Goal: Information Seeking & Learning: Learn about a topic

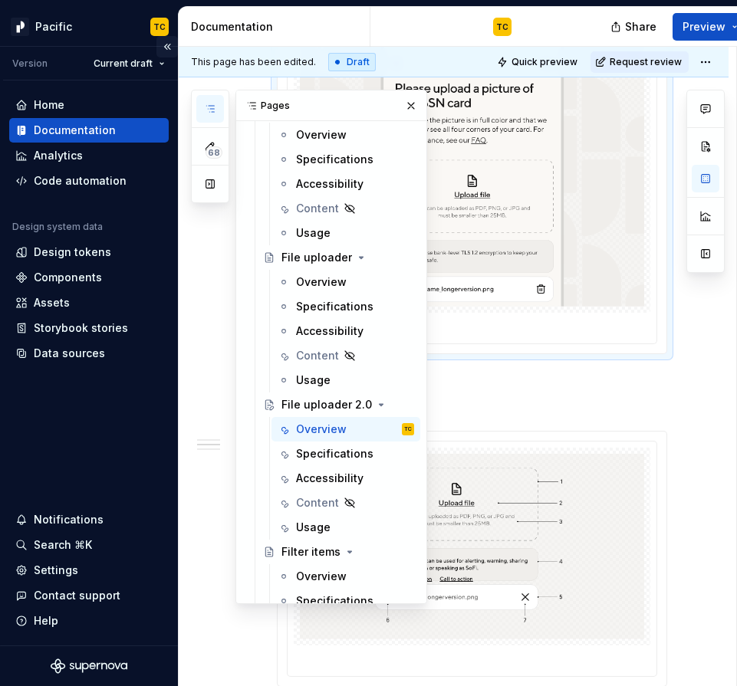
click at [166, 48] on button "Collapse sidebar" at bounding box center [166, 46] width 21 height 21
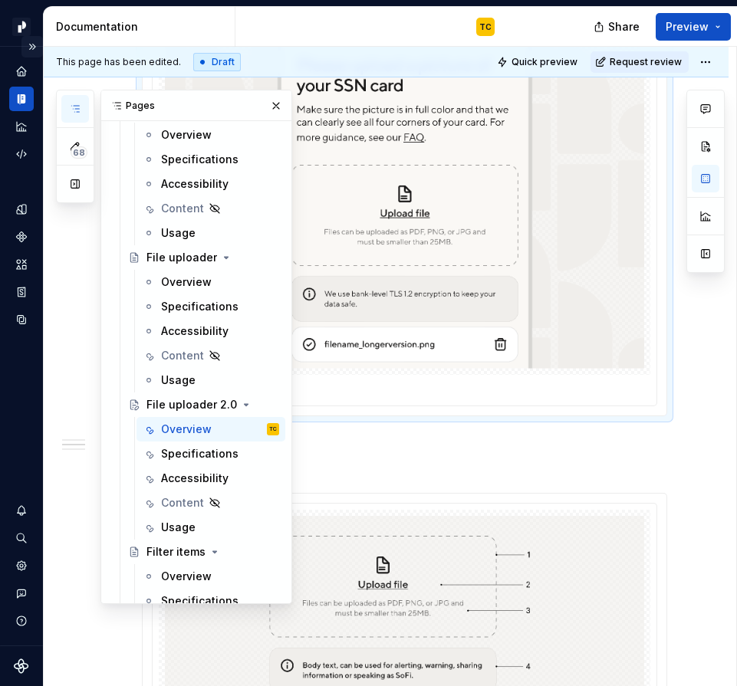
scroll to position [871, 0]
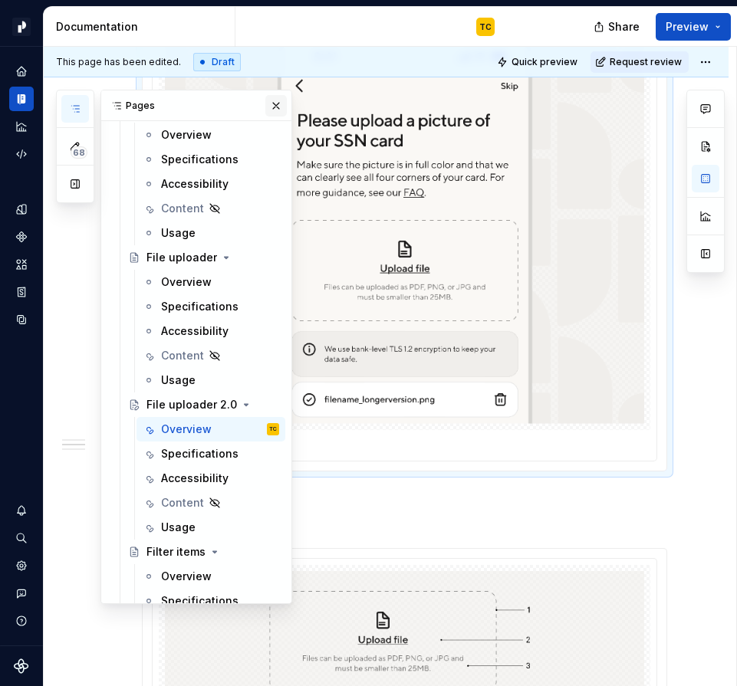
click at [274, 110] on button "button" at bounding box center [275, 105] width 21 height 21
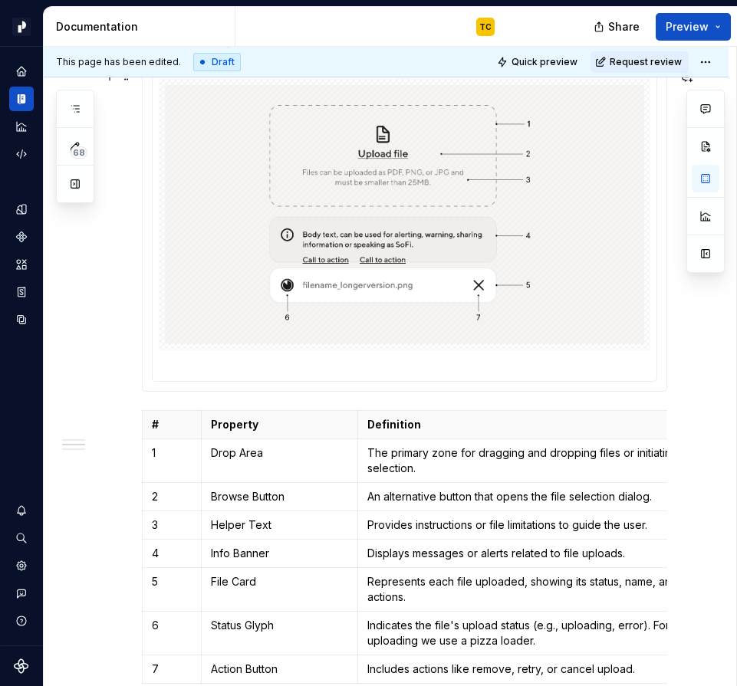
scroll to position [1309, 0]
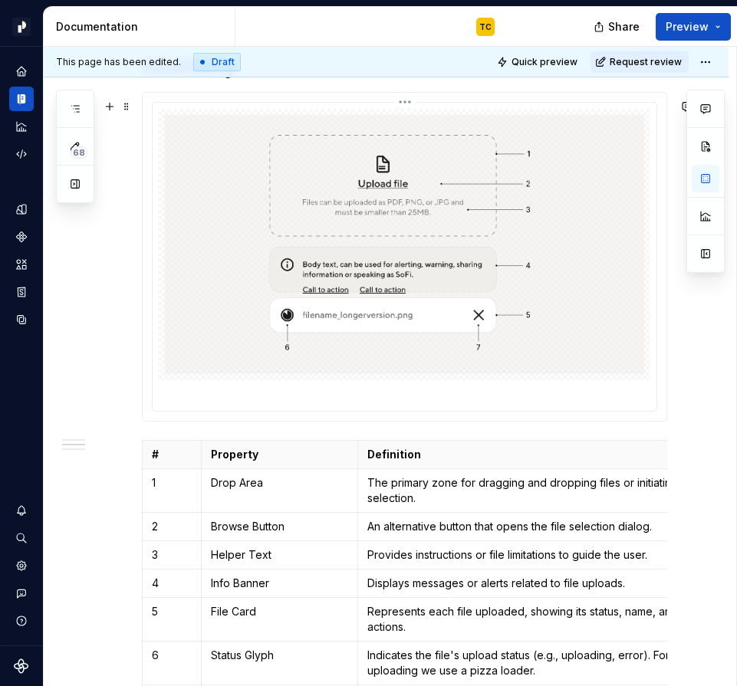
click at [344, 207] on img at bounding box center [404, 244] width 479 height 259
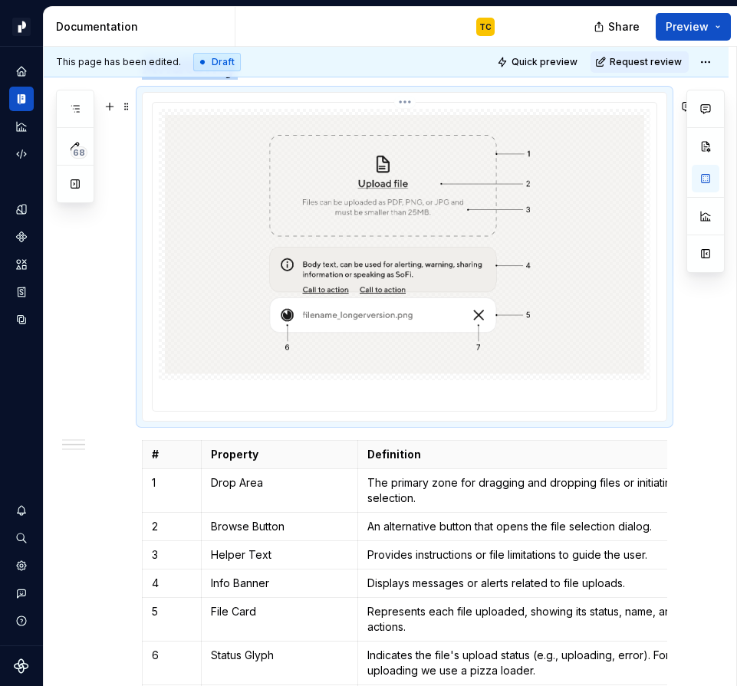
click at [409, 113] on html "Pacific TC Design system data Documentation TC Share Preview 68 Pages Add Acces…" at bounding box center [368, 343] width 737 height 686
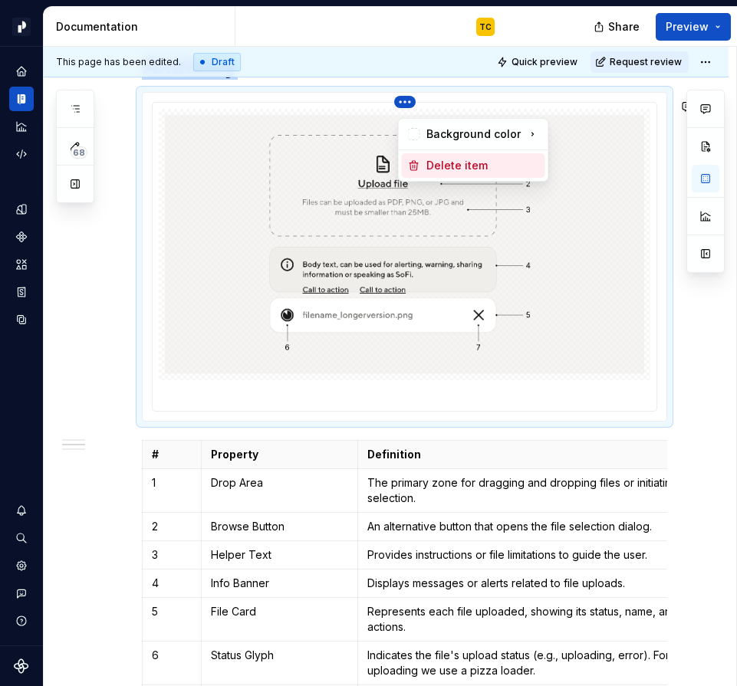
click at [466, 159] on div "Delete item" at bounding box center [482, 165] width 113 height 15
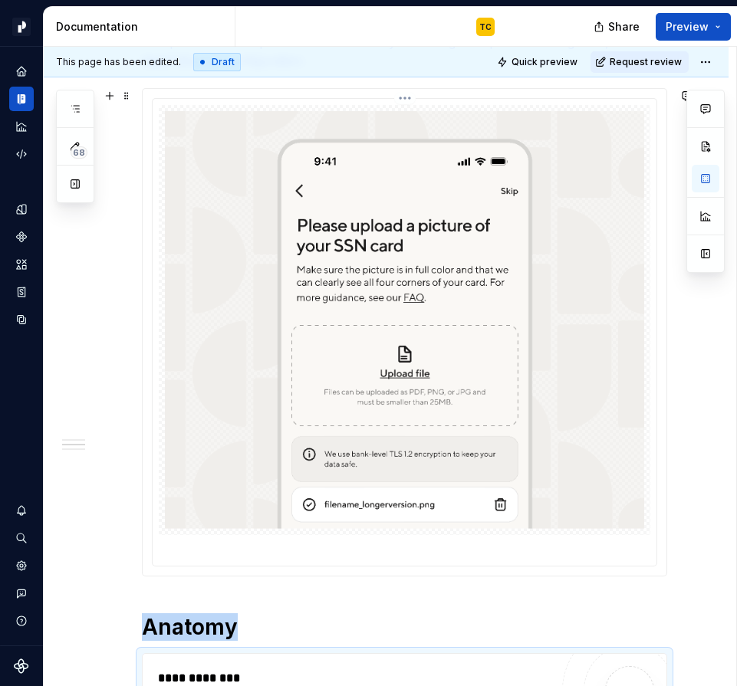
scroll to position [687, 0]
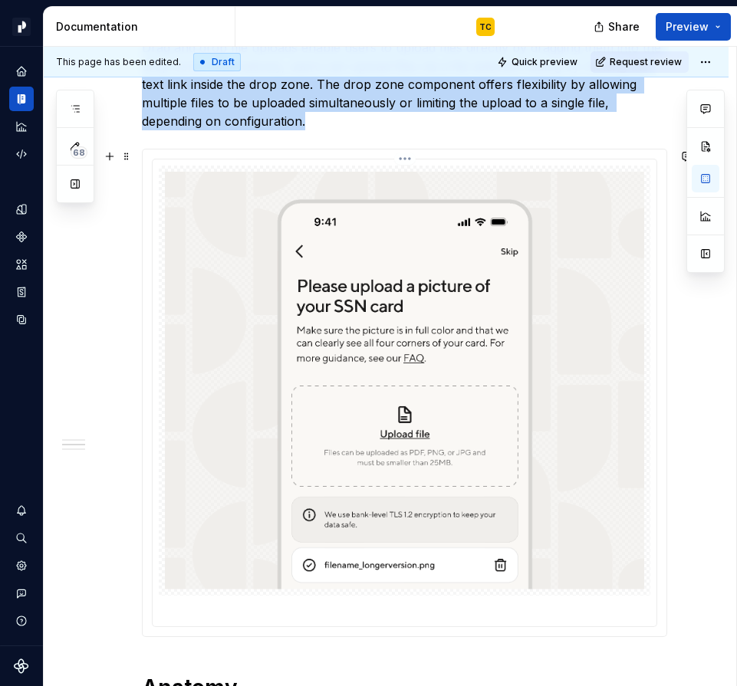
click at [408, 248] on img at bounding box center [404, 381] width 479 height 418
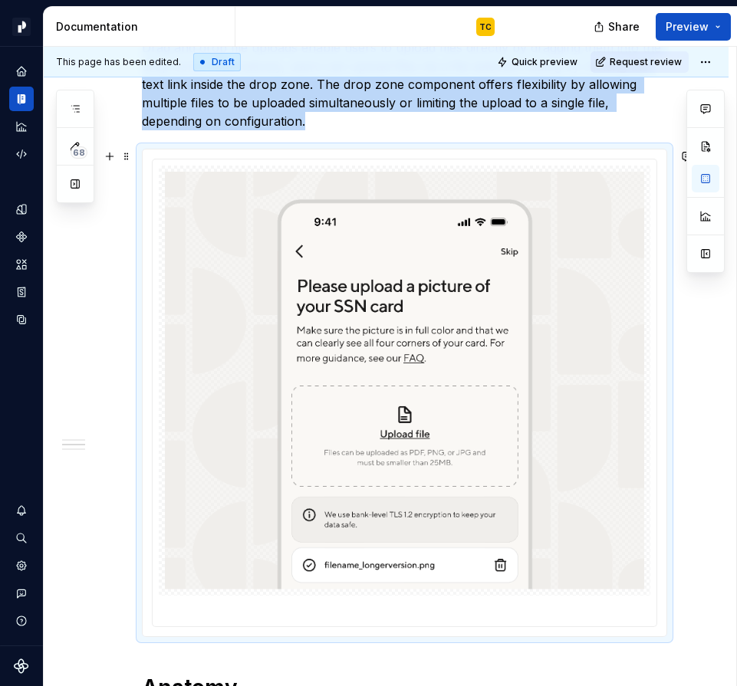
click at [409, 156] on div at bounding box center [404, 392] width 523 height 487
click at [411, 166] on div at bounding box center [404, 381] width 491 height 430
click at [409, 162] on html "Pacific TC Design system data Documentation TC Share Preview 68 Pages Add Acces…" at bounding box center [368, 343] width 737 height 686
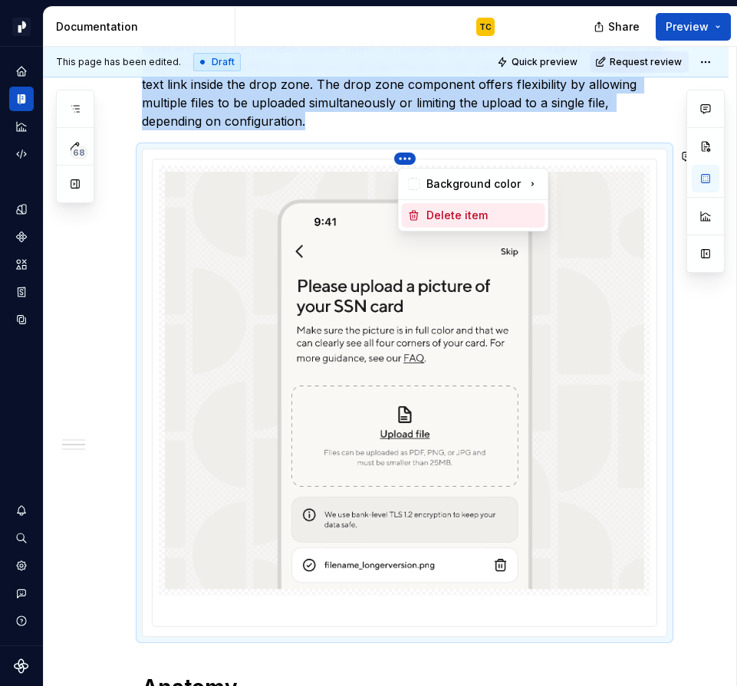
click at [431, 218] on div "Delete item" at bounding box center [482, 215] width 113 height 15
type textarea "*"
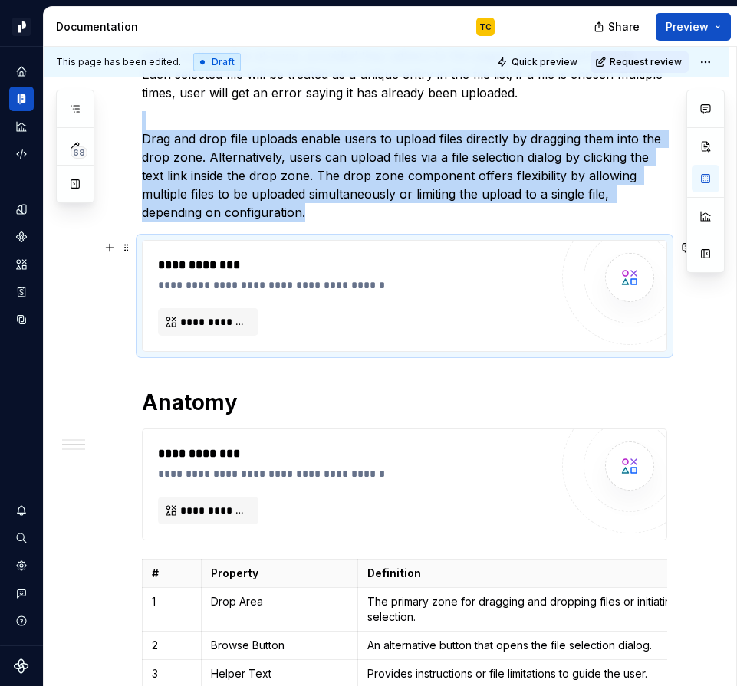
scroll to position [555, 0]
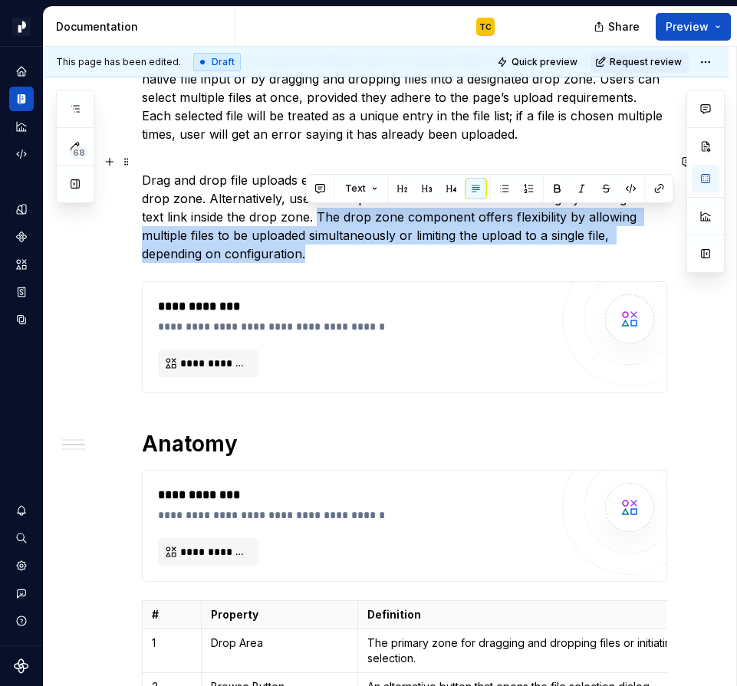
drag, startPoint x: 317, startPoint y: 213, endPoint x: 350, endPoint y: 254, distance: 52.3
click at [350, 254] on p "Drag and drop file uploads enable users to upload files directly by dragging th…" at bounding box center [404, 208] width 525 height 110
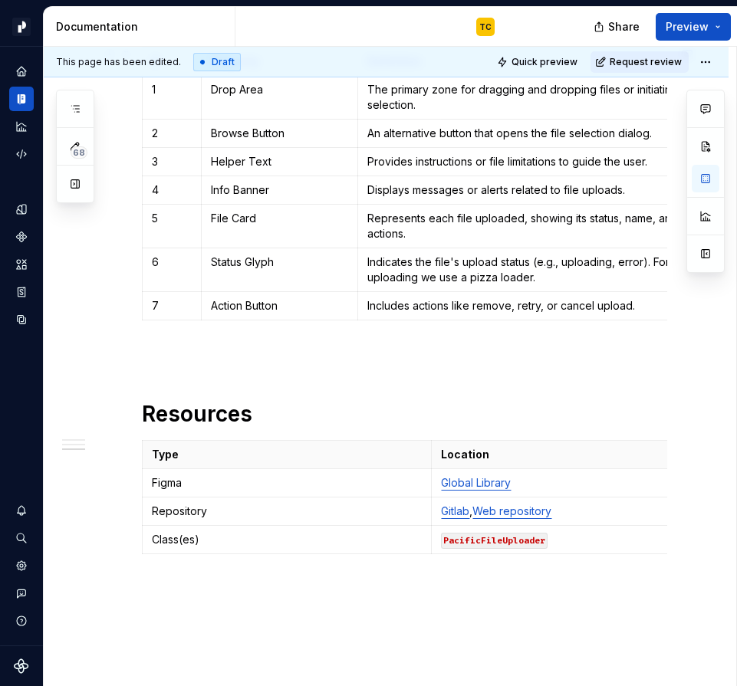
scroll to position [850, 0]
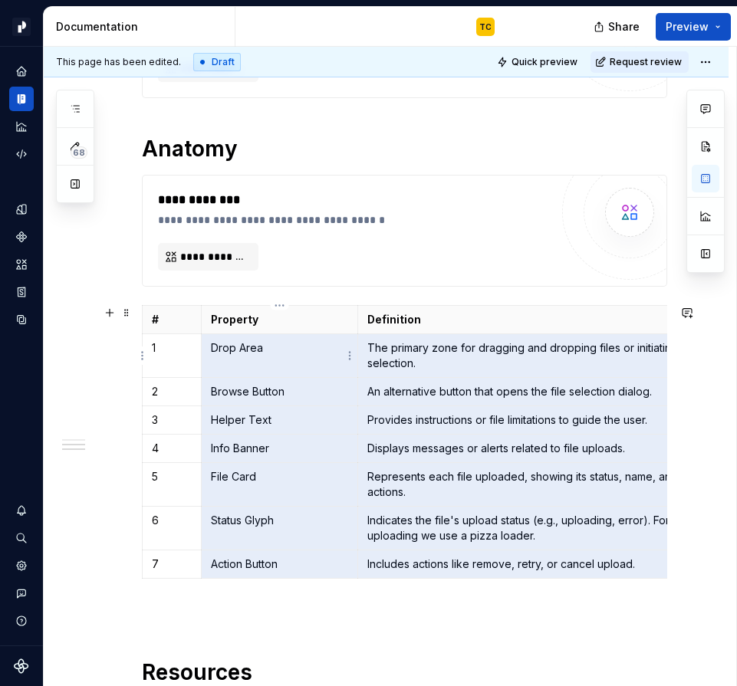
drag, startPoint x: 643, startPoint y: 564, endPoint x: 214, endPoint y: 341, distance: 483.7
click at [214, 341] on tbody "# Property Definition 1 Drop Area The primary zone for dragging and dropping fi…" at bounding box center [431, 442] width 576 height 273
click at [258, 159] on h1 "Anatomy" at bounding box center [404, 149] width 525 height 28
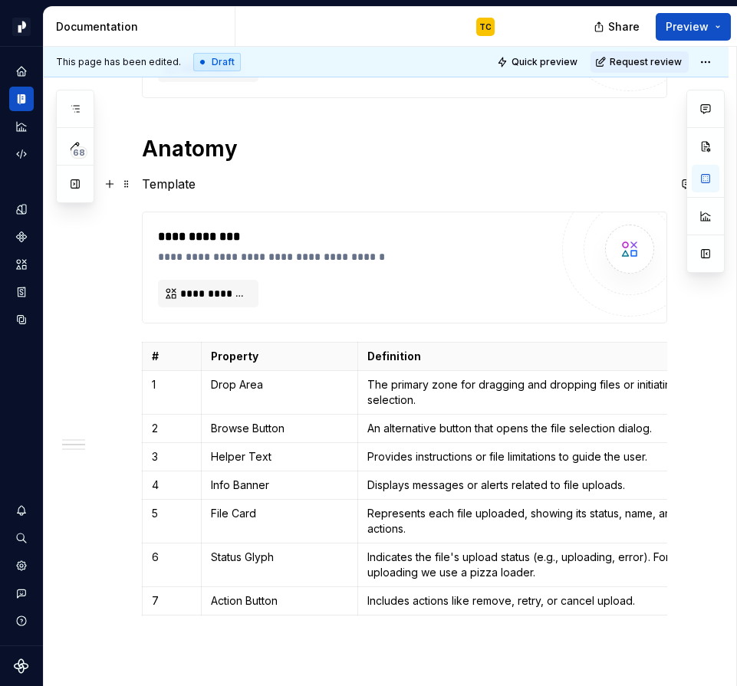
click at [162, 180] on p "Template" at bounding box center [404, 184] width 525 height 18
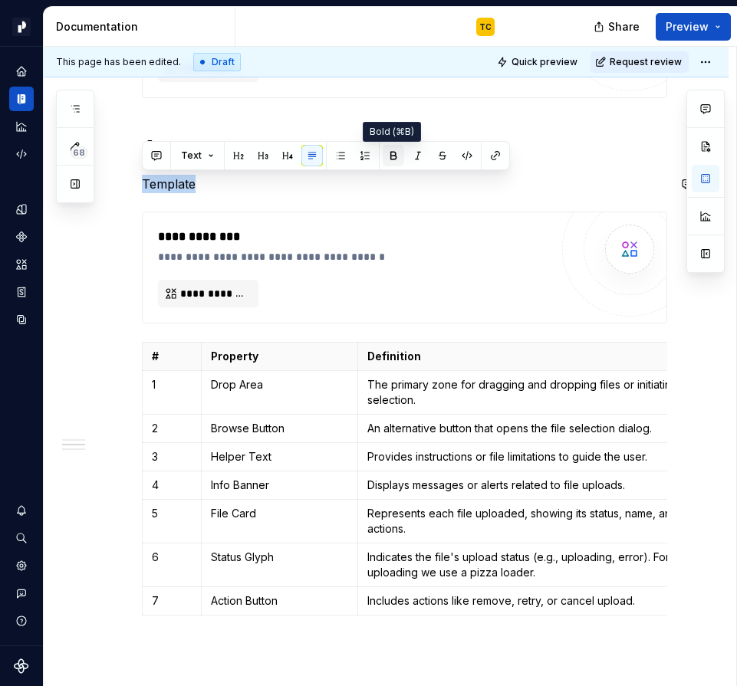
click at [385, 156] on button "button" at bounding box center [392, 155] width 21 height 21
click at [335, 188] on p "Template" at bounding box center [404, 184] width 525 height 18
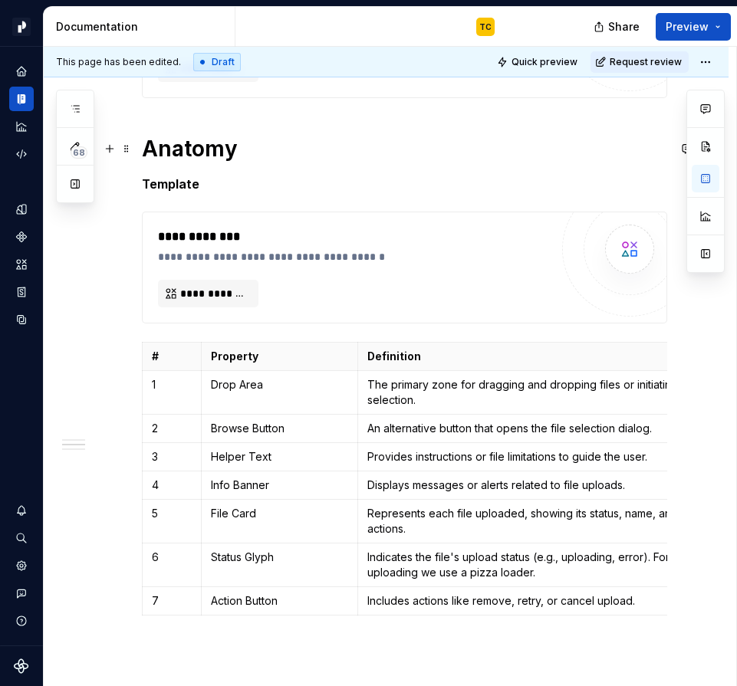
click at [210, 149] on h1 "Anatomy" at bounding box center [404, 149] width 525 height 28
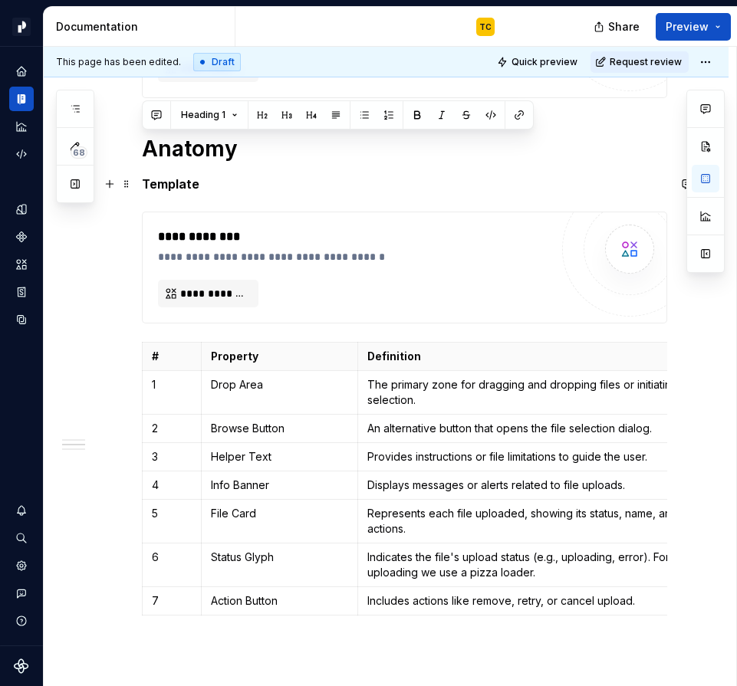
click at [189, 176] on strong "Template" at bounding box center [170, 183] width 57 height 15
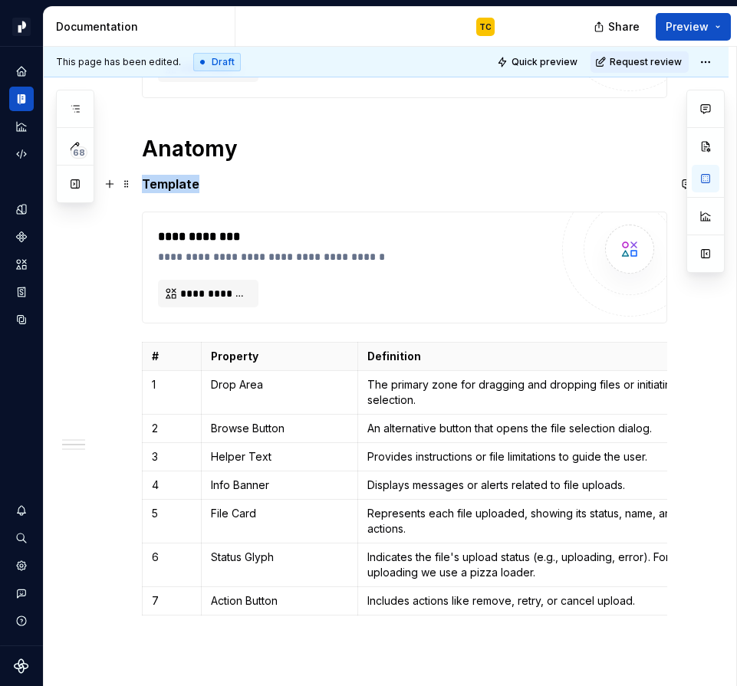
click at [189, 176] on strong "Template" at bounding box center [170, 183] width 57 height 15
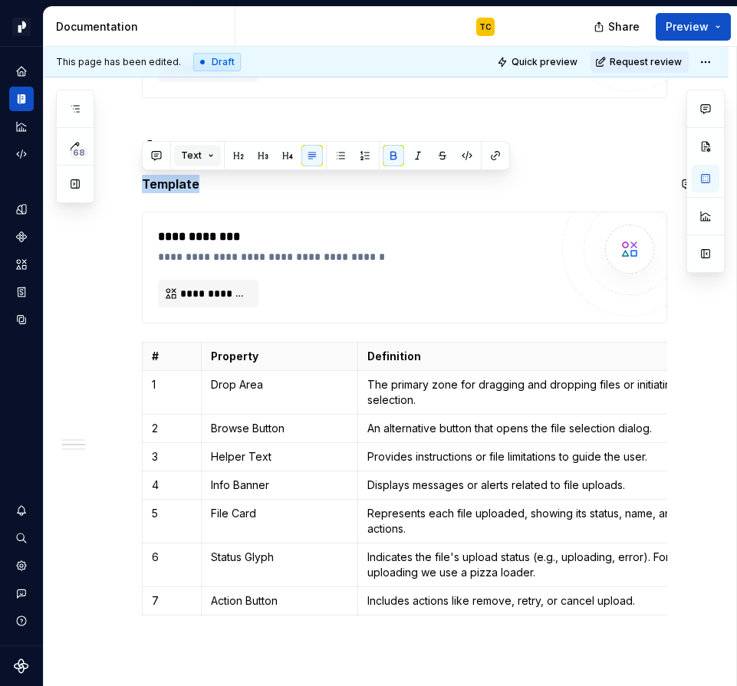
click at [212, 159] on button "Text" at bounding box center [197, 155] width 47 height 21
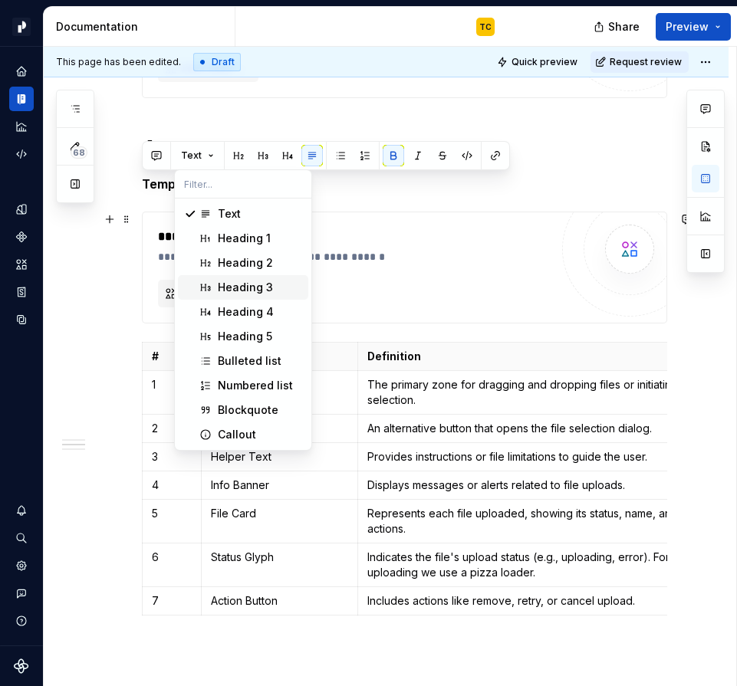
click at [239, 277] on span "Heading 3" at bounding box center [243, 287] width 130 height 25
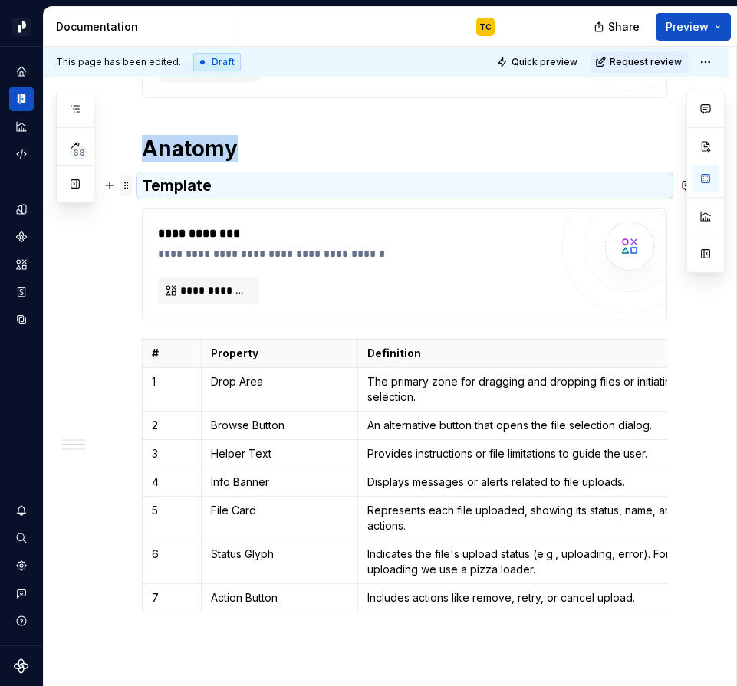
click at [130, 185] on span at bounding box center [126, 185] width 12 height 21
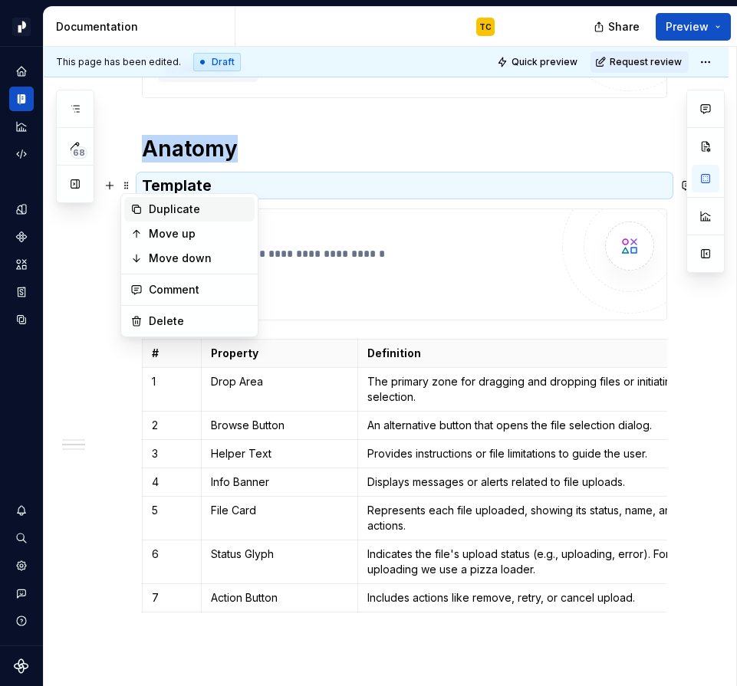
click at [152, 210] on div "Duplicate" at bounding box center [199, 209] width 100 height 15
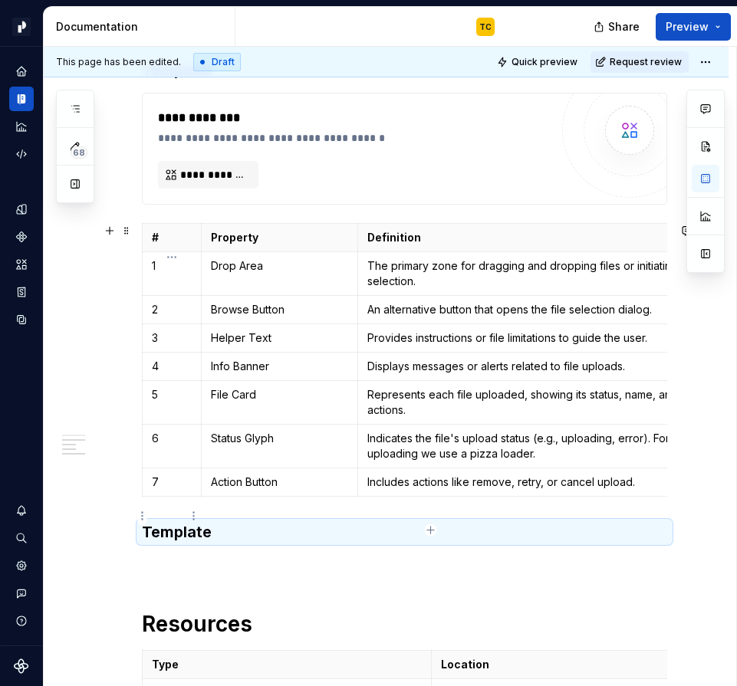
scroll to position [932, 0]
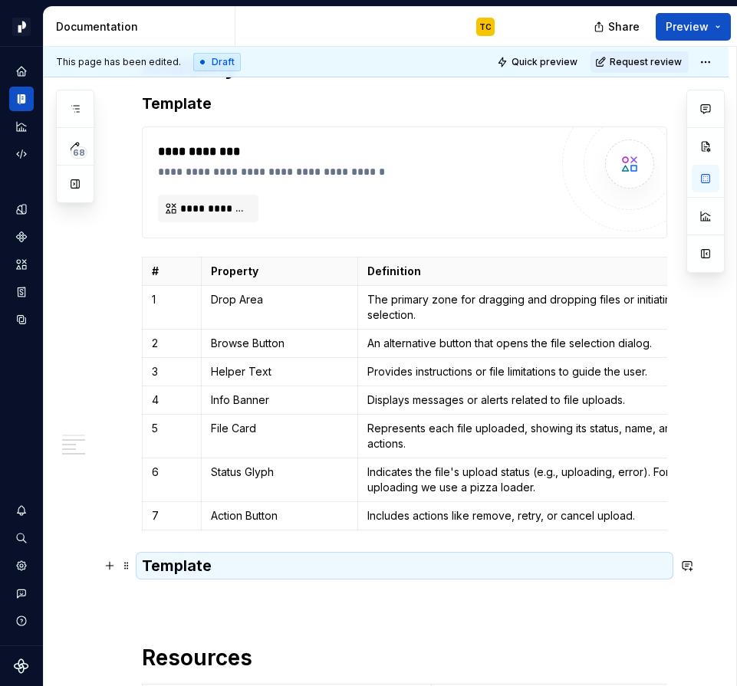
click at [185, 565] on strong "Template" at bounding box center [177, 565] width 70 height 18
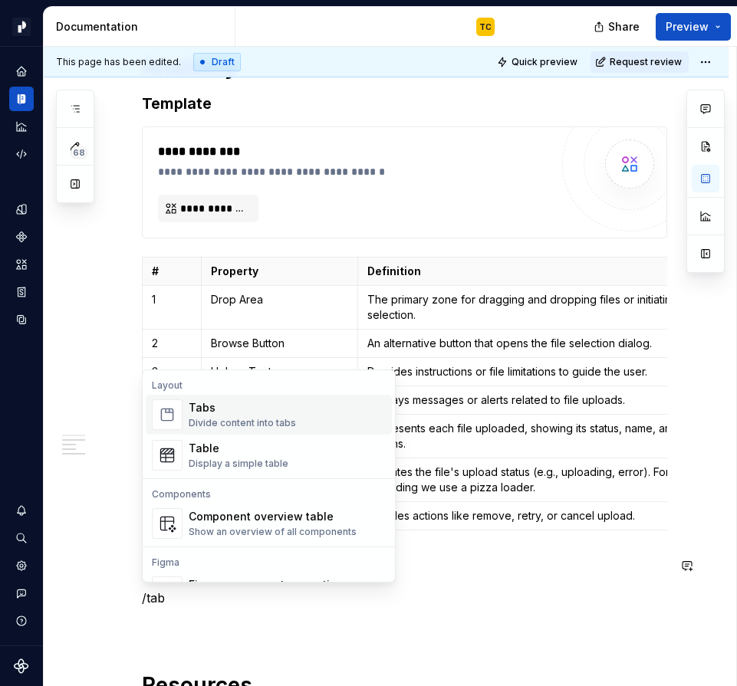
click at [238, 416] on div "Tabs Divide content into tabs" at bounding box center [242, 414] width 107 height 29
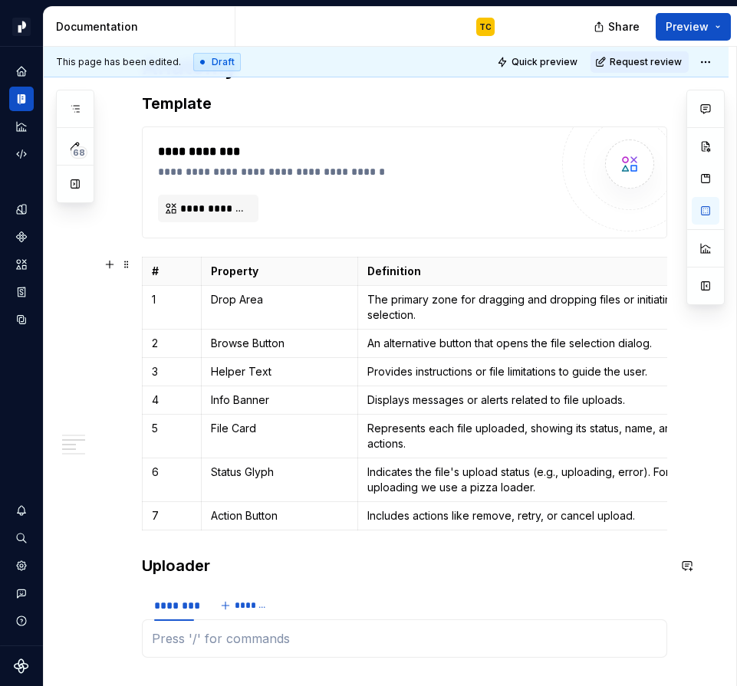
type textarea "*"
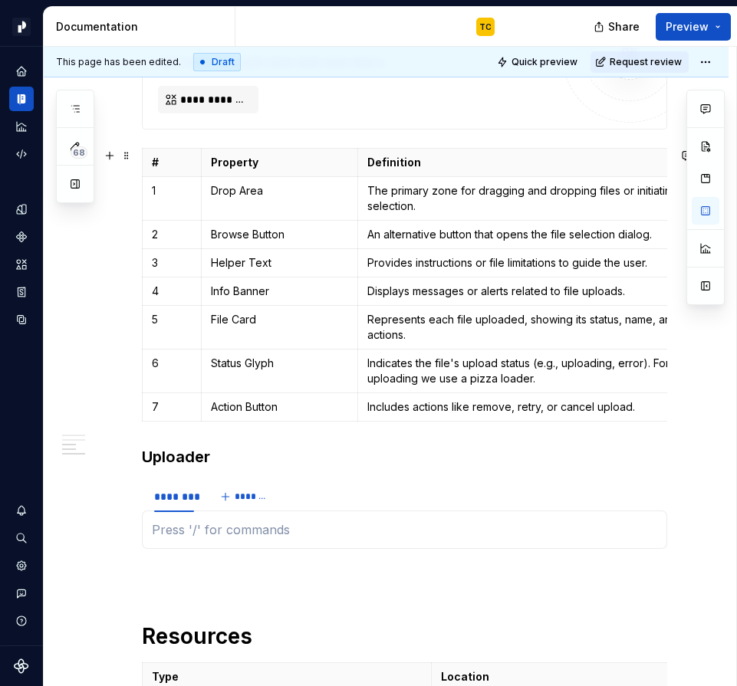
scroll to position [996, 0]
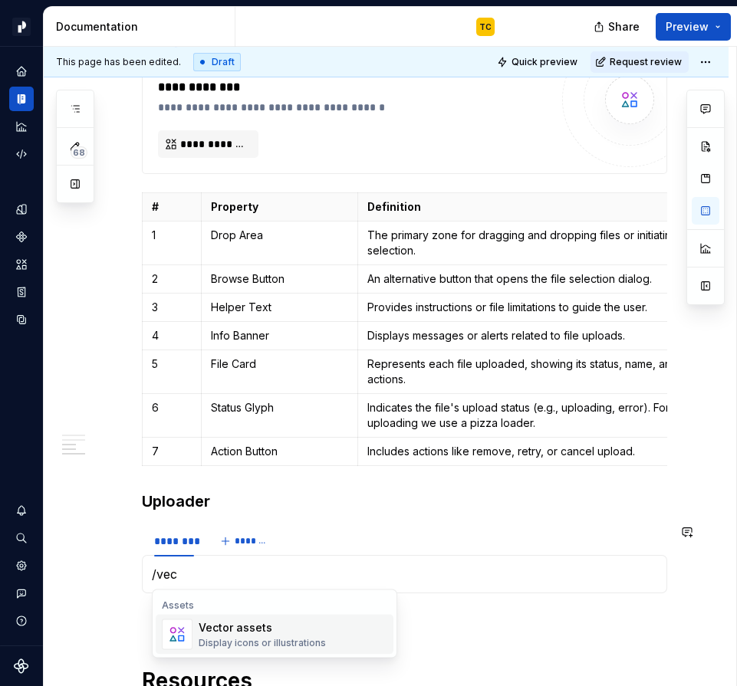
click at [210, 617] on span "Vector assets Display icons or illustrations" at bounding box center [275, 635] width 238 height 40
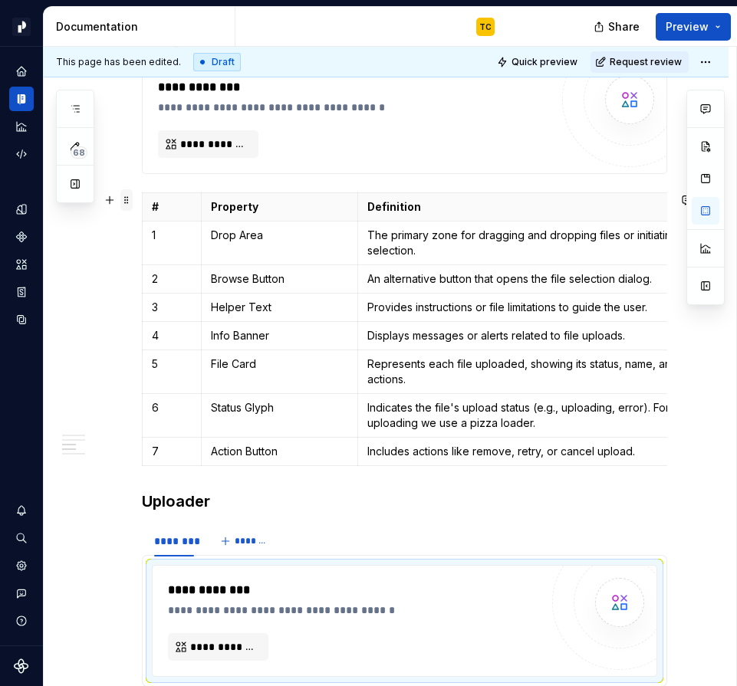
click at [130, 203] on span at bounding box center [126, 199] width 12 height 21
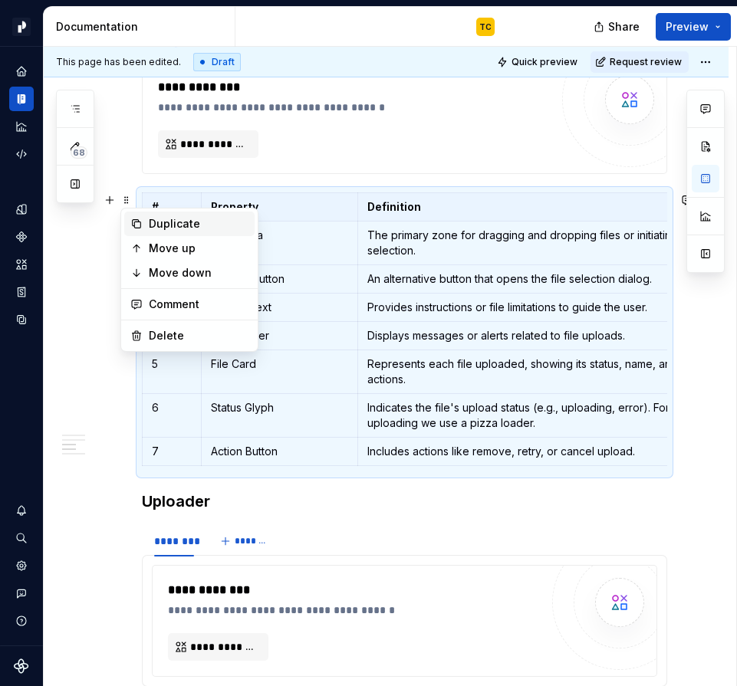
click at [163, 224] on div "Duplicate" at bounding box center [199, 223] width 100 height 15
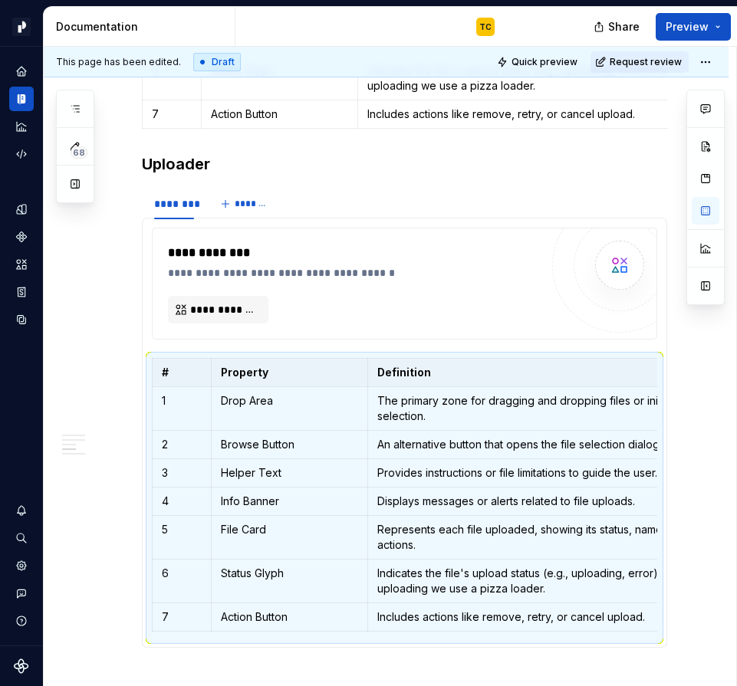
scroll to position [1334, 0]
click at [161, 206] on div "********" at bounding box center [174, 203] width 40 height 15
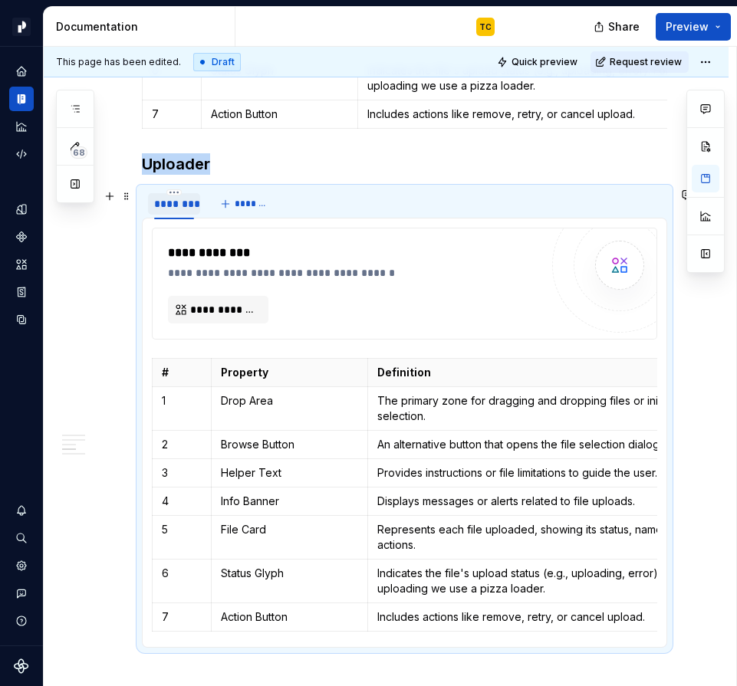
click at [161, 206] on div "********" at bounding box center [174, 203] width 40 height 15
type input "**********"
click at [280, 203] on span "*******" at bounding box center [294, 204] width 34 height 12
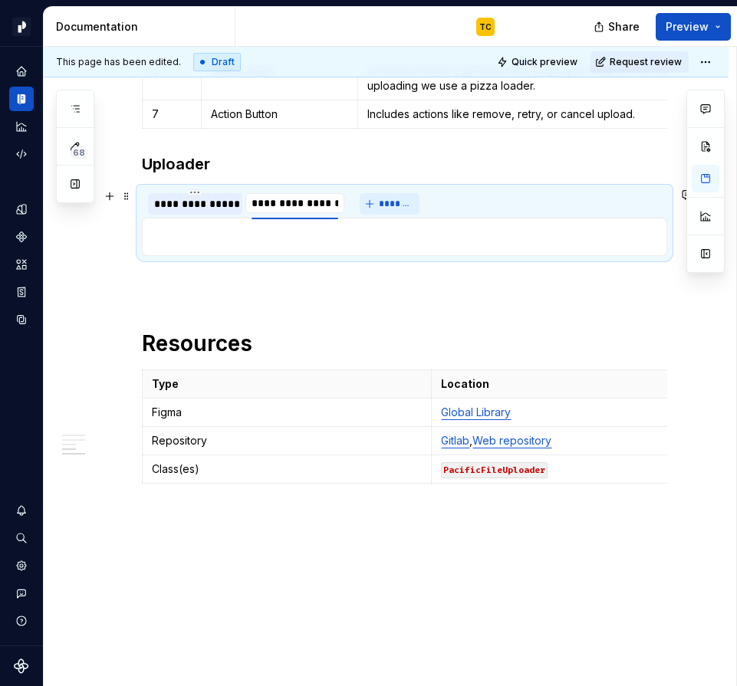
scroll to position [0, 0]
type input "**********"
type textarea "*"
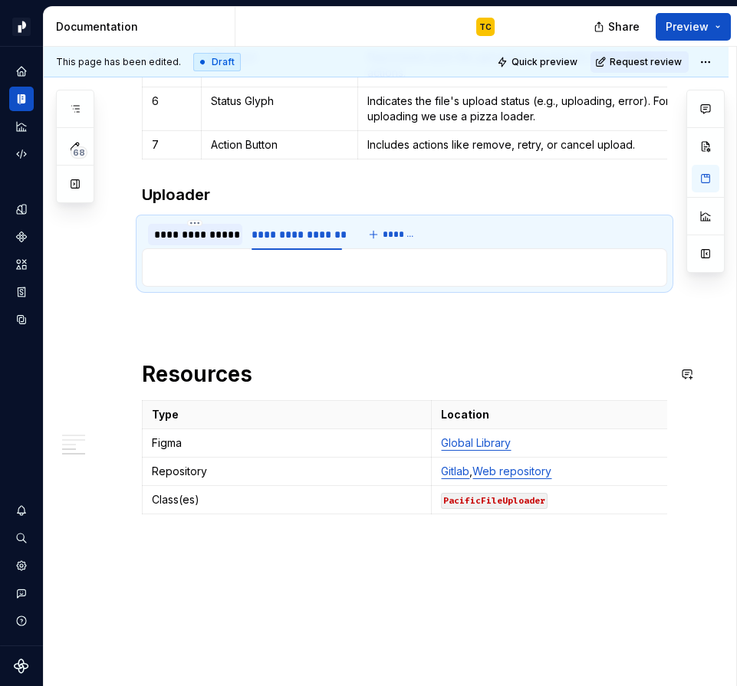
scroll to position [1301, 0]
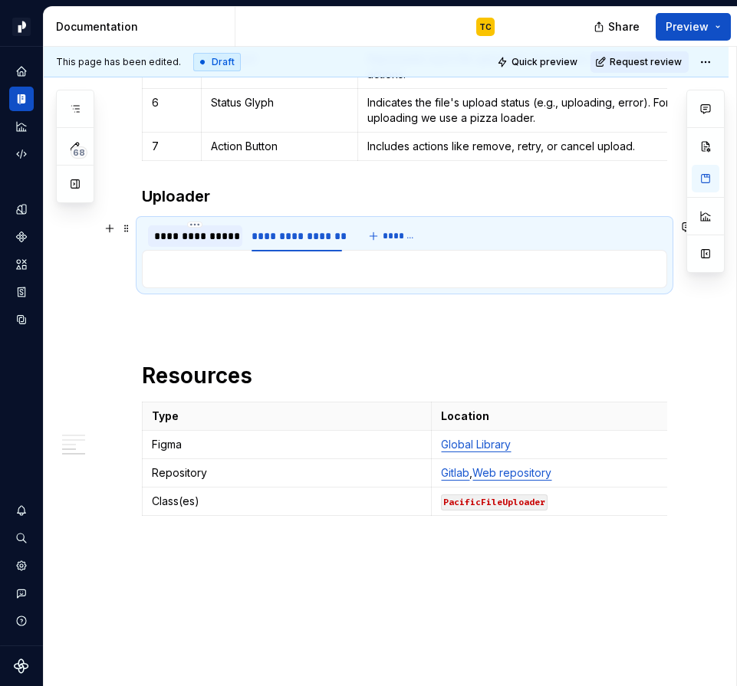
click at [200, 231] on div "**********" at bounding box center [195, 235] width 82 height 15
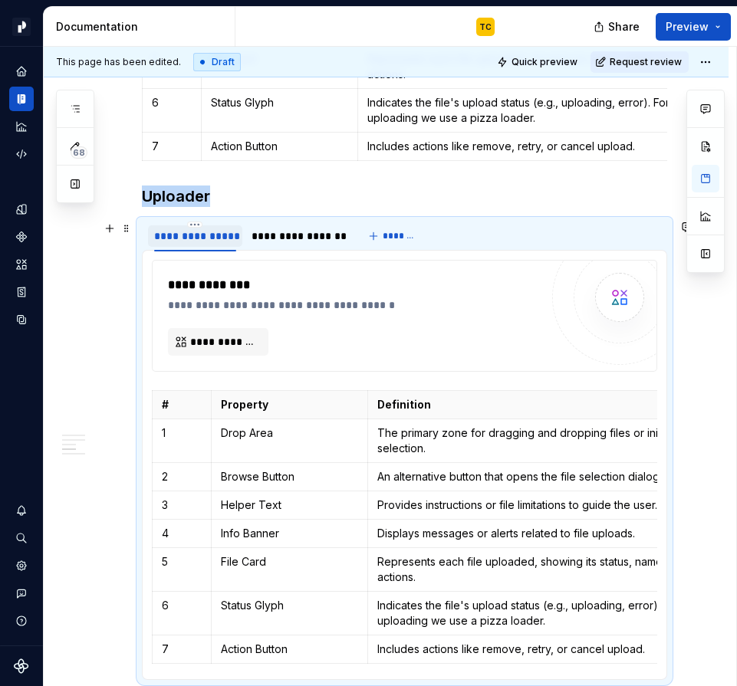
click at [200, 231] on div "**********" at bounding box center [195, 235] width 82 height 15
click at [214, 232] on input "**********" at bounding box center [195, 235] width 94 height 28
type input "**********"
click at [294, 231] on div "**********" at bounding box center [276, 235] width 91 height 15
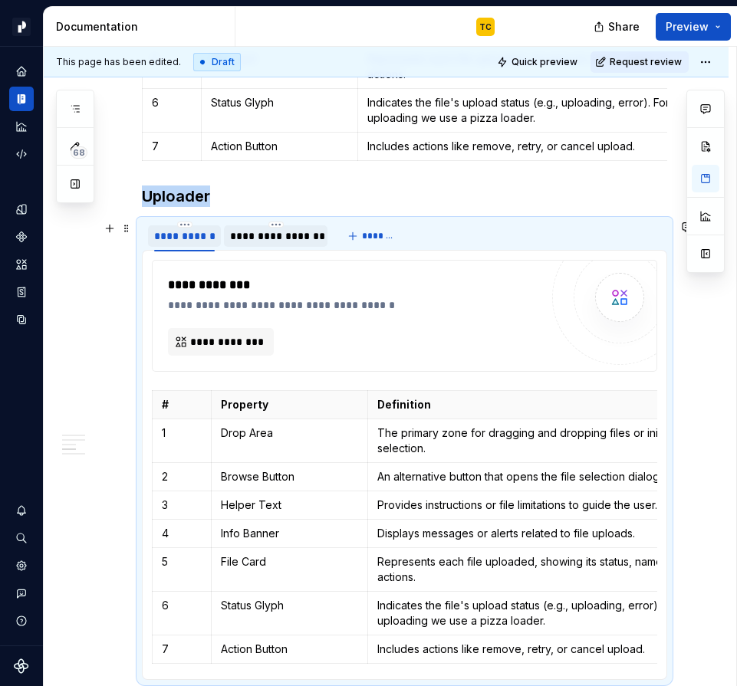
click at [294, 231] on div "**********" at bounding box center [275, 235] width 91 height 15
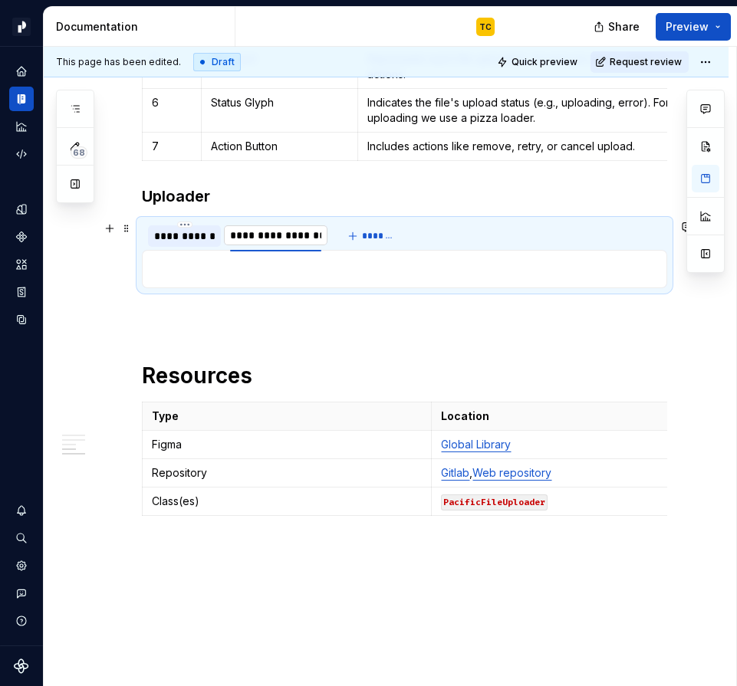
click at [300, 234] on input "**********" at bounding box center [275, 235] width 103 height 28
type input "**********"
click at [210, 193] on h3 "Uploader" at bounding box center [404, 195] width 525 height 21
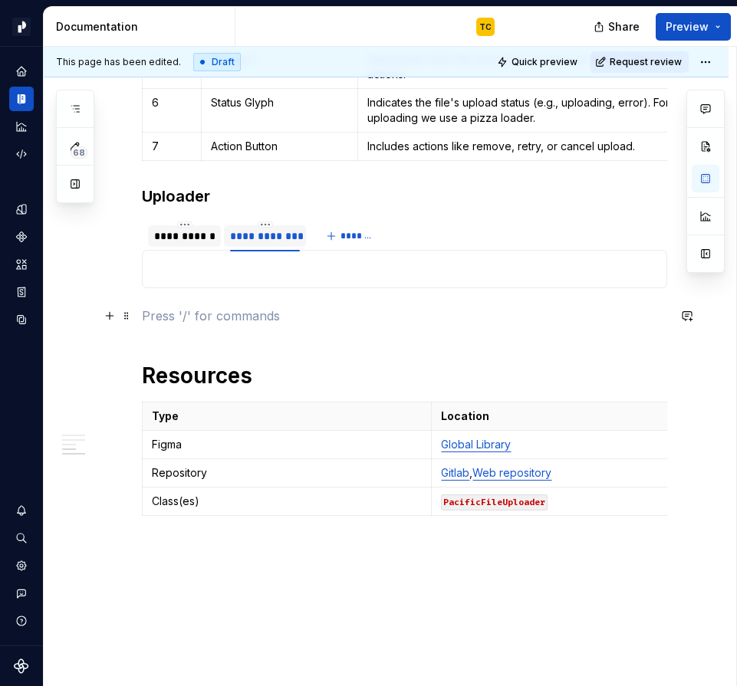
click at [288, 322] on p at bounding box center [404, 316] width 525 height 18
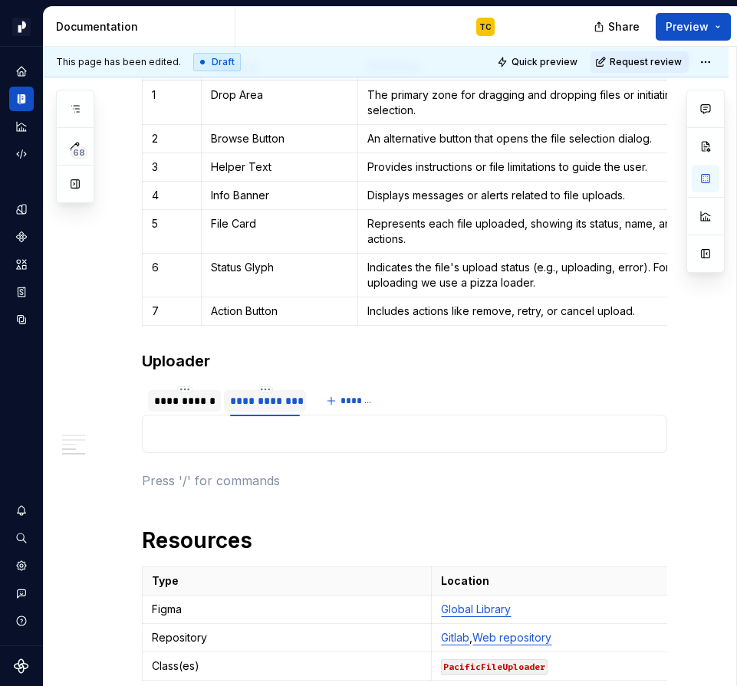
scroll to position [1143, 0]
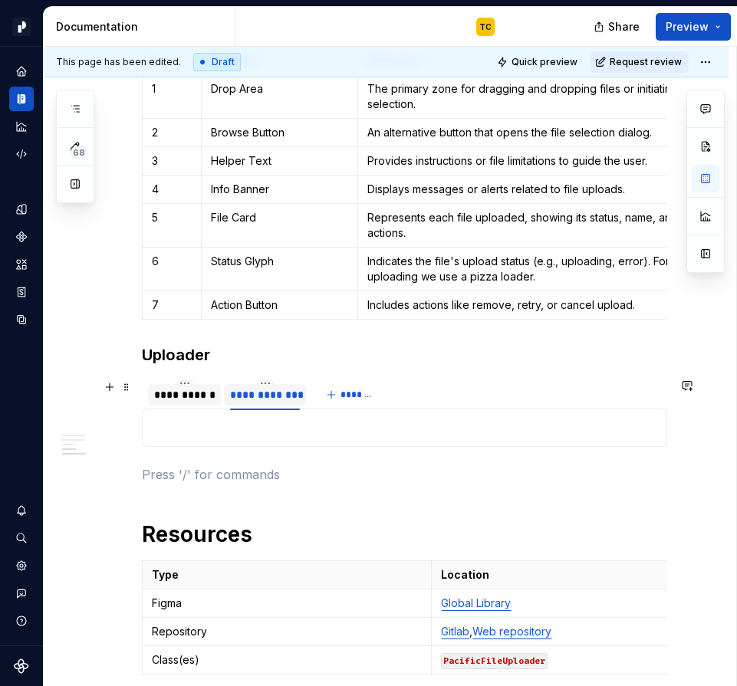
click at [179, 395] on div "**********" at bounding box center [184, 394] width 61 height 15
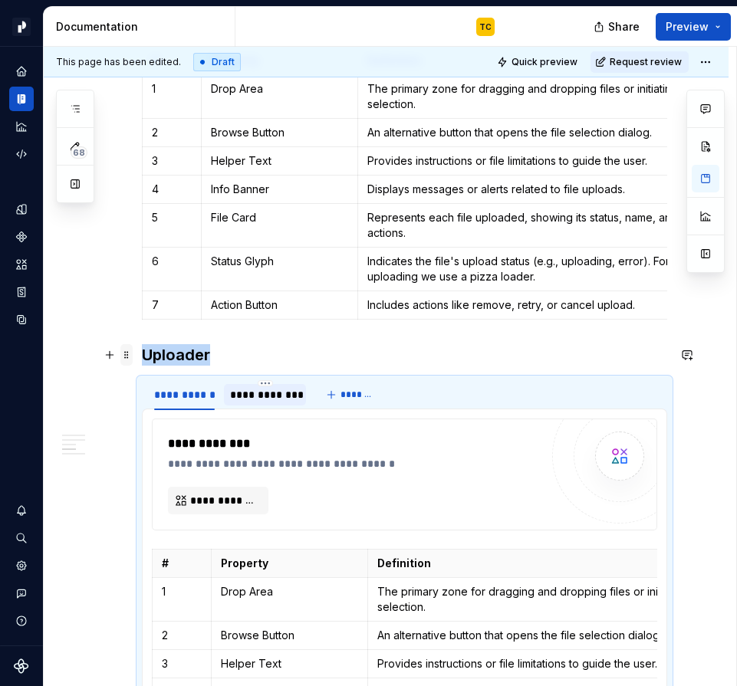
click at [128, 351] on span at bounding box center [126, 354] width 12 height 21
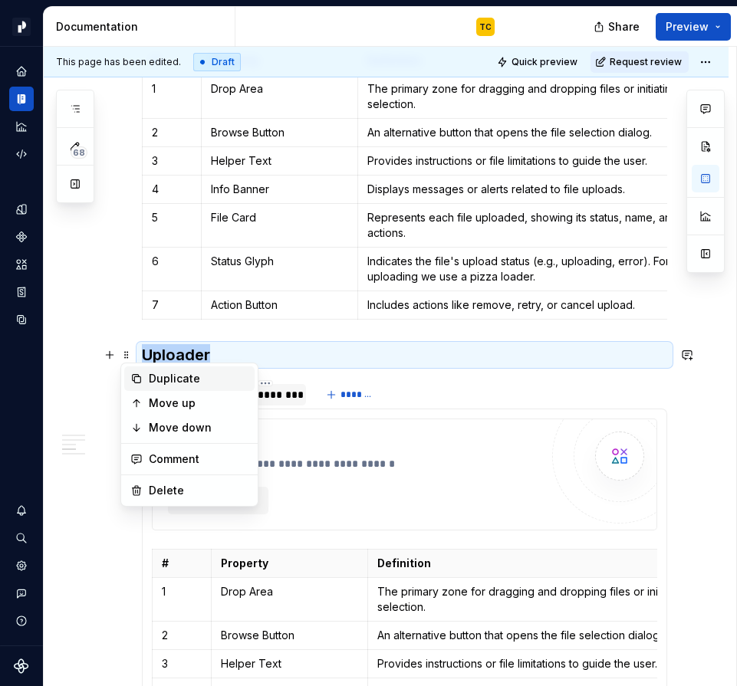
click at [148, 385] on div "Duplicate" at bounding box center [189, 378] width 130 height 25
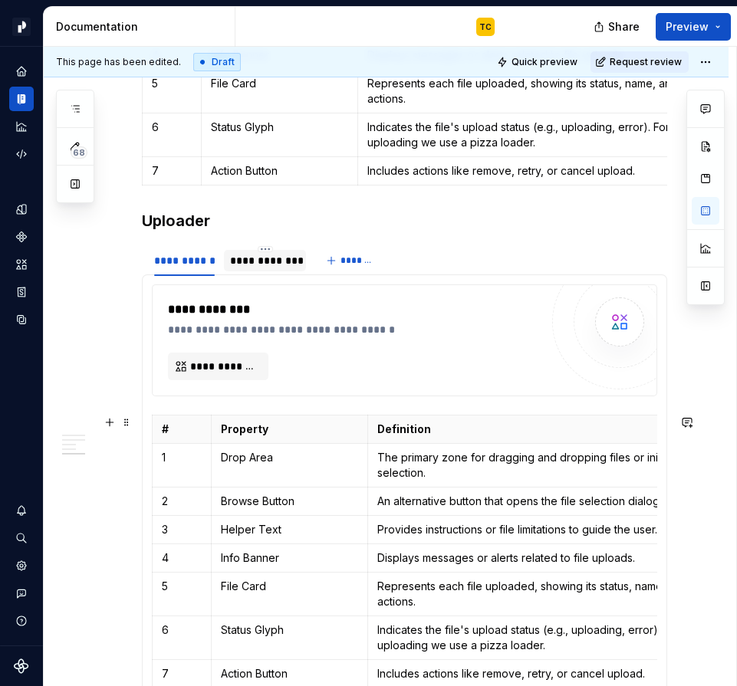
scroll to position [1753, 0]
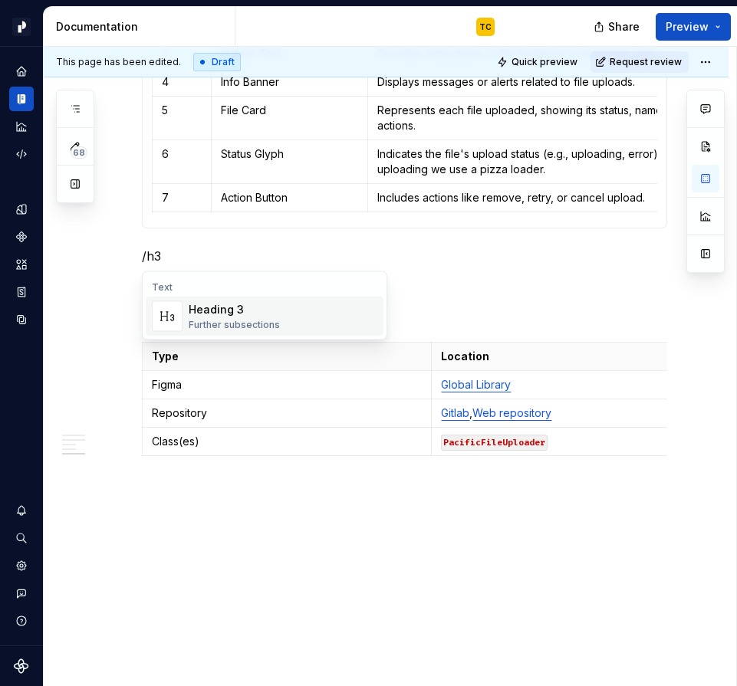
click at [218, 310] on div "Heading 3" at bounding box center [234, 309] width 91 height 15
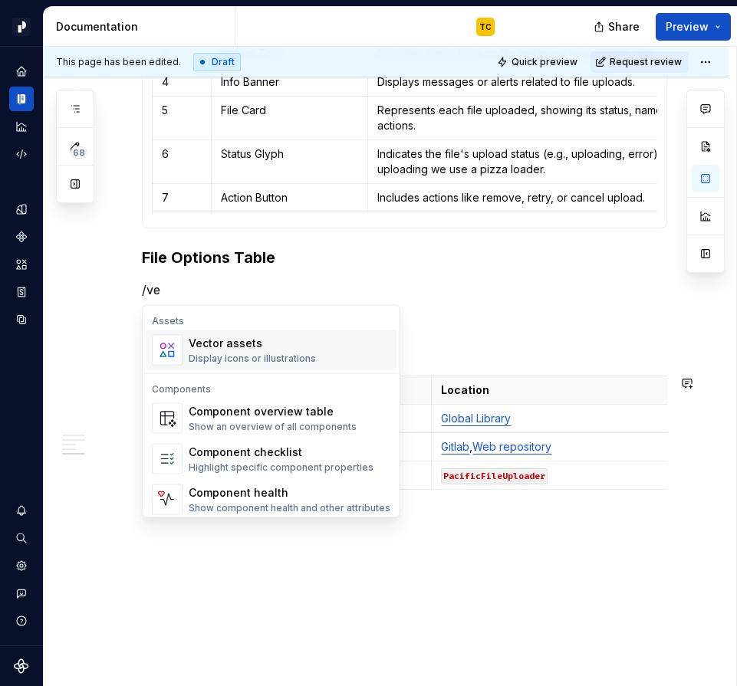
click at [254, 356] on div "Display icons or illustrations" at bounding box center [252, 359] width 127 height 12
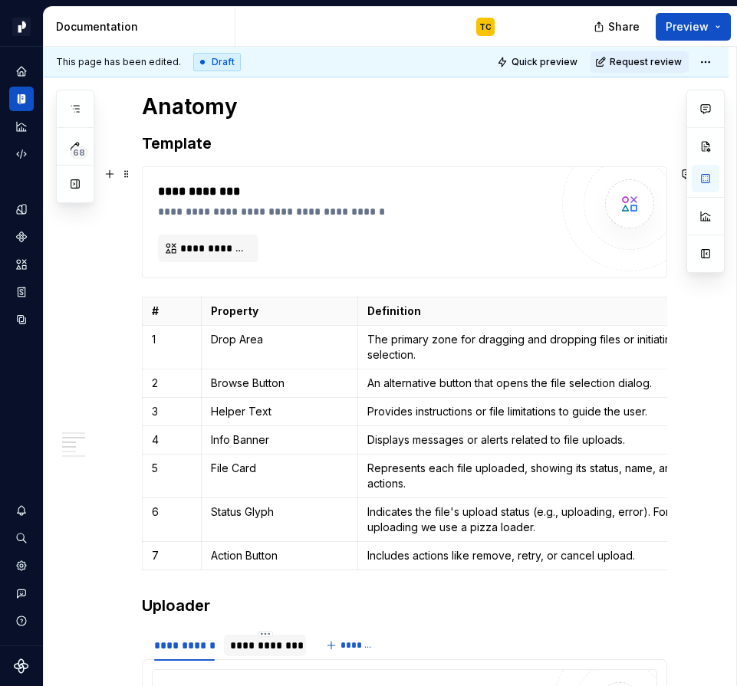
scroll to position [879, 0]
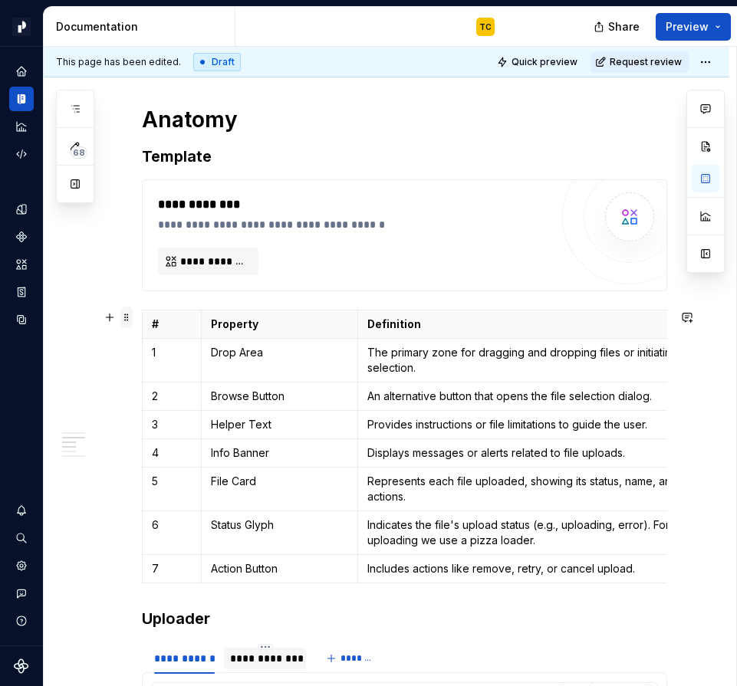
click at [130, 316] on span at bounding box center [126, 317] width 12 height 21
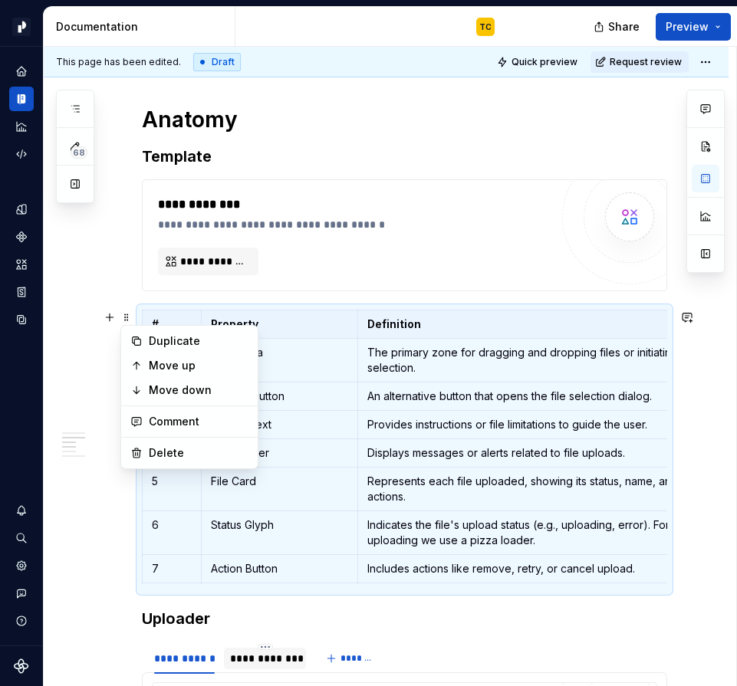
click at [164, 290] on div "**********" at bounding box center [404, 235] width 525 height 112
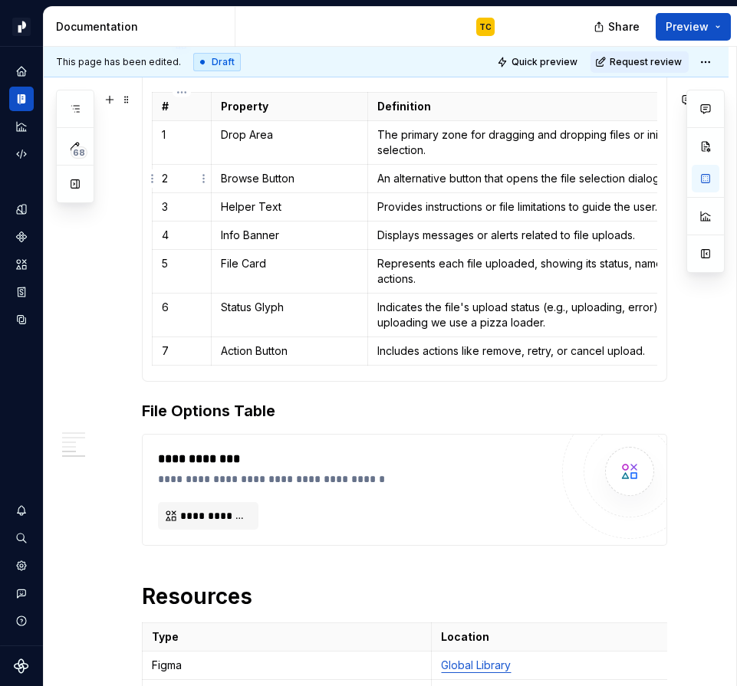
scroll to position [1569, 0]
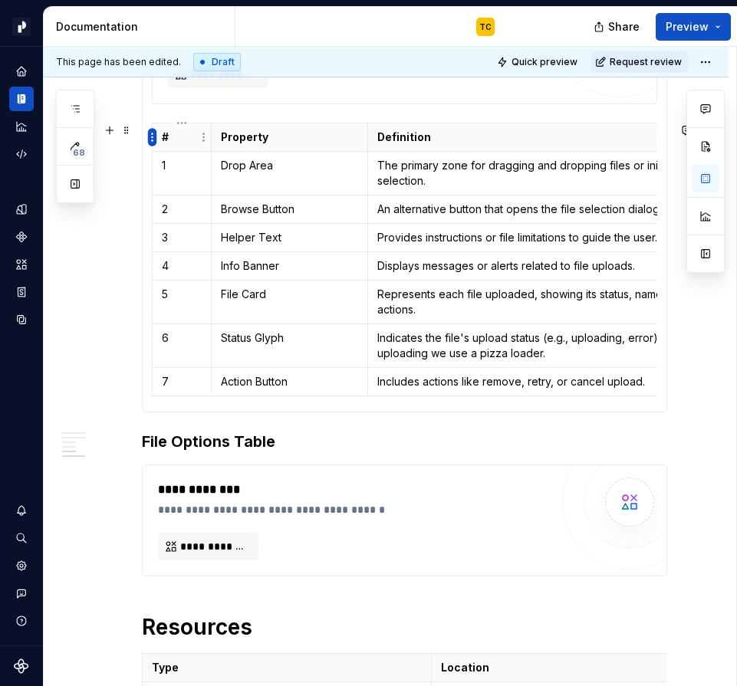
click at [149, 133] on html "Pacific TC Design system data Documentation TC Share Preview 68 Pages Add Acces…" at bounding box center [368, 343] width 737 height 686
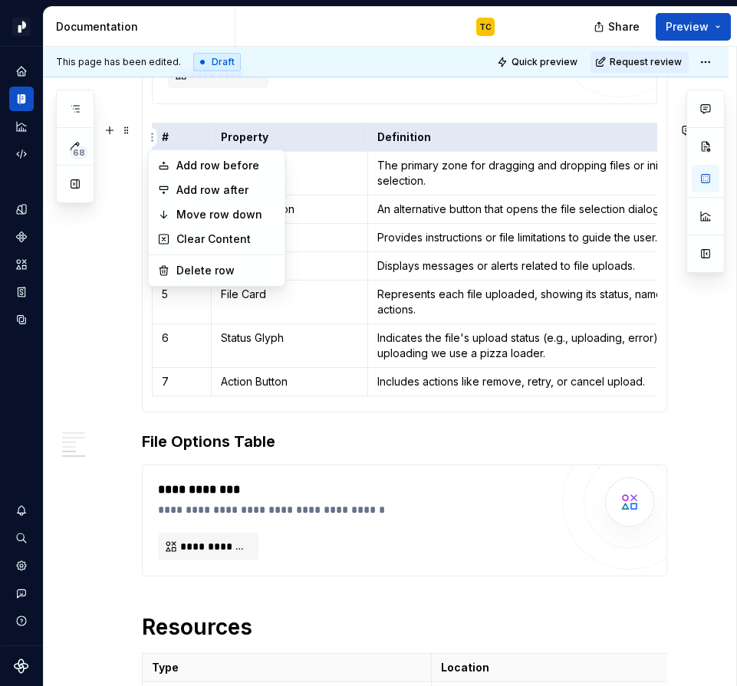
click at [107, 275] on html "Pacific TC Design system data Documentation TC Share Preview 68 Pages Add Acces…" at bounding box center [368, 343] width 737 height 686
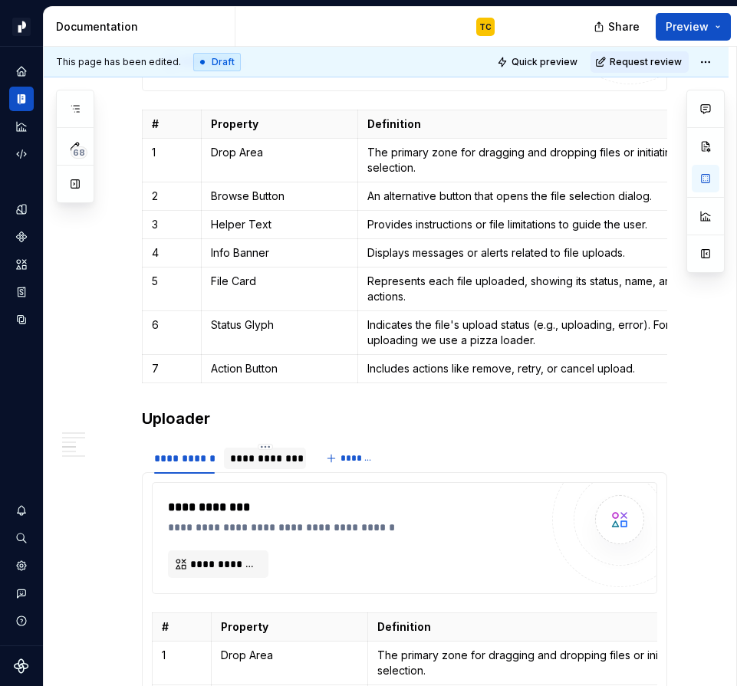
scroll to position [999, 0]
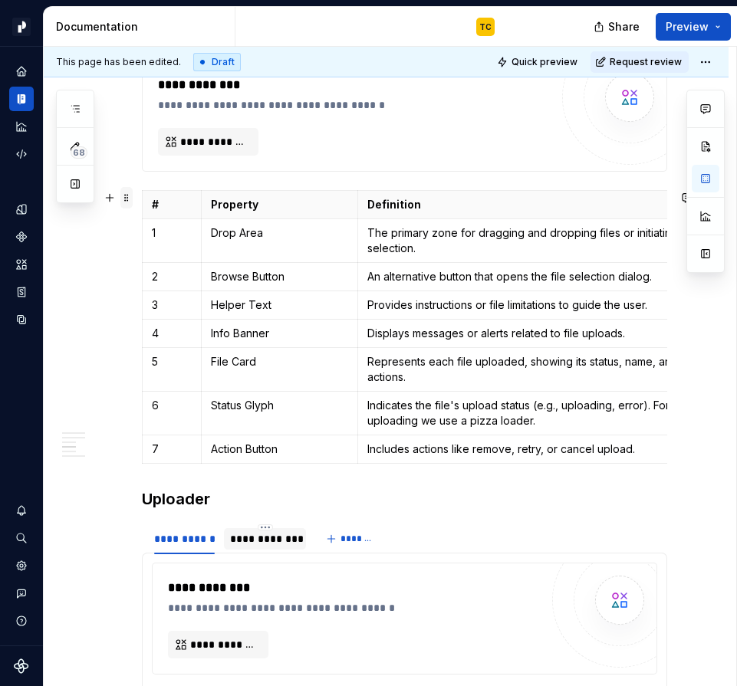
click at [127, 195] on span at bounding box center [126, 197] width 12 height 21
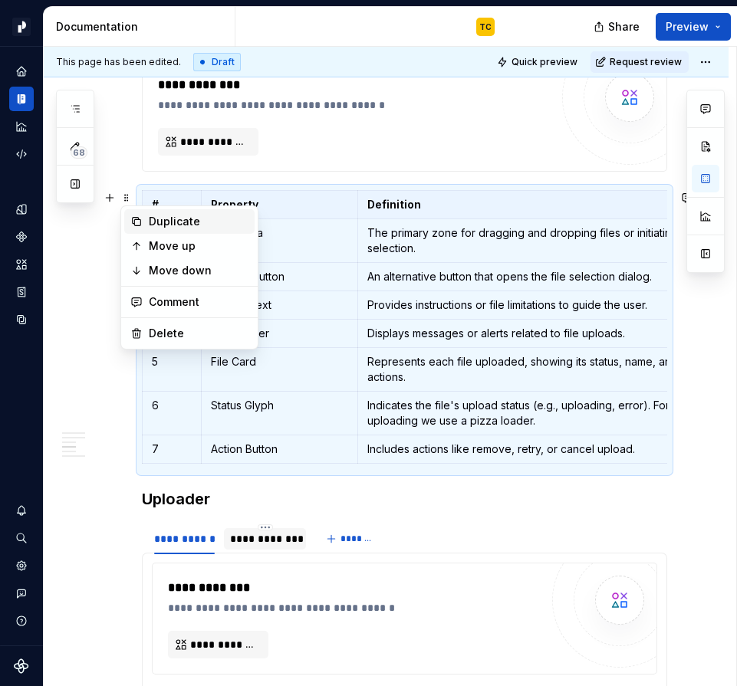
click at [149, 225] on div "Duplicate" at bounding box center [199, 221] width 100 height 15
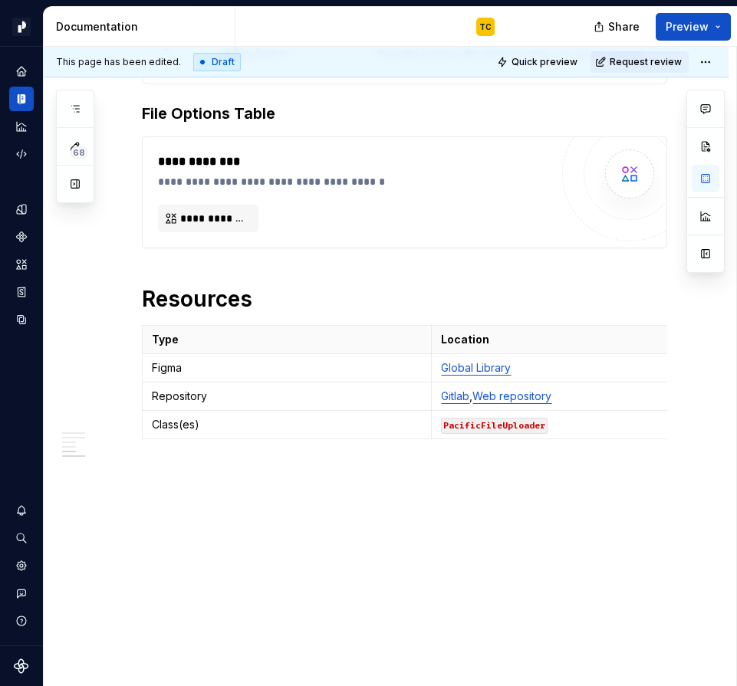
scroll to position [2214, 0]
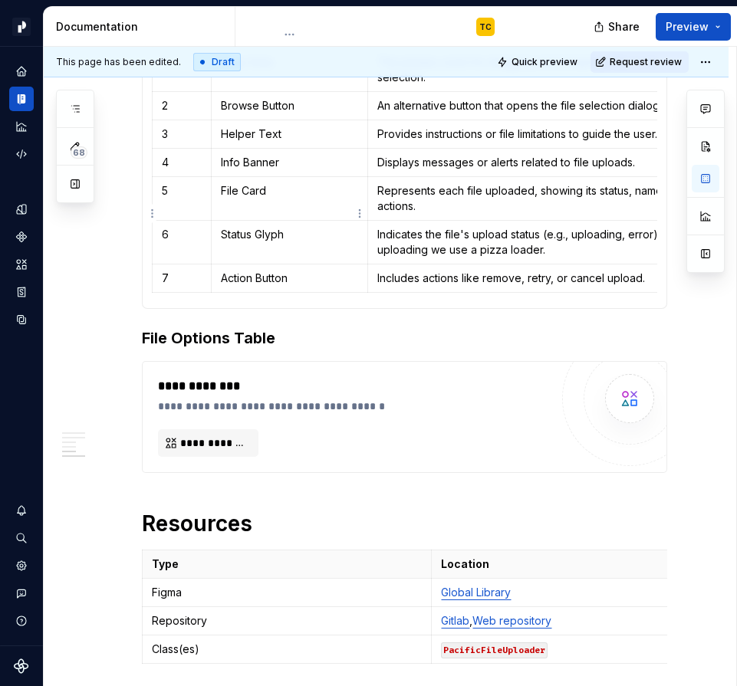
click at [274, 223] on tbody "# Property Definition 1 Drop Area The primary zone for dragging and dropping fi…" at bounding box center [441, 156] width 576 height 273
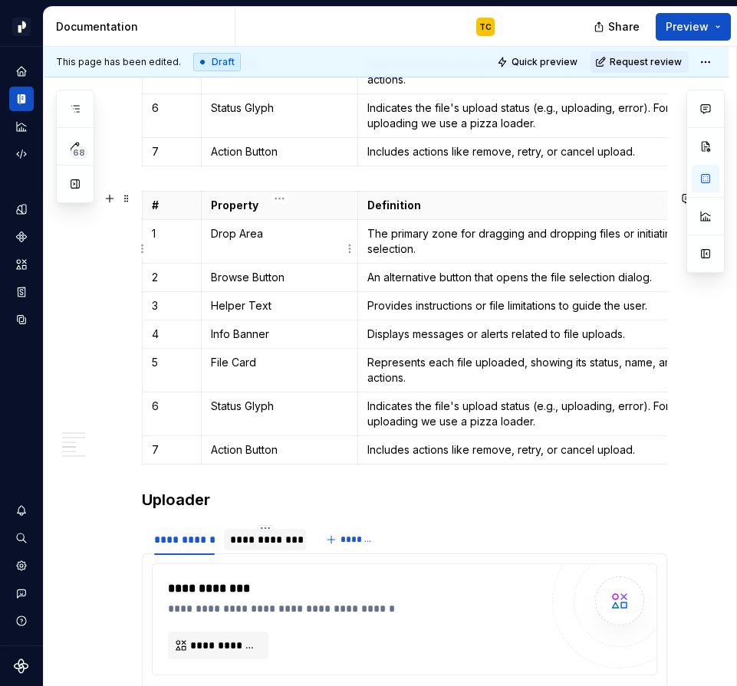
click at [232, 264] on tbody "# Property Definition 1 Drop Area The primary zone for dragging and dropping fi…" at bounding box center [431, 328] width 576 height 273
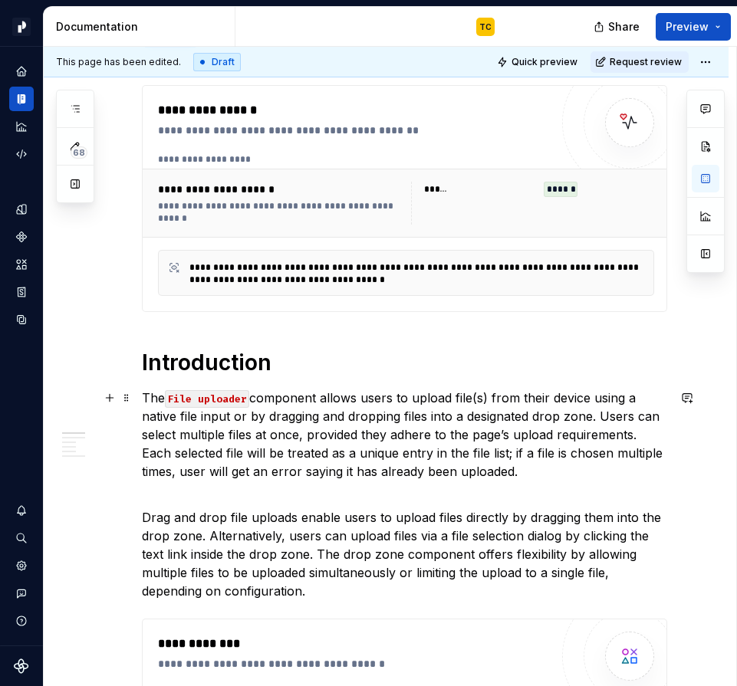
click at [275, 506] on p "Drag and drop file uploads enable users to upload files directly by dragging th…" at bounding box center [404, 545] width 525 height 110
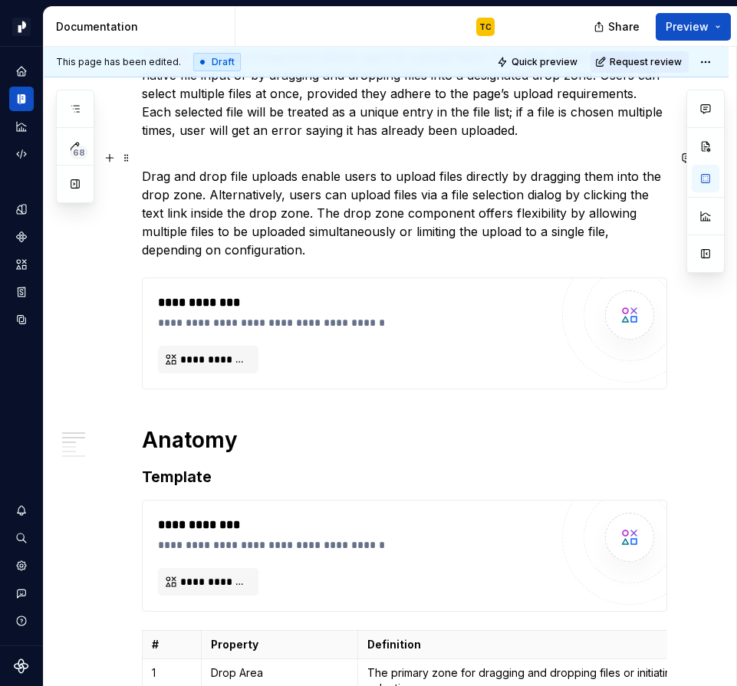
click at [282, 242] on p "Drag and drop file uploads enable users to upload files directly by dragging th…" at bounding box center [404, 204] width 525 height 110
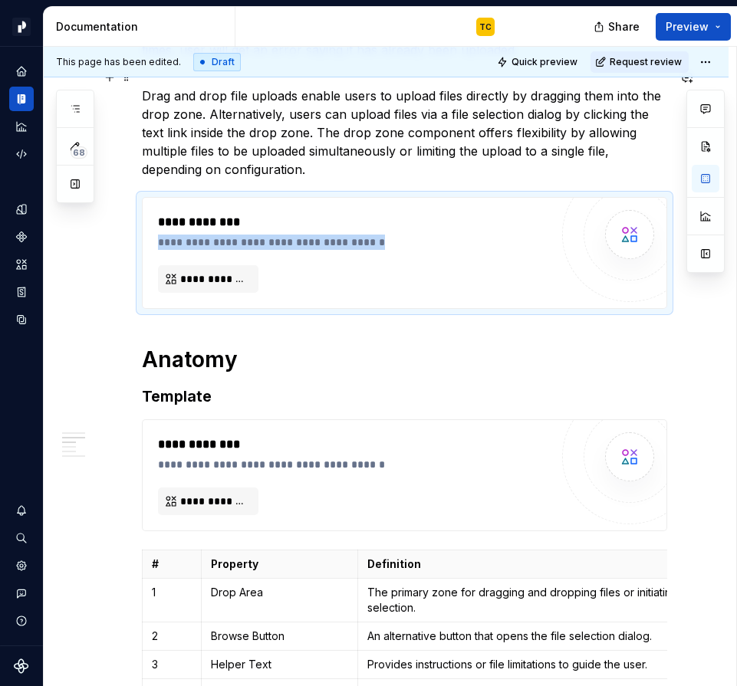
click at [282, 242] on div "**********" at bounding box center [354, 253] width 392 height 80
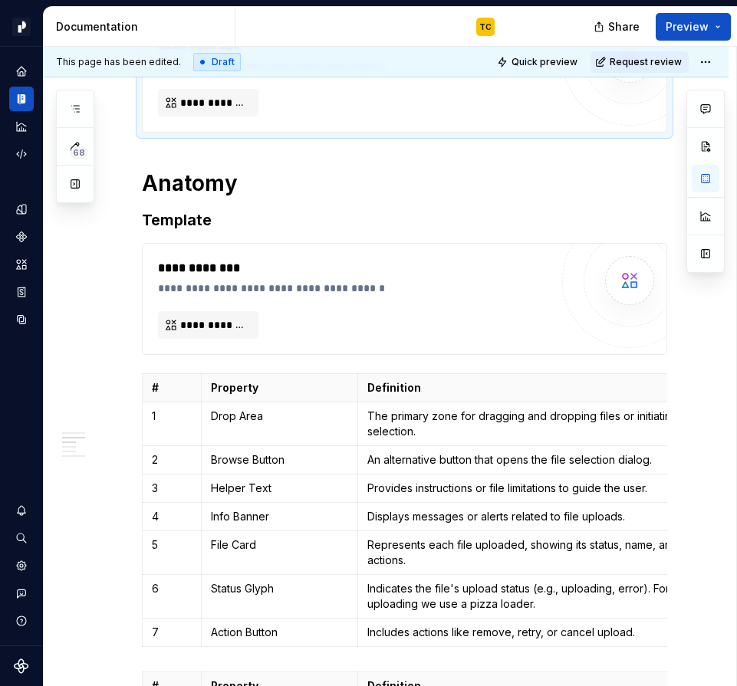
type textarea "*"
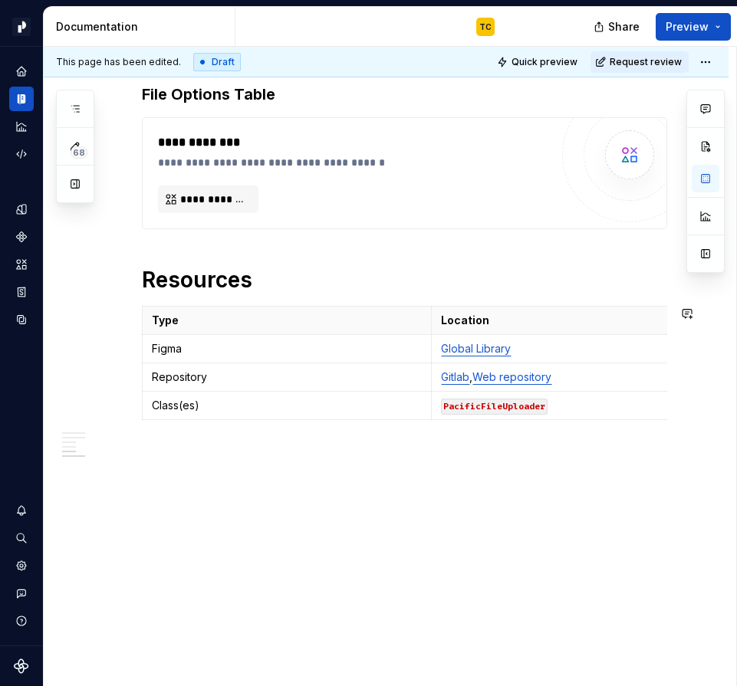
click at [107, 333] on div "**********" at bounding box center [390, 367] width 692 height 640
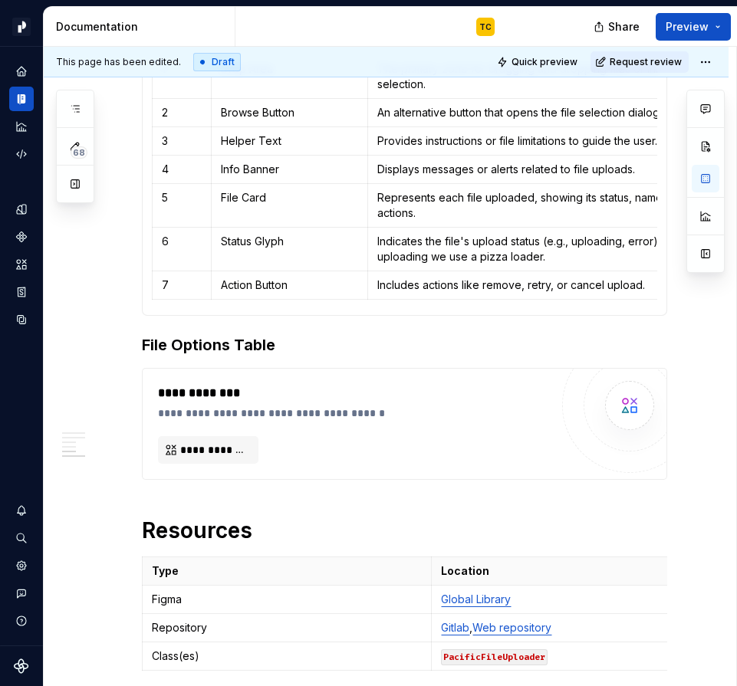
scroll to position [2002, 0]
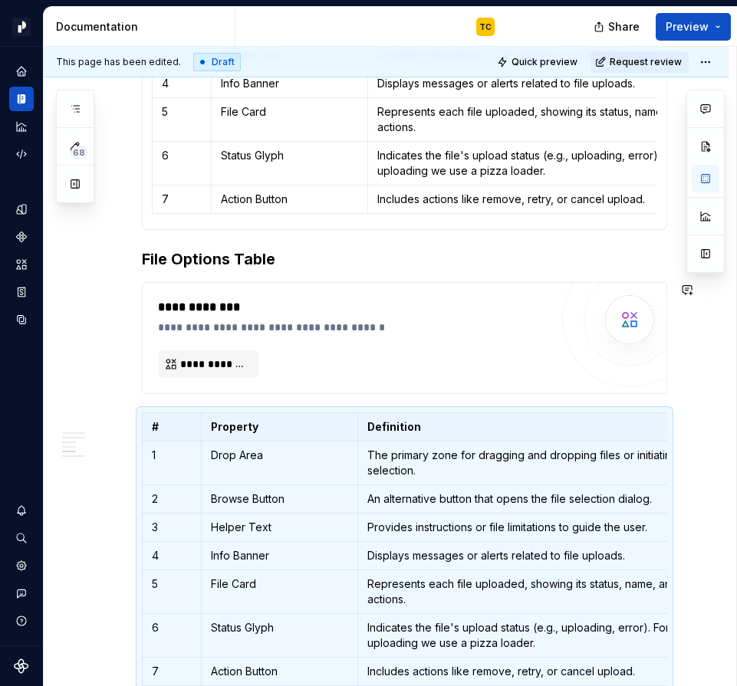
scroll to position [1773, 0]
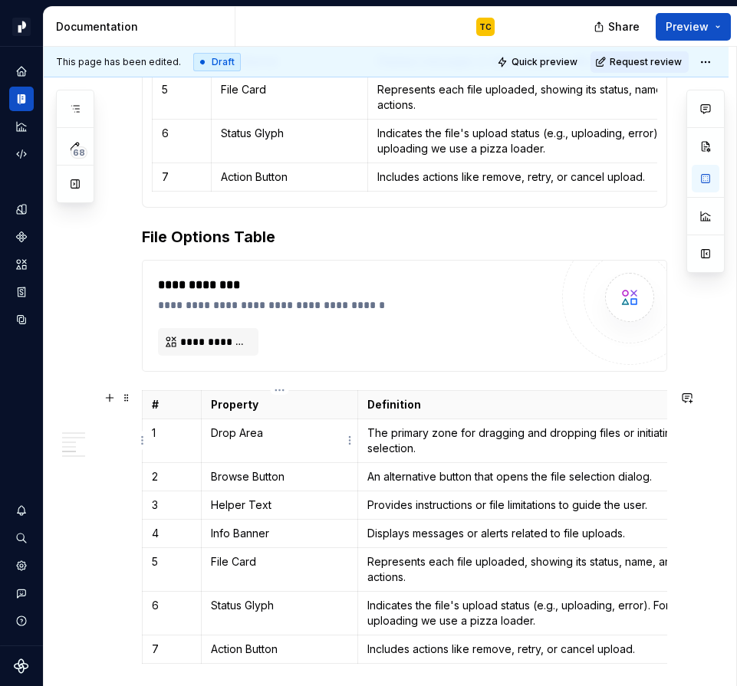
click at [218, 429] on p "Drop Area" at bounding box center [279, 432] width 137 height 15
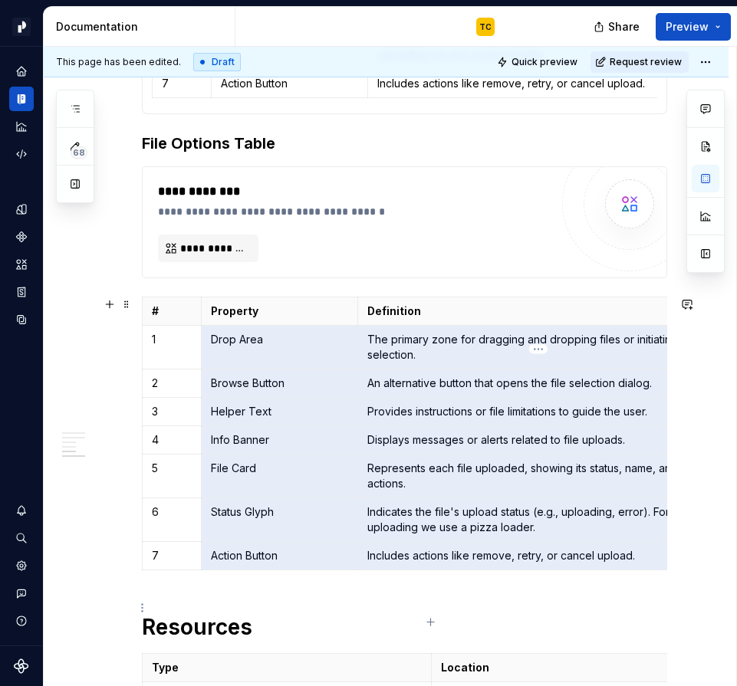
scroll to position [1974, 0]
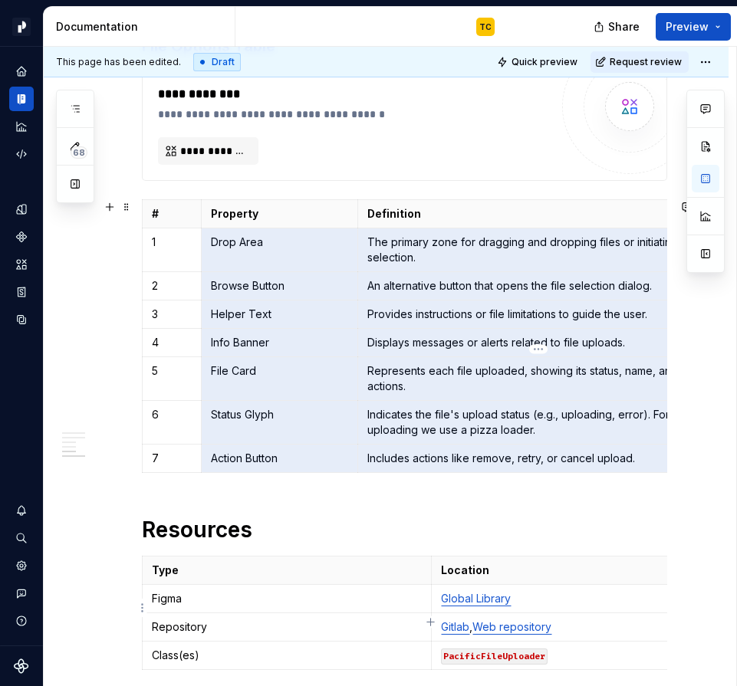
drag, startPoint x: 215, startPoint y: 427, endPoint x: 479, endPoint y: 612, distance: 323.0
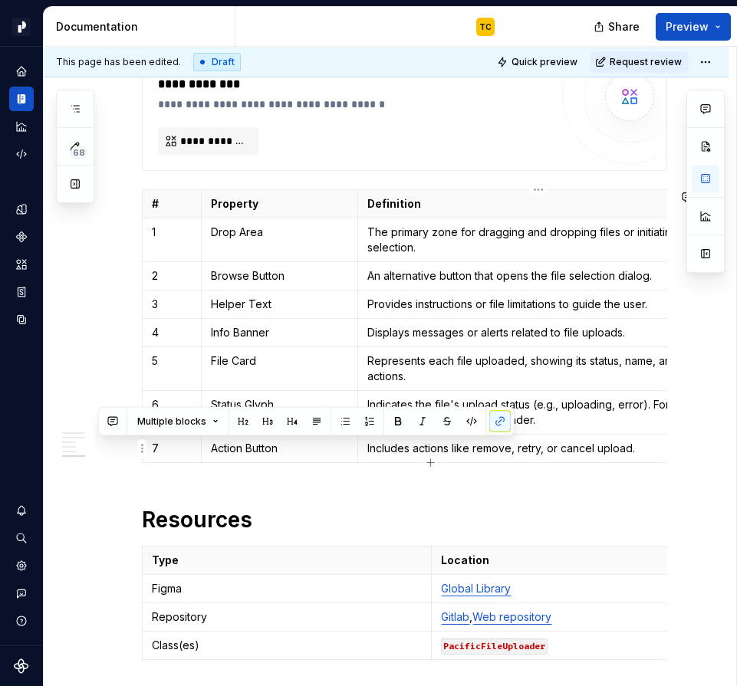
click at [533, 356] on p "Represents each file uploaded, showing its status, name, and actions." at bounding box center [538, 368] width 342 height 31
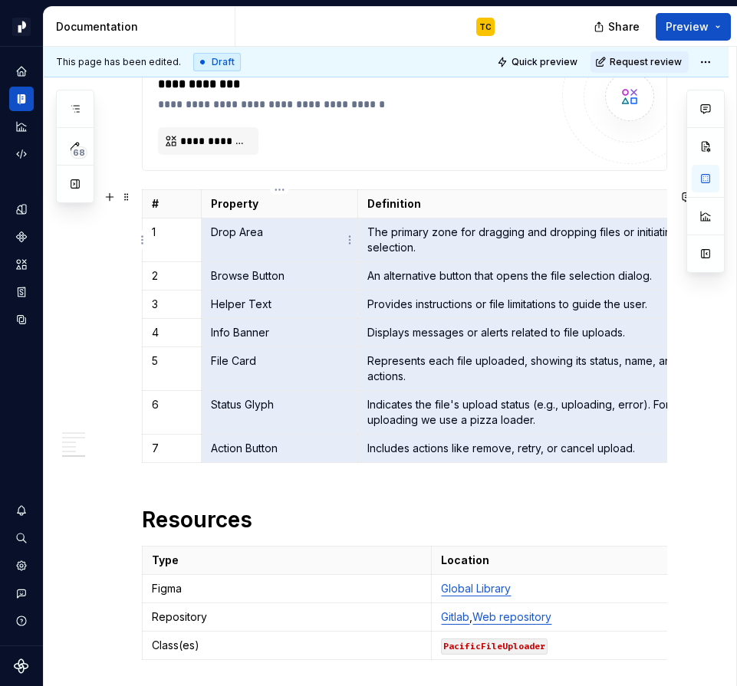
drag, startPoint x: 649, startPoint y: 450, endPoint x: 244, endPoint y: 232, distance: 460.2
click at [244, 232] on tbody "# Property Definition 1 Drop Area The primary zone for dragging and dropping fi…" at bounding box center [431, 326] width 576 height 273
drag, startPoint x: 209, startPoint y: 229, endPoint x: 541, endPoint y: 441, distance: 394.0
click at [541, 441] on tbody "# Property Definition 1 rea The primary zone for dragging and dropping files or…" at bounding box center [431, 326] width 576 height 273
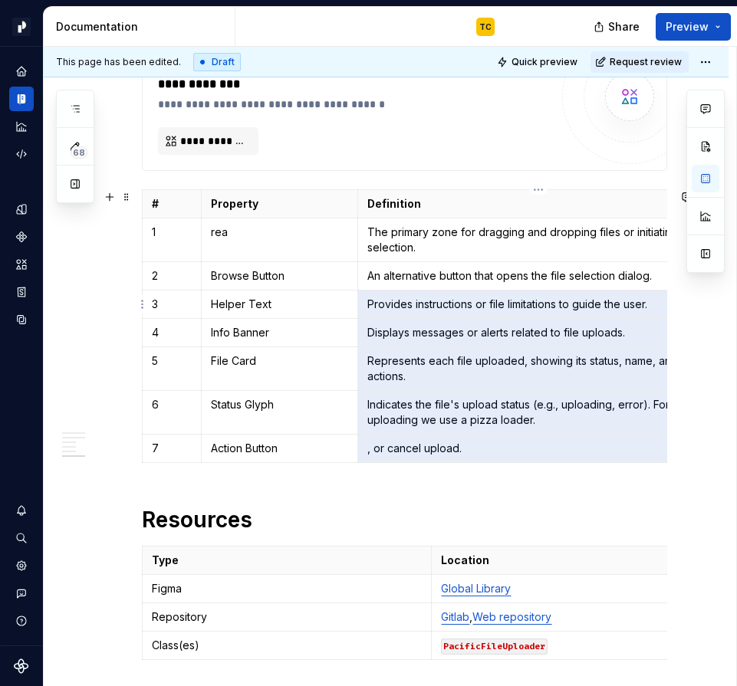
drag, startPoint x: 505, startPoint y: 448, endPoint x: 390, endPoint y: 295, distance: 191.6
click at [390, 295] on tbody "# Property Definition 1 rea The primary zone for dragging and dropping files or…" at bounding box center [431, 326] width 576 height 273
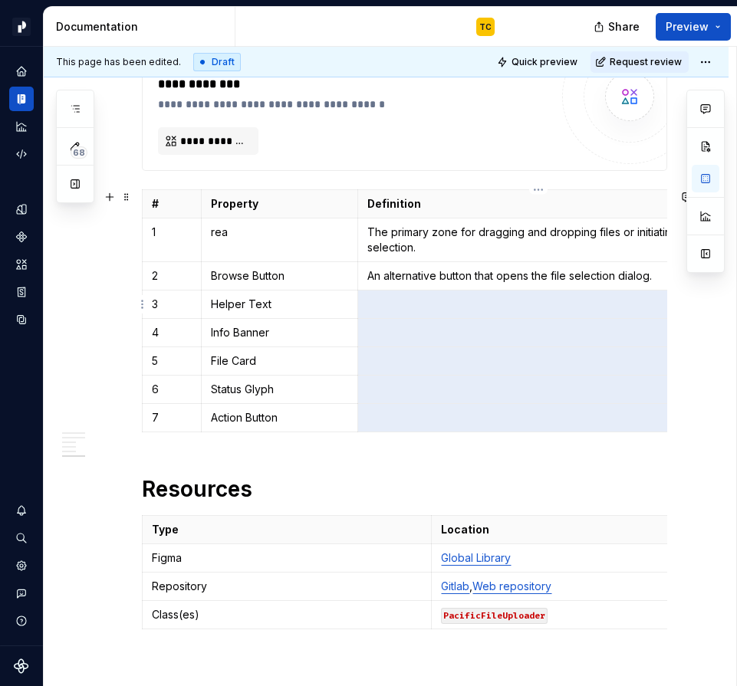
click at [313, 312] on td "Helper Text" at bounding box center [279, 304] width 156 height 28
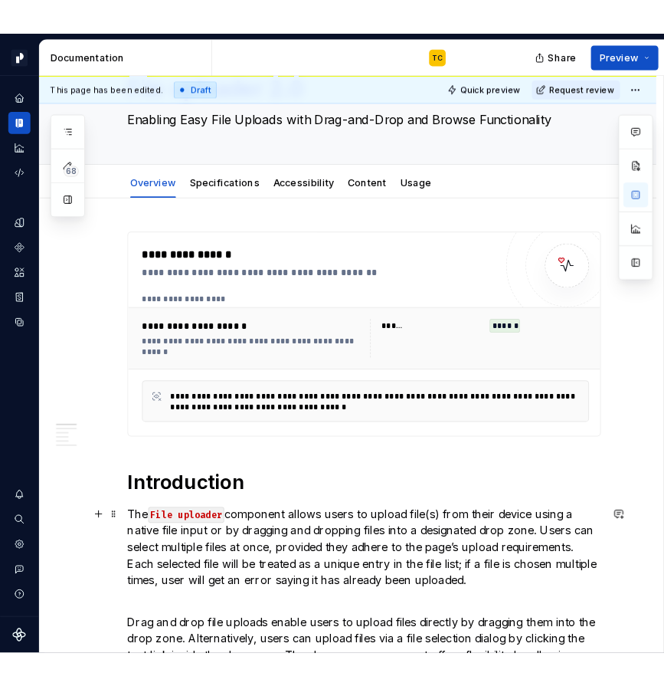
scroll to position [0, 0]
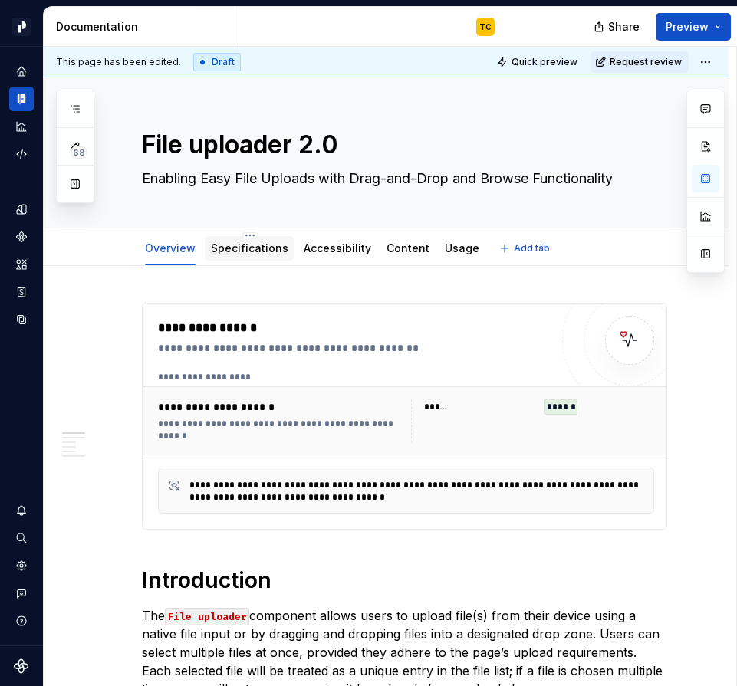
click at [238, 251] on link "Specifications" at bounding box center [249, 247] width 77 height 13
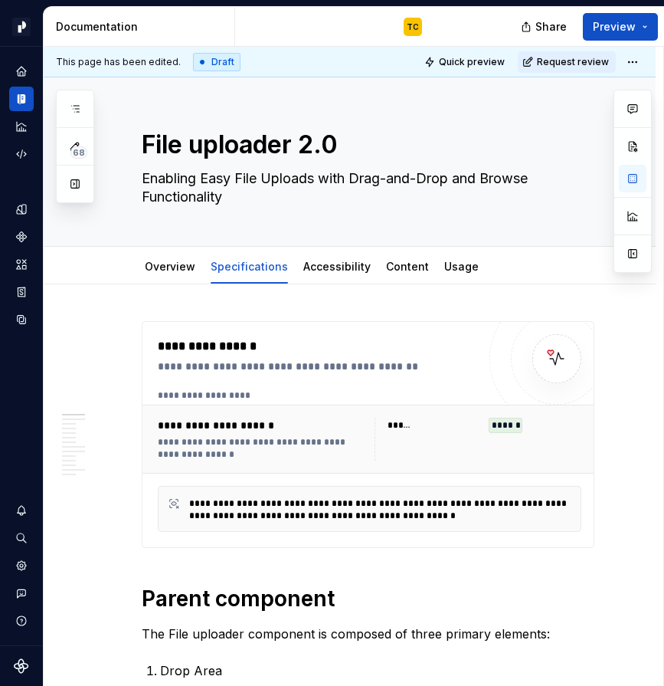
type textarea "*"
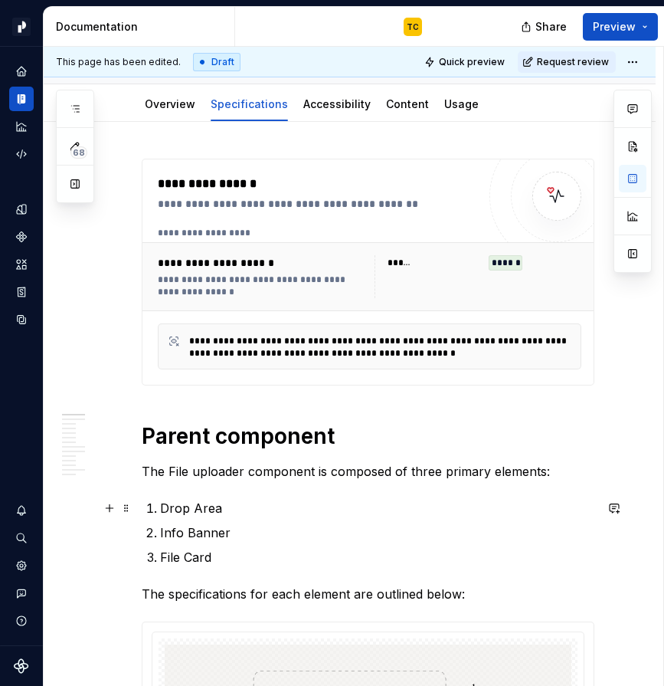
scroll to position [193, 0]
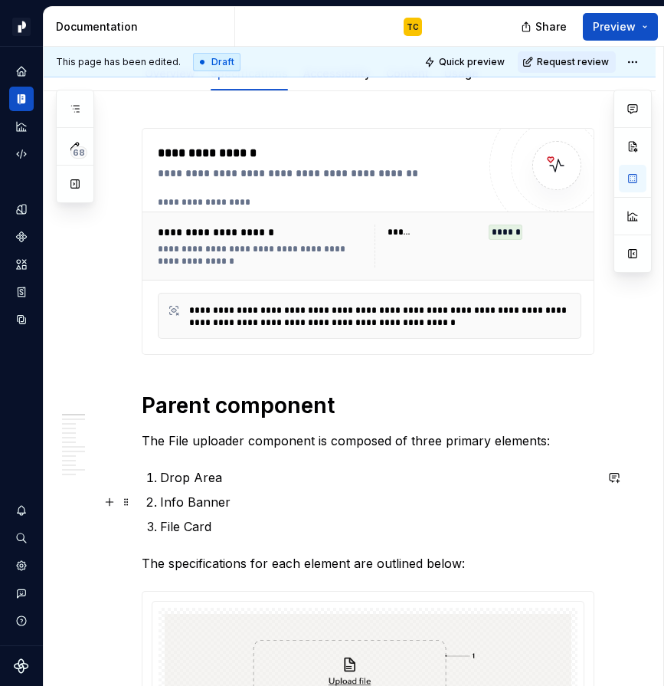
click at [217, 494] on p "Info Banner" at bounding box center [377, 502] width 435 height 18
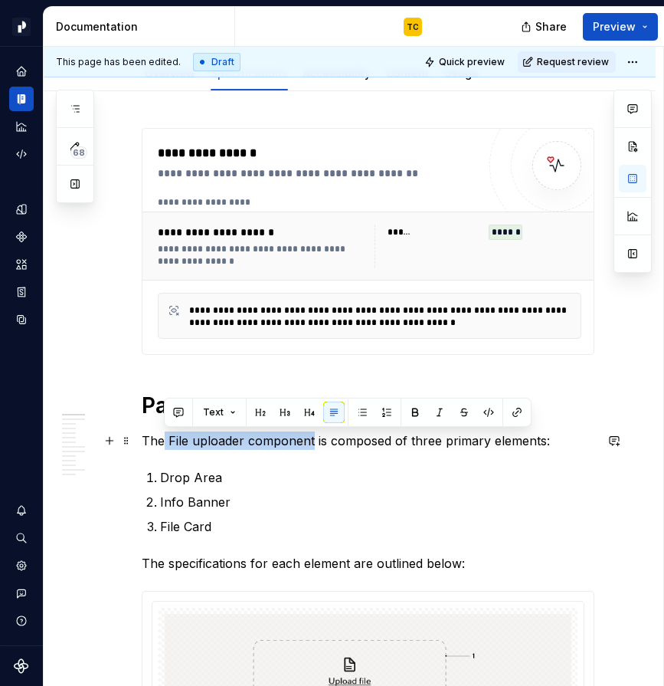
drag, startPoint x: 163, startPoint y: 438, endPoint x: 313, endPoint y: 439, distance: 149.5
click at [313, 439] on p "The File uploader component is composed of three primary elements:" at bounding box center [368, 440] width 453 height 18
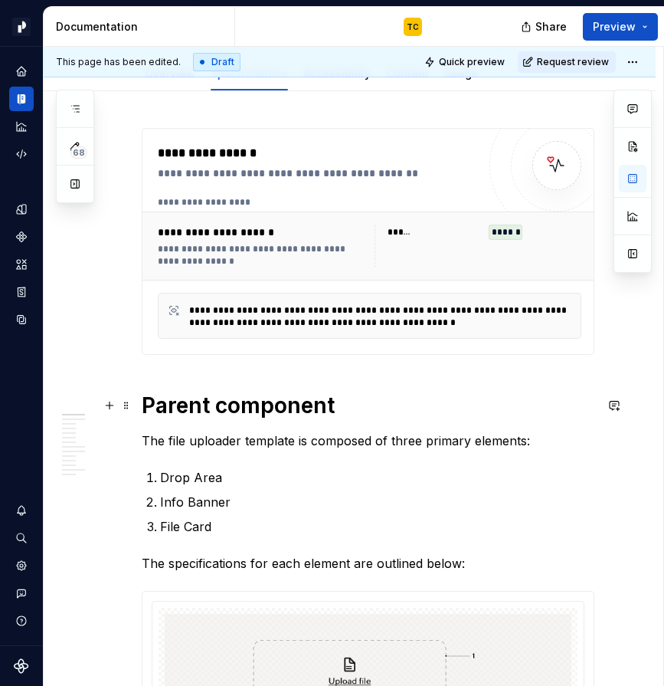
click at [176, 395] on h1 "Parent component" at bounding box center [368, 406] width 453 height 28
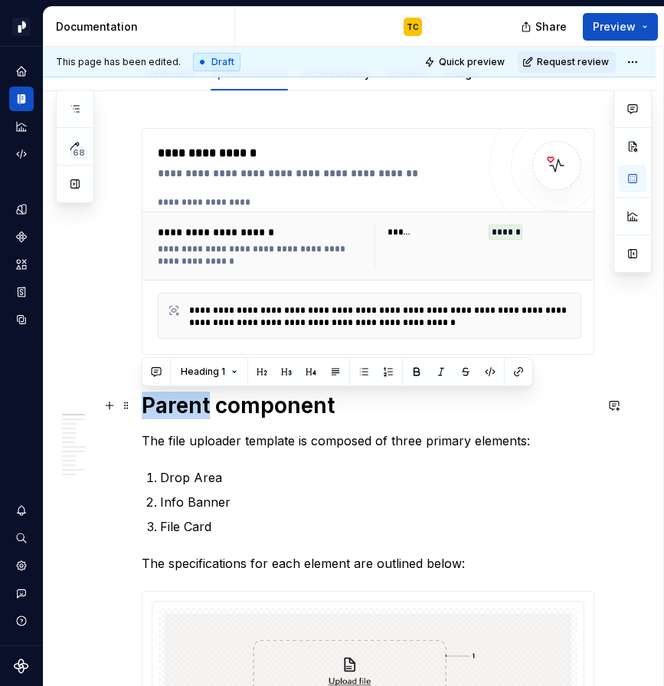
click at [176, 395] on h1 "Parent component" at bounding box center [368, 406] width 453 height 28
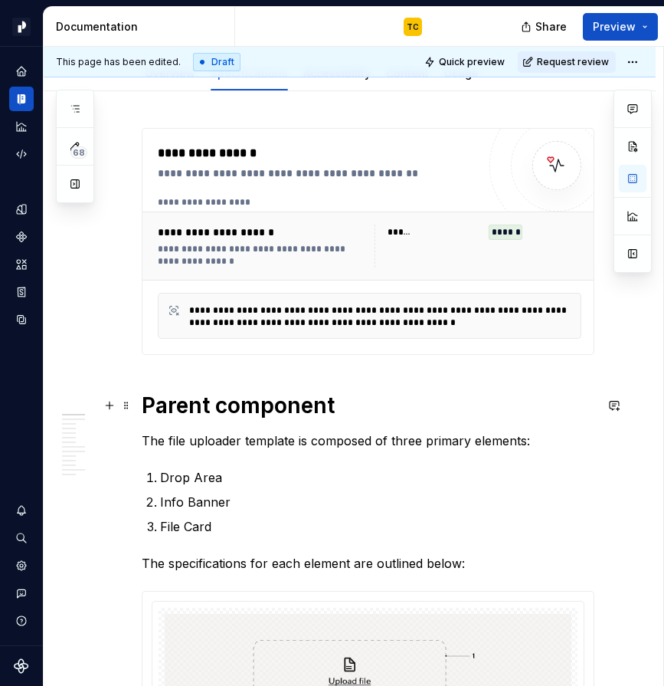
click at [237, 412] on h1 "Parent component" at bounding box center [368, 406] width 453 height 28
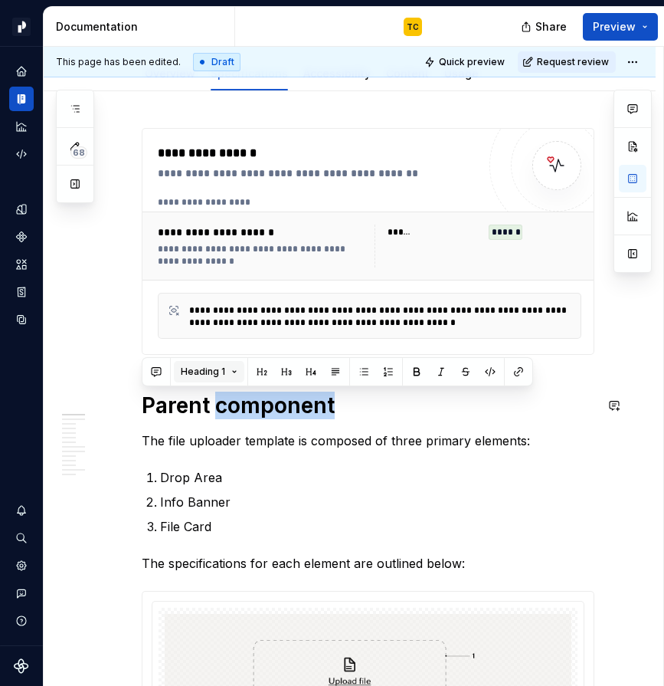
click at [232, 371] on button "Heading 1" at bounding box center [209, 371] width 71 height 21
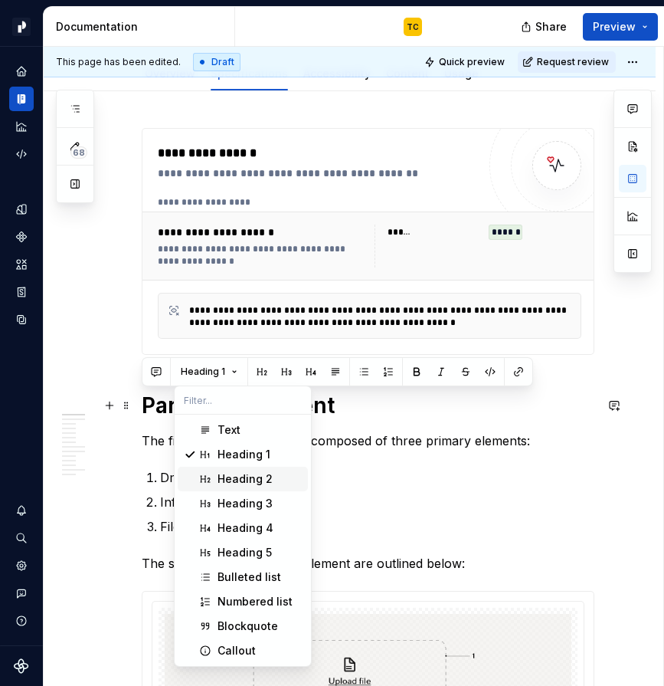
click at [147, 415] on h1 "Parent component" at bounding box center [368, 406] width 453 height 28
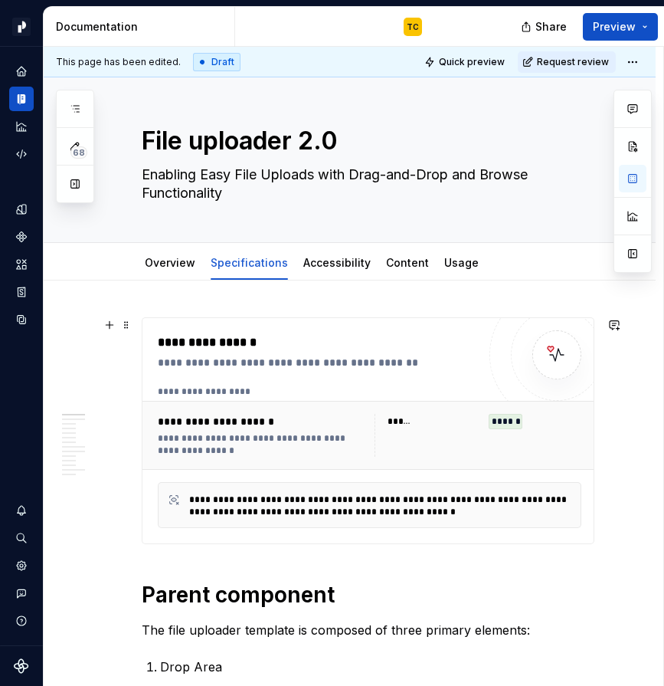
scroll to position [0, 0]
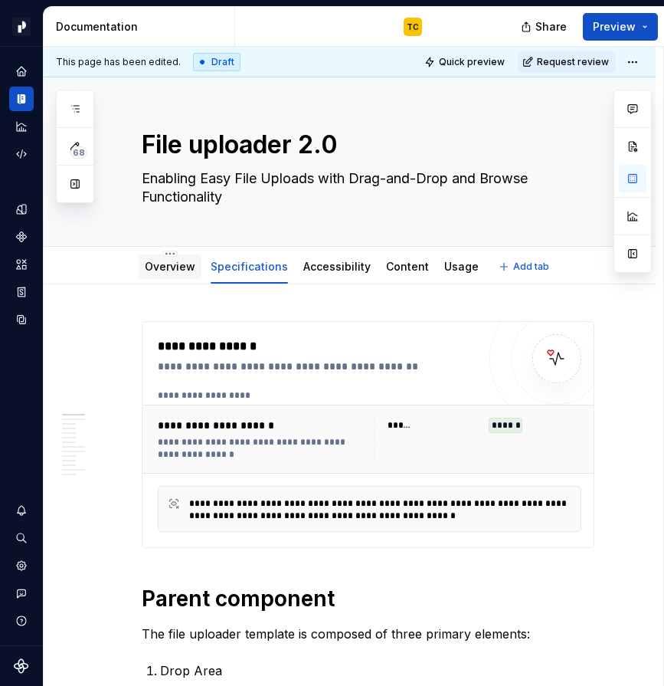
click at [153, 266] on link "Overview" at bounding box center [170, 266] width 51 height 13
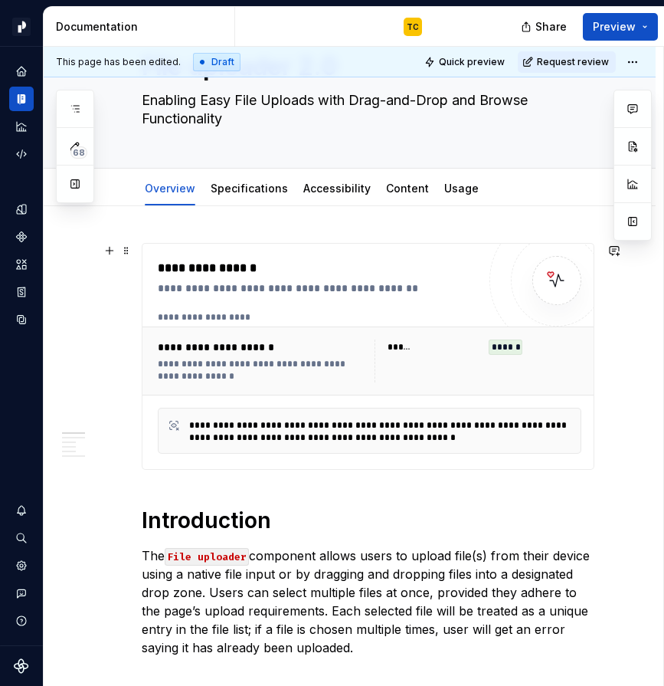
scroll to position [135, 0]
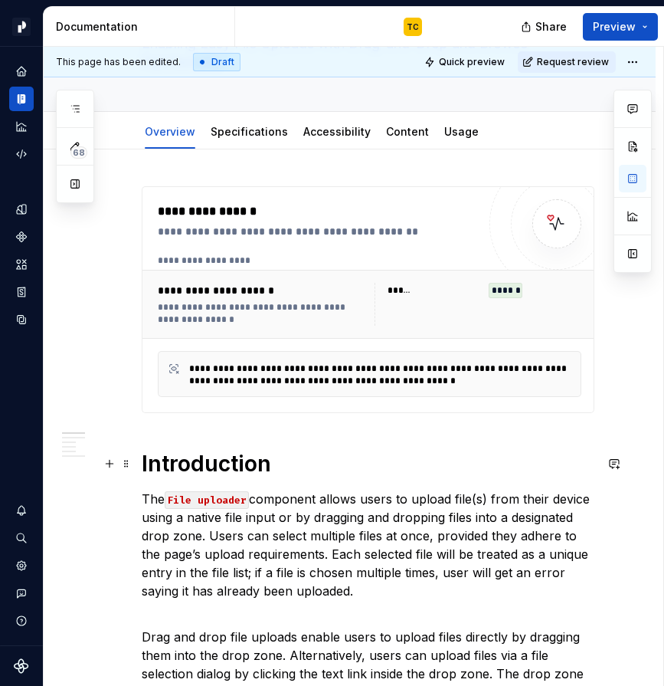
click at [185, 460] on h1 "Introduction" at bounding box center [368, 464] width 453 height 28
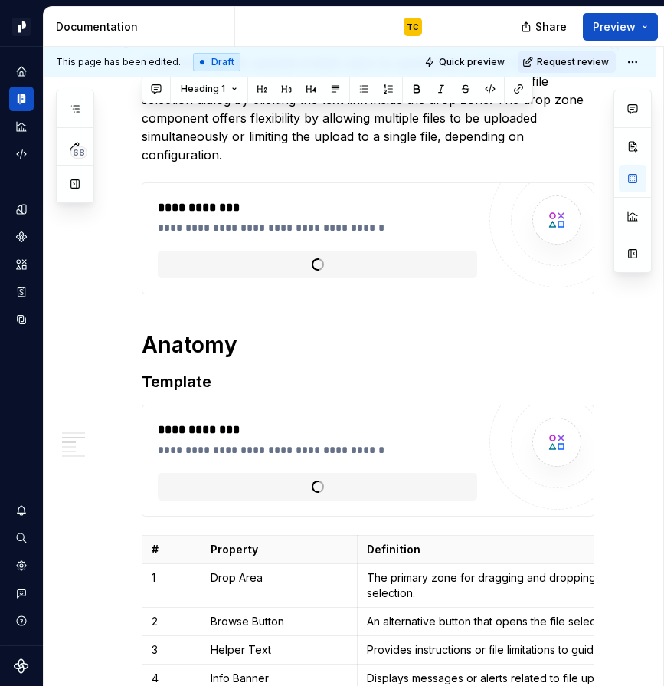
scroll to position [0, 0]
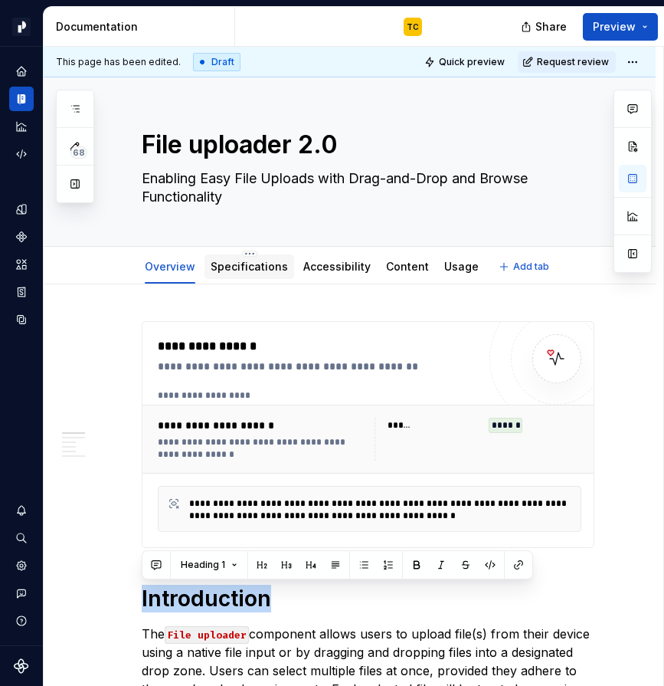
click at [238, 261] on link "Specifications" at bounding box center [249, 266] width 77 height 13
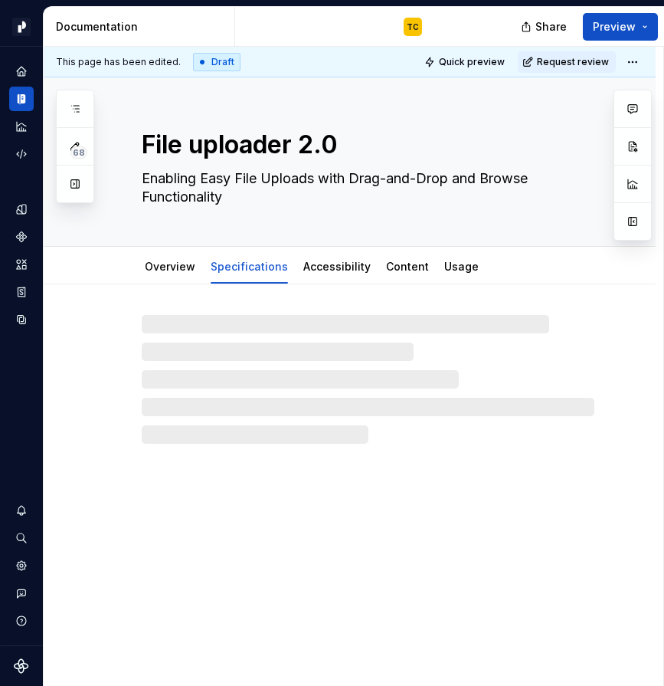
type textarea "*"
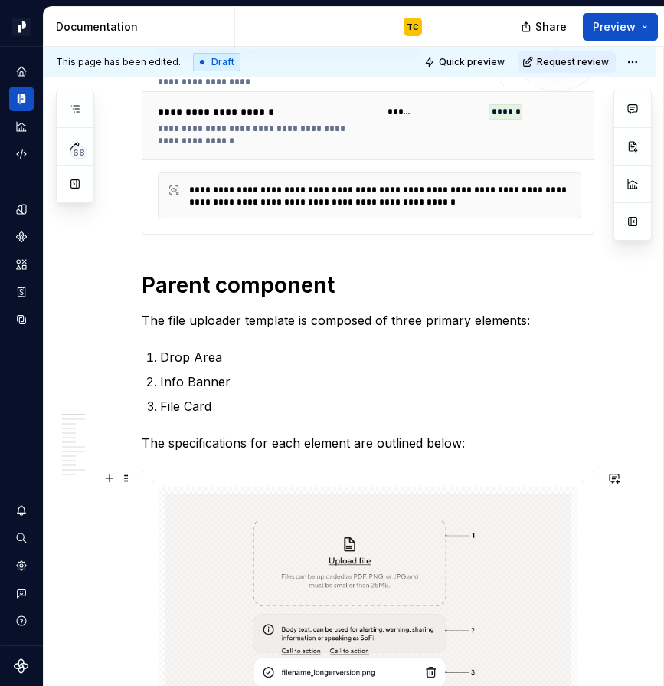
scroll to position [409, 0]
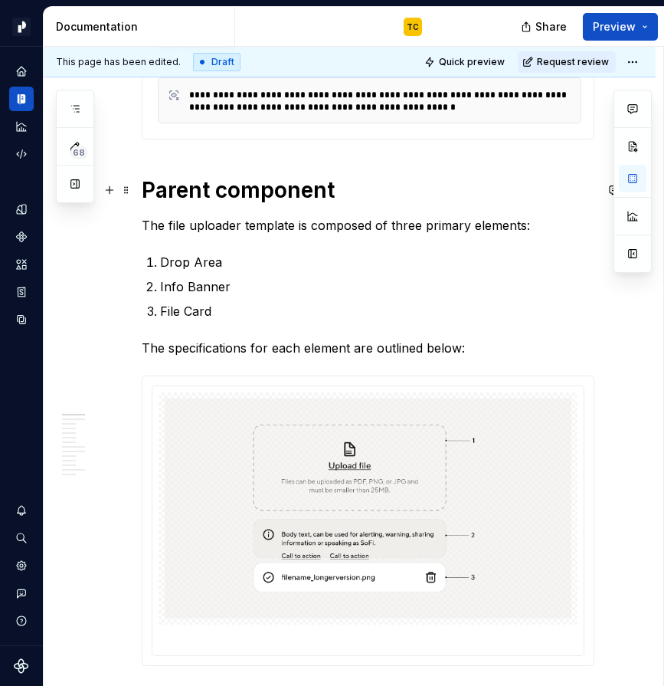
click at [166, 192] on h1 "Parent component" at bounding box center [368, 190] width 453 height 28
click at [155, 189] on h1 "Parent component" at bounding box center [368, 190] width 453 height 28
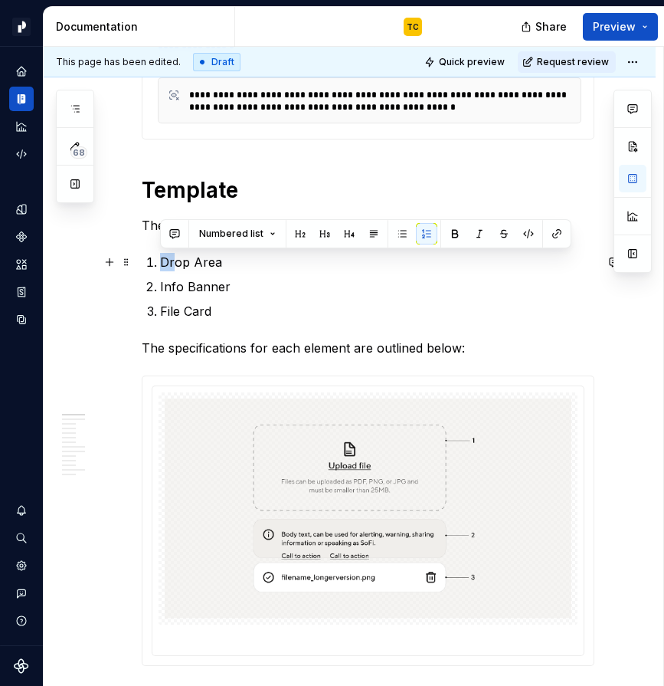
drag, startPoint x: 162, startPoint y: 258, endPoint x: 172, endPoint y: 259, distance: 9.3
click at [172, 259] on p "Drop Area" at bounding box center [377, 262] width 435 height 18
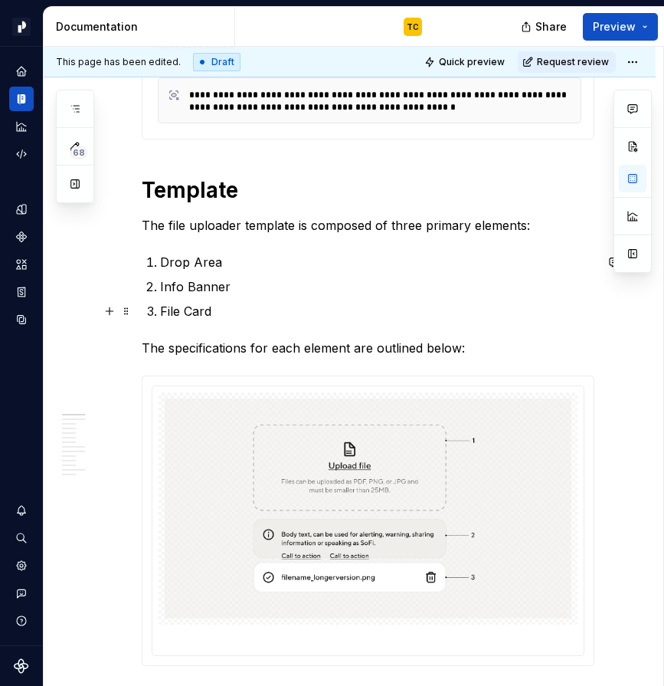
click at [225, 316] on p "File Card" at bounding box center [377, 311] width 435 height 18
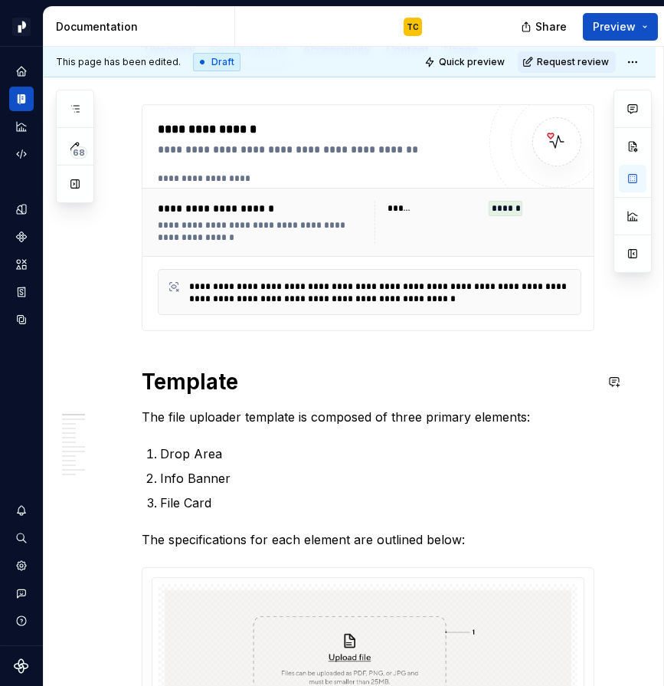
scroll to position [205, 0]
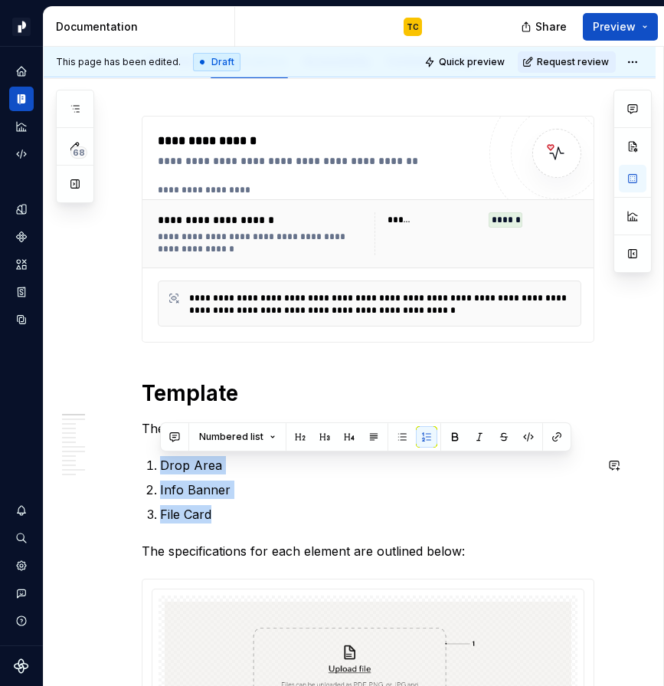
drag, startPoint x: 219, startPoint y: 507, endPoint x: 155, endPoint y: 444, distance: 90.5
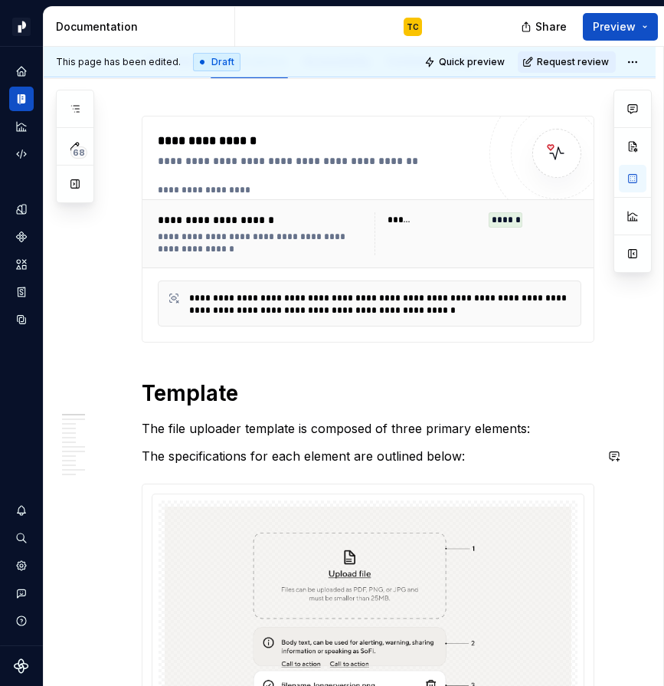
click at [402, 432] on p "The file uploader template is composed of three primary elements:" at bounding box center [368, 428] width 453 height 18
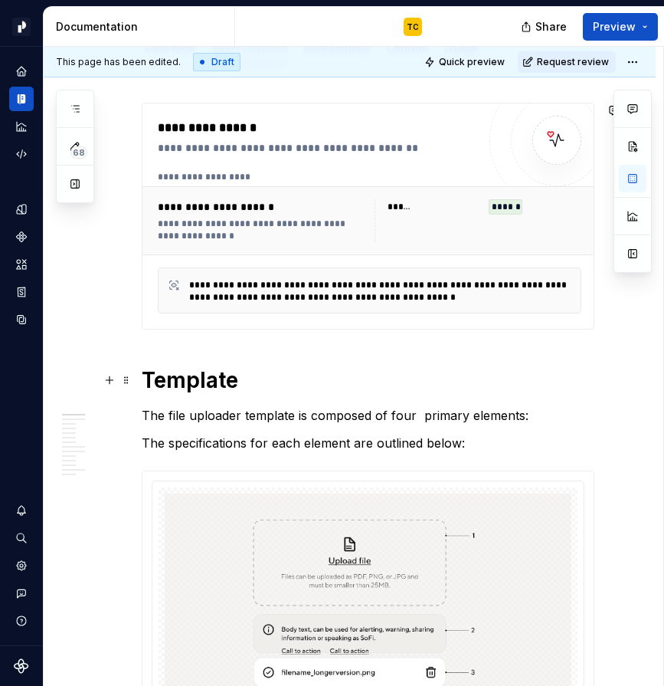
scroll to position [223, 0]
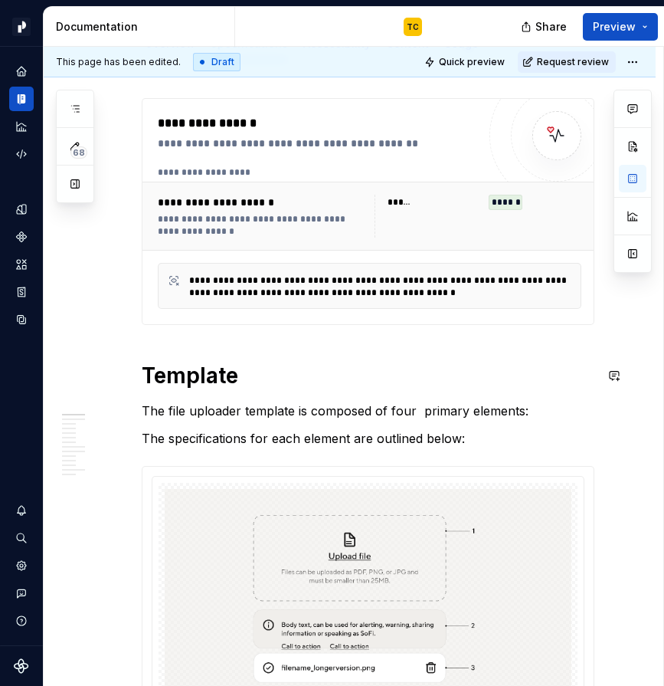
click at [418, 409] on p "The file uploader template is composed of four primary elements:" at bounding box center [368, 411] width 453 height 18
click at [487, 438] on p "The specifications for each element are outlined below:" at bounding box center [368, 438] width 453 height 18
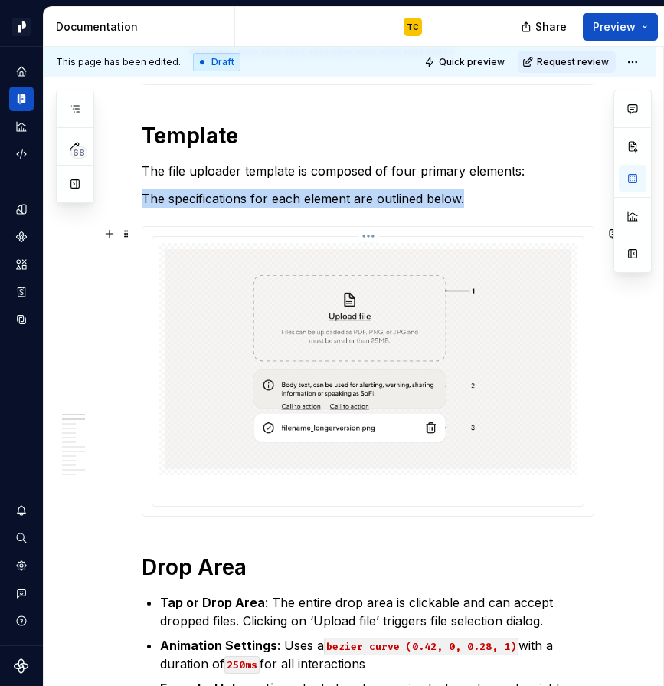
click at [241, 307] on img at bounding box center [368, 359] width 407 height 220
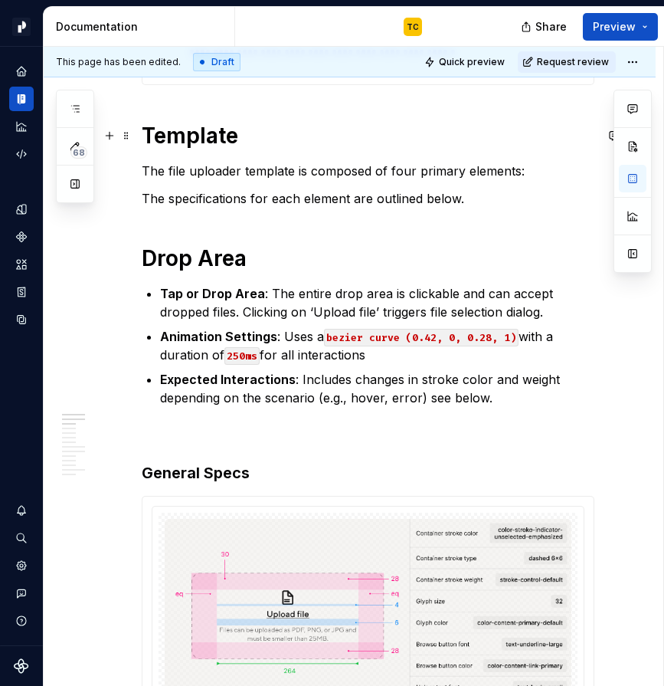
click at [221, 143] on h1 "Template" at bounding box center [368, 136] width 453 height 28
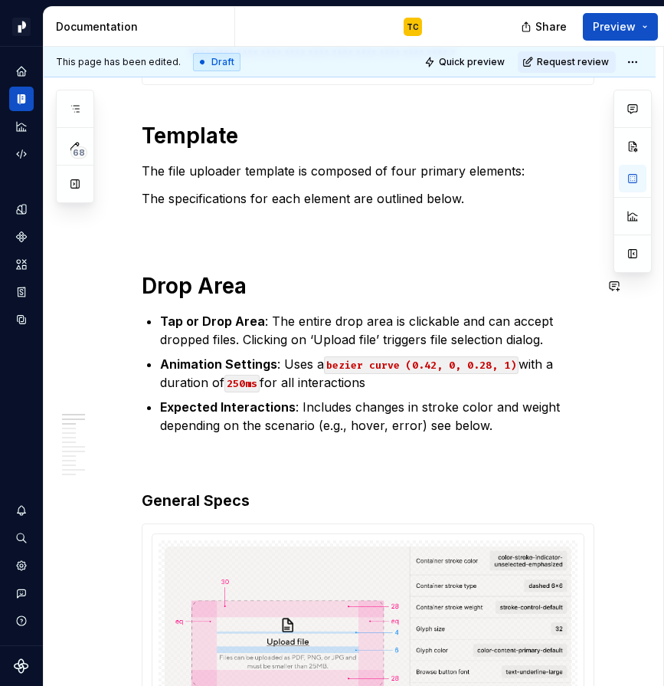
click at [152, 222] on p at bounding box center [368, 226] width 453 height 18
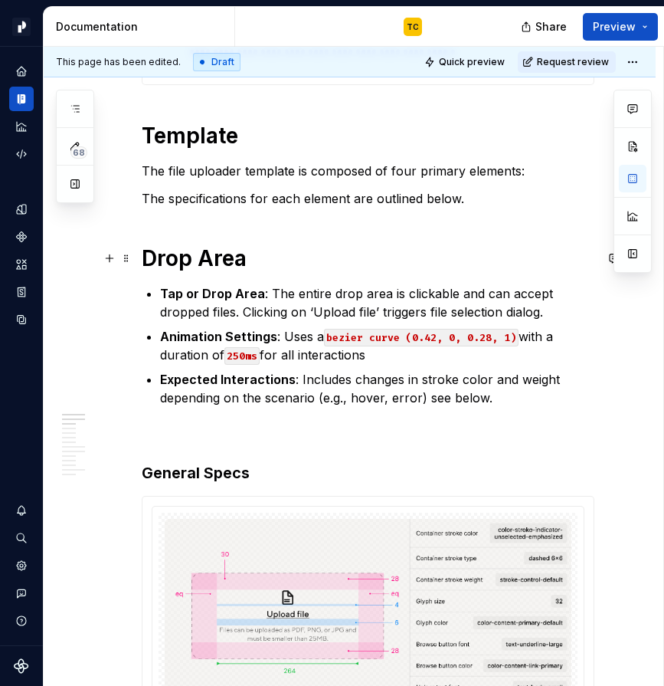
click at [219, 257] on h1 "Drop Area" at bounding box center [368, 258] width 453 height 28
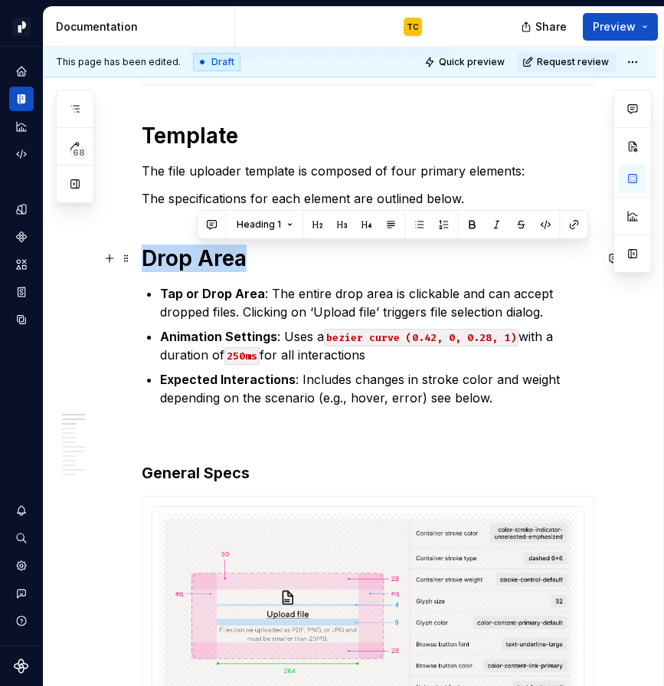
click at [219, 257] on h1 "Drop Area" at bounding box center [368, 258] width 453 height 28
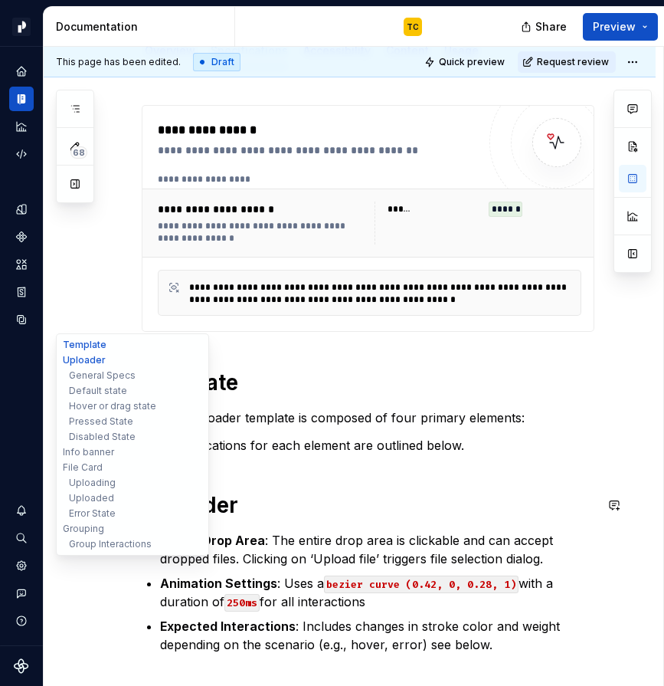
scroll to position [98, 0]
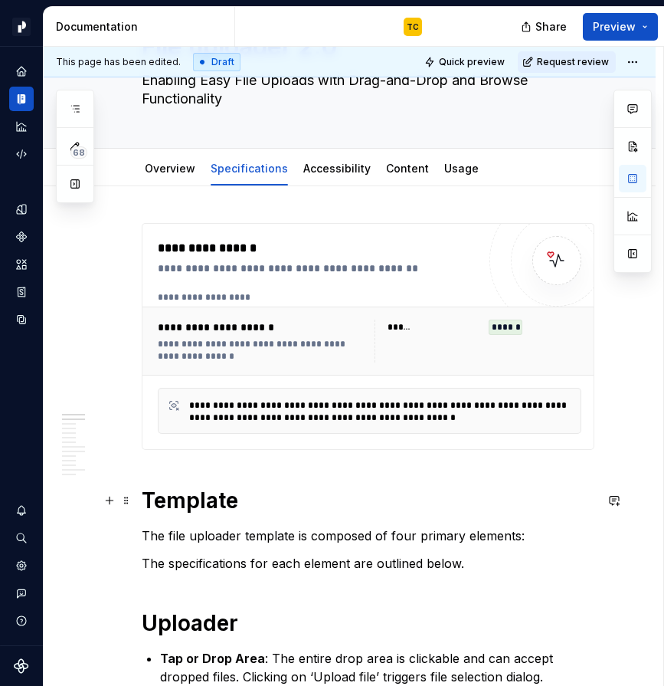
click at [212, 492] on h1 "Template" at bounding box center [368, 501] width 453 height 28
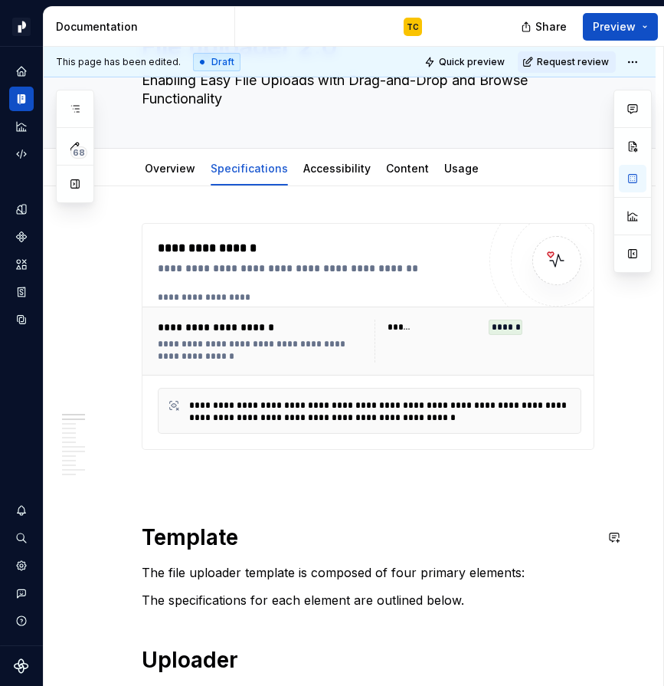
click at [167, 484] on p at bounding box center [368, 477] width 453 height 18
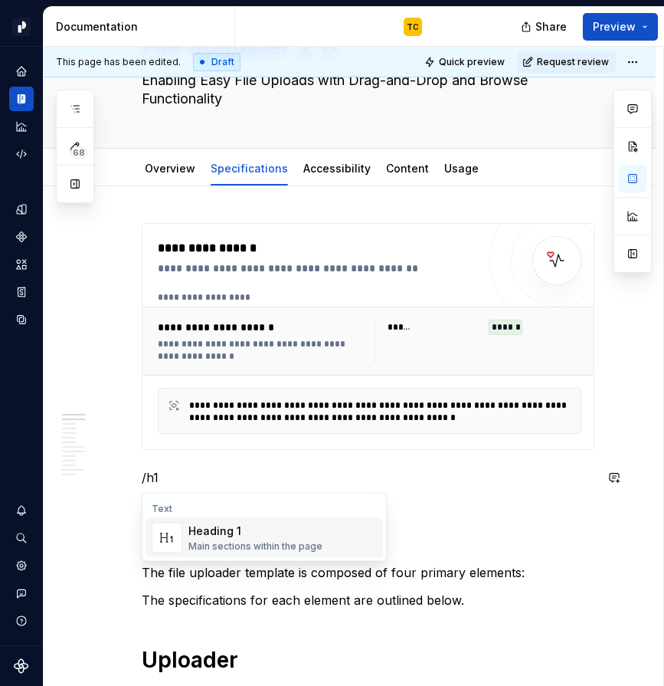
click at [189, 518] on span "Heading 1 Main sections within the page" at bounding box center [265, 538] width 238 height 40
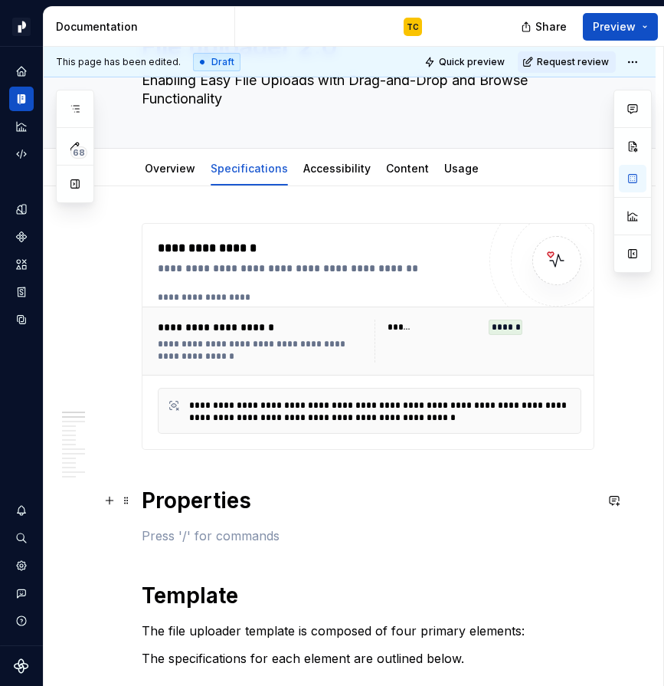
click at [274, 494] on h1 "Properties" at bounding box center [368, 501] width 453 height 28
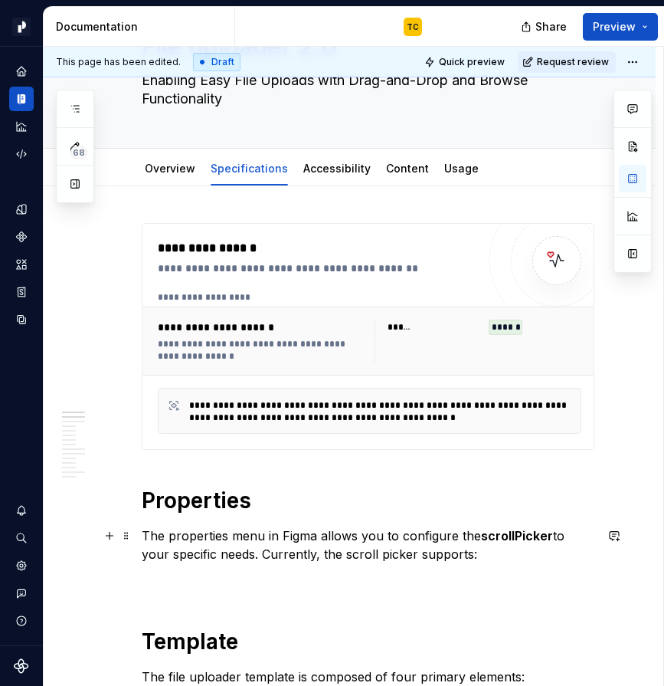
click at [505, 529] on strong "scrollPicker" at bounding box center [517, 535] width 72 height 15
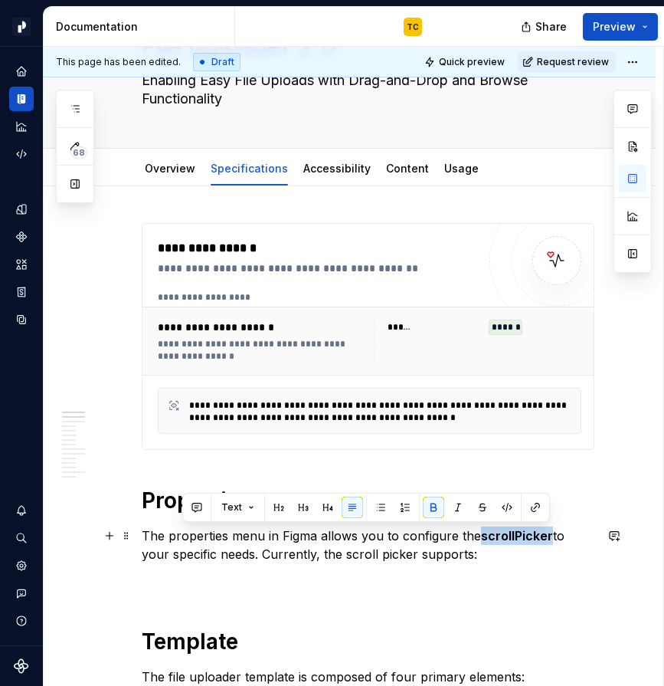
click at [505, 529] on strong "scrollPicker" at bounding box center [517, 535] width 72 height 15
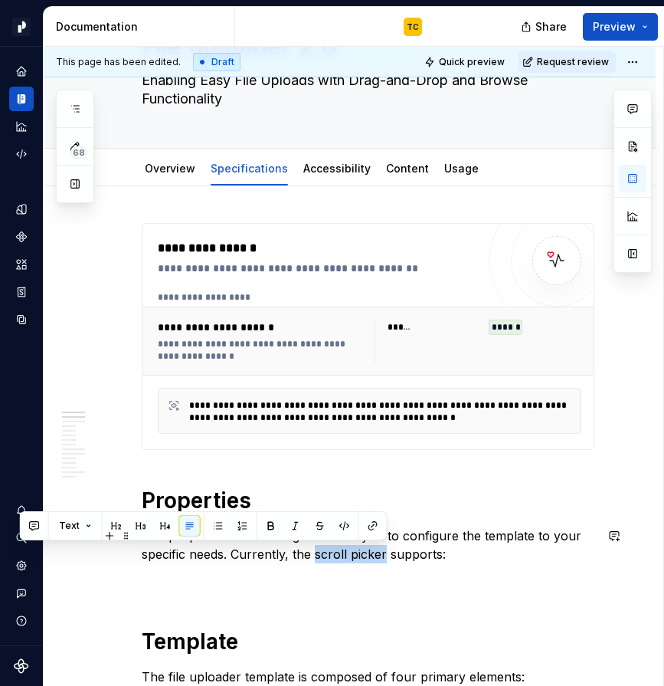
drag, startPoint x: 317, startPoint y: 556, endPoint x: 385, endPoint y: 556, distance: 68.2
click at [385, 556] on p "The properties menu in Figma allows you to configure the template to your speci…" at bounding box center [368, 545] width 453 height 37
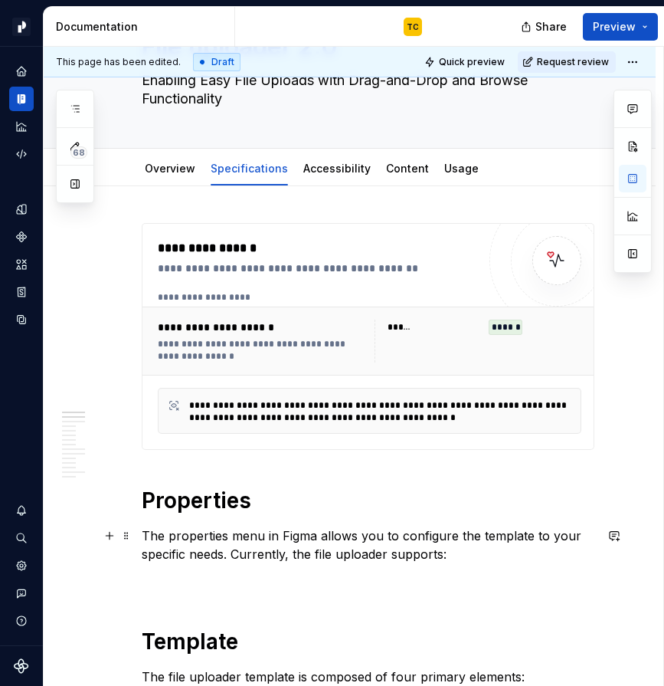
click at [496, 550] on p "The properties menu in Figma allows you to configure the template to your speci…" at bounding box center [368, 545] width 453 height 37
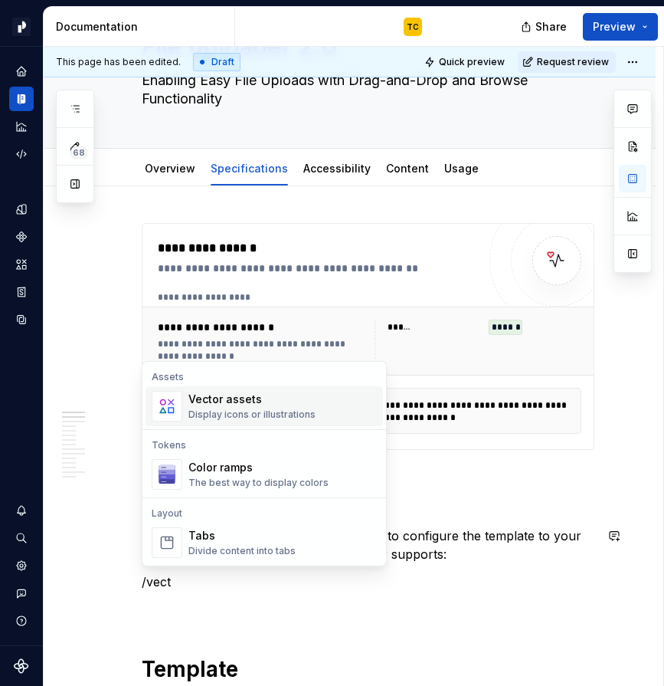
click at [225, 416] on div "Display icons or illustrations" at bounding box center [252, 415] width 127 height 12
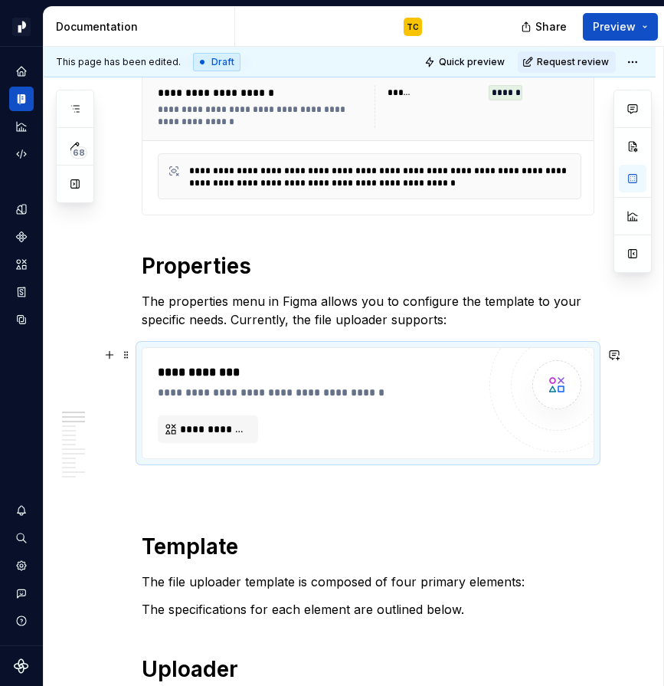
scroll to position [376, 0]
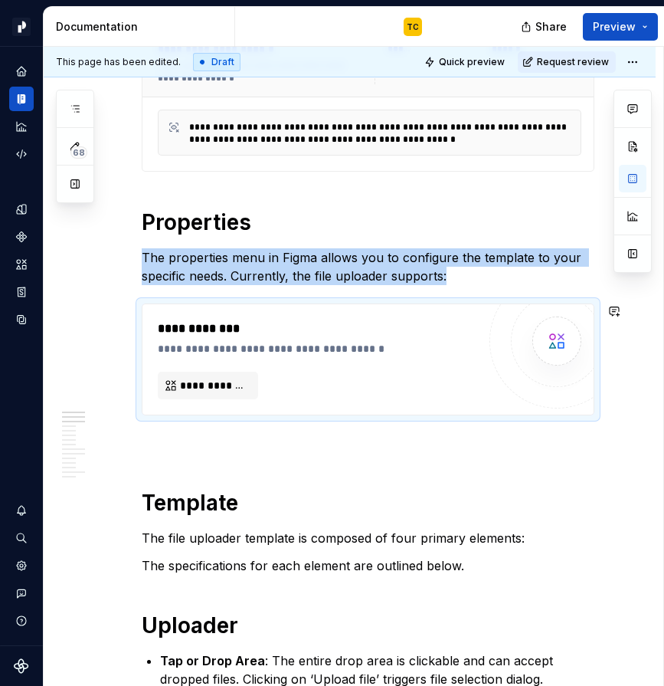
click at [176, 436] on p at bounding box center [368, 443] width 453 height 18
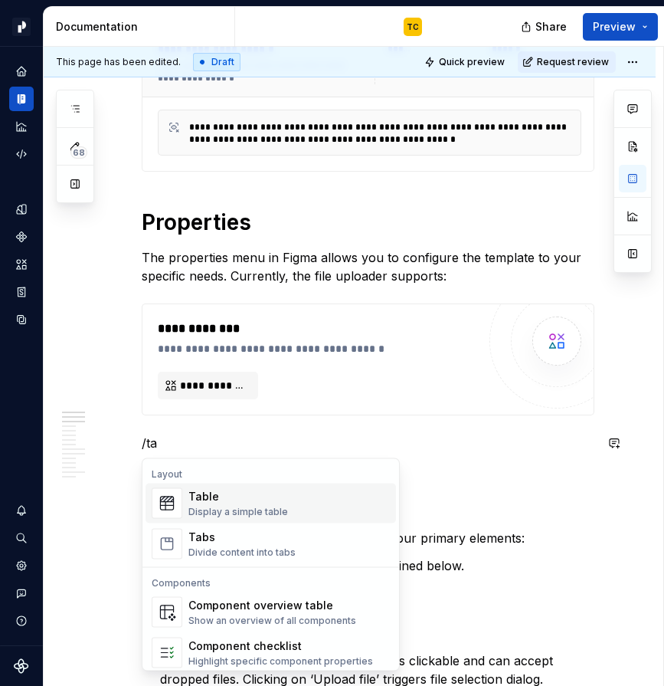
click at [181, 497] on img "Suggestions" at bounding box center [167, 503] width 29 height 29
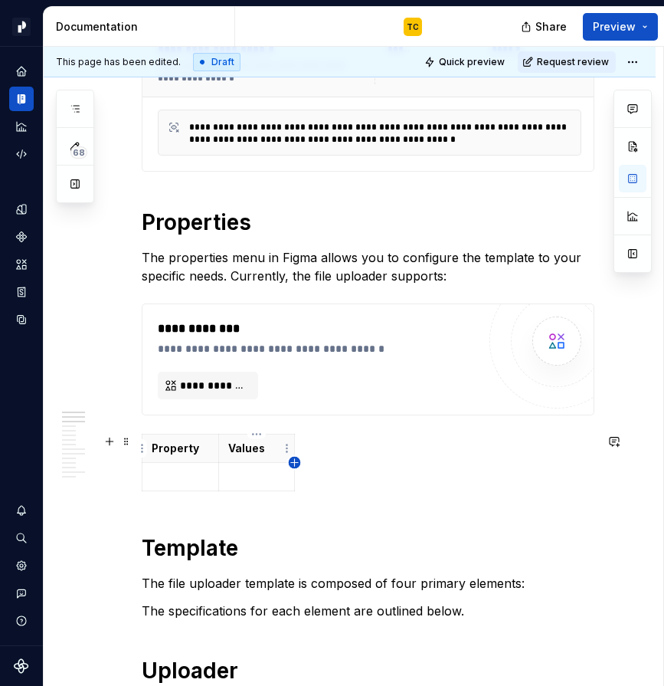
click at [294, 461] on icon "button" at bounding box center [295, 463] width 12 height 12
click at [307, 454] on p at bounding box center [309, 448] width 8 height 15
click at [366, 455] on p at bounding box center [369, 448] width 8 height 15
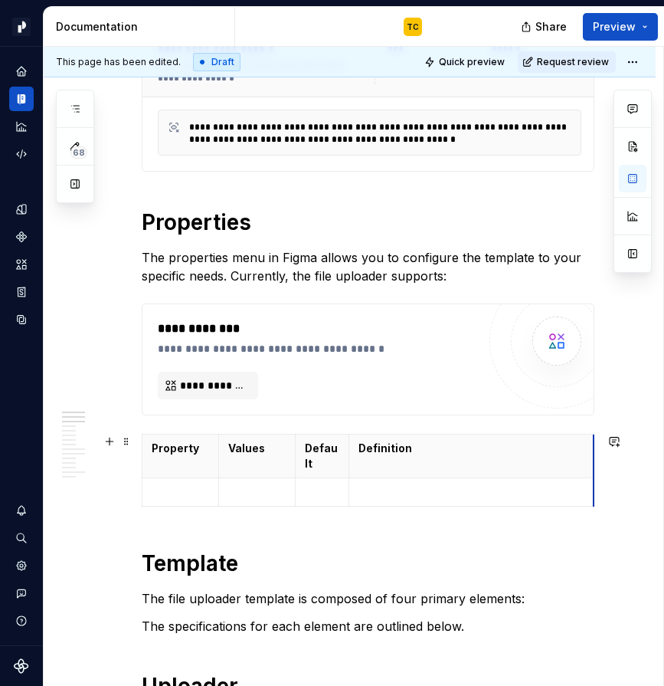
drag, startPoint x: 421, startPoint y: 441, endPoint x: 596, endPoint y: 442, distance: 175.5
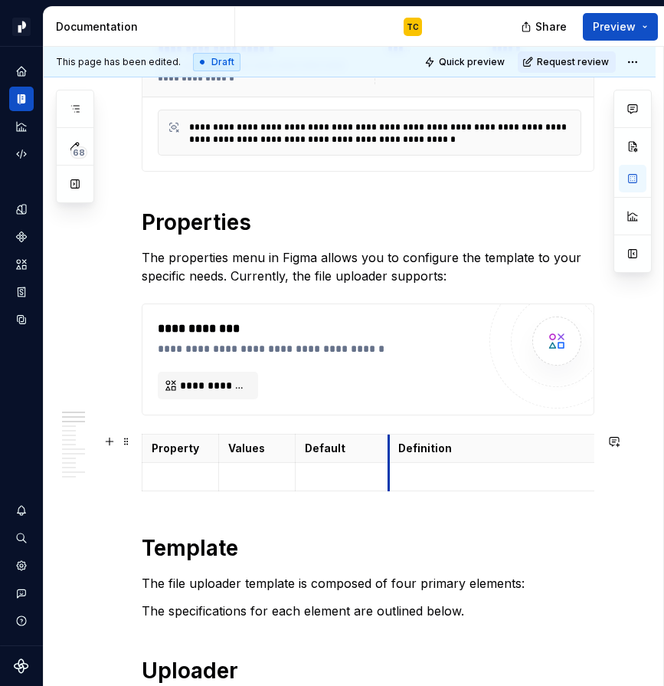
drag, startPoint x: 351, startPoint y: 452, endPoint x: 388, endPoint y: 453, distance: 36.8
click at [126, 443] on span at bounding box center [126, 441] width 12 height 21
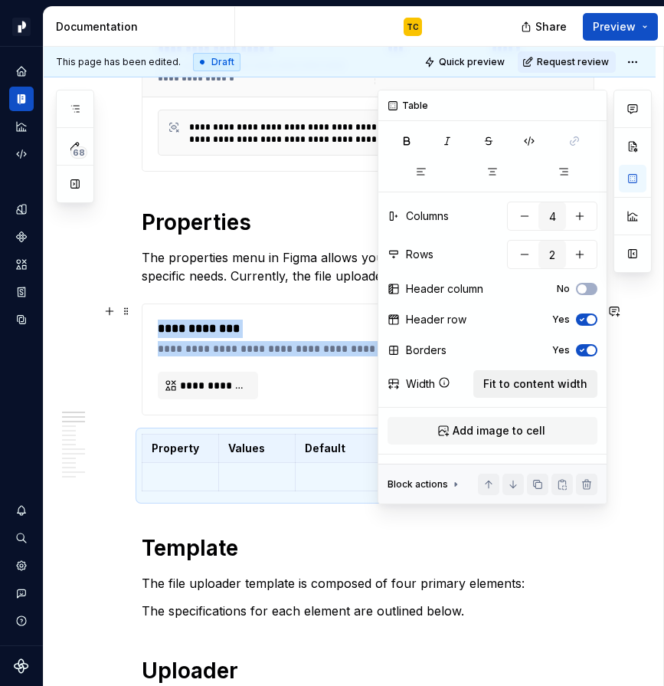
click at [513, 392] on button "Fit to content width" at bounding box center [536, 384] width 124 height 28
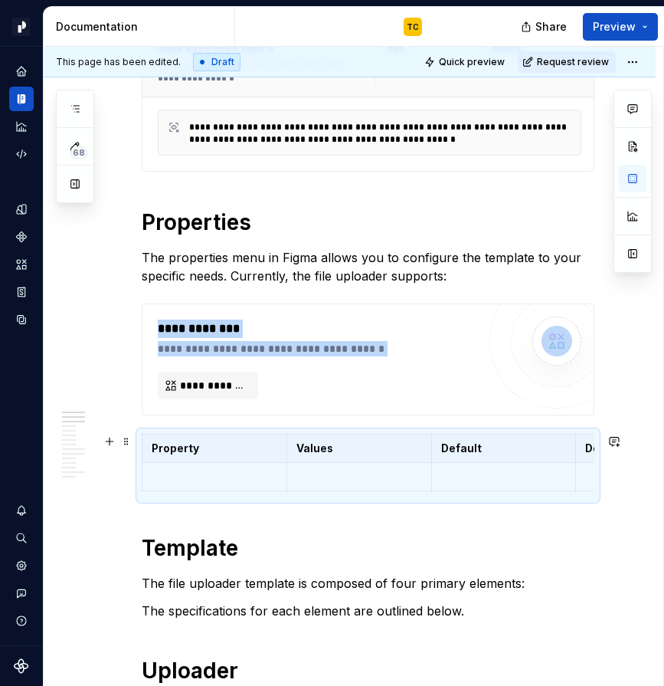
click at [327, 470] on p at bounding box center [360, 476] width 126 height 15
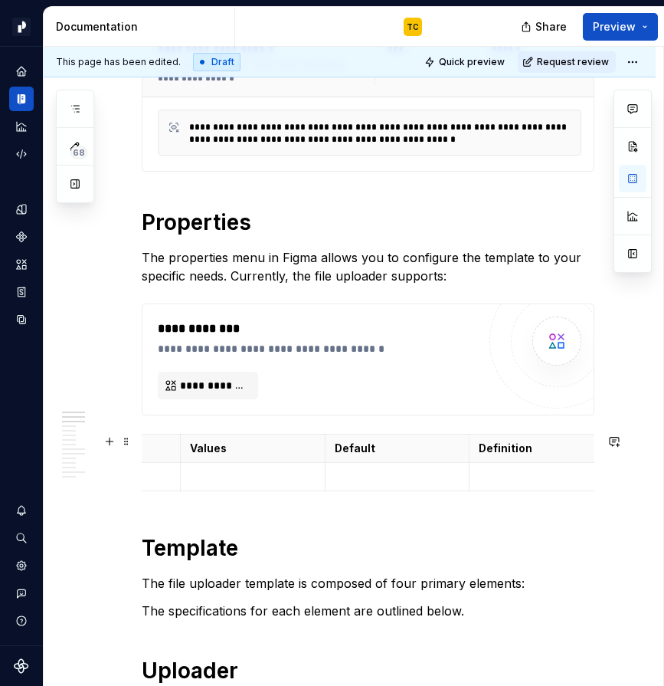
scroll to position [0, 119]
click at [491, 470] on p at bounding box center [530, 476] width 126 height 15
click at [216, 472] on p at bounding box center [215, 476] width 126 height 15
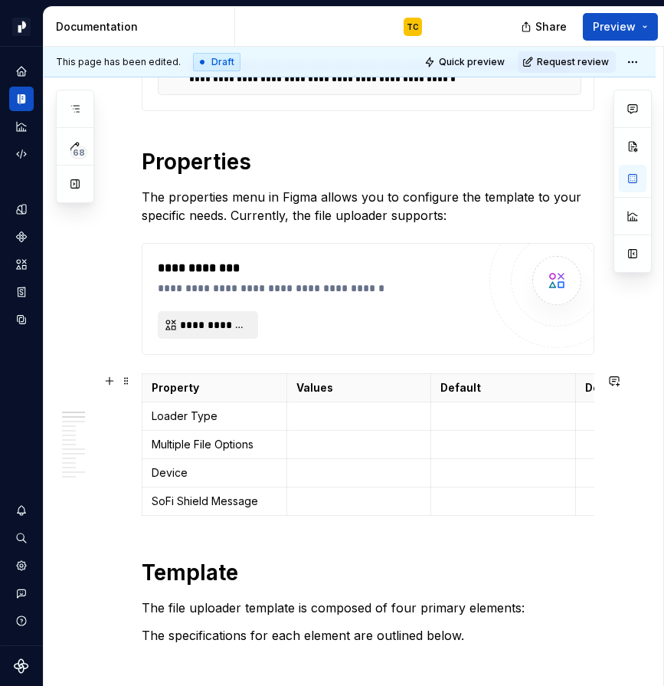
scroll to position [438, 0]
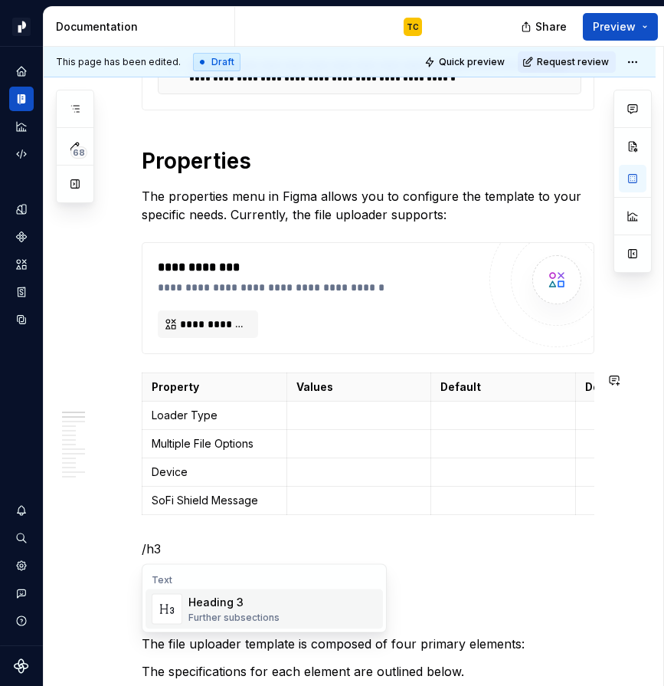
click at [202, 604] on div "Heading 3" at bounding box center [234, 602] width 91 height 15
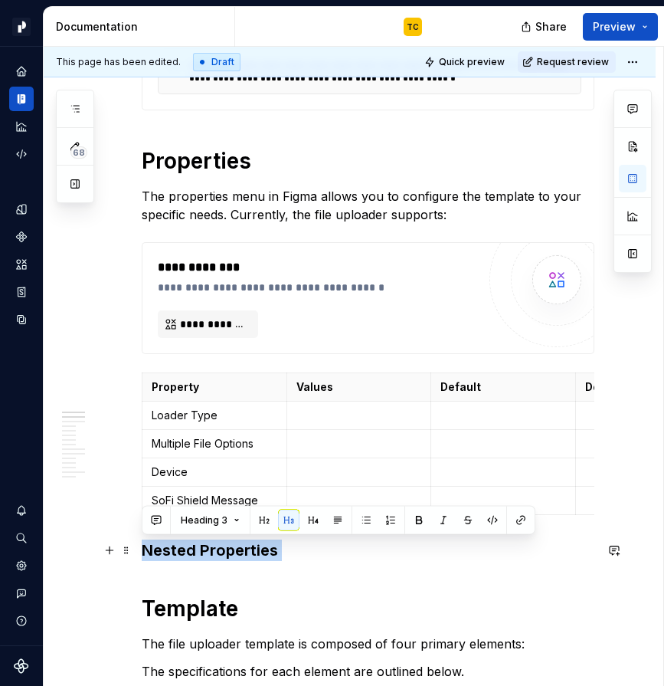
drag, startPoint x: 146, startPoint y: 571, endPoint x: 144, endPoint y: 554, distance: 16.9
click at [144, 554] on h3 "Nested Properties" at bounding box center [368, 561] width 453 height 43
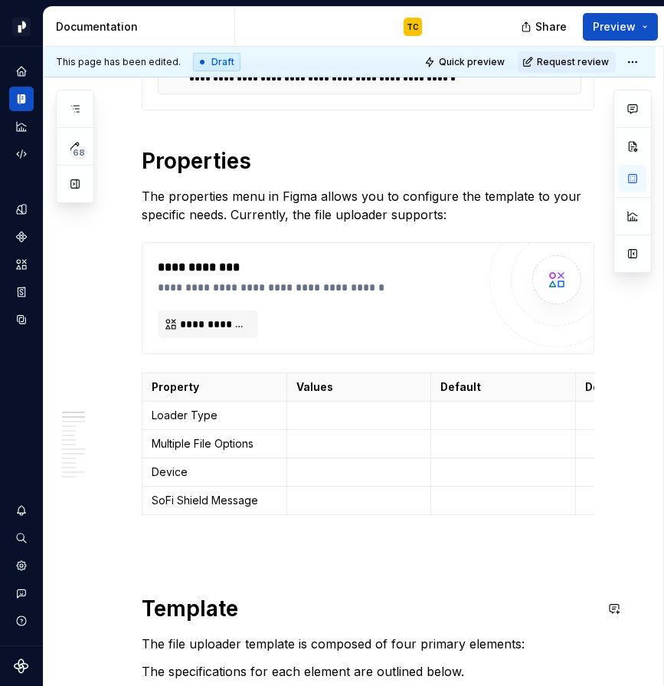
scroll to position [449, 0]
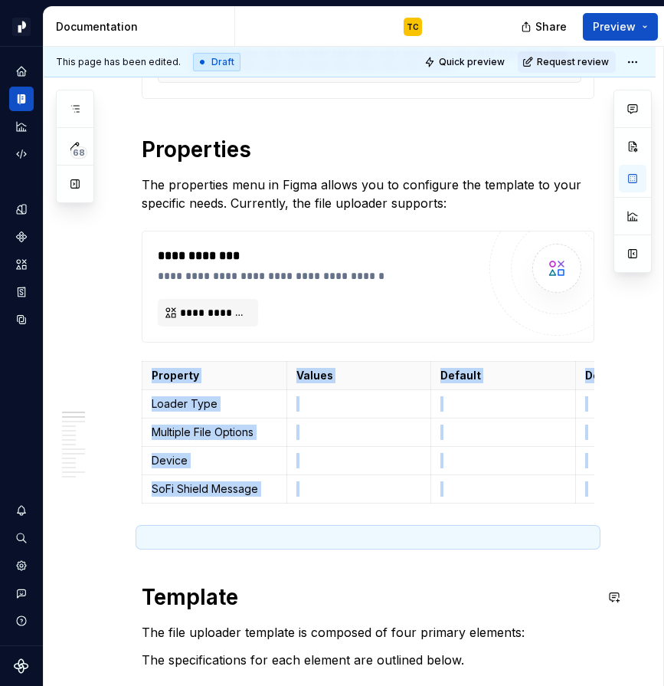
click at [164, 546] on p at bounding box center [368, 537] width 453 height 18
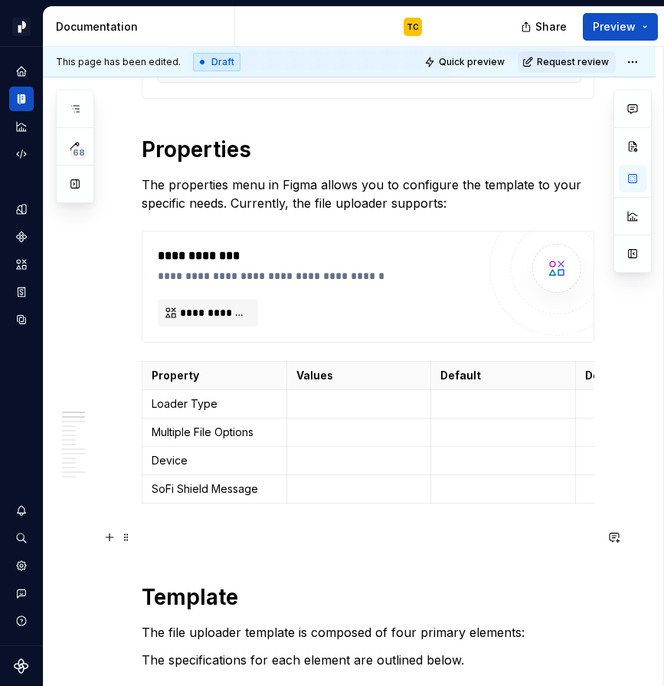
click at [161, 539] on p at bounding box center [368, 537] width 453 height 18
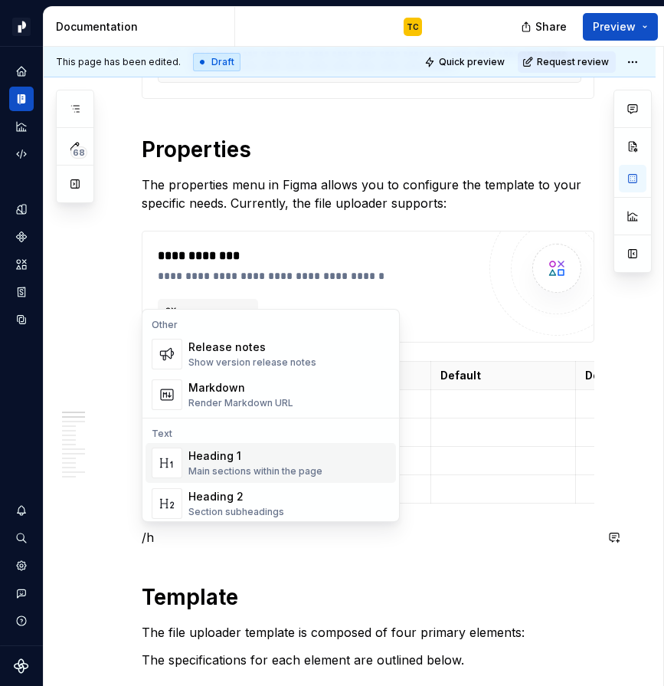
click at [189, 455] on div "Heading 1" at bounding box center [256, 455] width 134 height 15
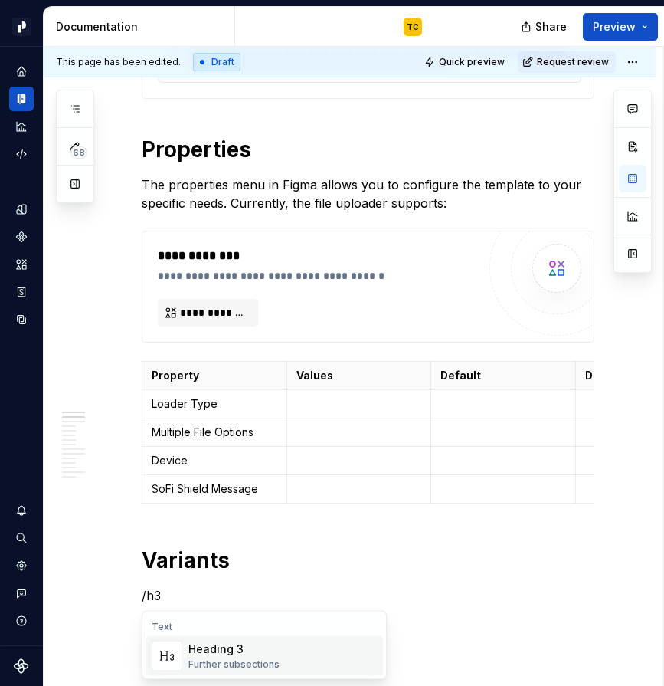
click at [211, 645] on div "Heading 3" at bounding box center [234, 648] width 91 height 15
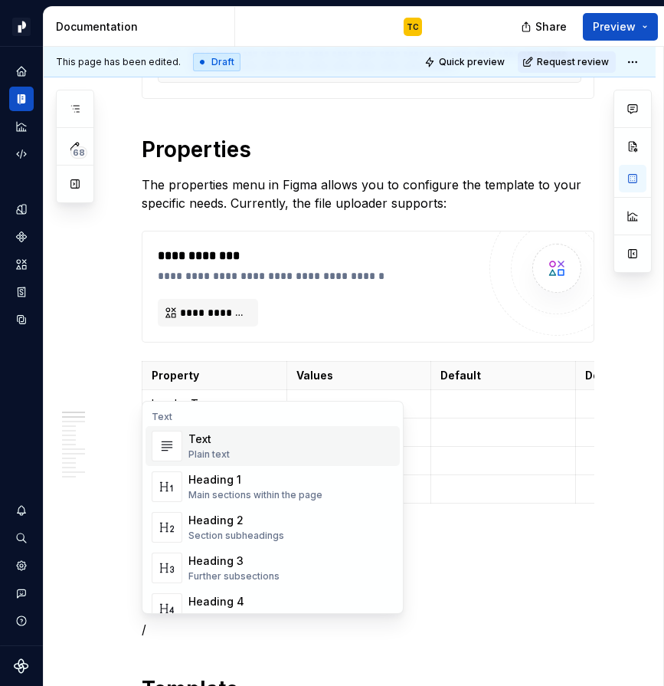
scroll to position [475, 0]
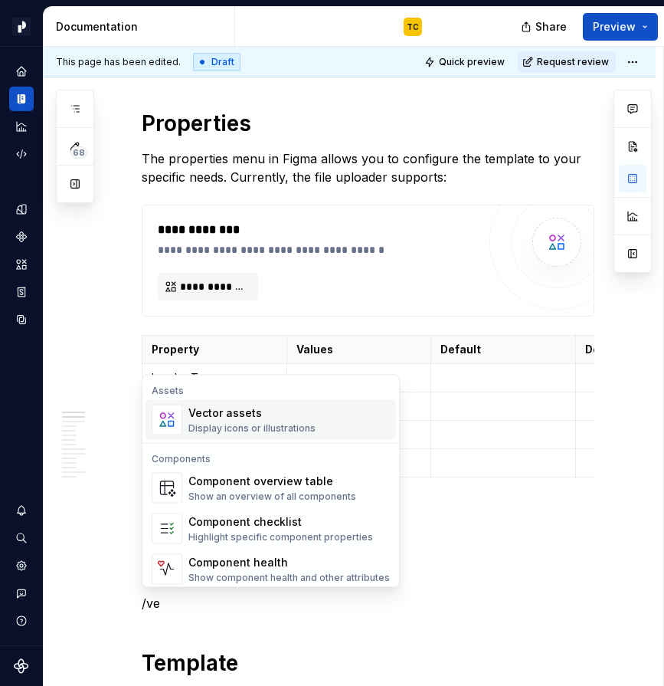
click at [212, 428] on div "Display icons or illustrations" at bounding box center [252, 428] width 127 height 12
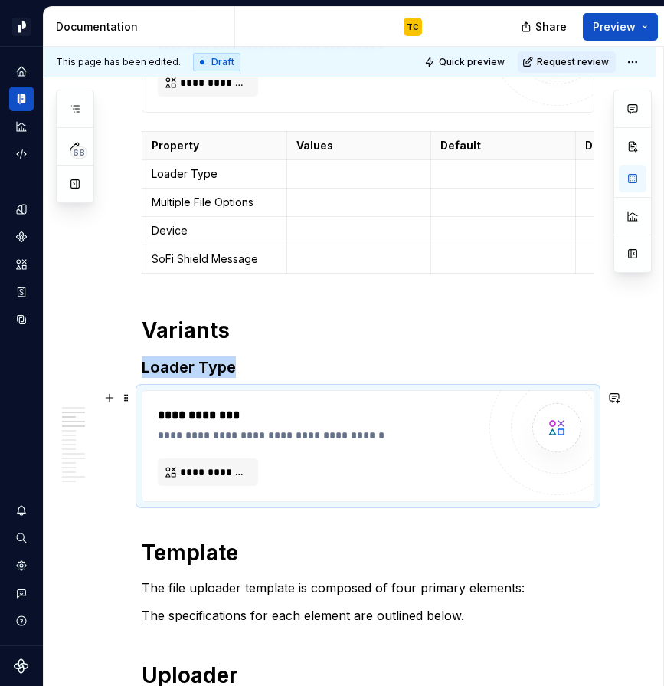
scroll to position [682, 0]
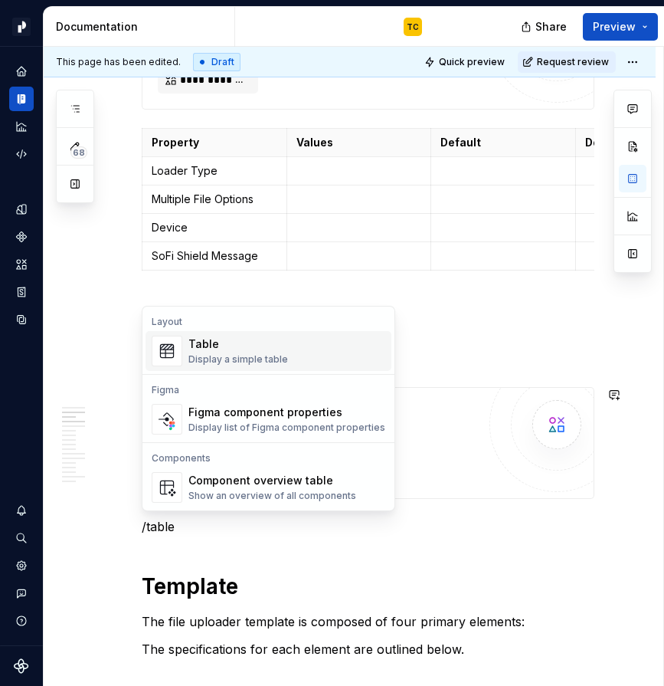
click at [189, 358] on div "Display a simple table" at bounding box center [239, 359] width 100 height 12
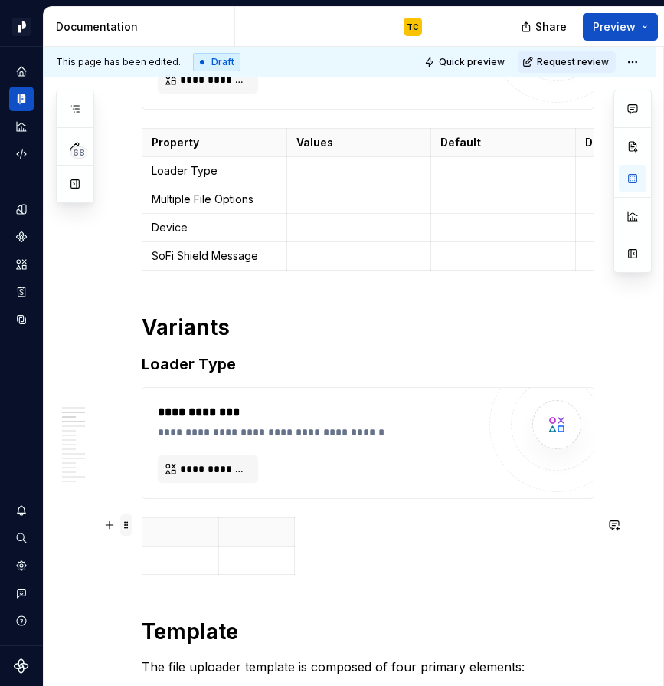
click at [129, 524] on span at bounding box center [126, 524] width 12 height 21
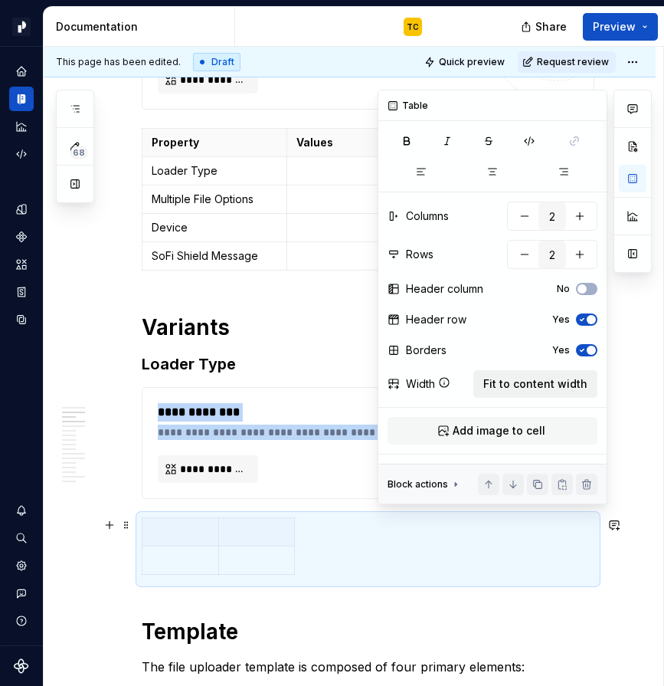
click at [553, 387] on span "Fit to content width" at bounding box center [536, 383] width 104 height 15
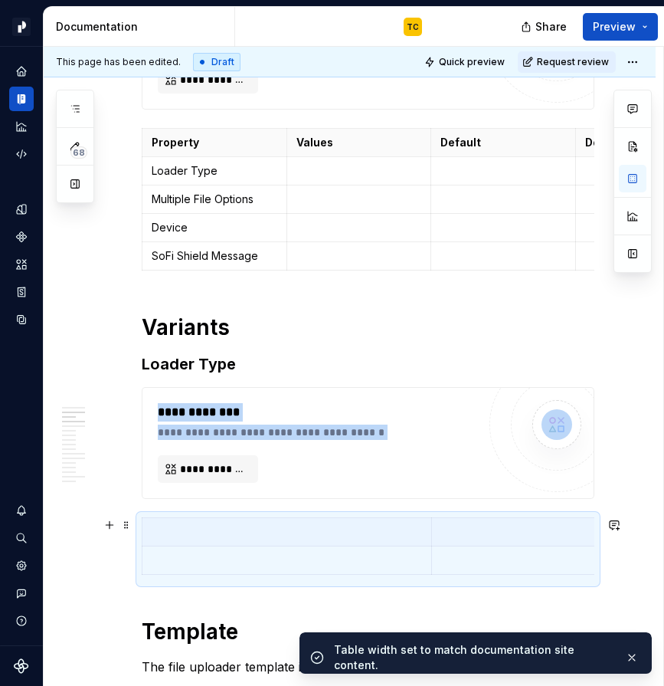
click at [285, 518] on th at bounding box center [288, 532] width 290 height 28
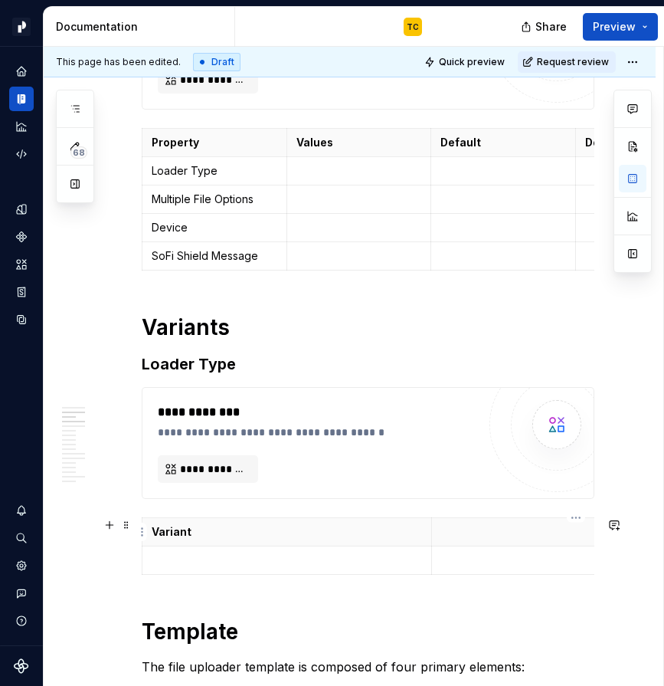
click at [523, 533] on p at bounding box center [576, 531] width 271 height 15
drag, startPoint x: 433, startPoint y: 535, endPoint x: 257, endPoint y: 533, distance: 176.3
click at [277, 533] on th "Definition" at bounding box center [421, 532] width 289 height 28
click at [384, 533] on p "Definition" at bounding box center [400, 531] width 270 height 15
click at [639, 179] on button "button" at bounding box center [633, 179] width 28 height 28
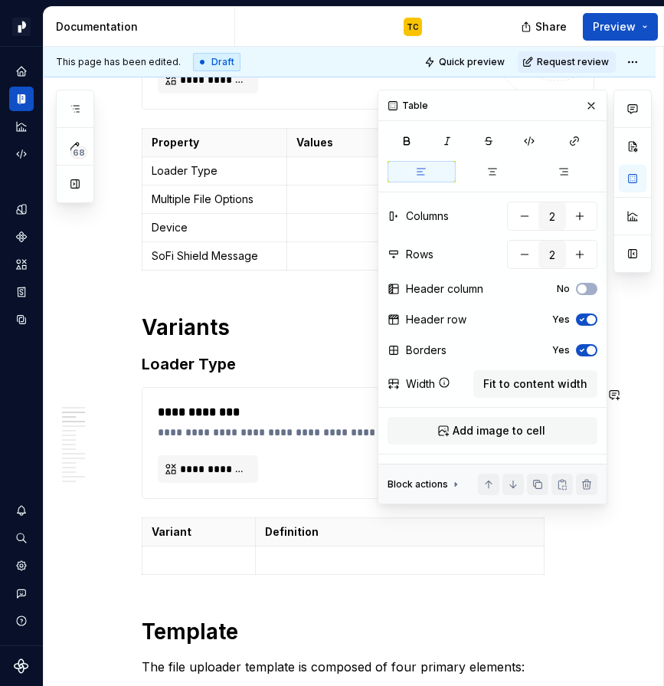
drag, startPoint x: 258, startPoint y: 530, endPoint x: 297, endPoint y: 529, distance: 38.3
click at [297, 529] on th "Definition" at bounding box center [438, 532] width 289 height 28
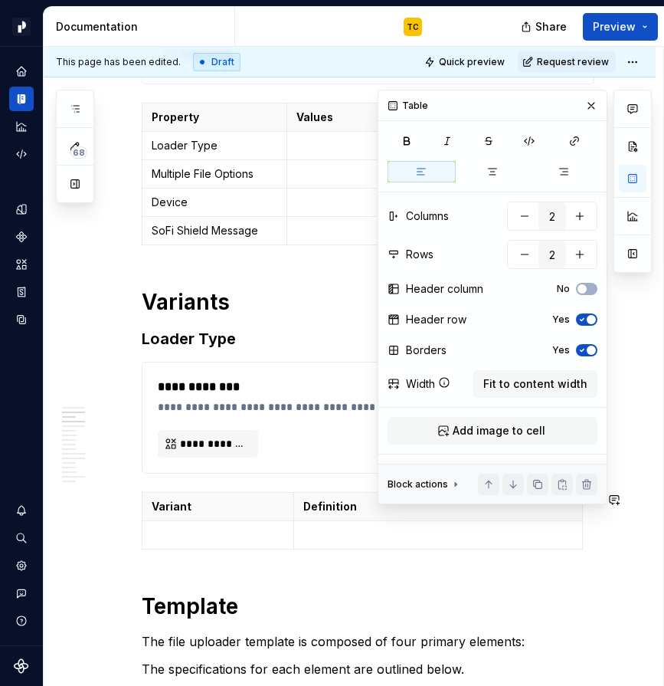
scroll to position [709, 0]
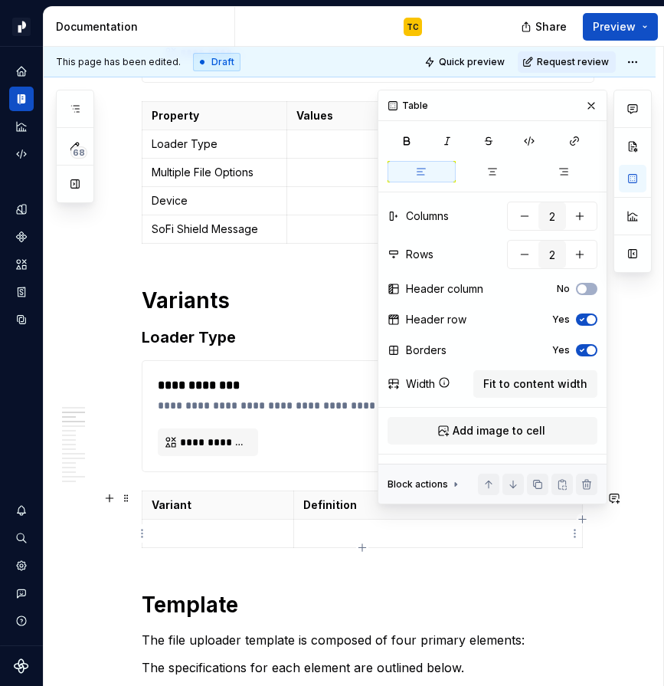
click at [320, 525] on td at bounding box center [438, 534] width 289 height 28
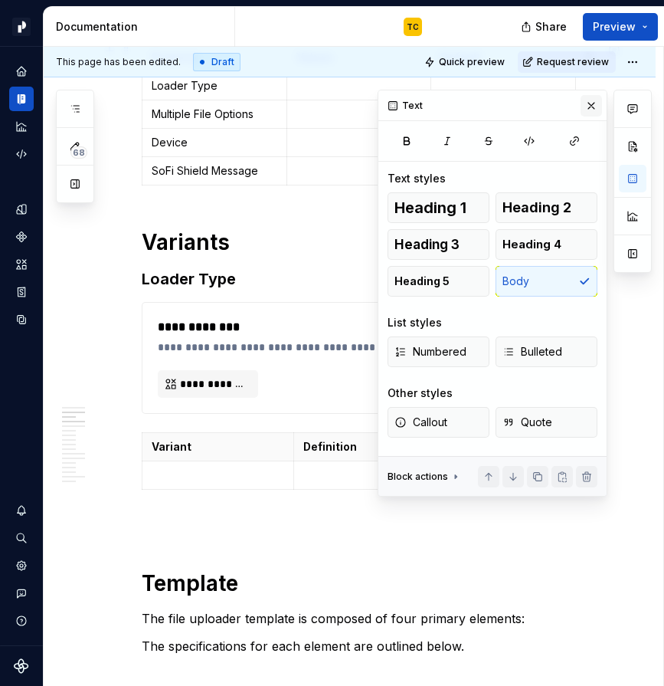
click at [593, 102] on button "button" at bounding box center [591, 105] width 21 height 21
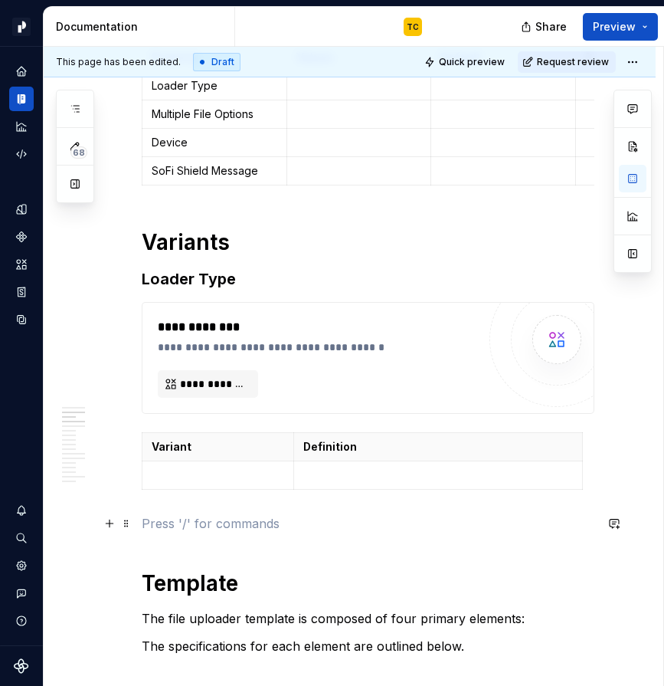
click at [235, 514] on p at bounding box center [368, 523] width 453 height 18
click at [199, 478] on p at bounding box center [218, 475] width 133 height 15
click at [181, 272] on h3 "Loader Type" at bounding box center [368, 278] width 453 height 21
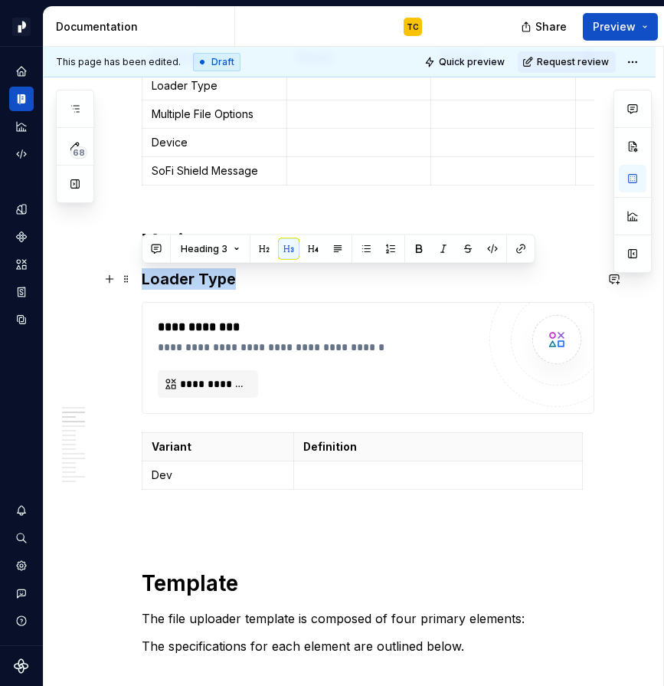
click at [181, 272] on h3 "Loader Type" at bounding box center [368, 278] width 453 height 21
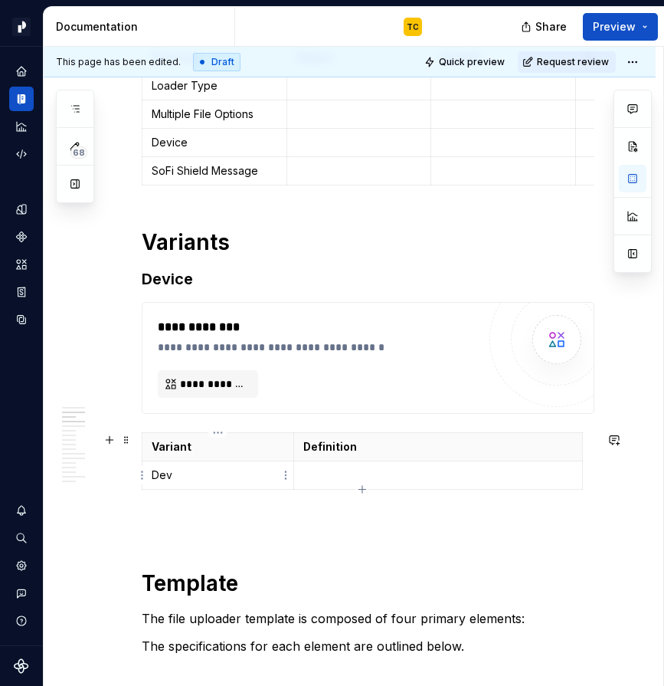
click at [172, 477] on p "Dev" at bounding box center [218, 475] width 133 height 15
click at [164, 477] on p "Dev" at bounding box center [218, 475] width 133 height 15
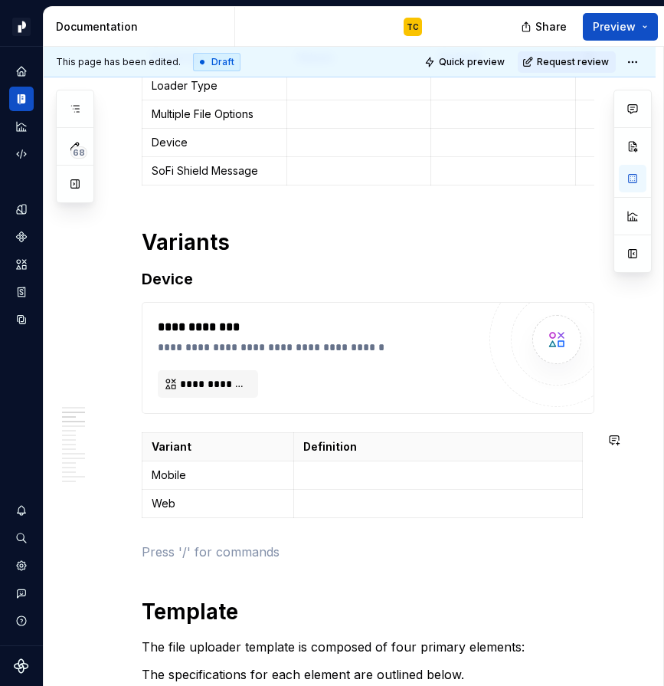
click at [165, 543] on p at bounding box center [368, 552] width 453 height 18
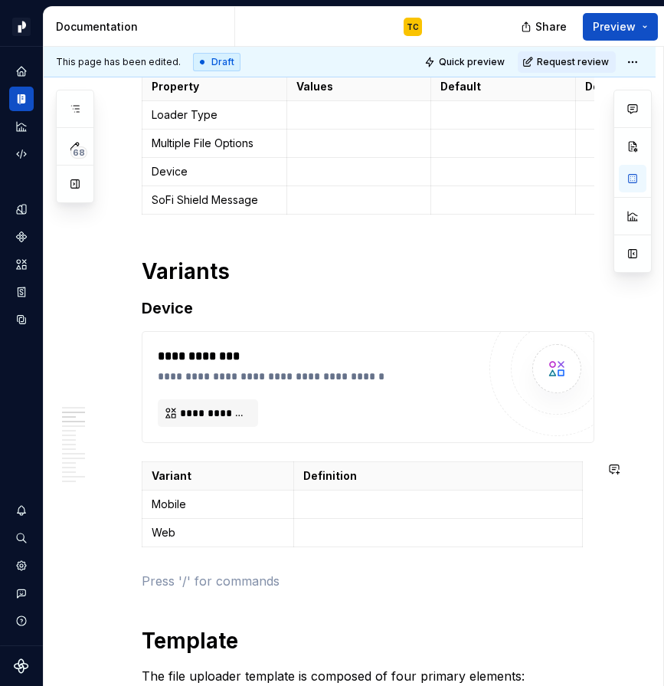
scroll to position [693, 0]
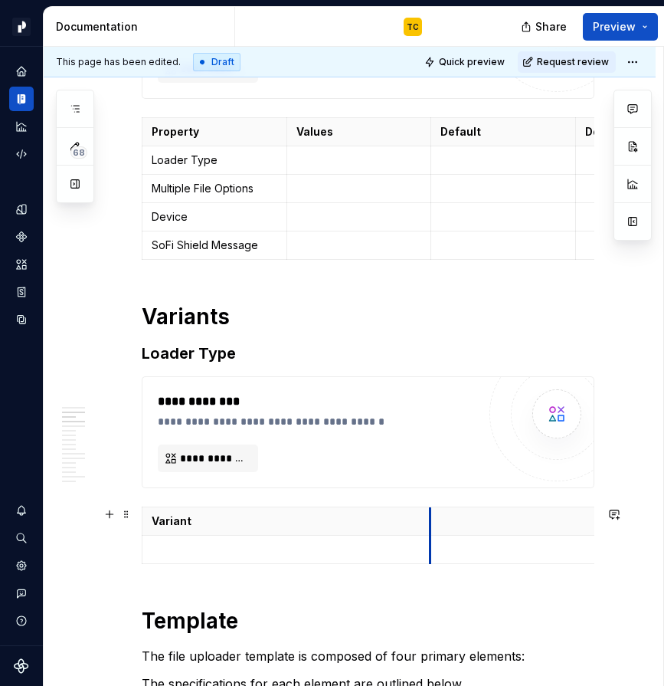
drag, startPoint x: 431, startPoint y: 514, endPoint x: 267, endPoint y: 514, distance: 164.0
click at [329, 516] on p at bounding box center [412, 520] width 270 height 15
click at [202, 550] on p at bounding box center [205, 549] width 107 height 15
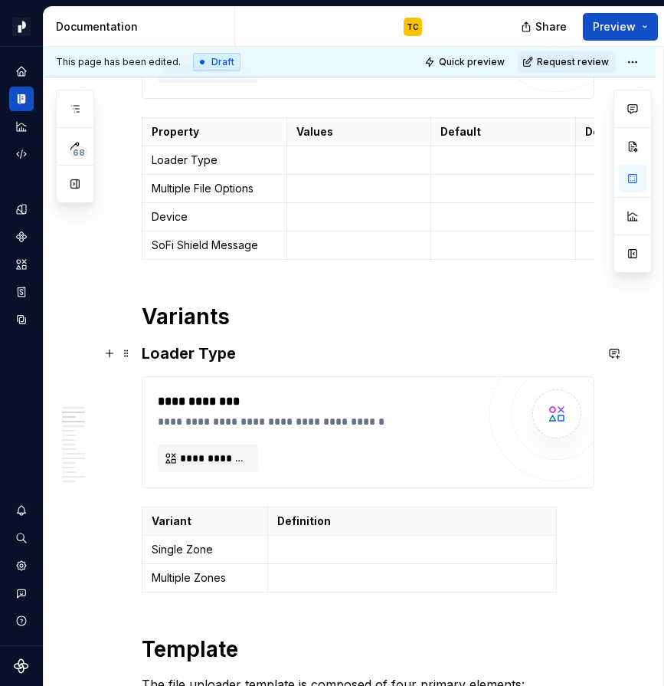
click at [157, 358] on h3 "Loader Type" at bounding box center [368, 353] width 453 height 21
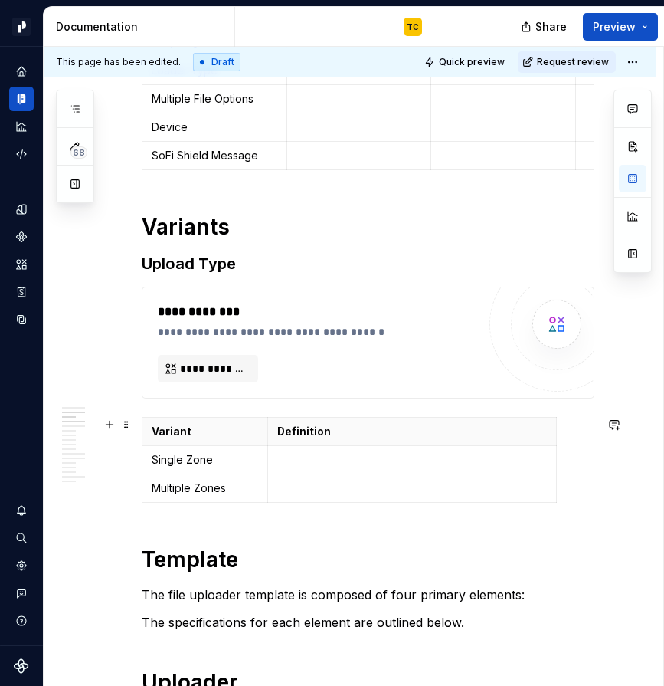
scroll to position [801, 0]
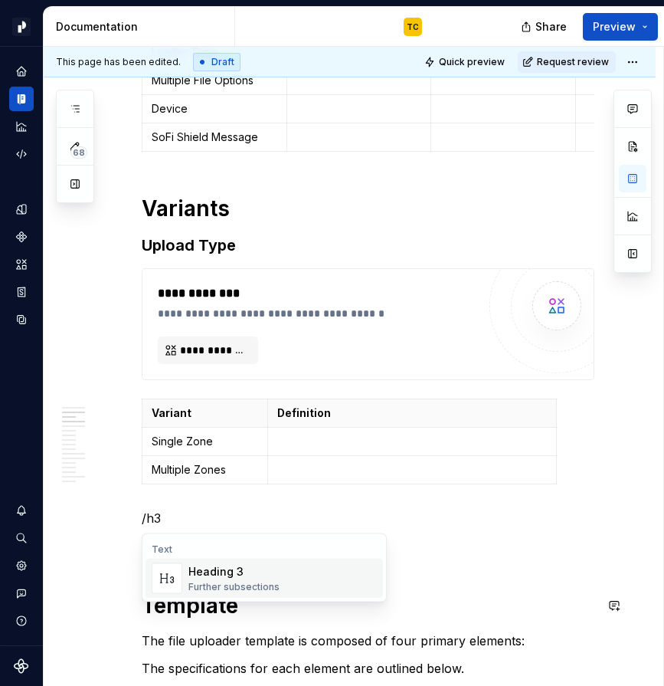
click at [195, 584] on div "Further subsections" at bounding box center [234, 587] width 91 height 12
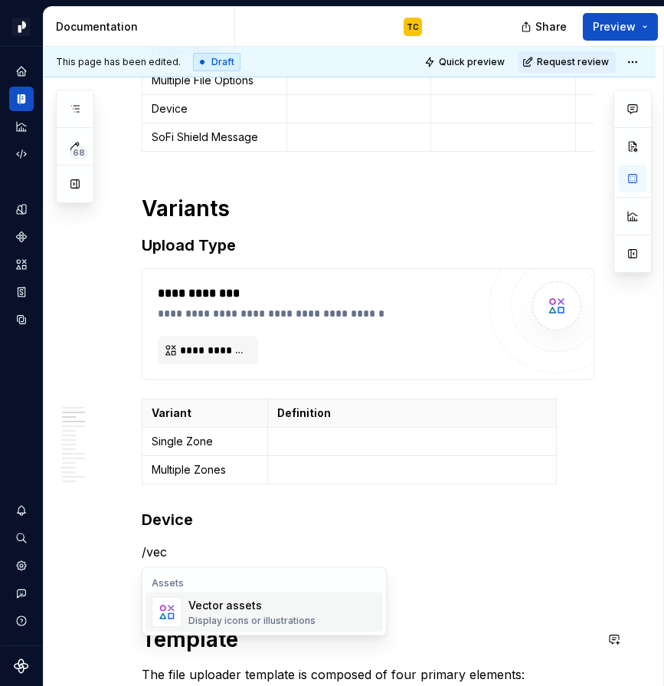
click at [196, 613] on div "Vector assets Display icons or illustrations" at bounding box center [252, 612] width 127 height 29
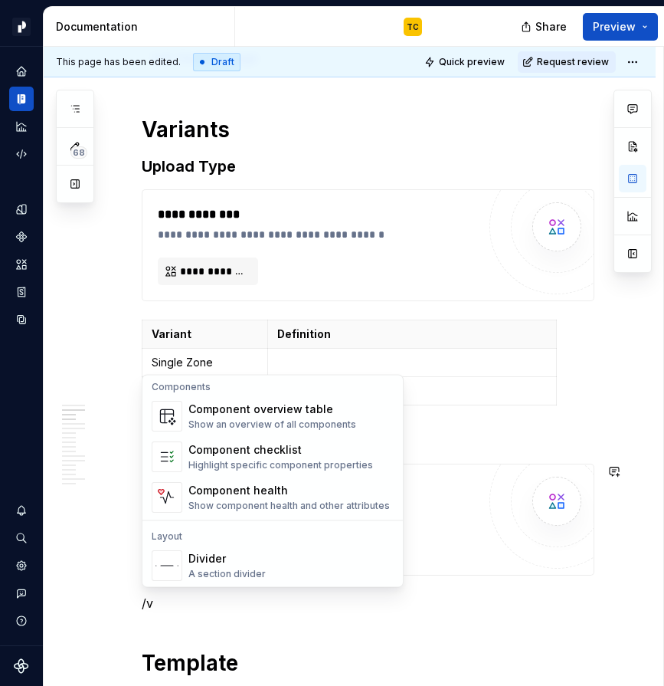
scroll to position [0, 0]
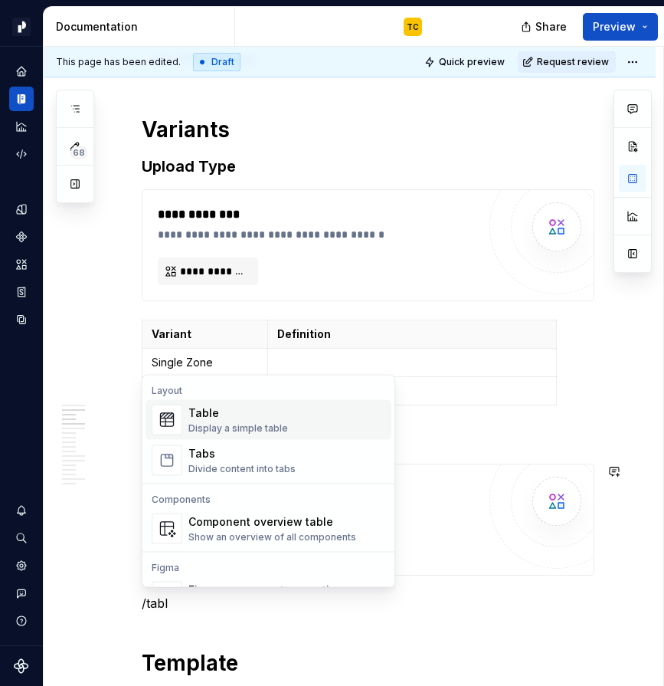
click at [239, 414] on div "Table" at bounding box center [239, 412] width 100 height 15
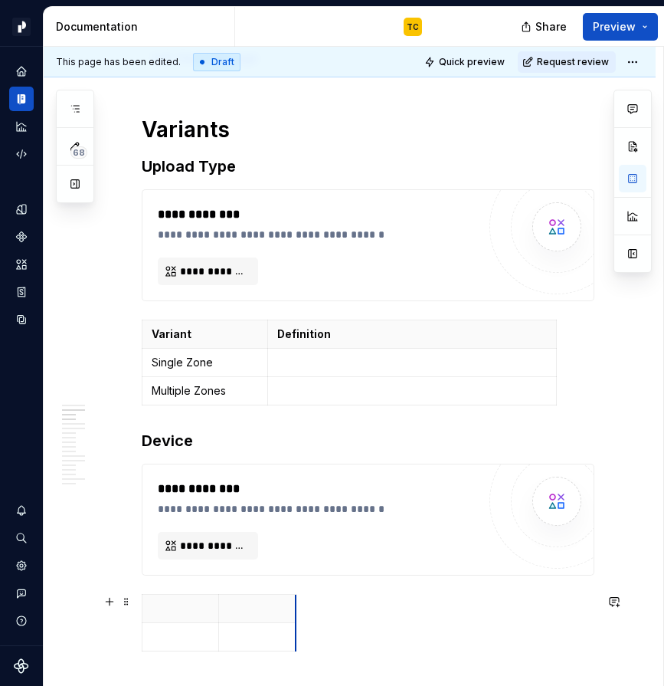
drag, startPoint x: 294, startPoint y: 604, endPoint x: 503, endPoint y: 567, distance: 212.4
drag, startPoint x: 218, startPoint y: 603, endPoint x: 270, endPoint y: 604, distance: 51.4
click at [270, 604] on th at bounding box center [389, 609] width 285 height 28
click at [228, 607] on p at bounding box center [206, 608] width 109 height 15
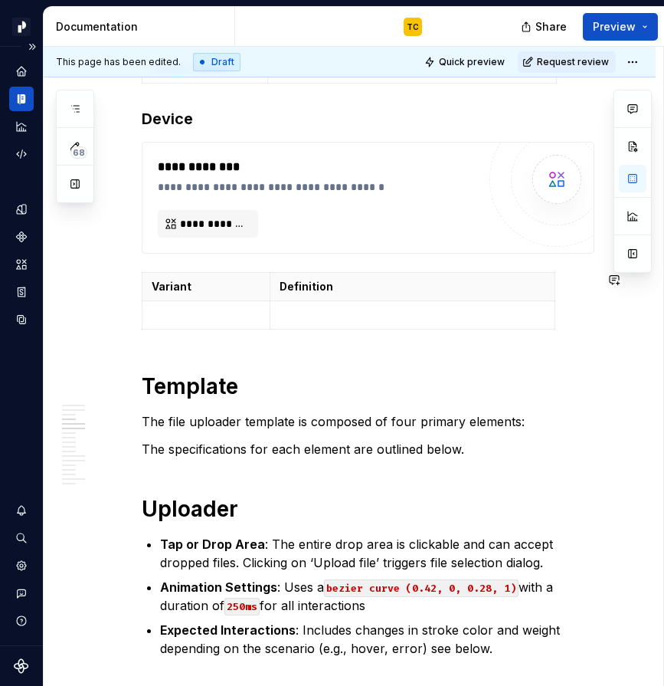
scroll to position [1220, 0]
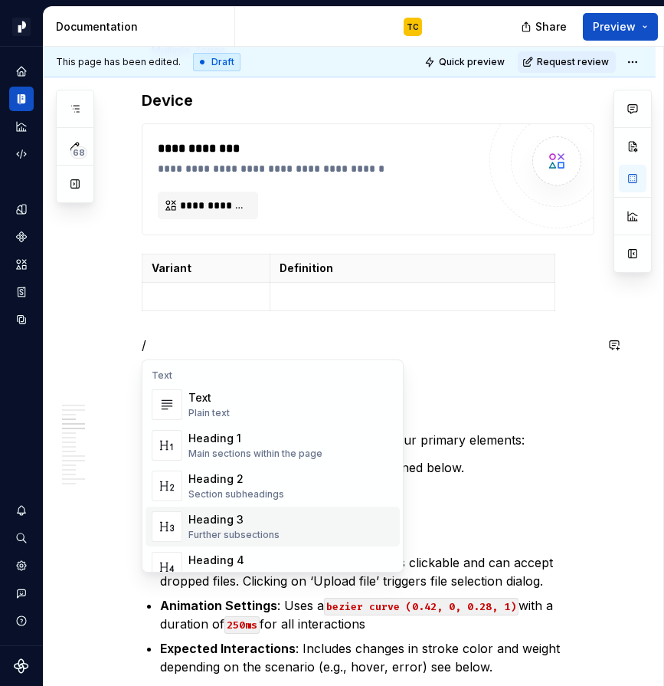
click at [213, 441] on div "Heading 1" at bounding box center [256, 438] width 134 height 15
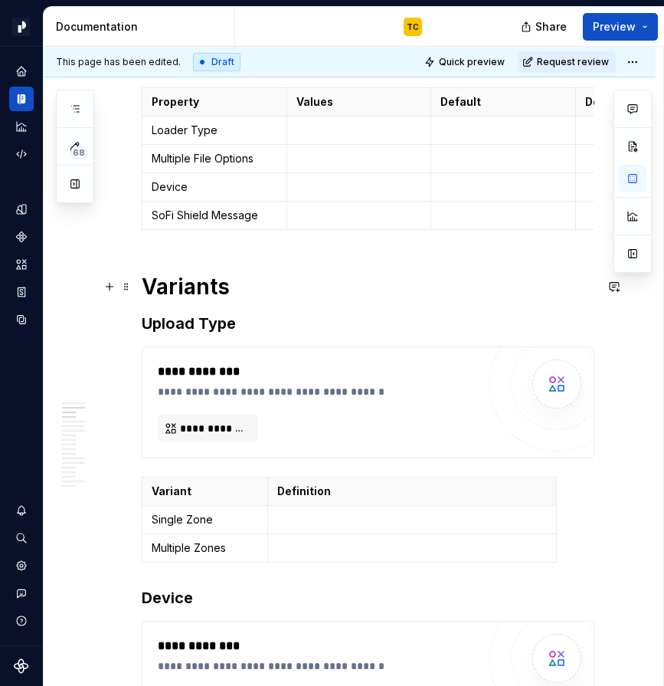
scroll to position [722, 0]
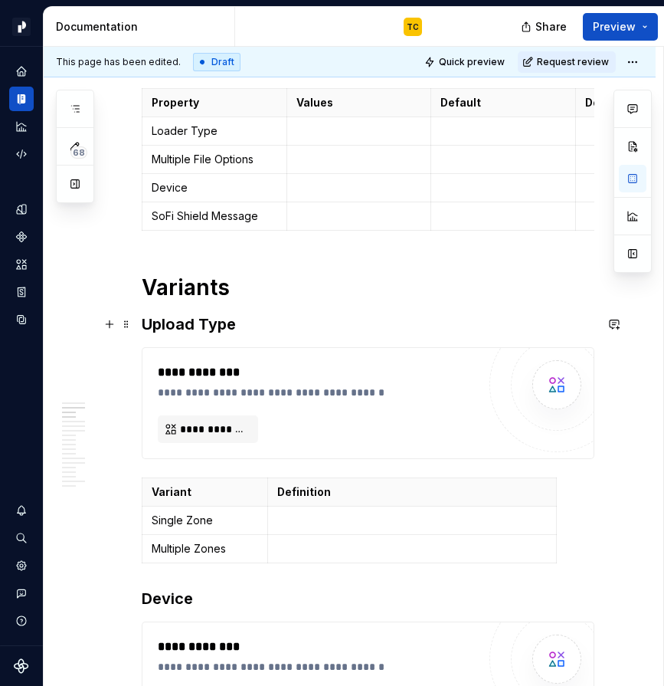
click at [168, 320] on h3 "Upload Type" at bounding box center [368, 323] width 453 height 21
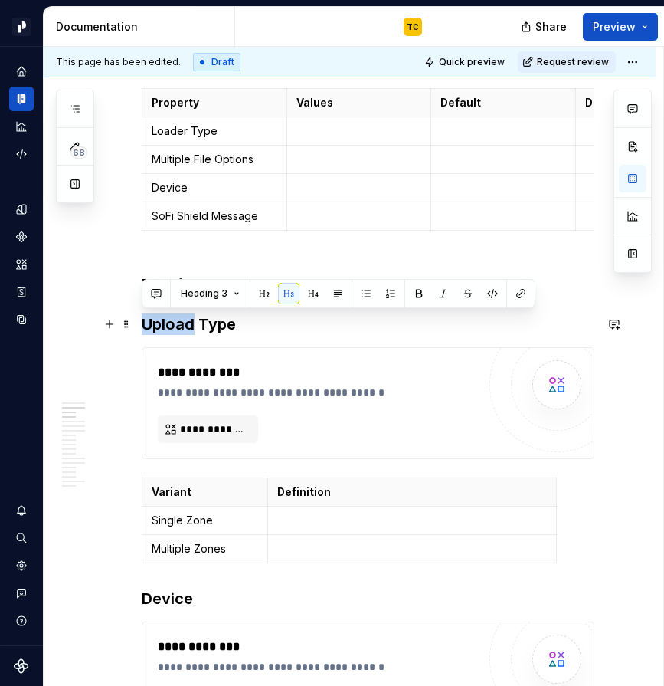
click at [168, 320] on h3 "Upload Type" at bounding box center [368, 323] width 453 height 21
click at [186, 325] on h3 "Upload Type" at bounding box center [368, 323] width 453 height 21
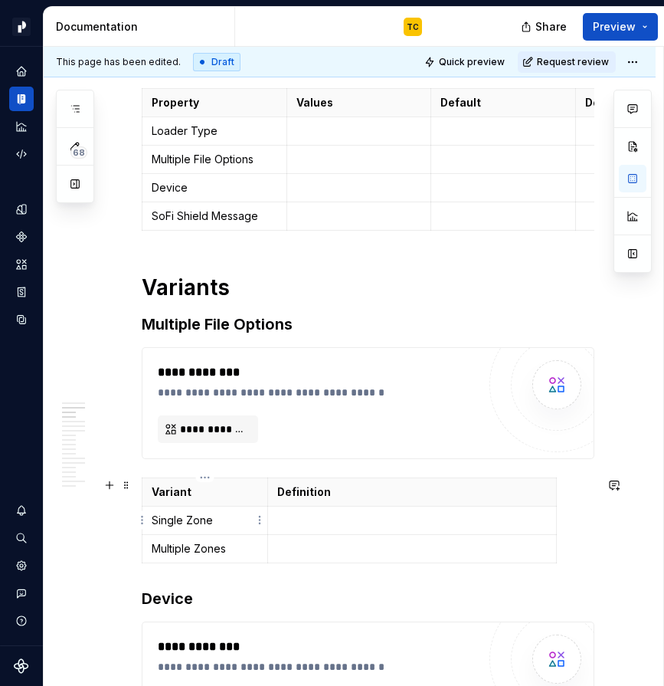
click at [188, 530] on td "Single Zone" at bounding box center [206, 521] width 126 height 28
click at [183, 523] on p "Single Zone" at bounding box center [205, 520] width 107 height 15
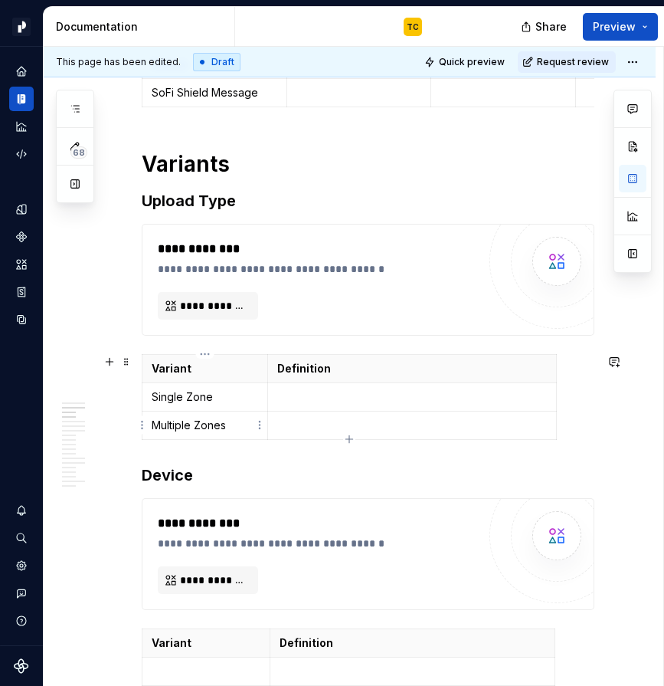
scroll to position [953, 0]
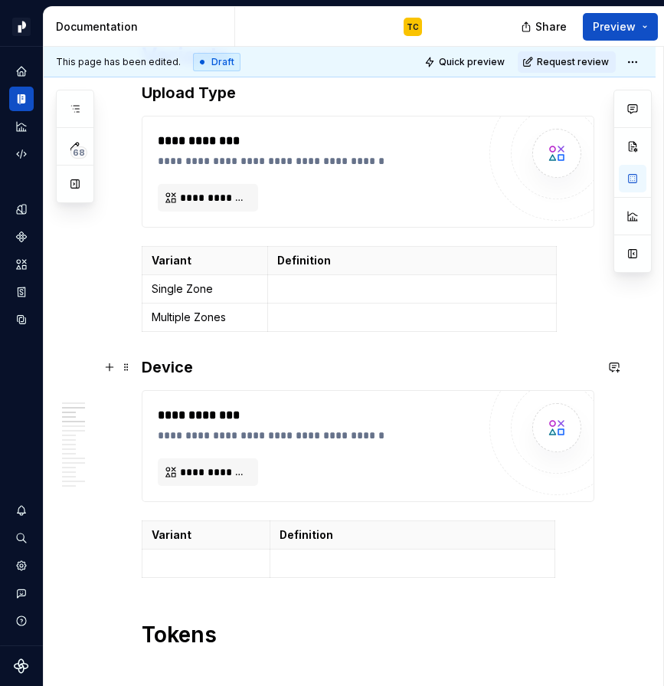
click at [170, 361] on h3 "Device" at bounding box center [368, 366] width 453 height 21
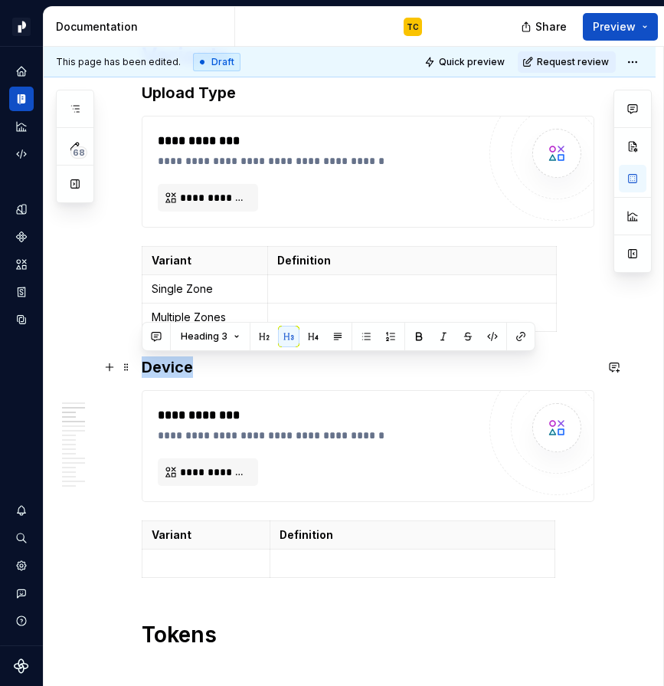
click at [170, 361] on h3 "Device" at bounding box center [368, 366] width 453 height 21
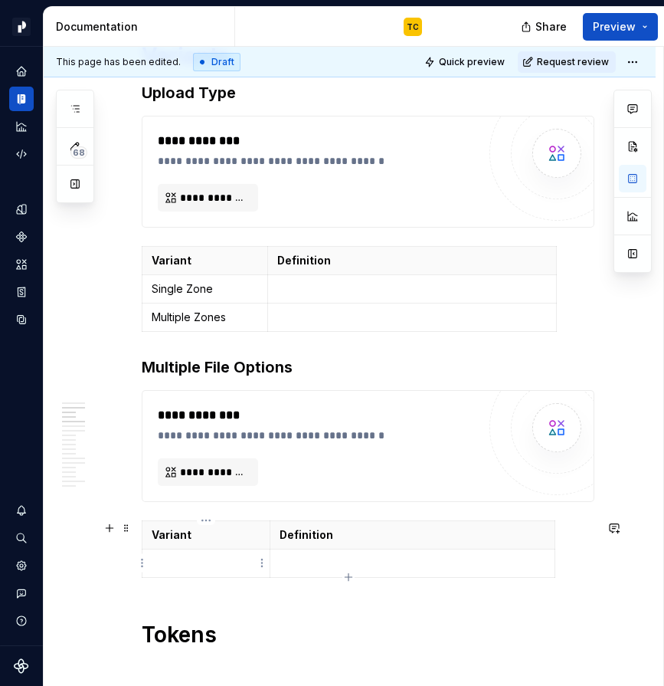
click at [188, 559] on p at bounding box center [206, 563] width 109 height 15
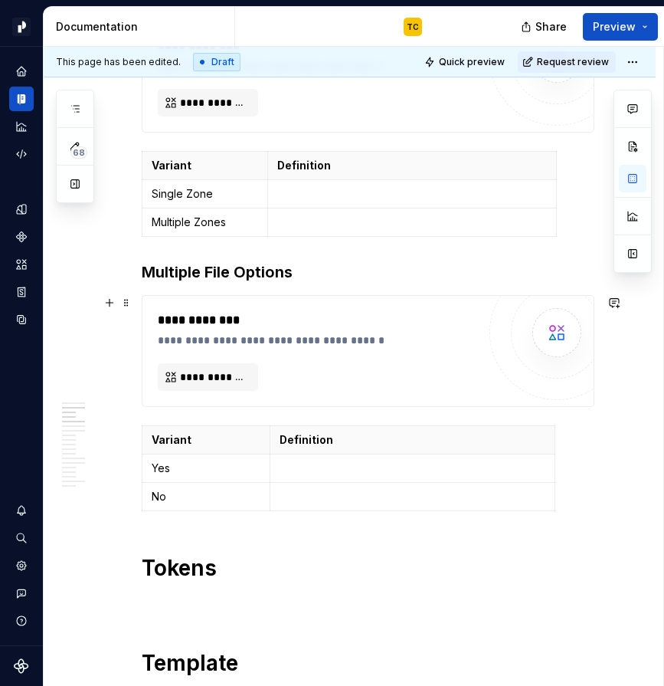
scroll to position [1085, 0]
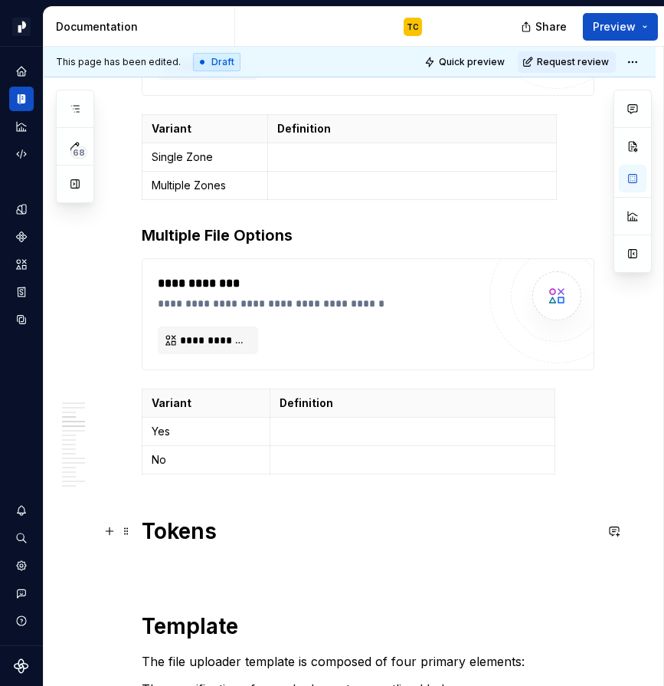
click at [225, 530] on h1 "Tokens" at bounding box center [368, 531] width 453 height 28
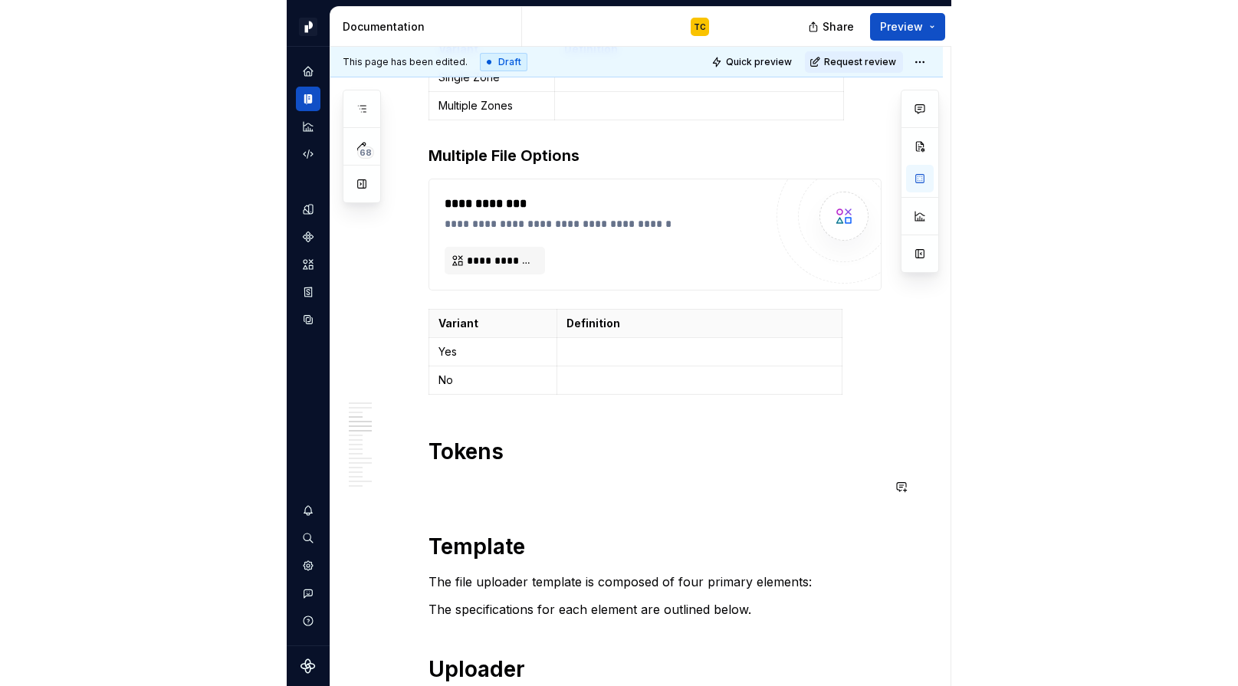
scroll to position [1186, 0]
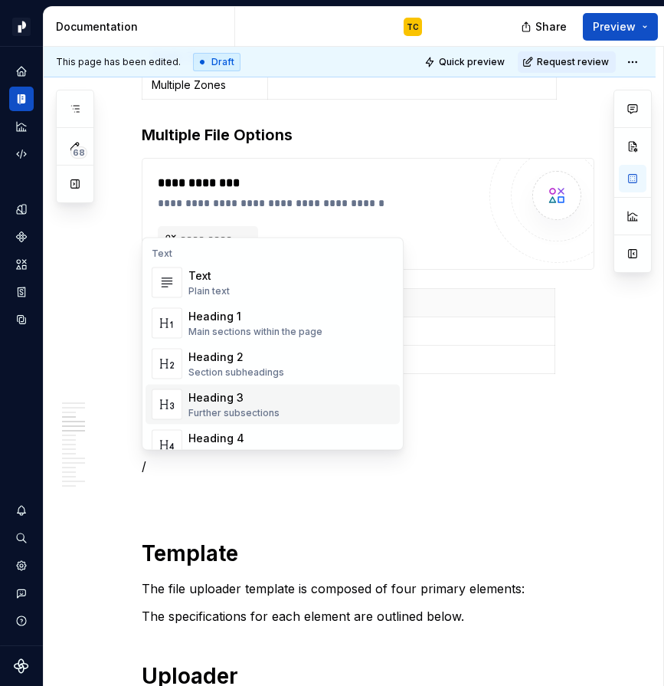
click at [254, 409] on div "Further subsections" at bounding box center [234, 413] width 91 height 12
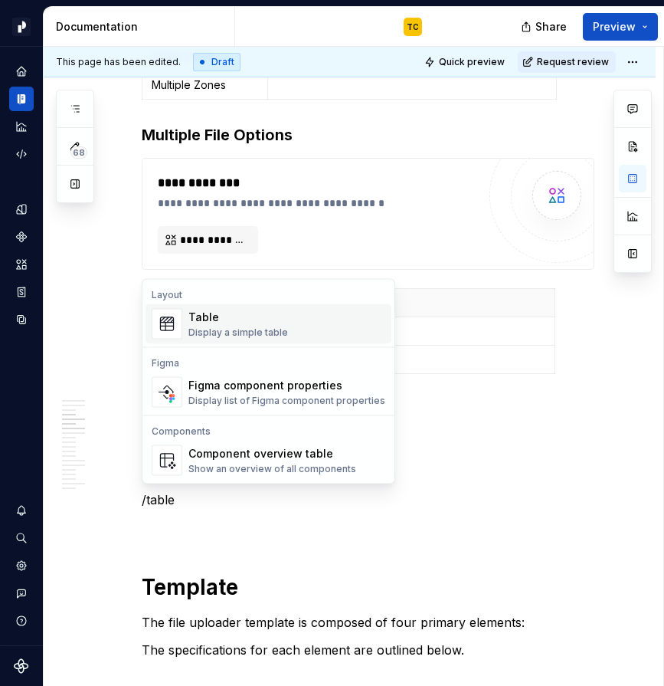
click at [258, 322] on div "Table" at bounding box center [239, 317] width 100 height 15
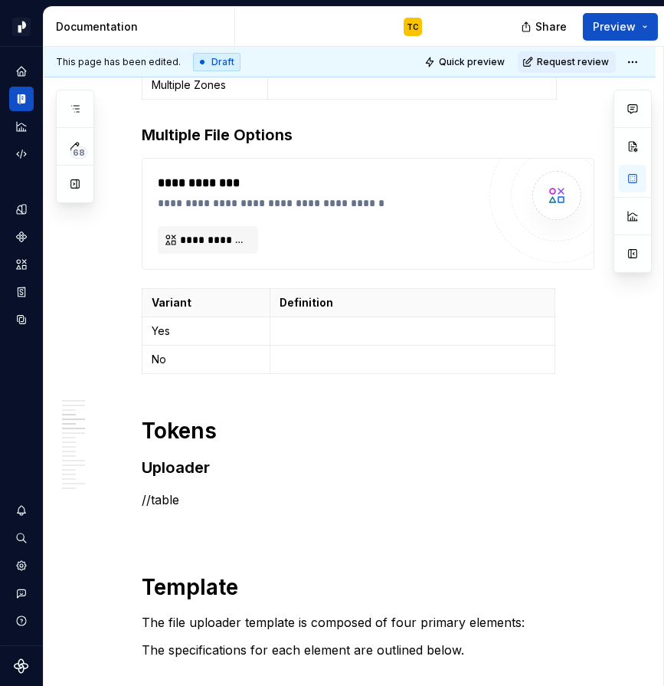
type textarea "*"
click at [199, 504] on p "//table" at bounding box center [368, 500] width 453 height 18
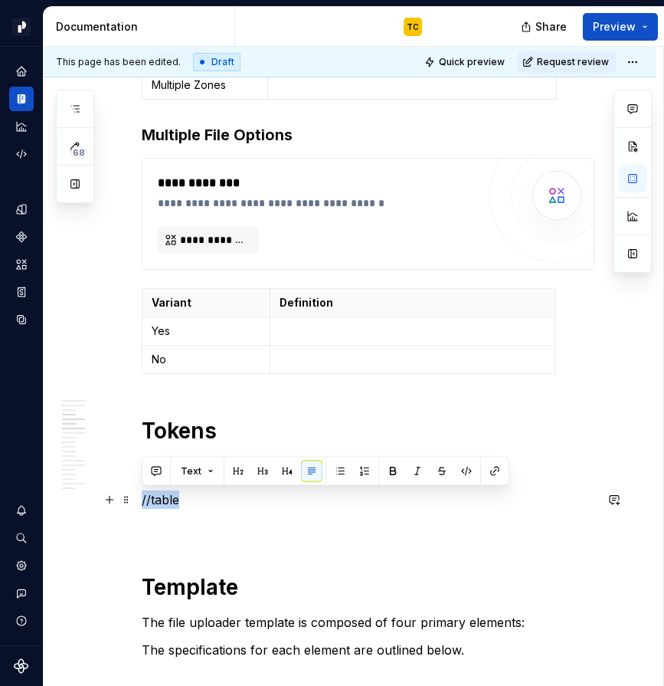
click at [199, 504] on p "//table" at bounding box center [368, 500] width 453 height 18
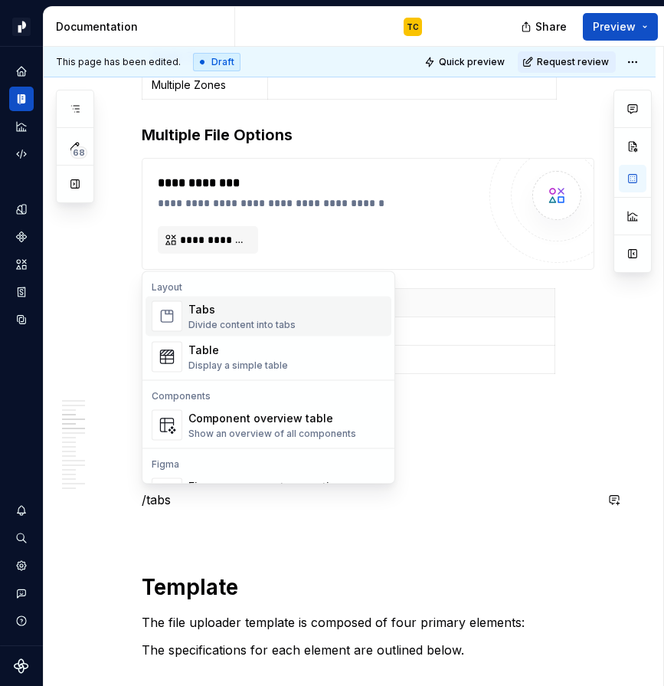
click at [212, 323] on div "Divide content into tabs" at bounding box center [242, 325] width 107 height 12
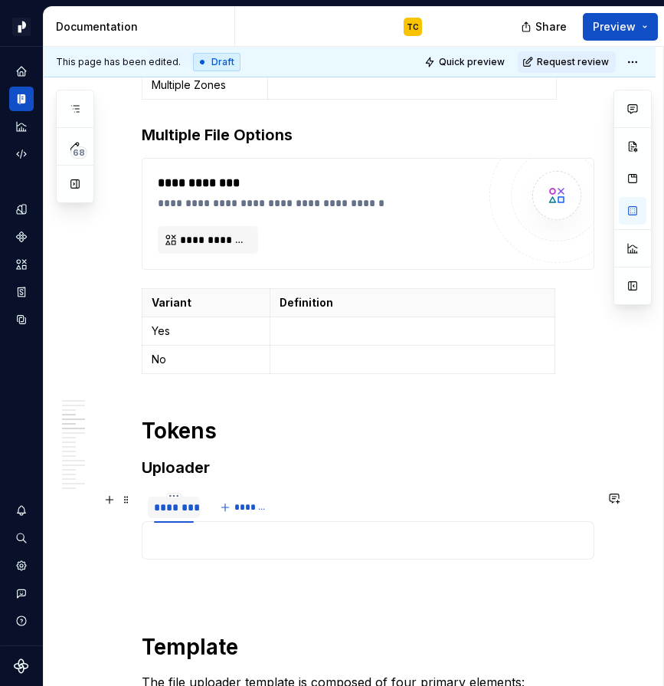
click at [166, 516] on div "********" at bounding box center [174, 507] width 52 height 21
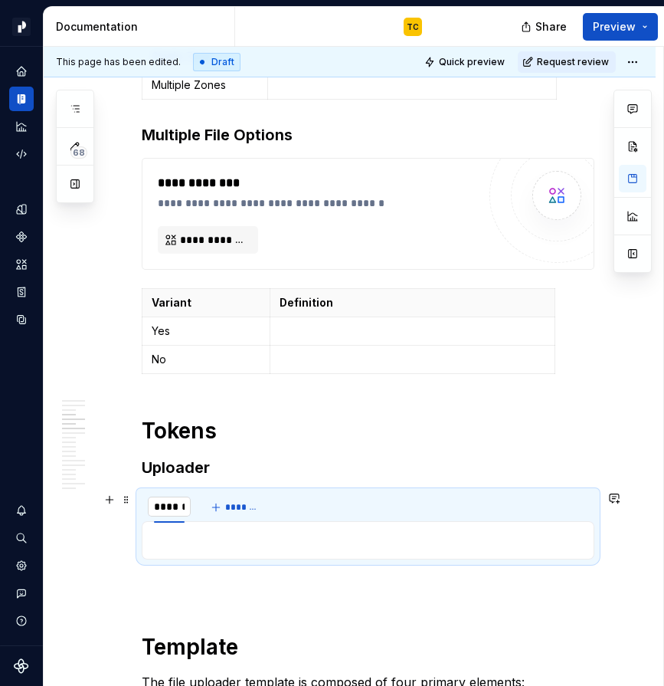
type input "*******"
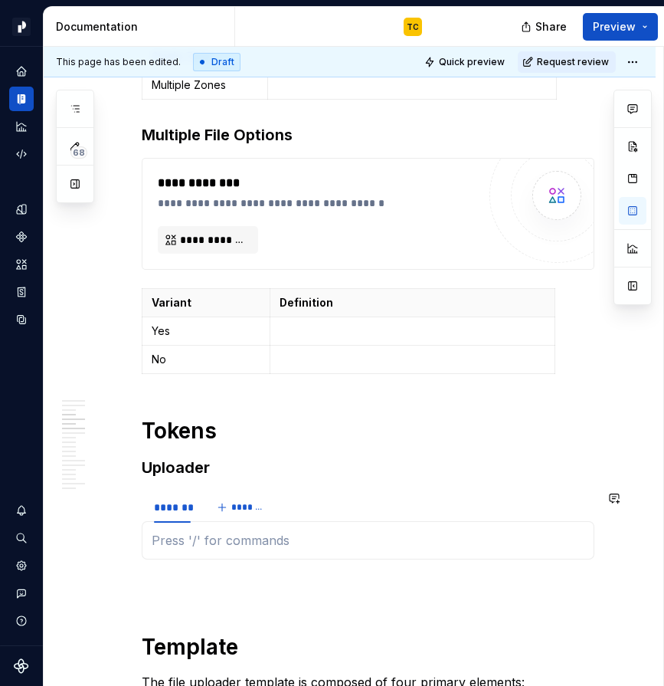
click at [183, 553] on div at bounding box center [368, 540] width 453 height 38
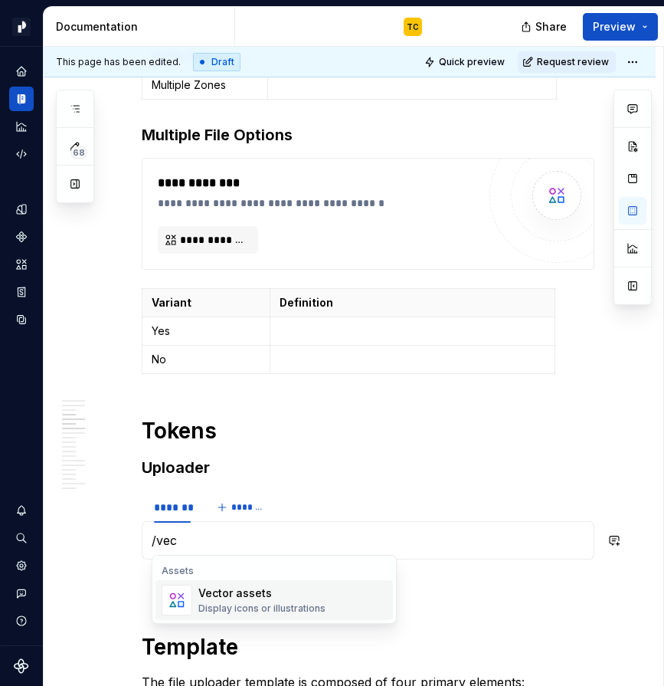
click at [242, 600] on div "Vector assets" at bounding box center [262, 593] width 127 height 15
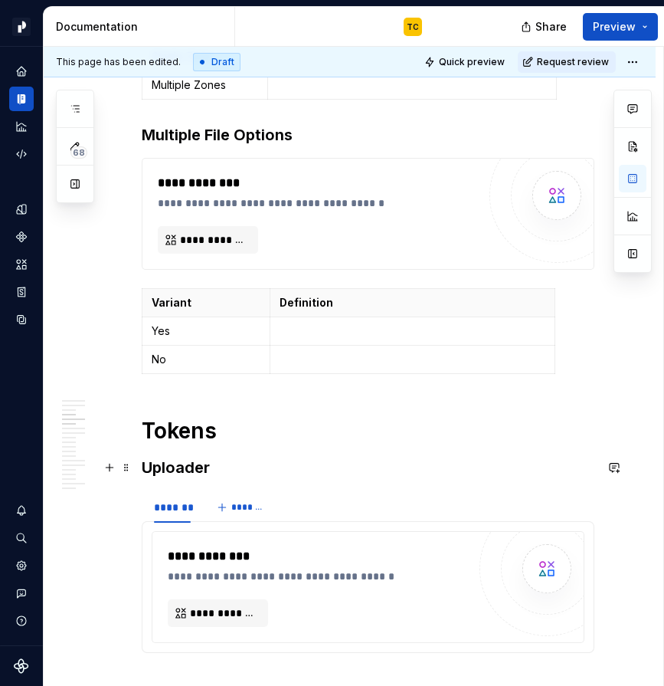
click at [146, 468] on h3 "Uploader" at bounding box center [368, 467] width 453 height 21
click at [142, 430] on h1 "Tokens" at bounding box center [368, 431] width 453 height 28
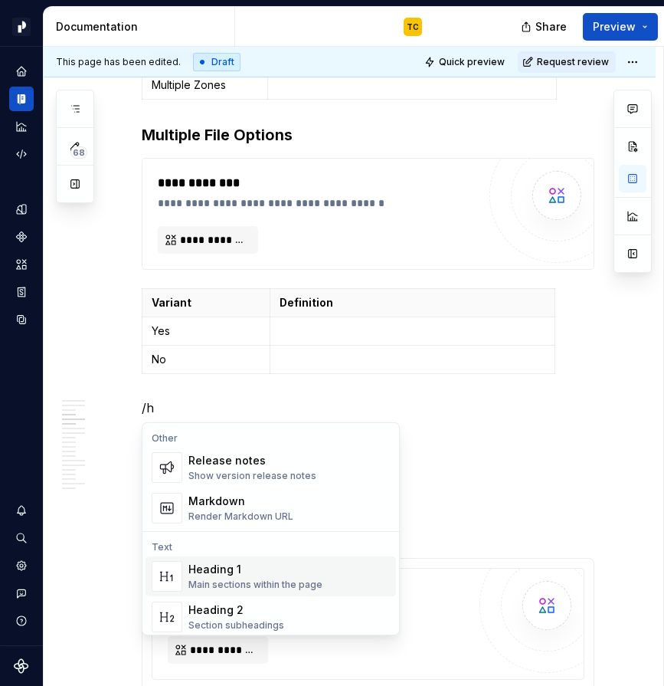
click at [245, 582] on div "Main sections within the page" at bounding box center [256, 585] width 134 height 12
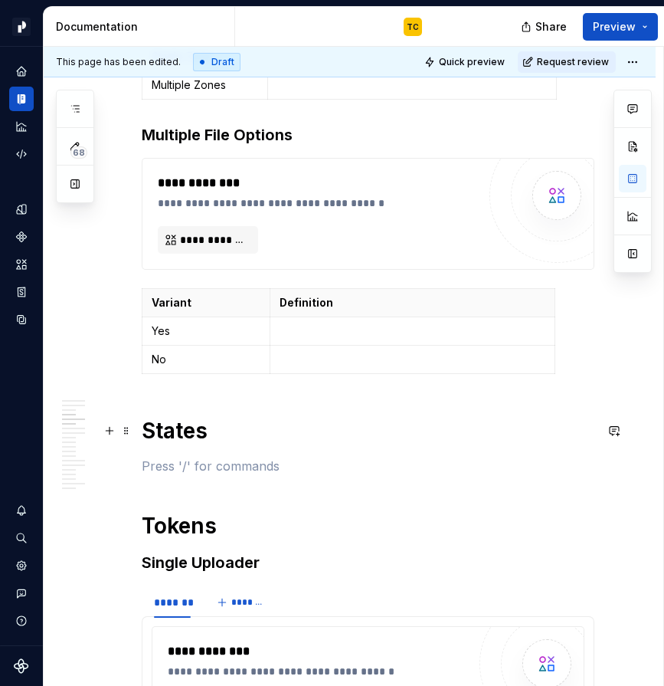
click at [187, 427] on h1 "States" at bounding box center [368, 431] width 453 height 28
click at [187, 471] on p "/veco" at bounding box center [368, 466] width 453 height 18
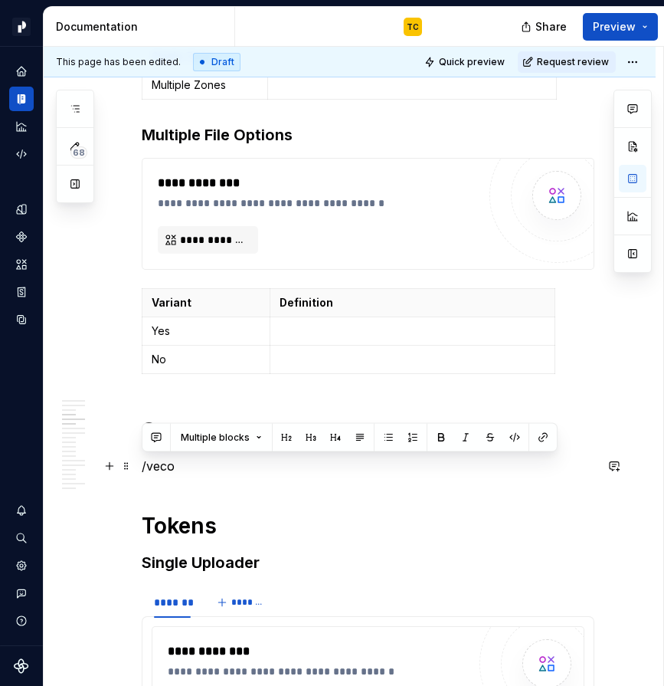
click at [184, 468] on p "/veco" at bounding box center [368, 466] width 453 height 18
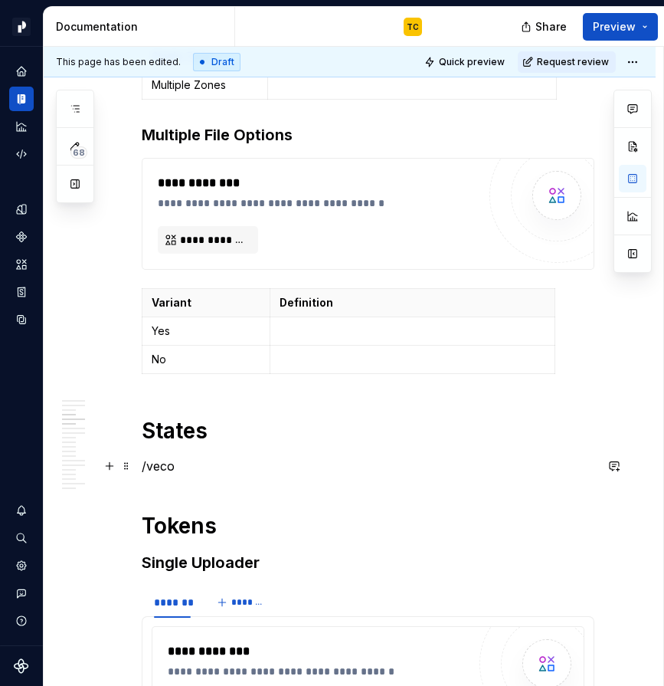
click at [184, 468] on p "/veco" at bounding box center [368, 466] width 453 height 18
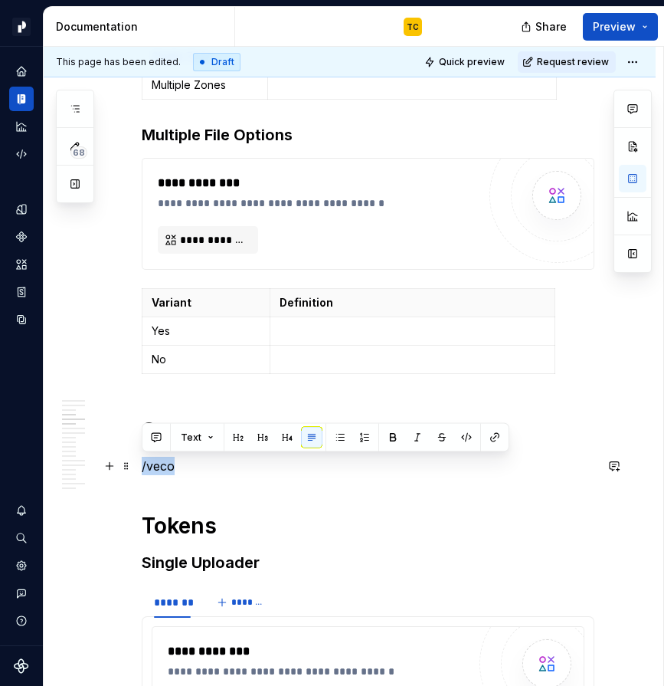
click at [184, 468] on p "/veco" at bounding box center [368, 466] width 453 height 18
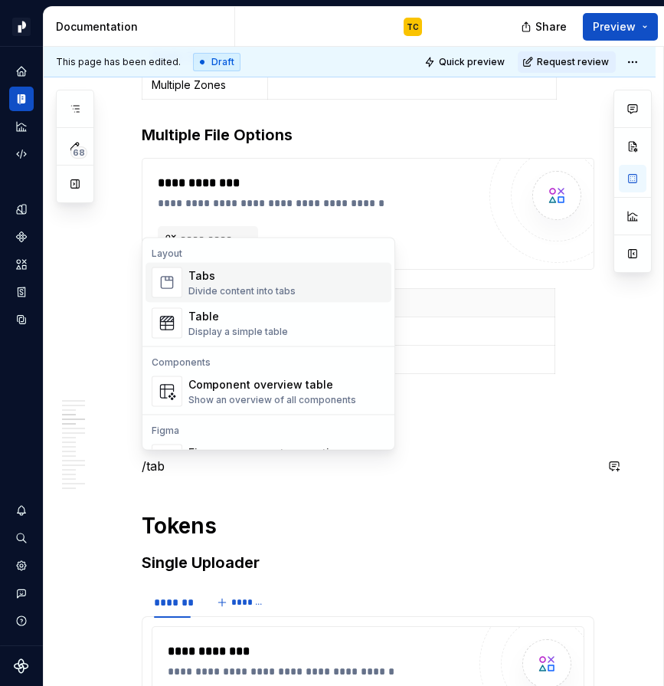
click at [216, 285] on div "Divide content into tabs" at bounding box center [242, 291] width 107 height 12
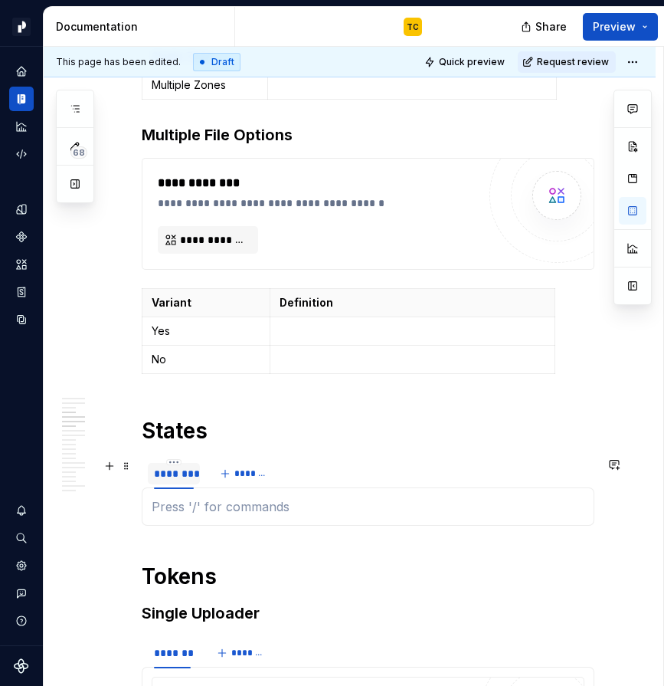
type textarea "*"
click at [177, 475] on div "********" at bounding box center [174, 473] width 40 height 15
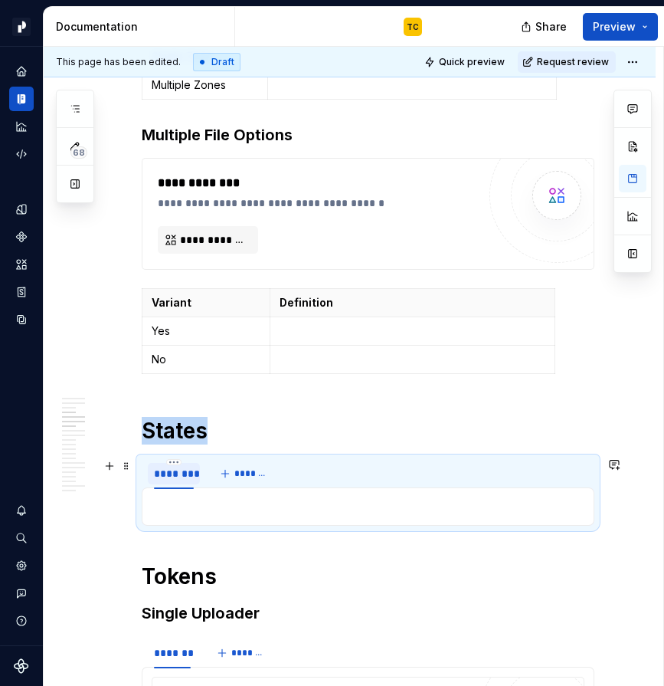
click at [177, 475] on div "********" at bounding box center [174, 473] width 40 height 15
click at [172, 481] on div "********" at bounding box center [174, 473] width 52 height 21
type input "**********"
click at [266, 477] on span "*******" at bounding box center [280, 474] width 34 height 12
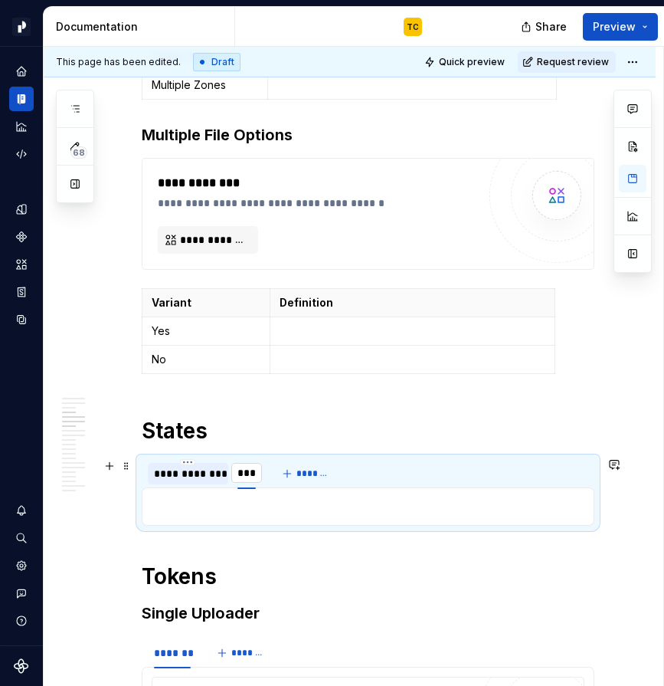
type input "*****"
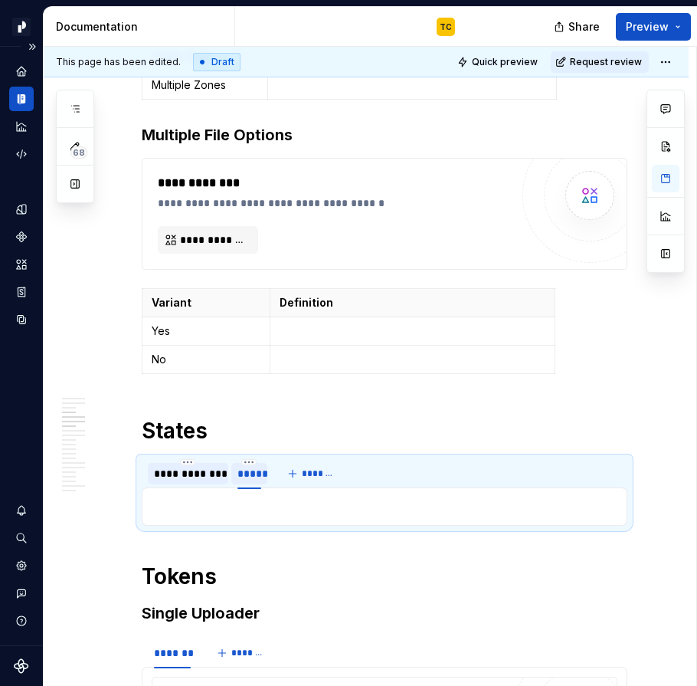
scroll to position [1167, 0]
type textarea "*"
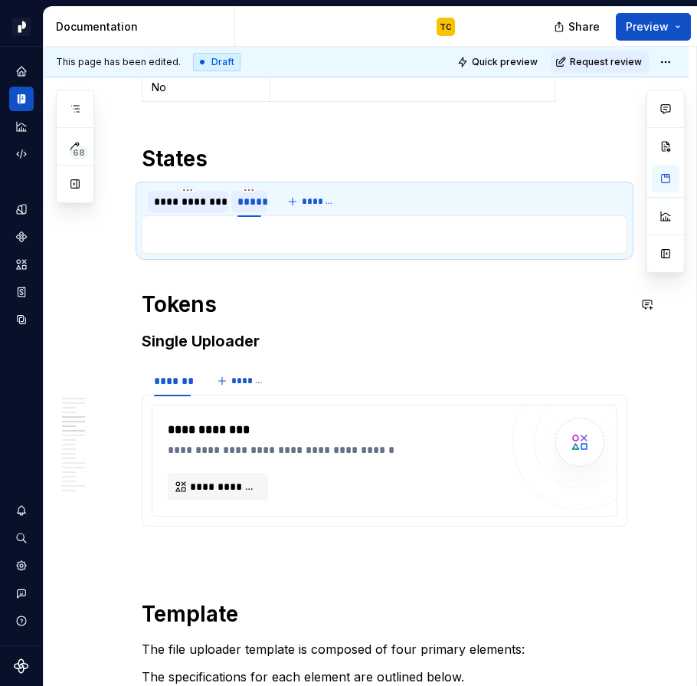
scroll to position [1491, 0]
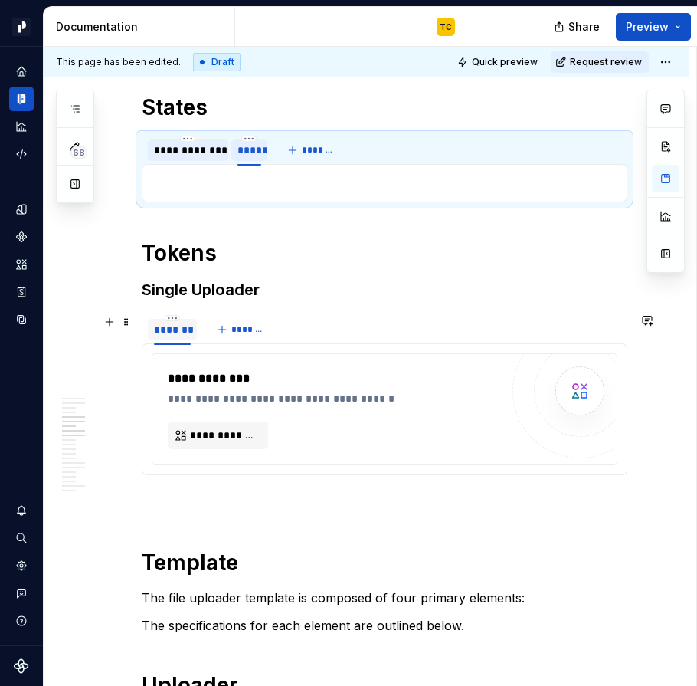
click at [172, 332] on div "*******" at bounding box center [172, 329] width 37 height 15
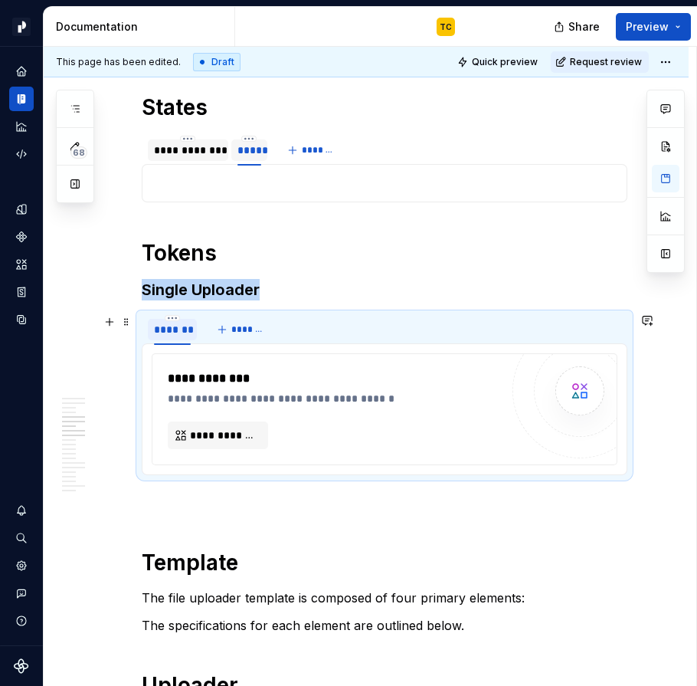
click at [172, 332] on div "*******" at bounding box center [172, 329] width 37 height 15
click at [251, 334] on span "*******" at bounding box center [249, 329] width 34 height 12
click at [246, 330] on span "*******" at bounding box center [249, 329] width 34 height 12
click at [232, 328] on span "*******" at bounding box center [249, 329] width 34 height 12
click at [328, 294] on h3 "Single Uploader" at bounding box center [385, 289] width 486 height 21
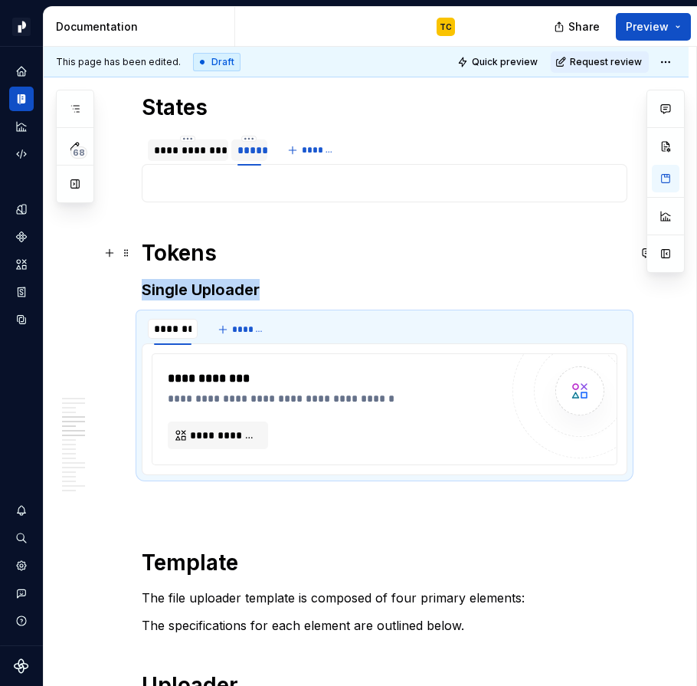
click at [211, 248] on h1 "Tokens" at bounding box center [385, 253] width 486 height 28
click at [215, 248] on h1 "Tokens" at bounding box center [385, 253] width 486 height 28
click at [250, 265] on h1 "Tokens" at bounding box center [385, 253] width 486 height 28
click at [224, 333] on button "*******" at bounding box center [243, 329] width 61 height 21
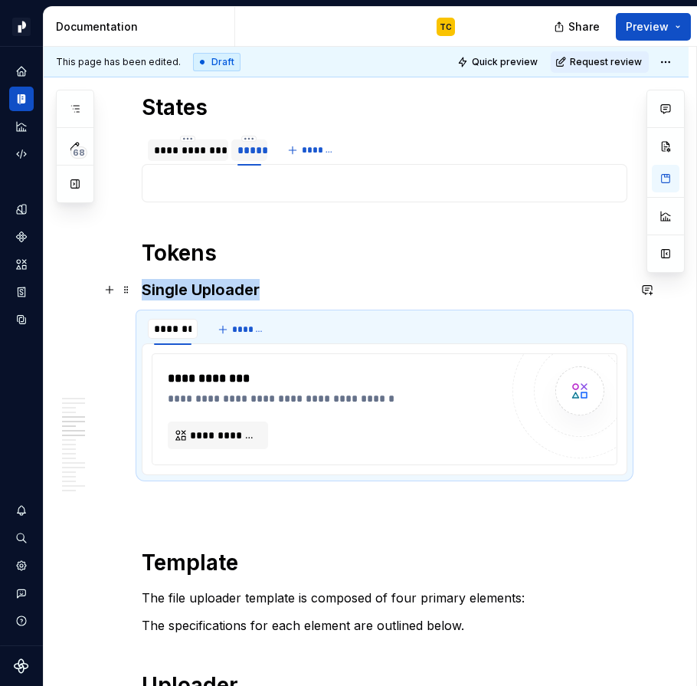
click at [290, 288] on h3 "Single Uploader" at bounding box center [385, 289] width 486 height 21
click at [156, 249] on h1 "Tokens" at bounding box center [385, 253] width 486 height 28
click at [204, 507] on p at bounding box center [385, 503] width 486 height 18
click at [168, 600] on p "The file uploader template is composed of four primary elements:" at bounding box center [385, 598] width 486 height 18
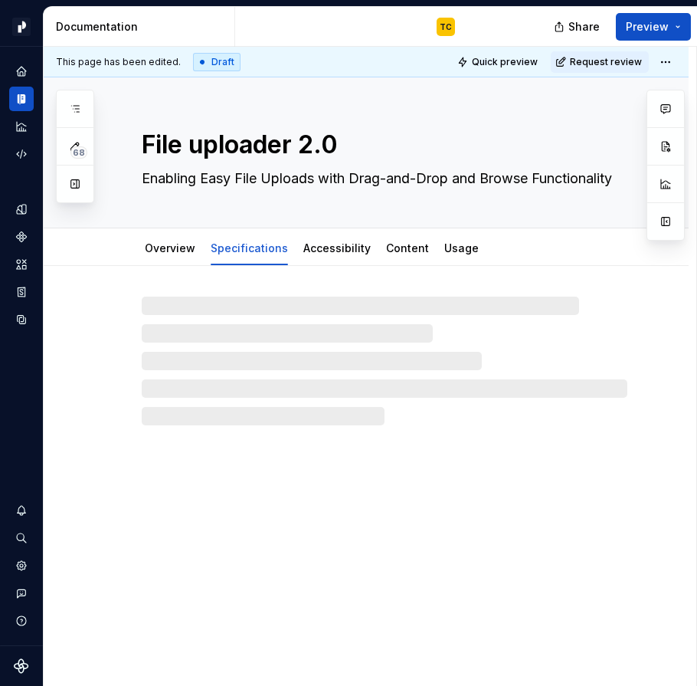
type textarea "*"
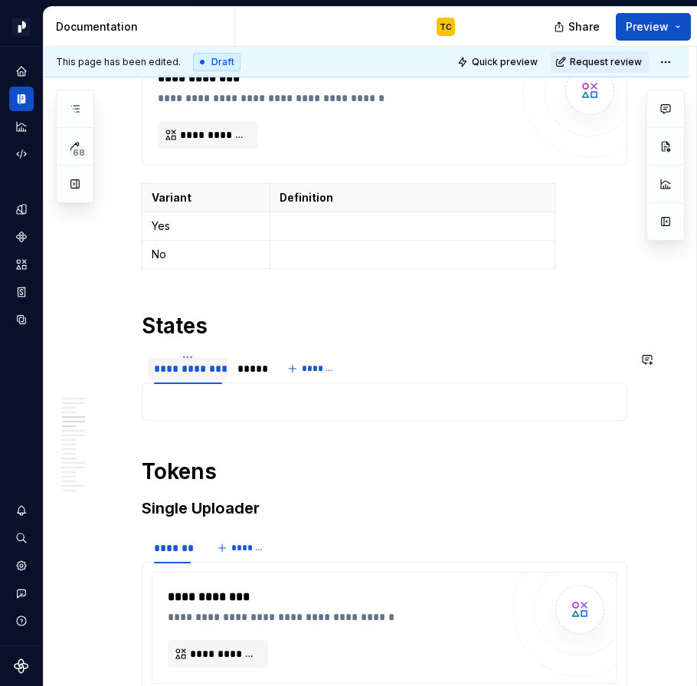
scroll to position [1373, 0]
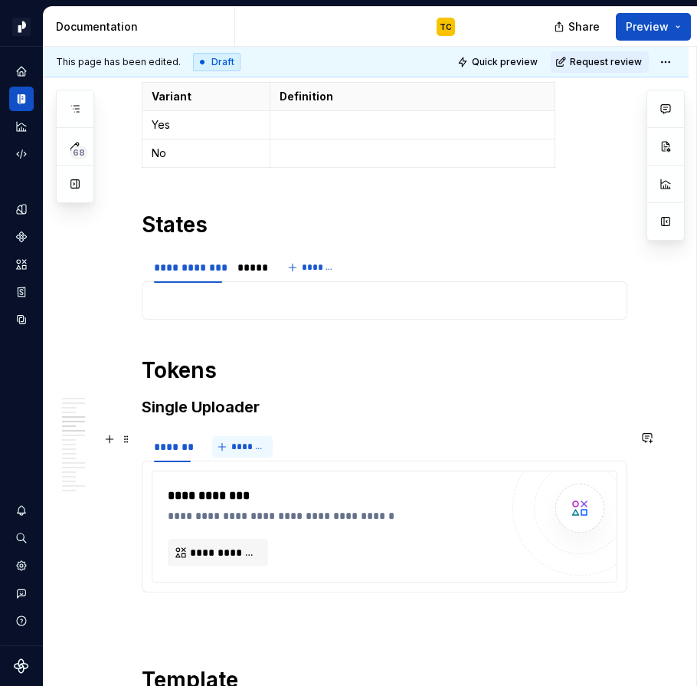
click at [220, 445] on button "*******" at bounding box center [242, 446] width 61 height 21
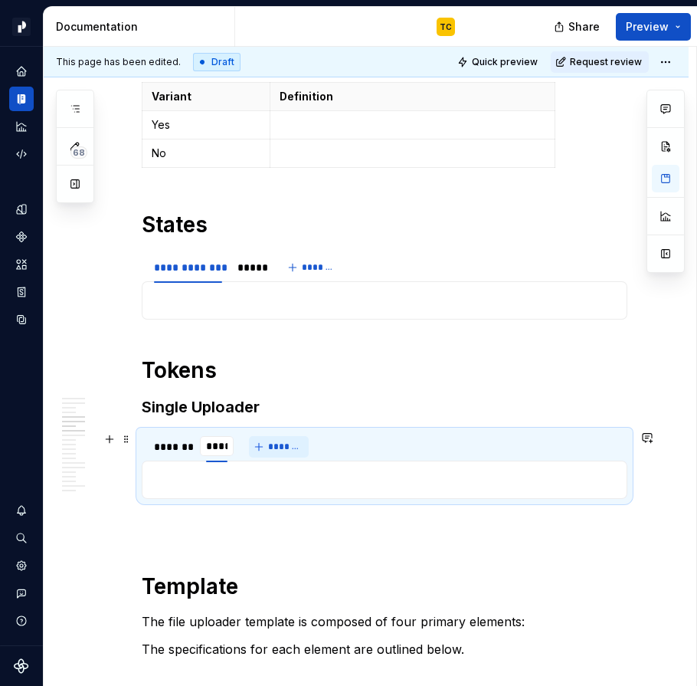
type input "*****"
click at [299, 442] on span "*******" at bounding box center [295, 447] width 34 height 12
type input "*******"
click at [348, 445] on span "*******" at bounding box center [352, 447] width 34 height 12
type input "*******"
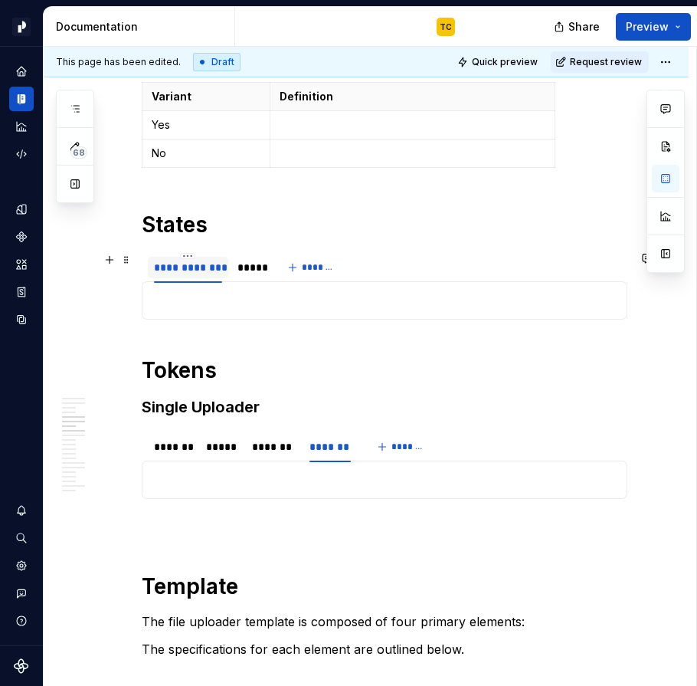
click at [170, 264] on div "**********" at bounding box center [188, 267] width 68 height 15
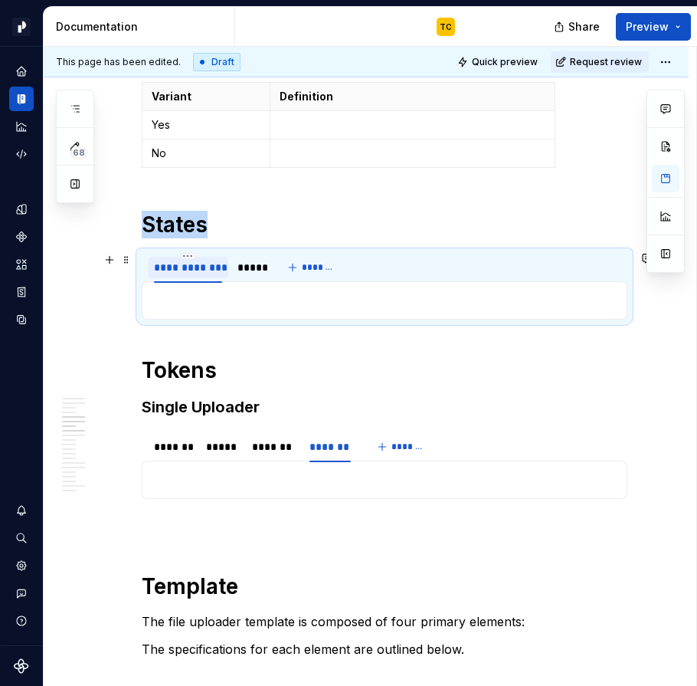
click at [166, 267] on div "**********" at bounding box center [188, 267] width 68 height 15
type input "**********"
click at [333, 259] on button "*******" at bounding box center [347, 267] width 61 height 21
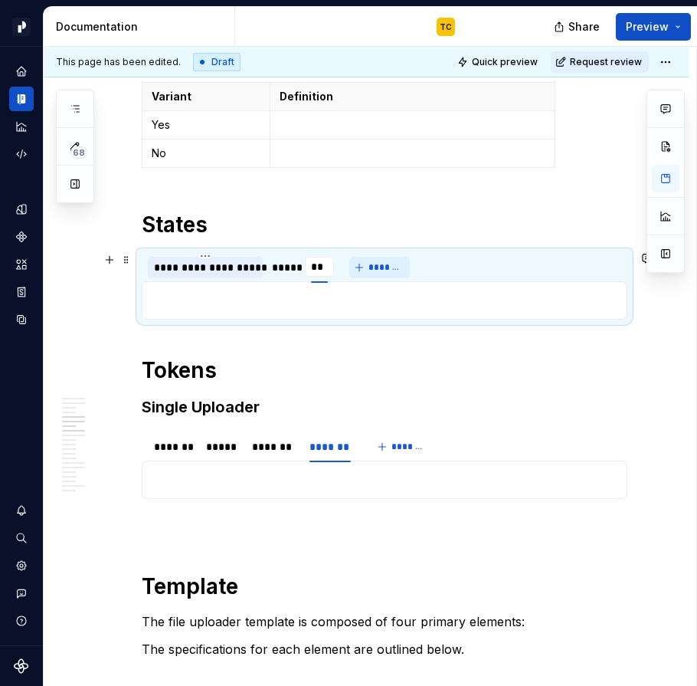
type input "***"
click at [220, 268] on div "**********" at bounding box center [205, 267] width 103 height 15
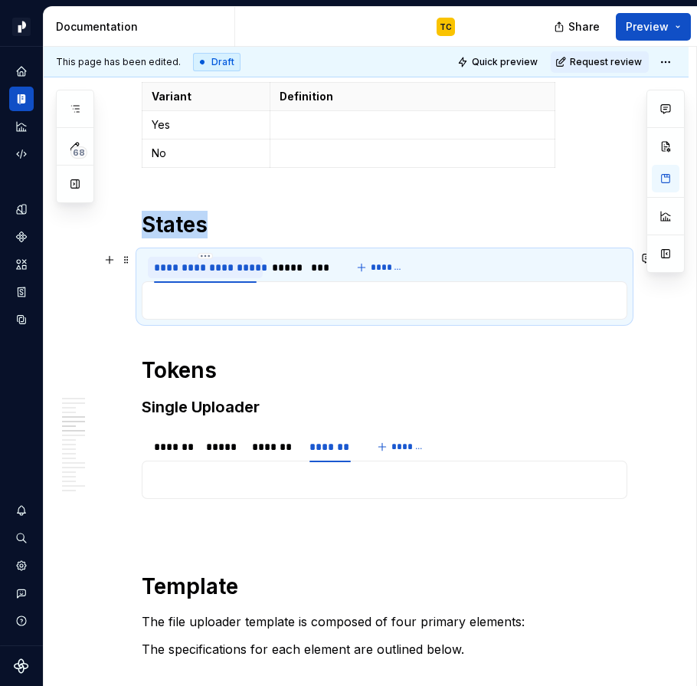
click at [220, 268] on div "**********" at bounding box center [205, 267] width 103 height 15
type input "**********"
click at [241, 269] on input "**********" at bounding box center [207, 267] width 118 height 28
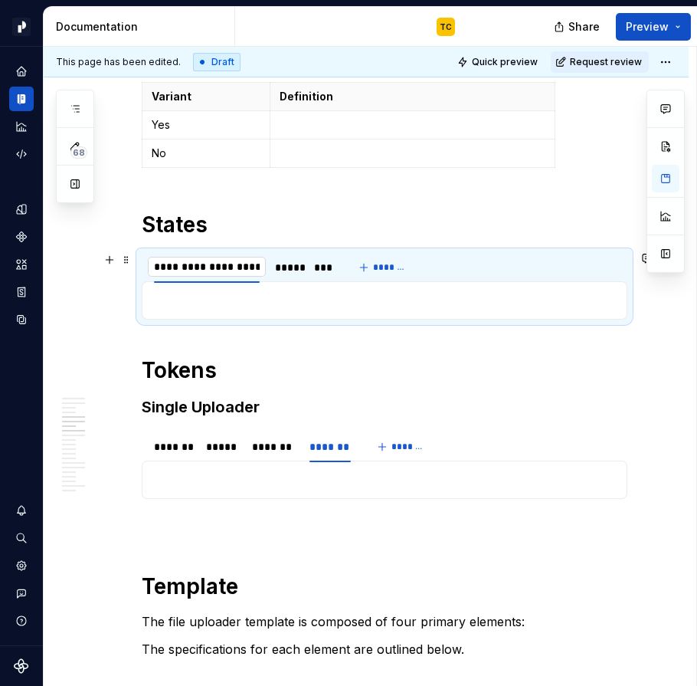
click at [241, 269] on input "**********" at bounding box center [207, 267] width 118 height 28
click at [326, 271] on div "***" at bounding box center [323, 267] width 19 height 15
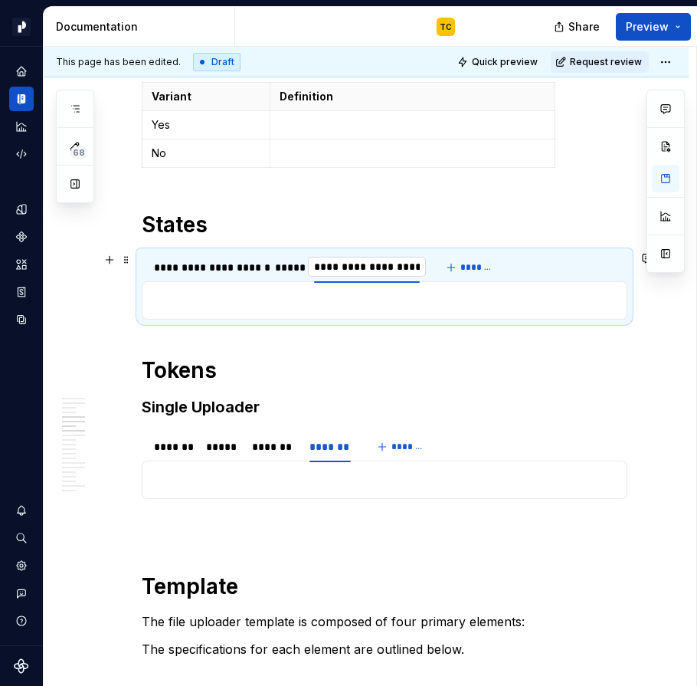
click at [400, 263] on input "**********" at bounding box center [367, 267] width 118 height 28
type input "**********"
drag, startPoint x: 375, startPoint y: 274, endPoint x: 290, endPoint y: 274, distance: 85.1
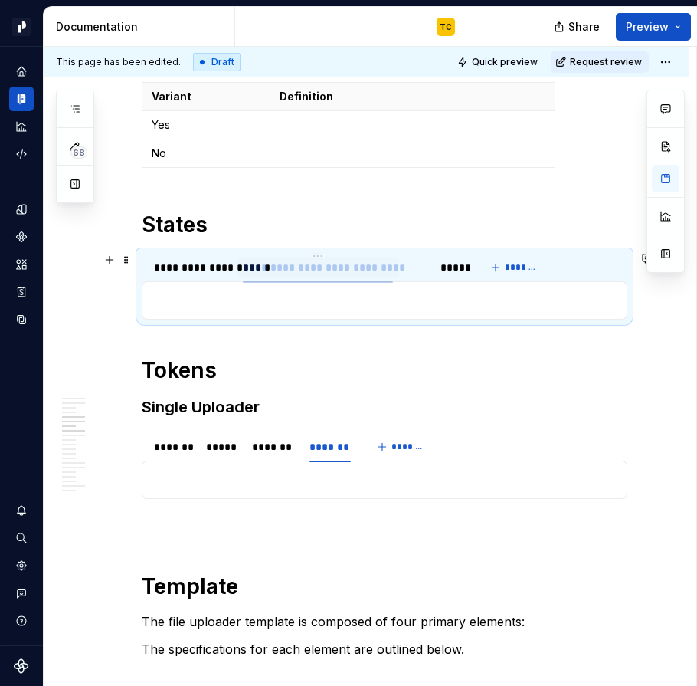
click at [289, 274] on div "**********" at bounding box center [318, 267] width 150 height 15
click at [231, 271] on div "**********" at bounding box center [207, 267] width 106 height 15
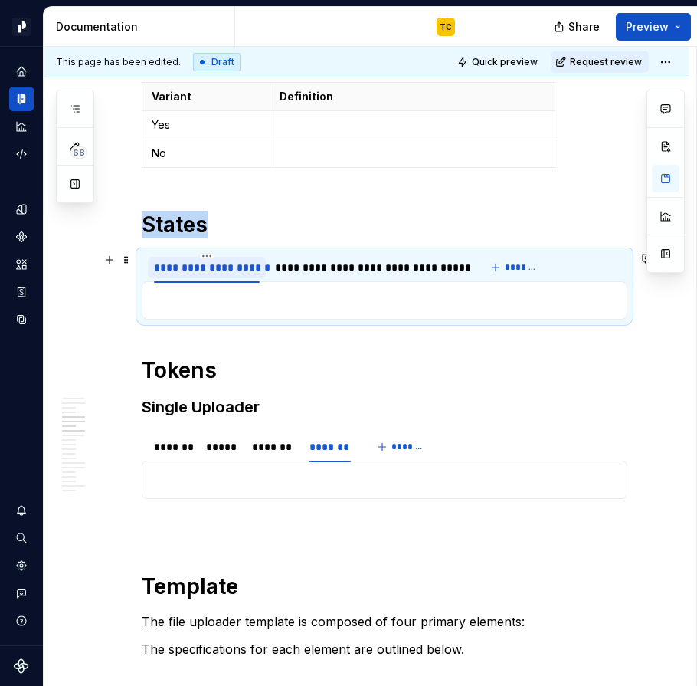
click at [231, 271] on div "**********" at bounding box center [207, 267] width 106 height 15
click at [254, 268] on input "**********" at bounding box center [207, 267] width 118 height 28
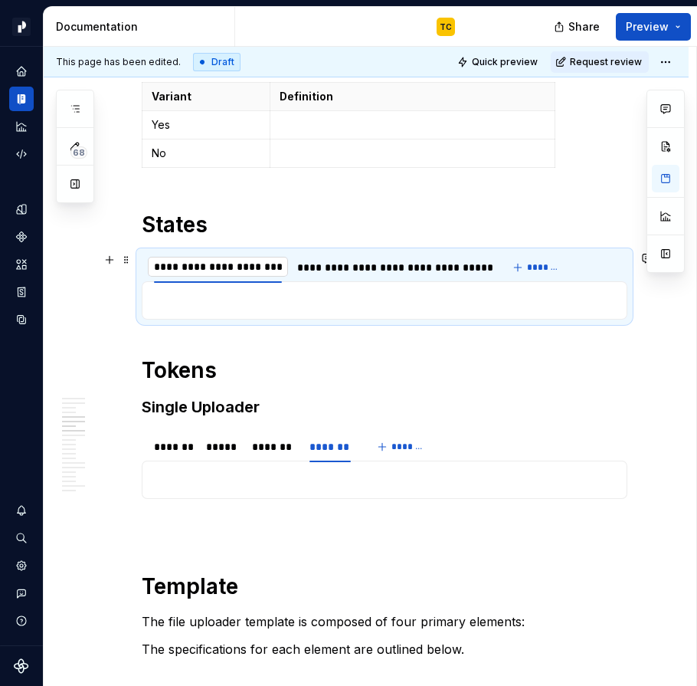
scroll to position [0, 0]
type input "**********"
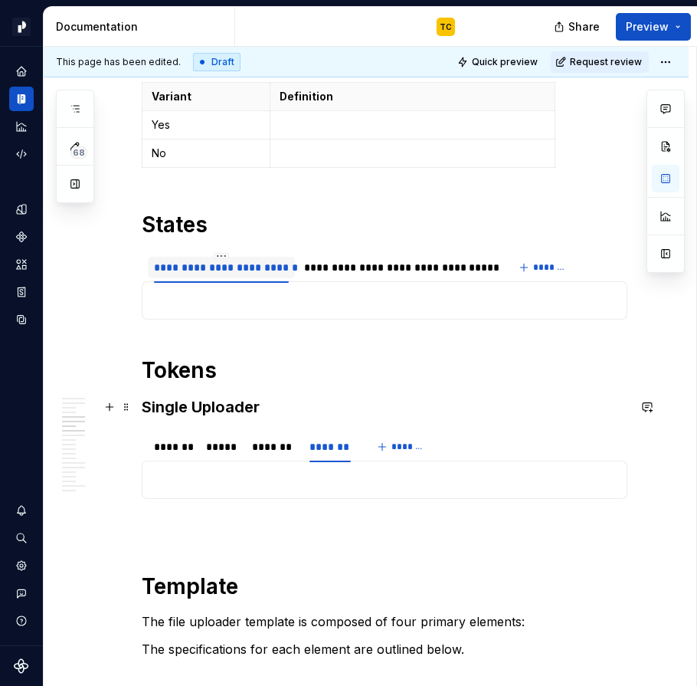
click at [163, 403] on h3 "Single Uploader" at bounding box center [385, 406] width 486 height 21
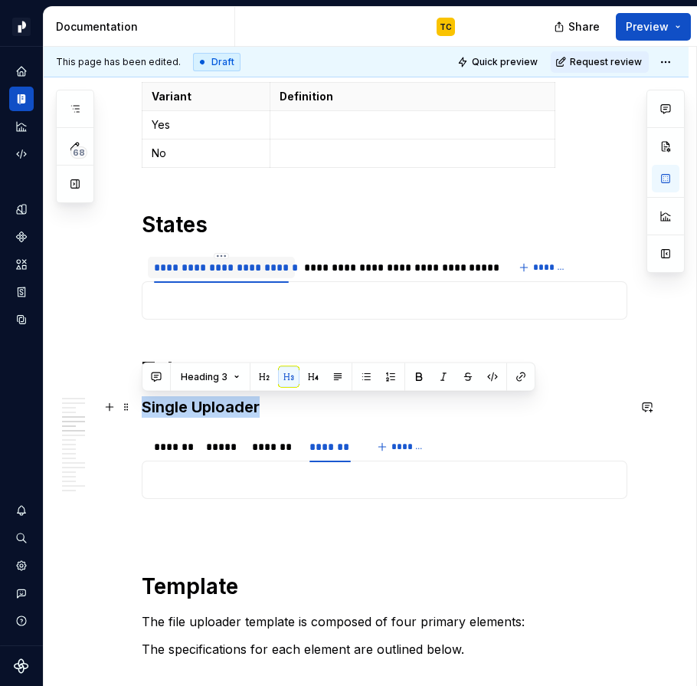
click at [163, 403] on h3 "Single Uploader" at bounding box center [385, 406] width 486 height 21
paste div
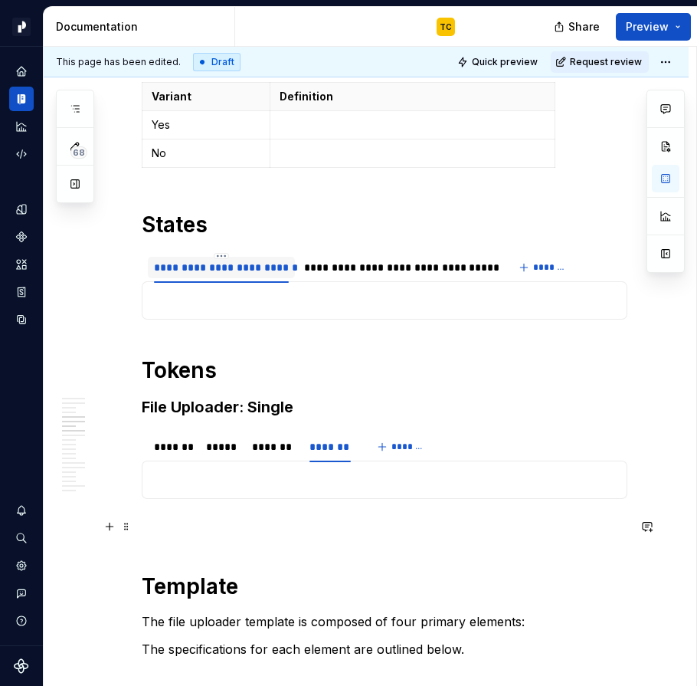
click at [162, 531] on p at bounding box center [385, 526] width 486 height 18
click at [300, 412] on h3 "File Uploader: Single" at bounding box center [385, 406] width 486 height 21
click at [185, 518] on p at bounding box center [385, 526] width 486 height 18
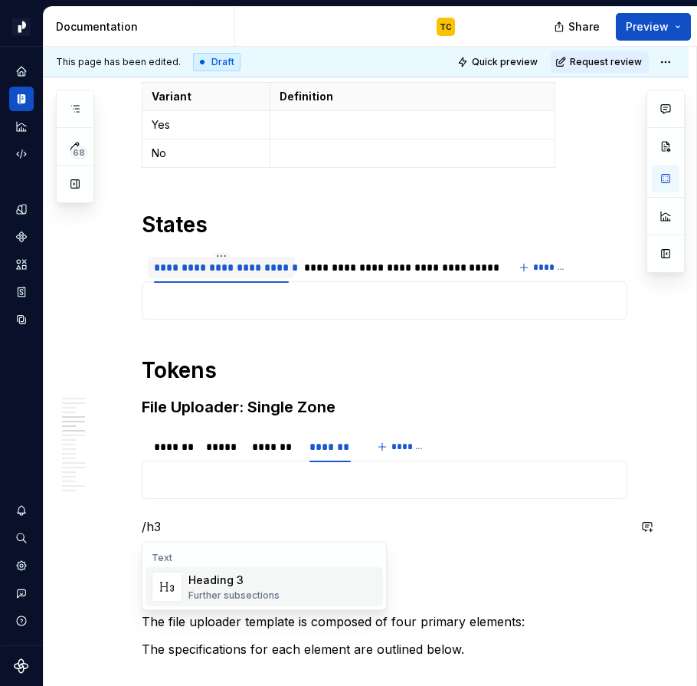
click at [226, 582] on div "Heading 3" at bounding box center [234, 580] width 91 height 15
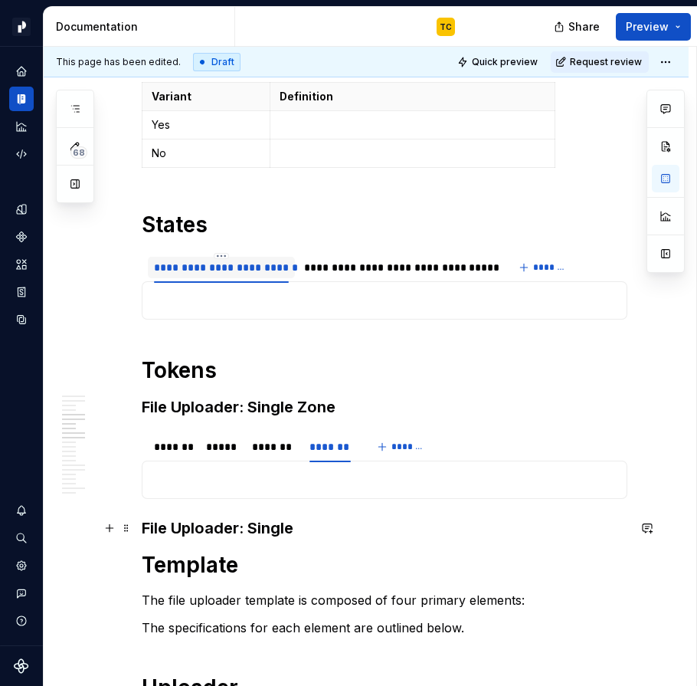
click at [273, 526] on h3 "File Uploader: Single" at bounding box center [385, 527] width 486 height 21
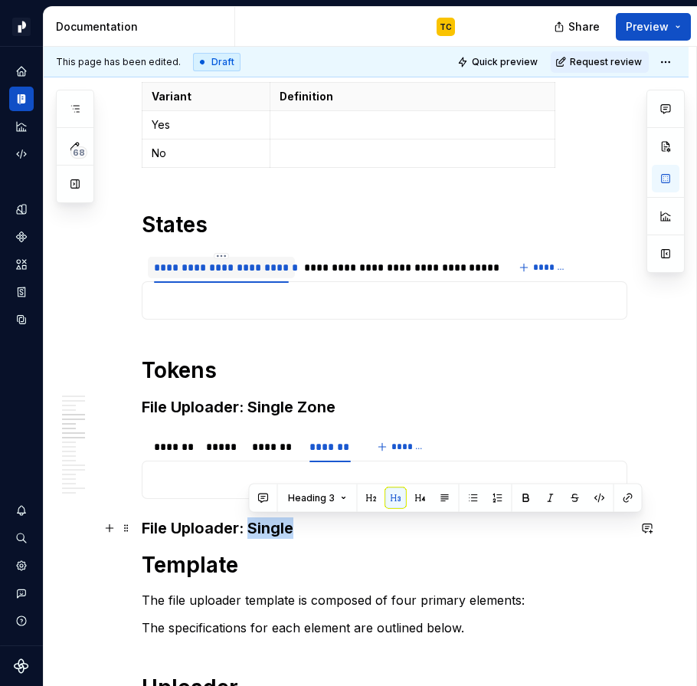
click at [273, 526] on h3 "File Uploader: Single" at bounding box center [385, 527] width 486 height 21
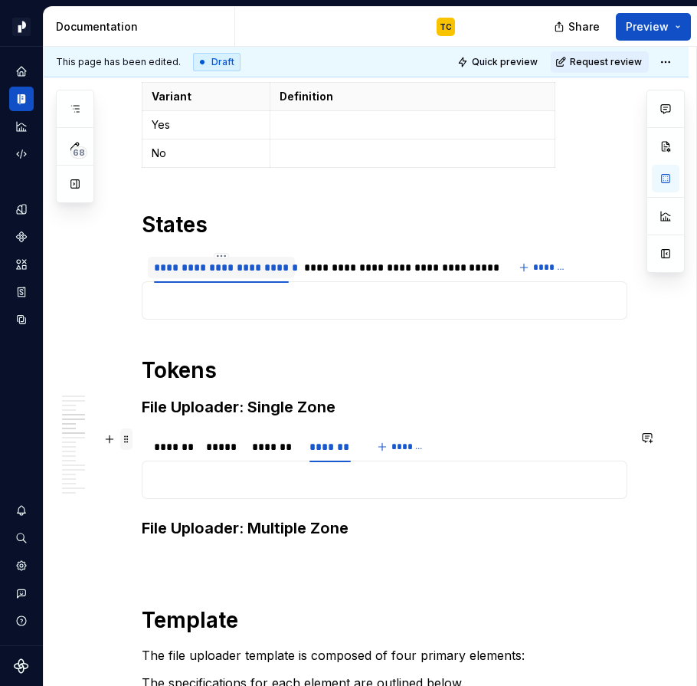
click at [131, 447] on span at bounding box center [126, 438] width 12 height 21
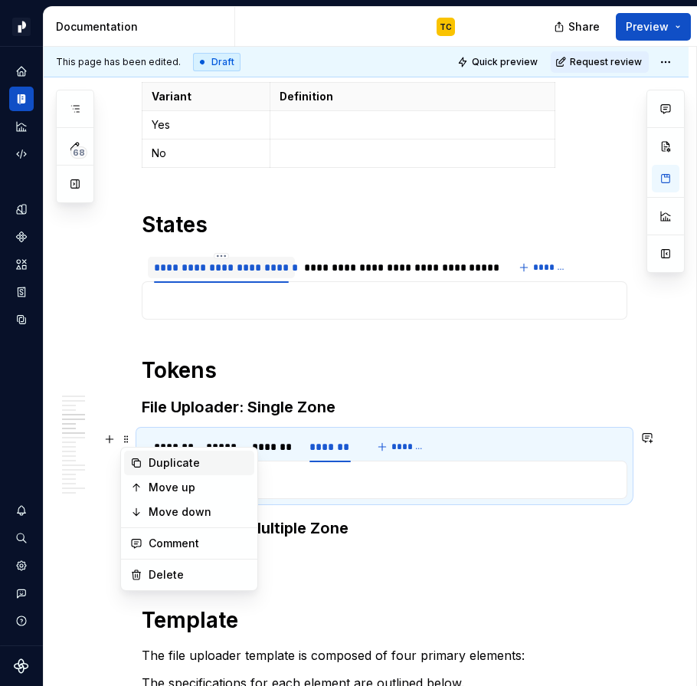
click at [157, 463] on div "Duplicate" at bounding box center [199, 462] width 100 height 15
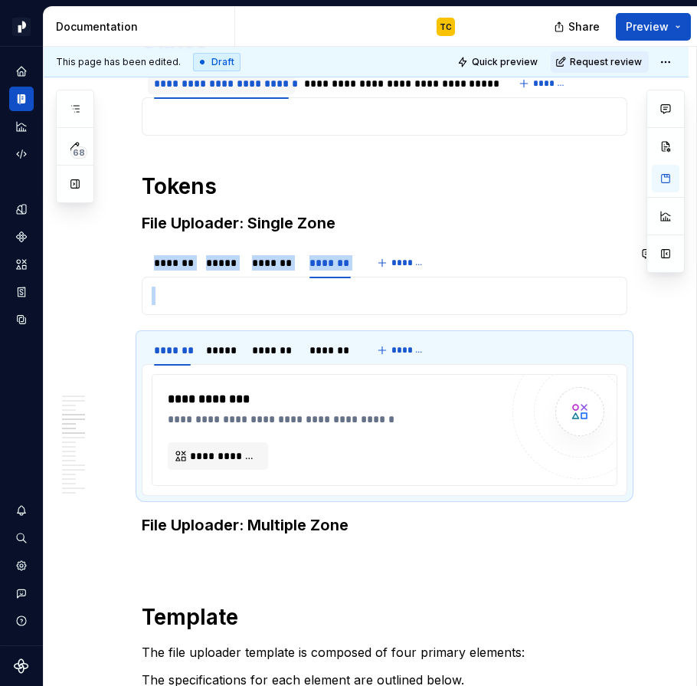
scroll to position [1578, 0]
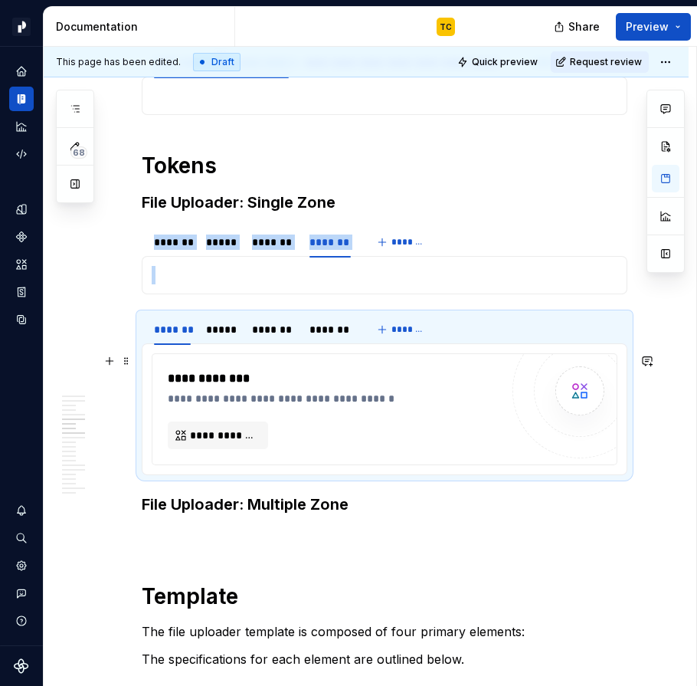
type textarea "*"
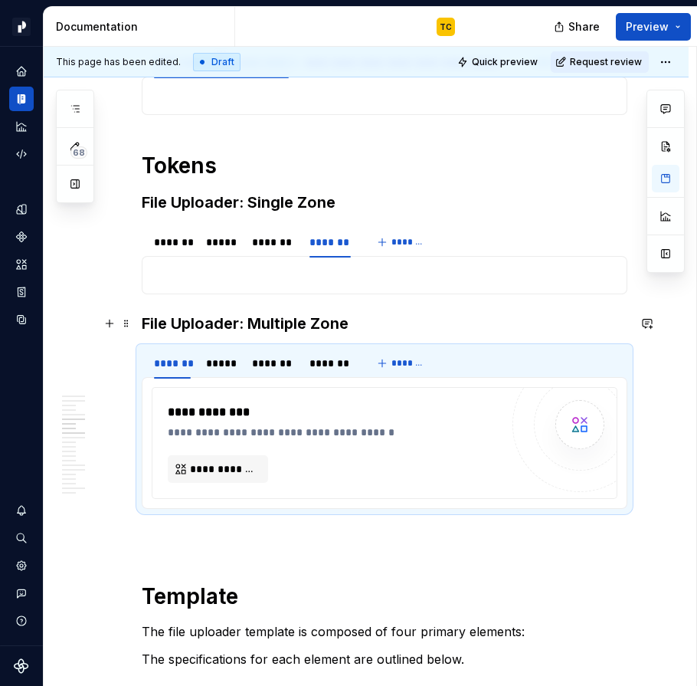
click at [202, 318] on h3 "File Uploader: Multiple Zone" at bounding box center [385, 323] width 486 height 21
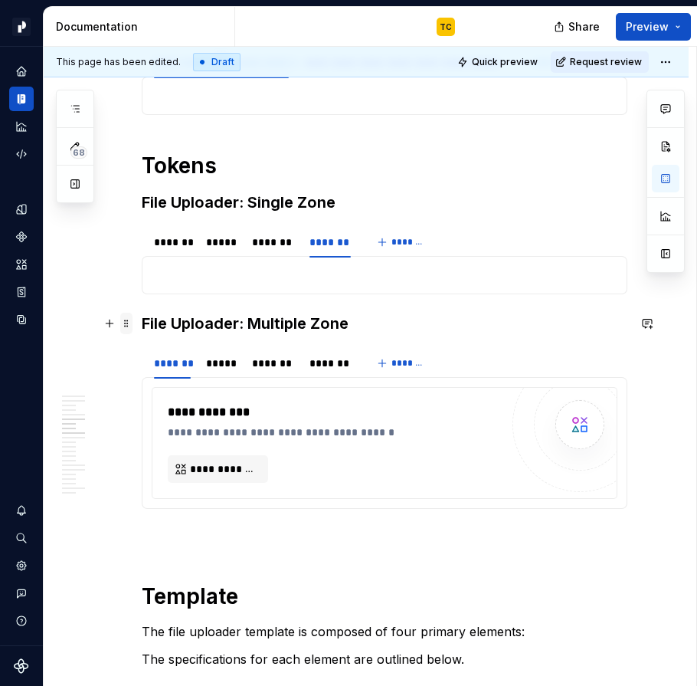
click at [128, 323] on span at bounding box center [126, 323] width 12 height 21
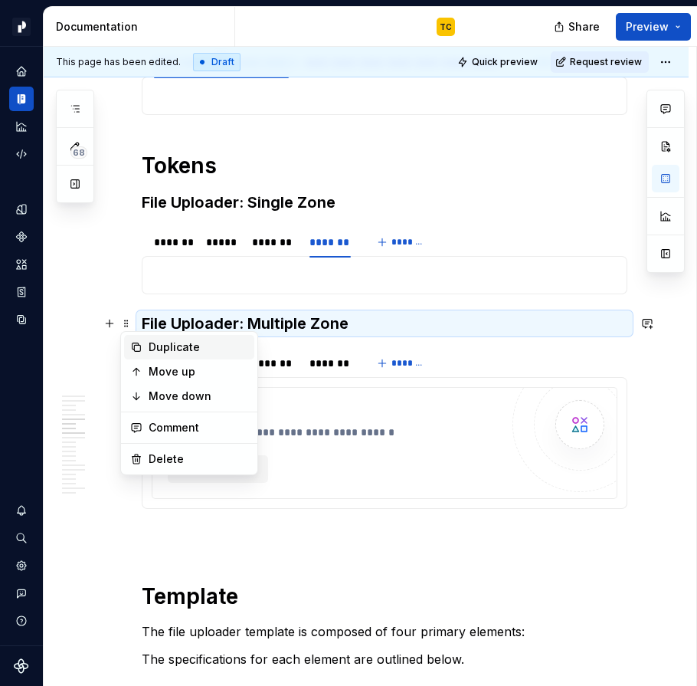
click at [179, 346] on div "Duplicate" at bounding box center [199, 347] width 100 height 15
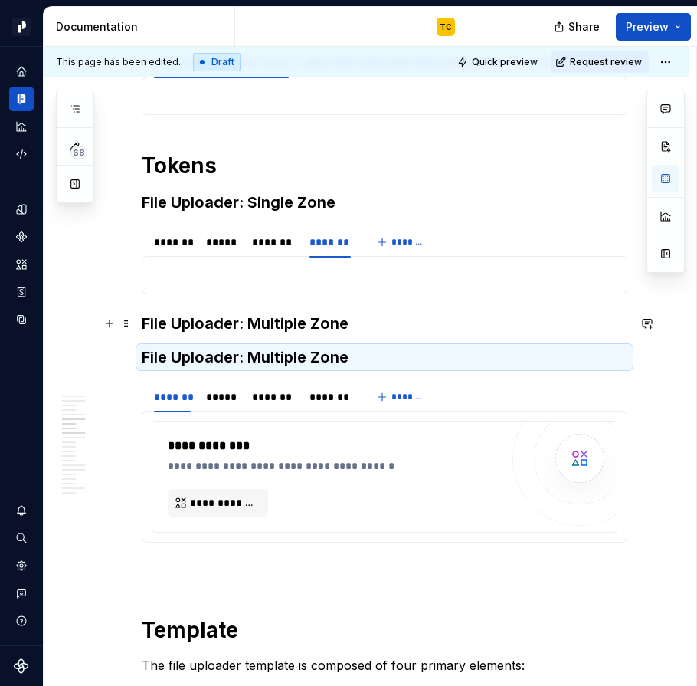
scroll to position [1606, 0]
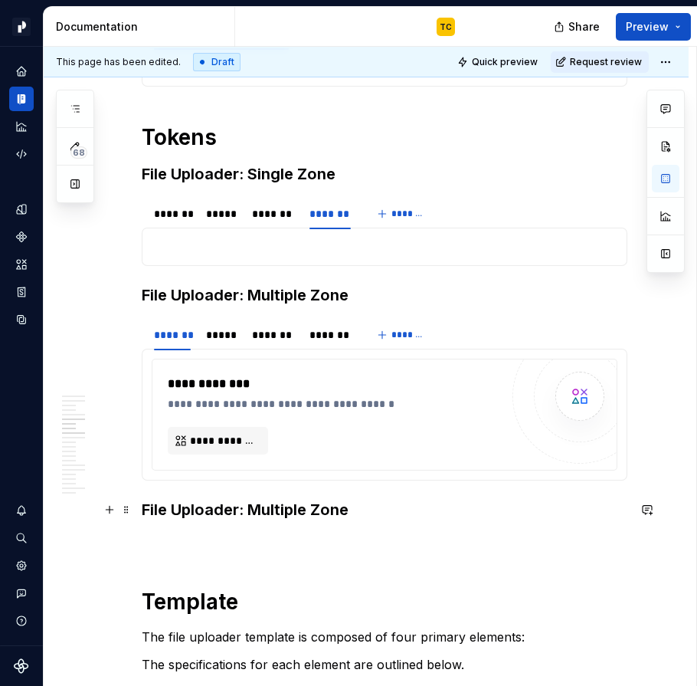
click at [288, 500] on h3 "File Uploader: Multiple Zone" at bounding box center [385, 509] width 486 height 21
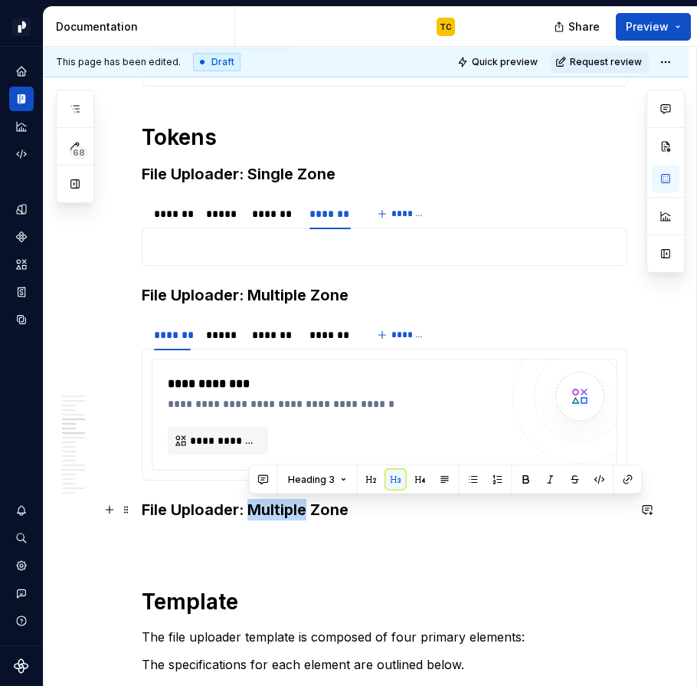
click at [250, 508] on h3 "File Uploader: Multiple Zone" at bounding box center [385, 509] width 486 height 21
drag, startPoint x: 250, startPoint y: 508, endPoint x: 336, endPoint y: 507, distance: 85.8
click at [336, 507] on h3 "File Uploader: Multiple Zone" at bounding box center [385, 509] width 486 height 21
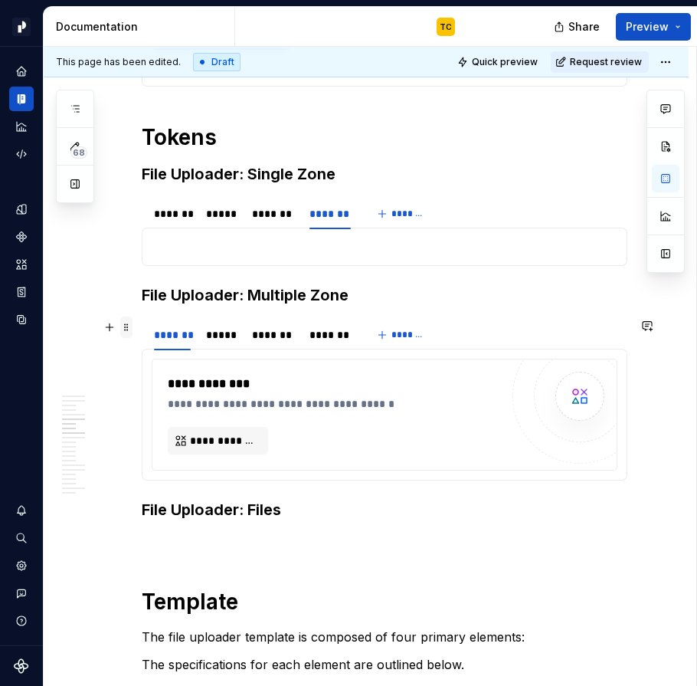
click at [124, 325] on span at bounding box center [126, 327] width 12 height 21
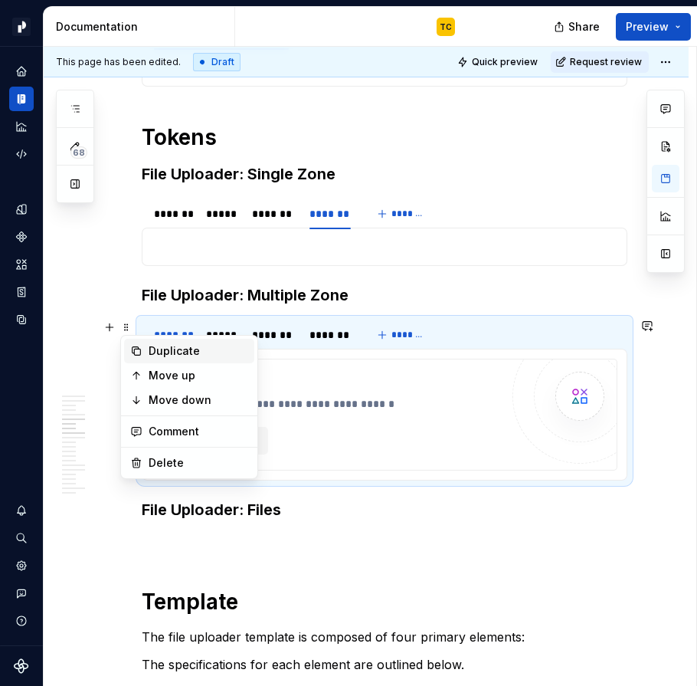
click at [155, 356] on div "Duplicate" at bounding box center [199, 350] width 100 height 15
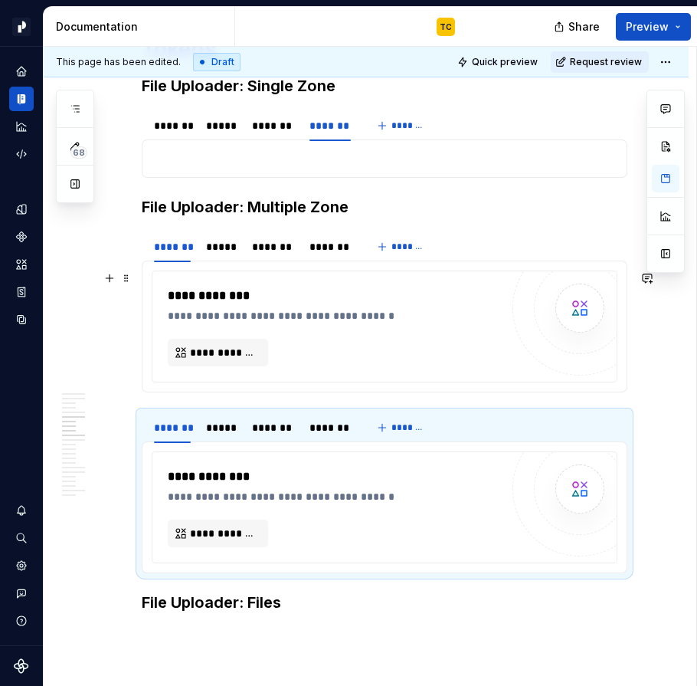
scroll to position [1767, 0]
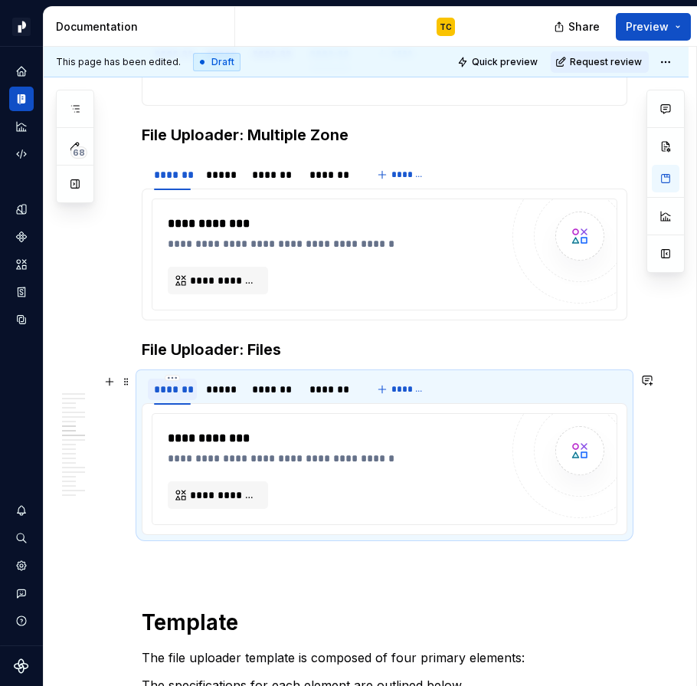
click at [181, 392] on div "*******" at bounding box center [172, 389] width 37 height 15
type input "*******"
click at [221, 390] on div "*****" at bounding box center [222, 389] width 31 height 15
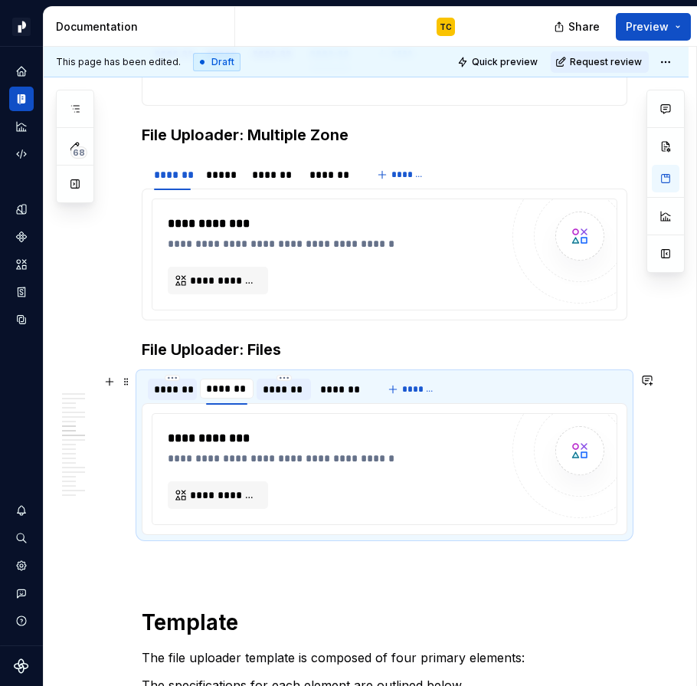
type input "*******"
click at [297, 389] on div "*******" at bounding box center [283, 389] width 41 height 15
type input "******"
click at [331, 374] on div "*******" at bounding box center [331, 388] width 54 height 29
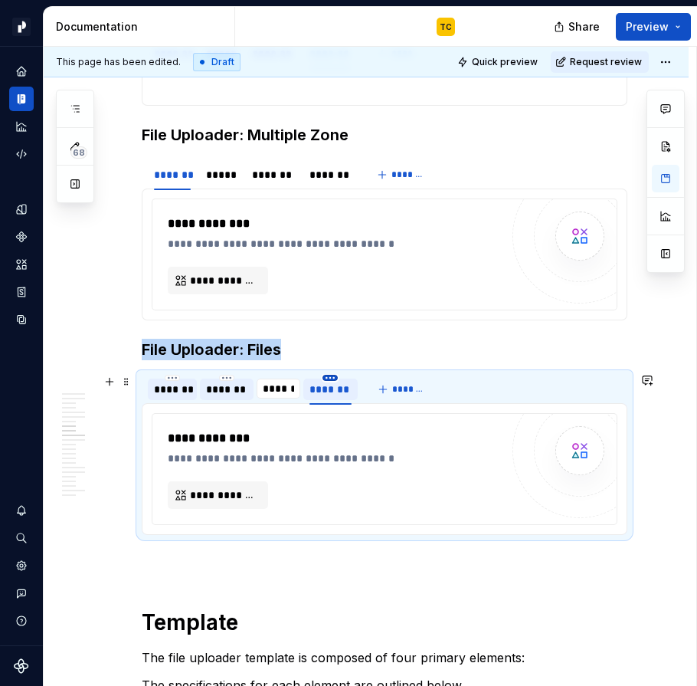
click at [333, 377] on html "Pacific TC Design system data Documentation TC Share Preview 68 Pages Add Acces…" at bounding box center [348, 343] width 697 height 686
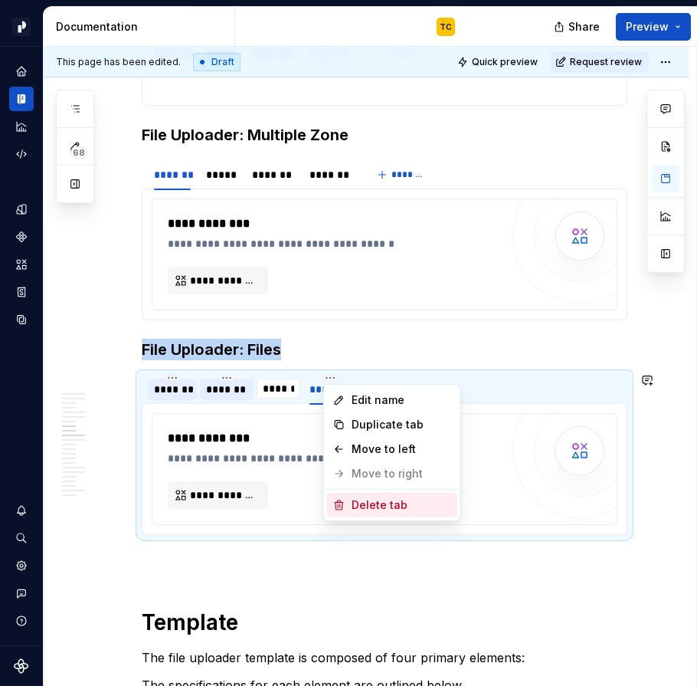
click at [366, 502] on div "Delete tab" at bounding box center [402, 504] width 100 height 15
click at [355, 501] on div "Delete tab" at bounding box center [402, 504] width 100 height 15
click at [361, 502] on div "Delete tab" at bounding box center [402, 504] width 100 height 15
click at [300, 558] on html "Pacific TC Design system data Documentation TC Share Preview 68 Pages Add Acces…" at bounding box center [348, 343] width 697 height 686
click at [333, 374] on html "Pacific TC Design system data Documentation TC Share Preview 68 Pages Add Acces…" at bounding box center [348, 343] width 697 height 686
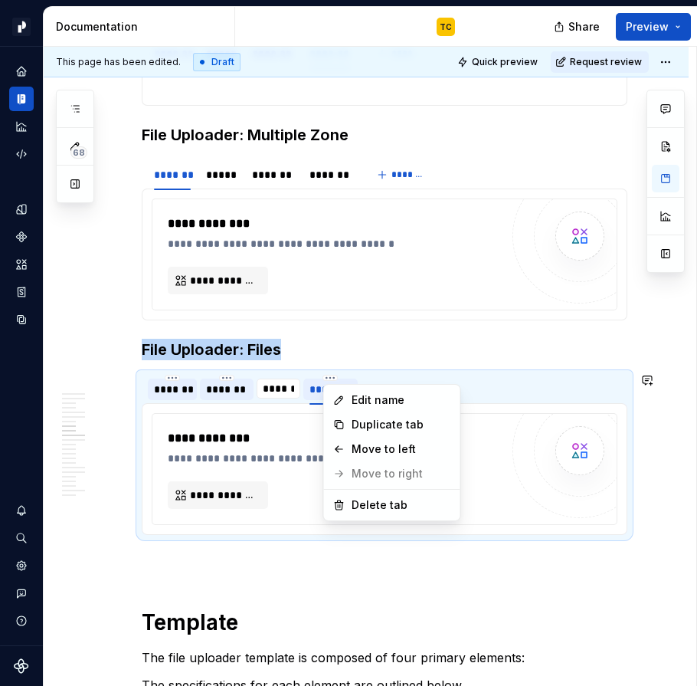
click at [306, 391] on html "Pacific TC Design system data Documentation TC Share Preview 68 Pages Add Acces…" at bounding box center [348, 343] width 697 height 686
type textarea "*"
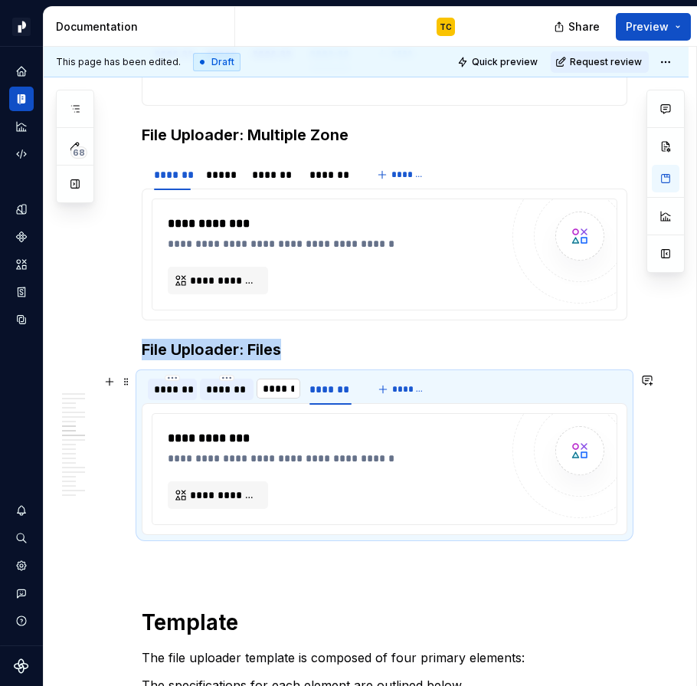
click at [281, 390] on input "******" at bounding box center [279, 389] width 44 height 28
click at [358, 317] on div "**********" at bounding box center [385, 255] width 486 height 132
click at [202, 345] on h3 "File Uploader: Files" at bounding box center [385, 349] width 486 height 21
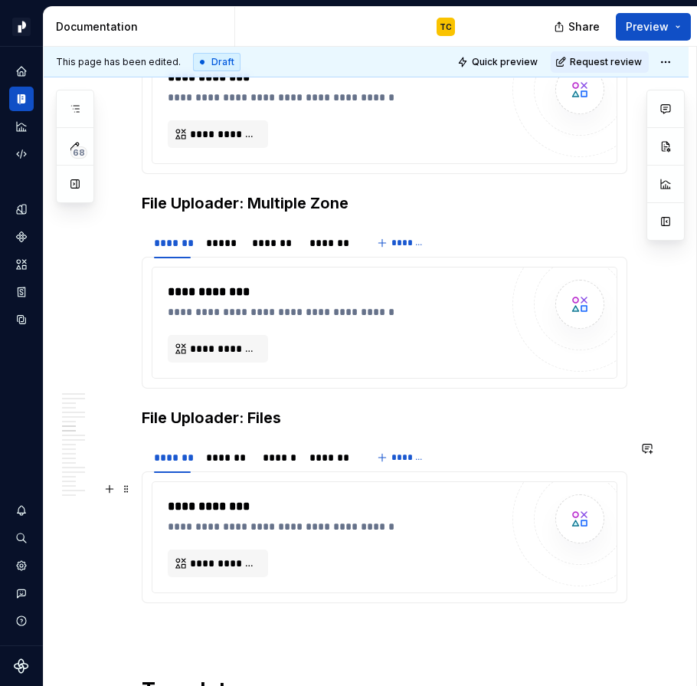
scroll to position [1802, 0]
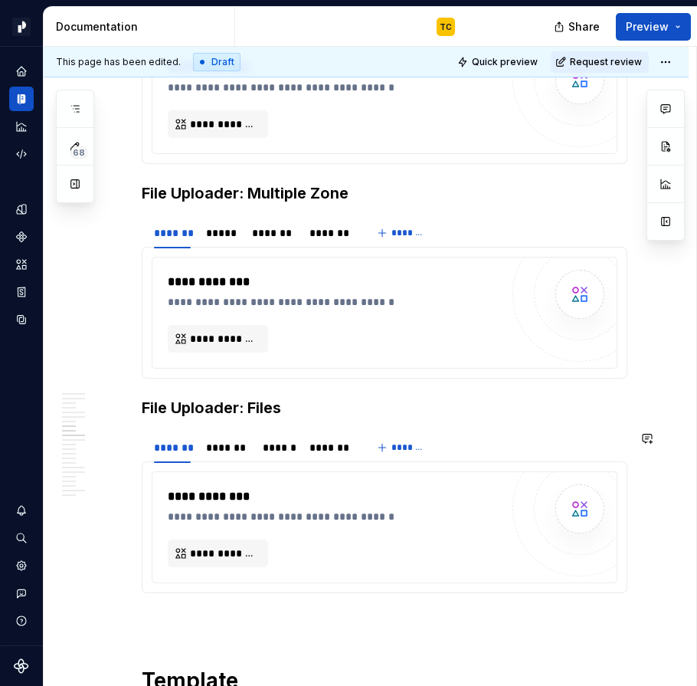
click at [327, 431] on section "**********" at bounding box center [385, 512] width 486 height 162
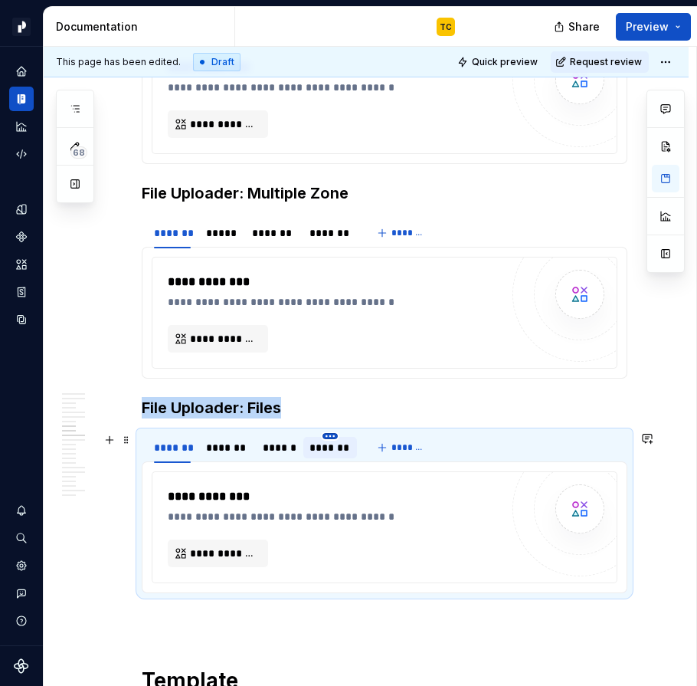
click at [328, 435] on html "Pacific TC Design system data Documentation TC Share Preview 68 Pages Add Acces…" at bounding box center [348, 343] width 697 height 686
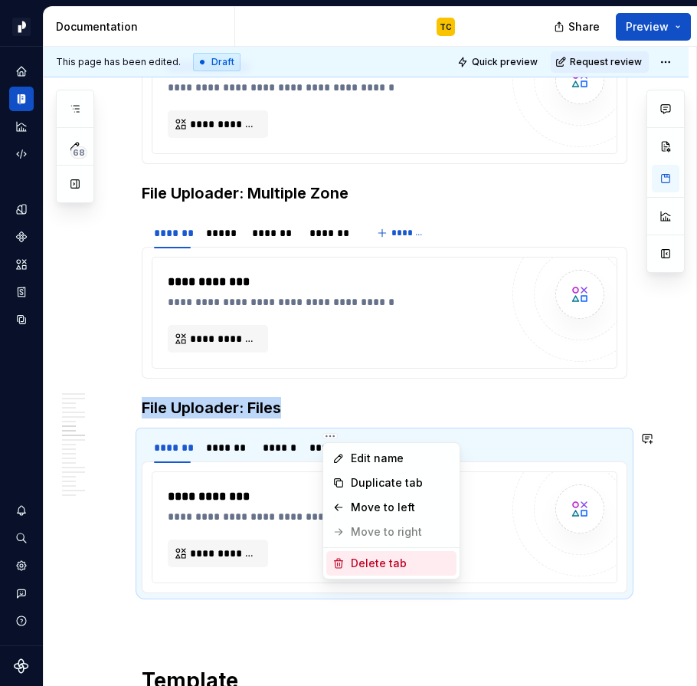
click at [357, 559] on div "Delete tab" at bounding box center [401, 563] width 100 height 15
type textarea "*"
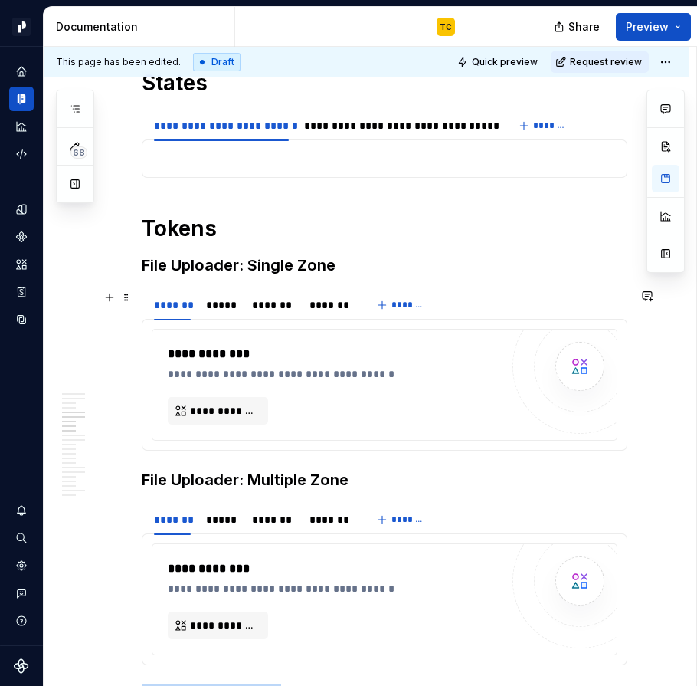
scroll to position [1513, 0]
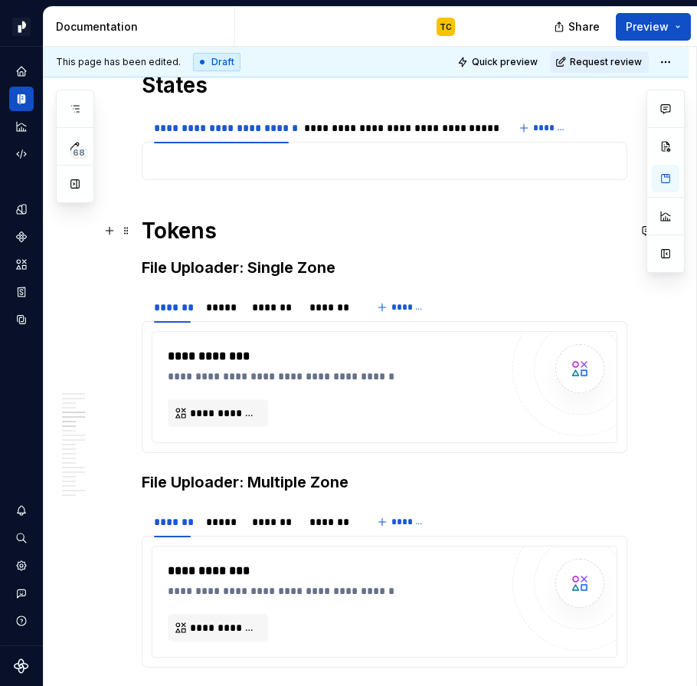
click at [218, 223] on h1 "Tokens" at bounding box center [385, 231] width 486 height 28
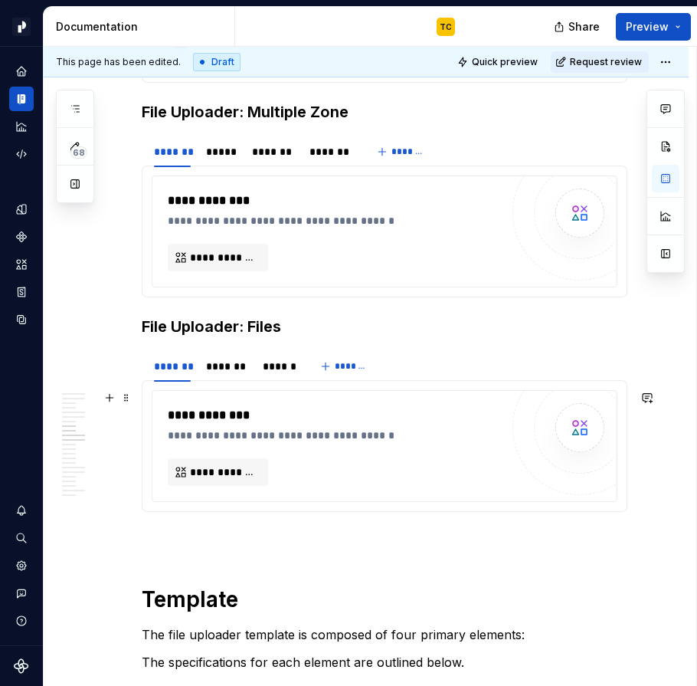
scroll to position [1941, 0]
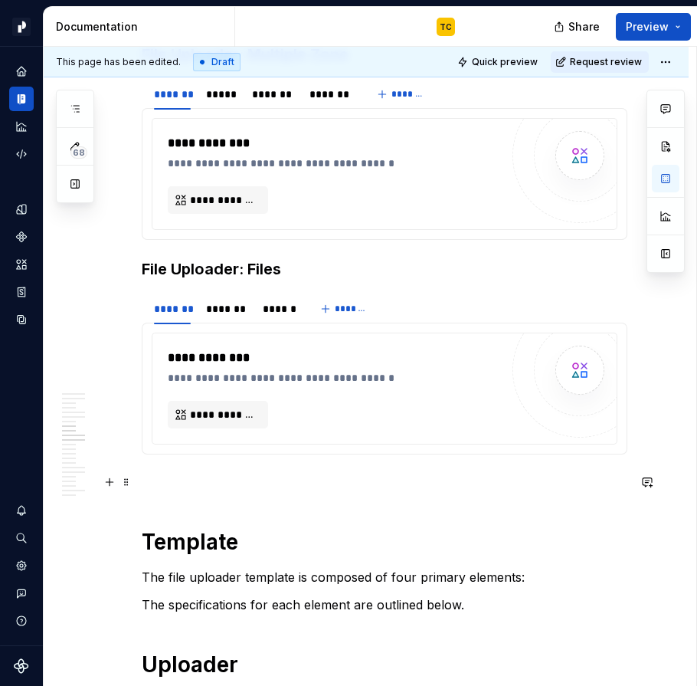
click at [187, 474] on p at bounding box center [385, 482] width 486 height 18
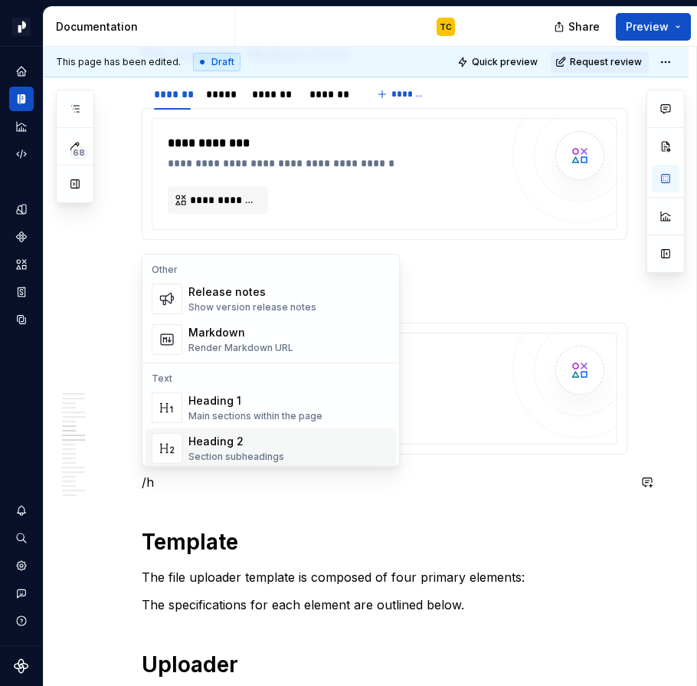
scroll to position [35, 0]
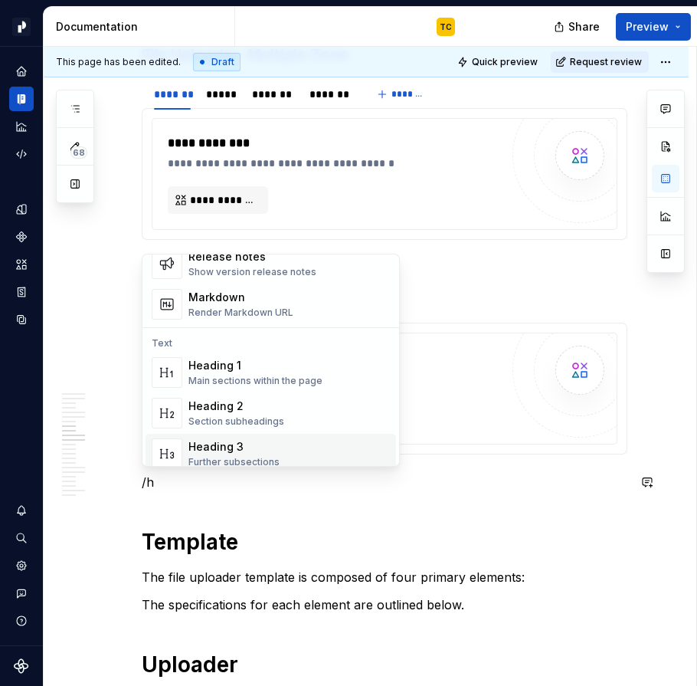
click at [218, 450] on div "Heading 3" at bounding box center [234, 446] width 91 height 15
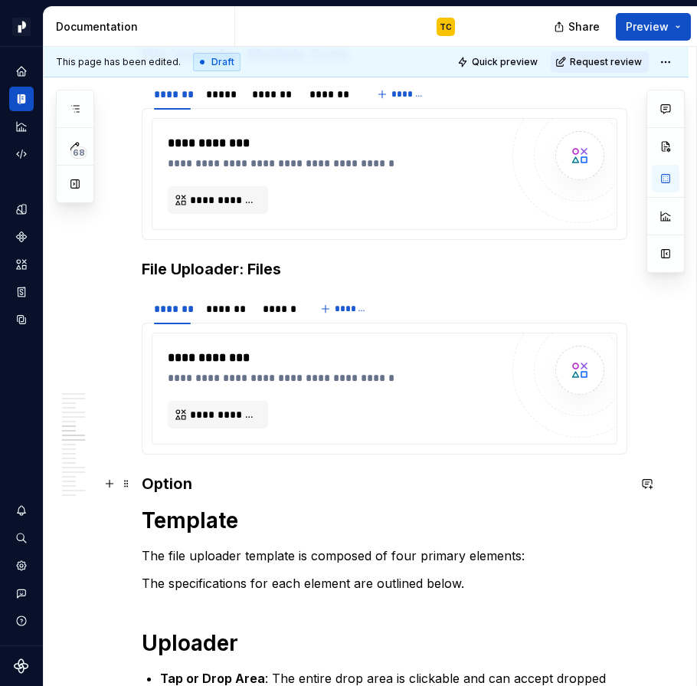
click at [162, 487] on h3 "Option" at bounding box center [385, 483] width 486 height 21
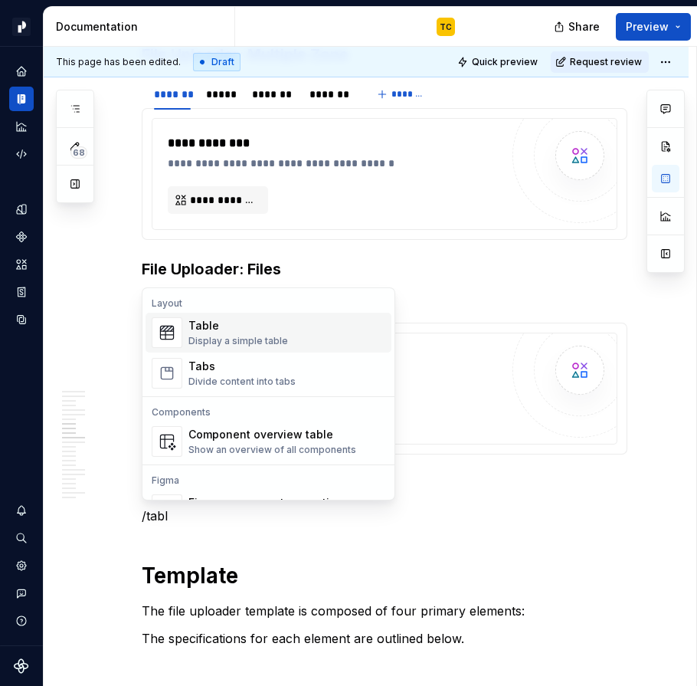
click at [209, 330] on div "Table" at bounding box center [239, 325] width 100 height 15
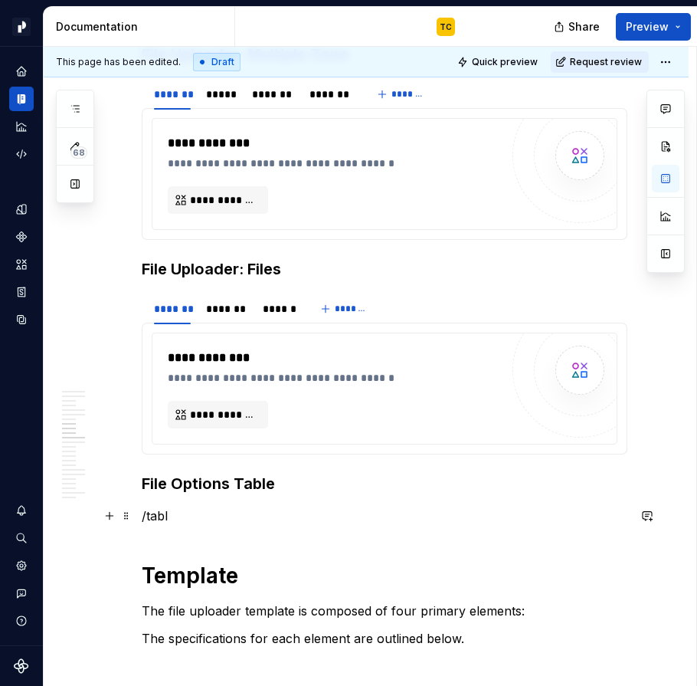
click at [196, 518] on p "/tabl" at bounding box center [385, 516] width 486 height 18
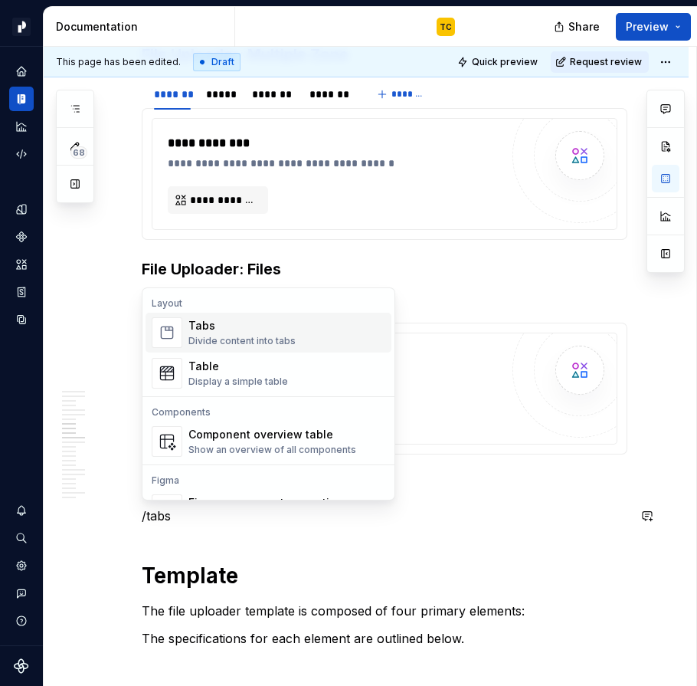
click at [215, 339] on div "Divide content into tabs" at bounding box center [242, 341] width 107 height 12
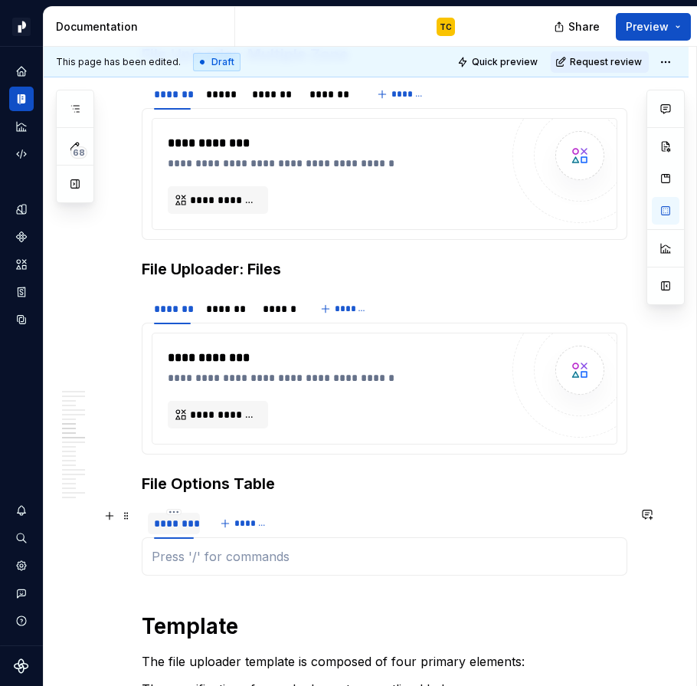
type textarea "*"
click at [161, 525] on div "********" at bounding box center [174, 523] width 40 height 15
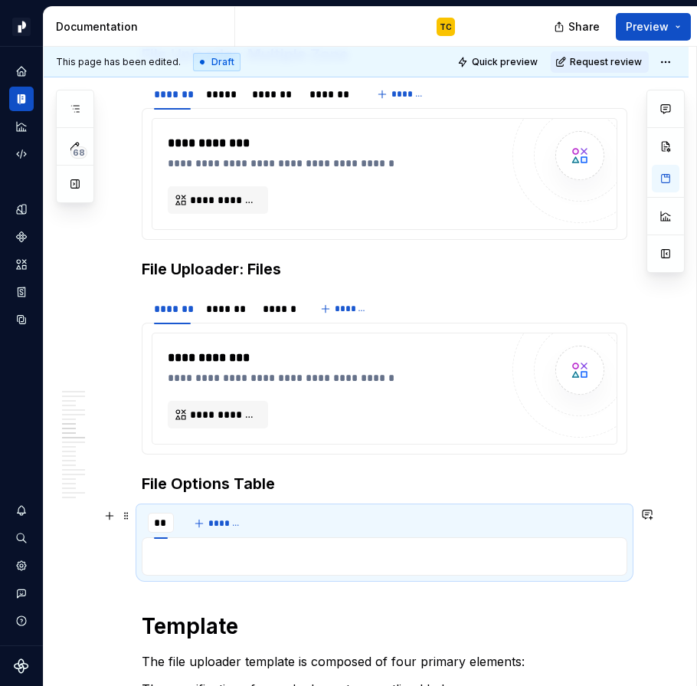
type input "***"
click at [240, 527] on span "*******" at bounding box center [234, 523] width 34 height 12
type input "*****"
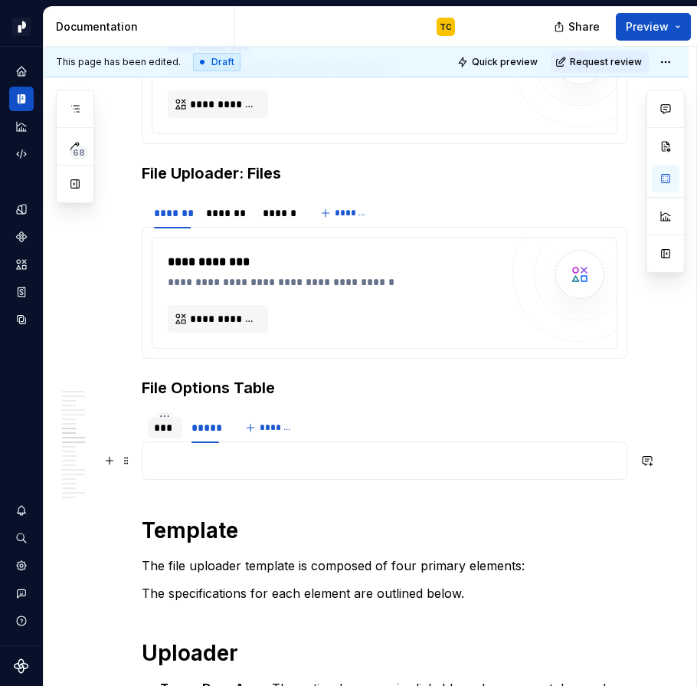
scroll to position [2101, 0]
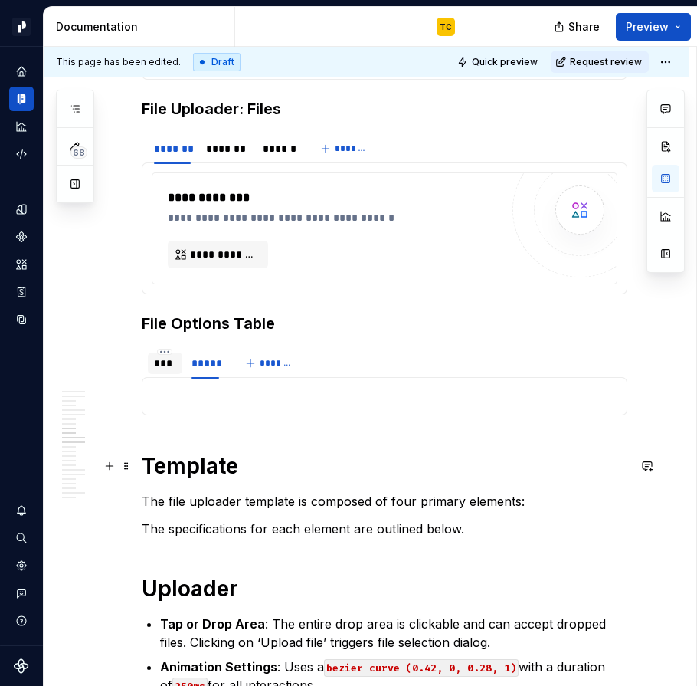
click at [190, 458] on h1 "Template" at bounding box center [385, 466] width 486 height 28
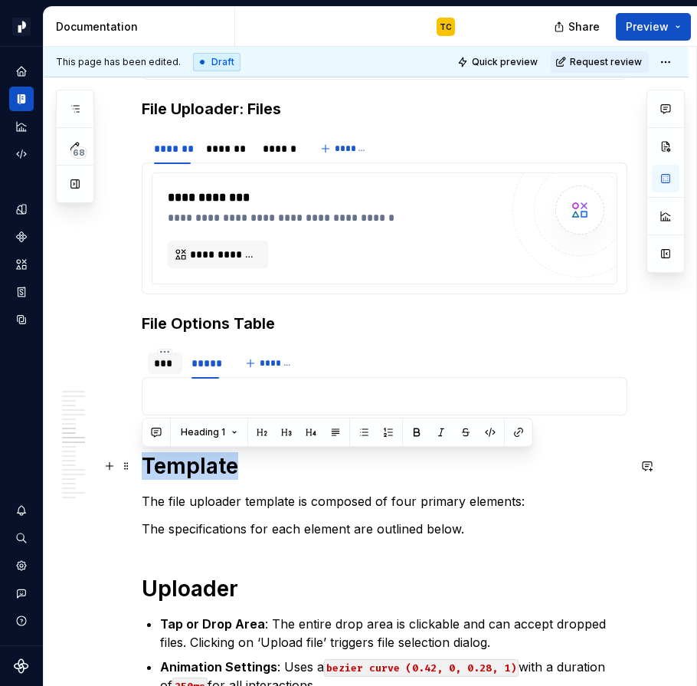
click at [190, 458] on h1 "Template" at bounding box center [385, 466] width 486 height 28
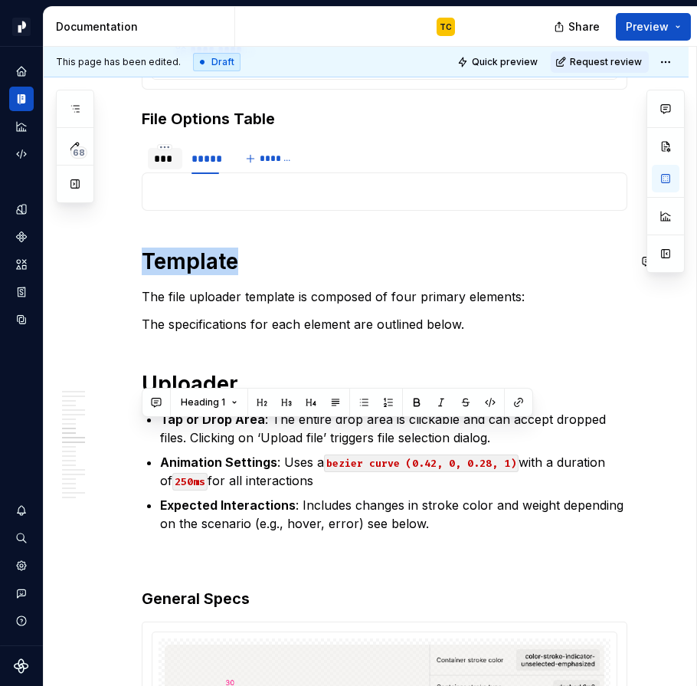
scroll to position [2354, 0]
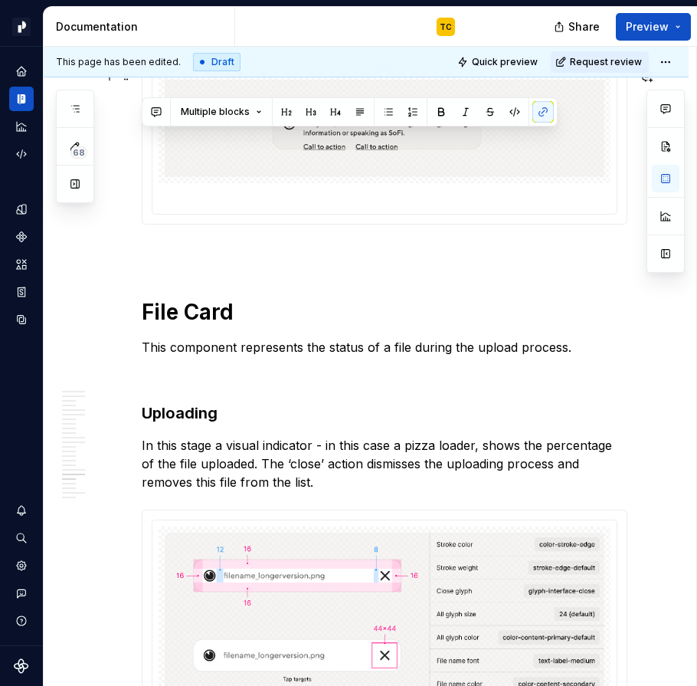
scroll to position [4234, 0]
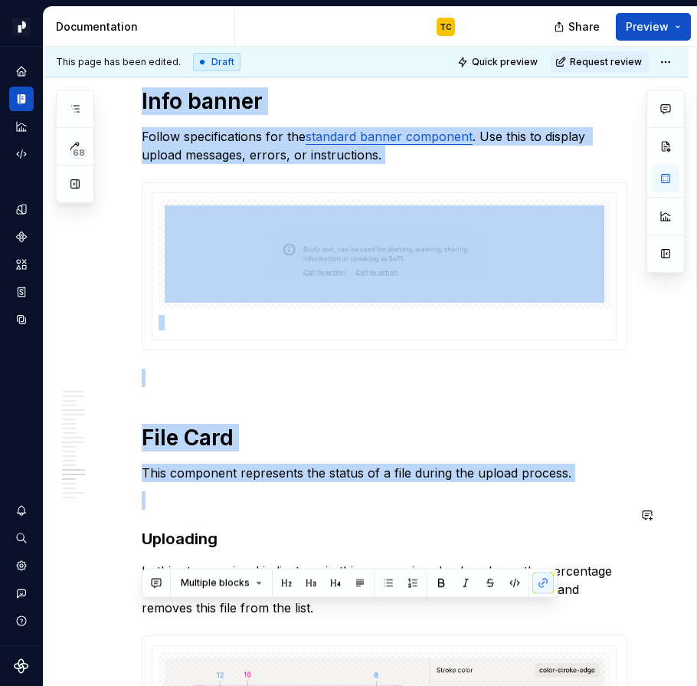
drag, startPoint x: 143, startPoint y: 378, endPoint x: 306, endPoint y: 535, distance: 226.0
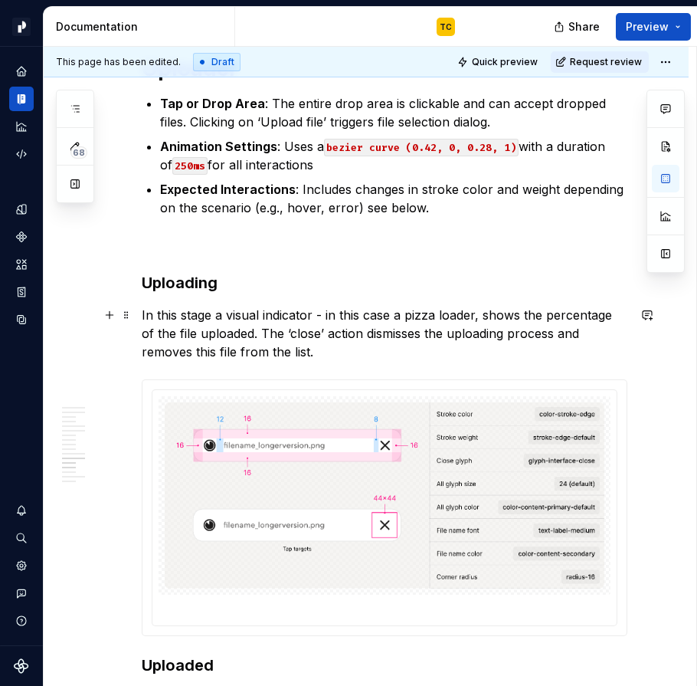
scroll to position [2617, 0]
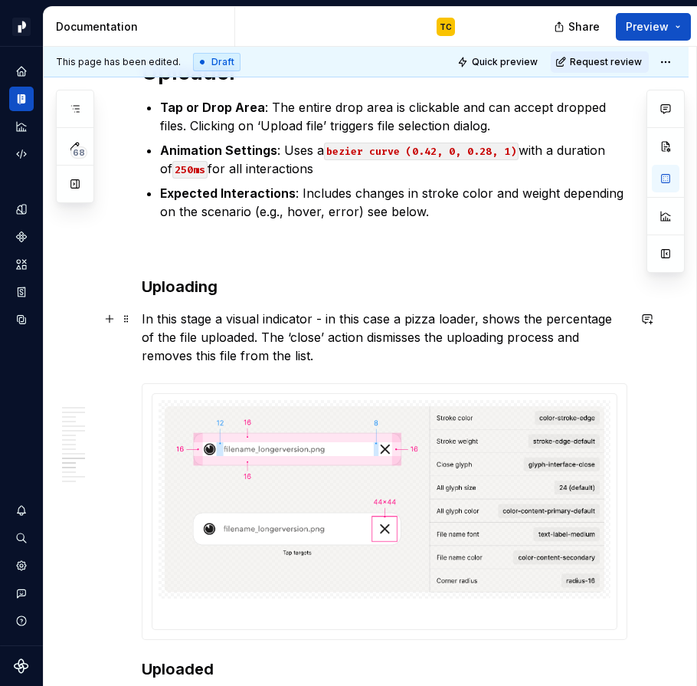
click at [227, 326] on p "In this stage a visual indicator - in this case a pizza loader, shows the perce…" at bounding box center [385, 337] width 486 height 55
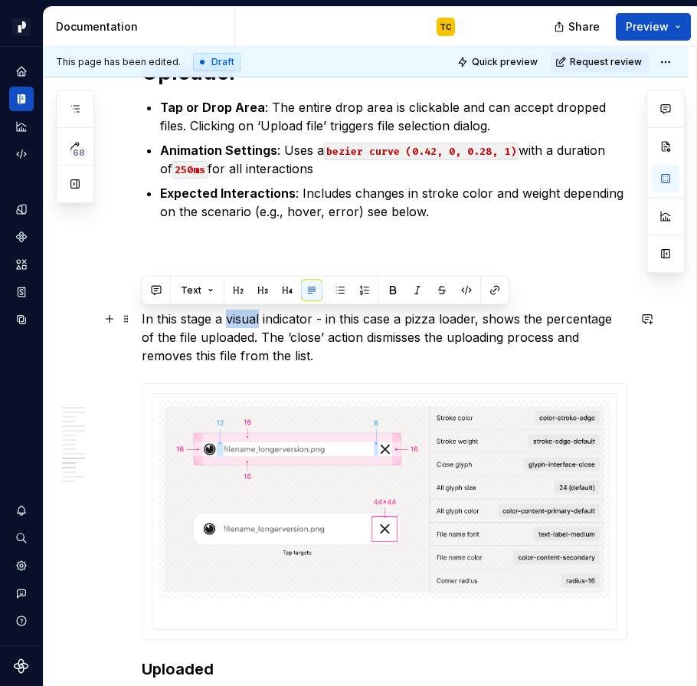
click at [227, 326] on p "In this stage a visual indicator - in this case a pizza loader, shows the perce…" at bounding box center [385, 337] width 486 height 55
copy p "In this stage a visual indicator - in this case a pizza loader, shows the perce…"
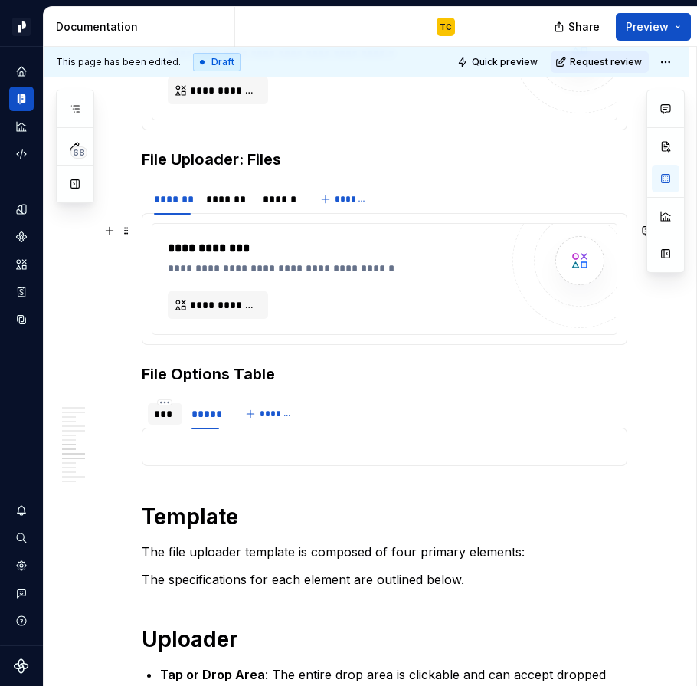
scroll to position [2026, 0]
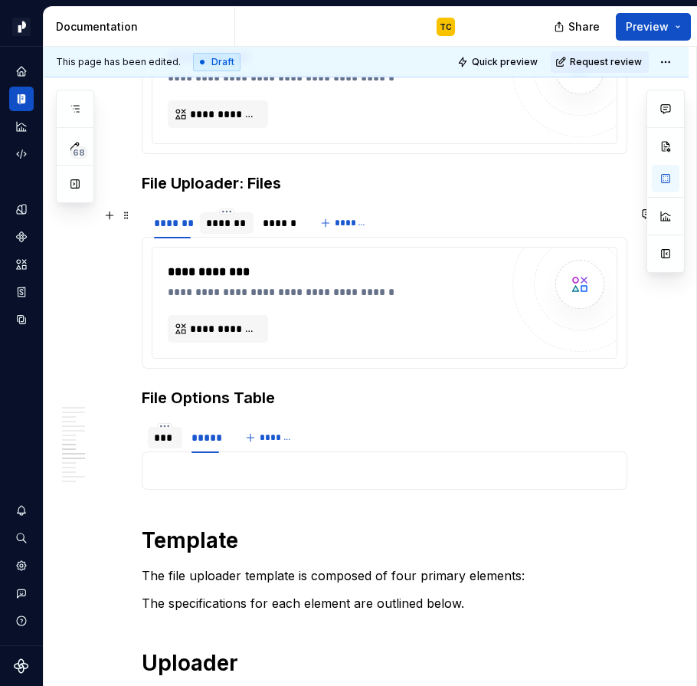
click at [212, 228] on div "*******" at bounding box center [226, 222] width 41 height 15
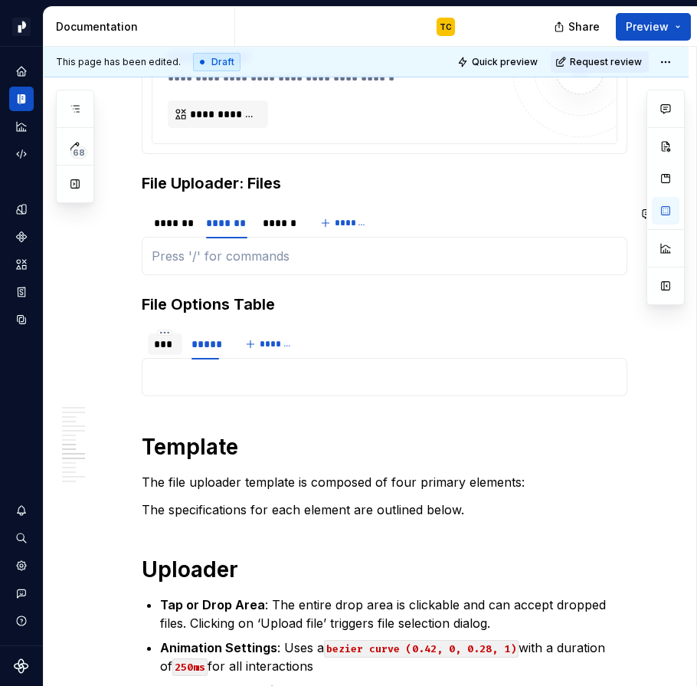
click at [198, 247] on p at bounding box center [385, 256] width 466 height 18
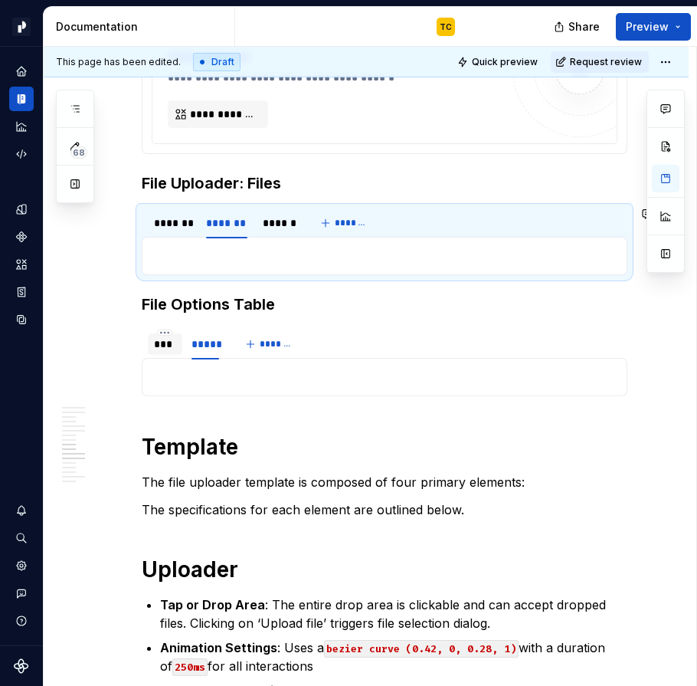
click at [186, 263] on p at bounding box center [385, 256] width 466 height 18
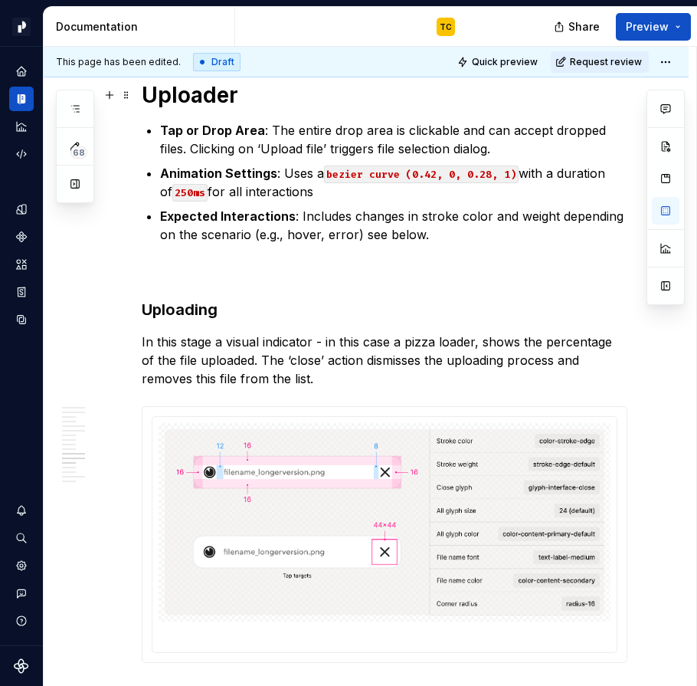
scroll to position [2657, 0]
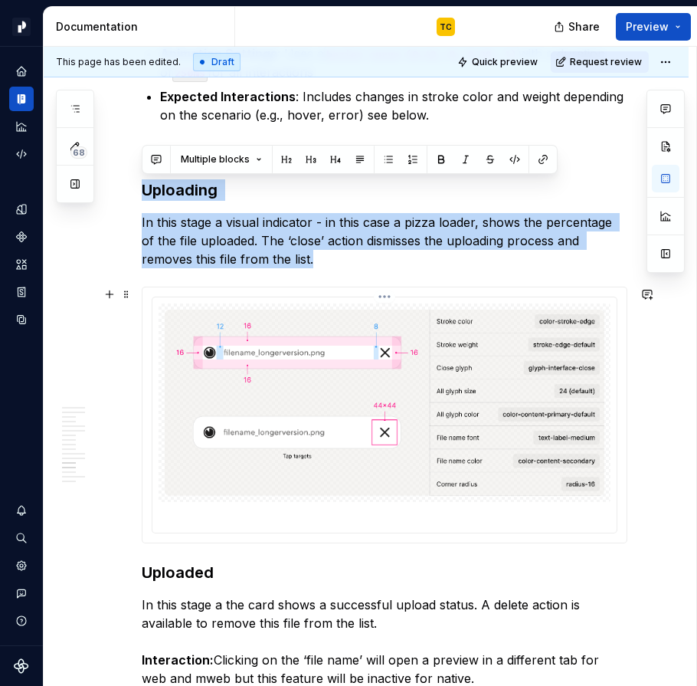
drag, startPoint x: 144, startPoint y: 186, endPoint x: 287, endPoint y: 349, distance: 216.7
click at [287, 351] on div "**********" at bounding box center [385, 491] width 486 height 5691
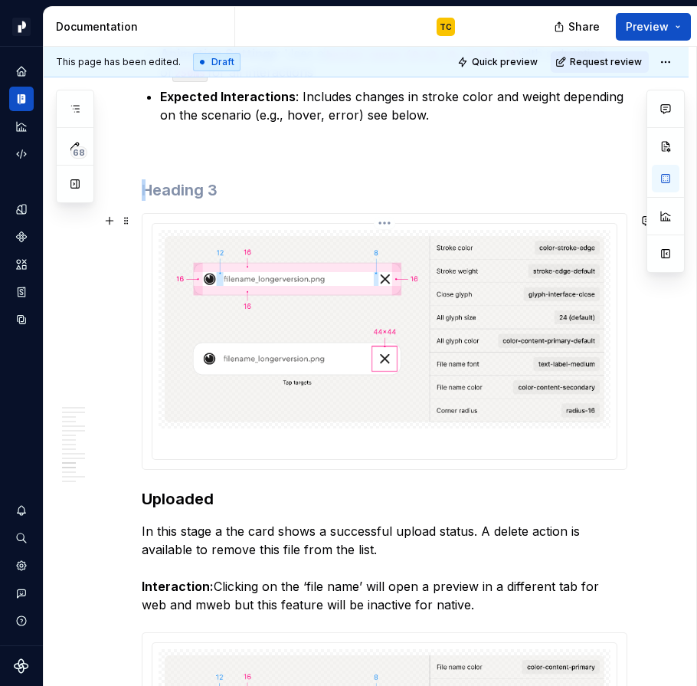
click at [269, 291] on img at bounding box center [385, 329] width 440 height 186
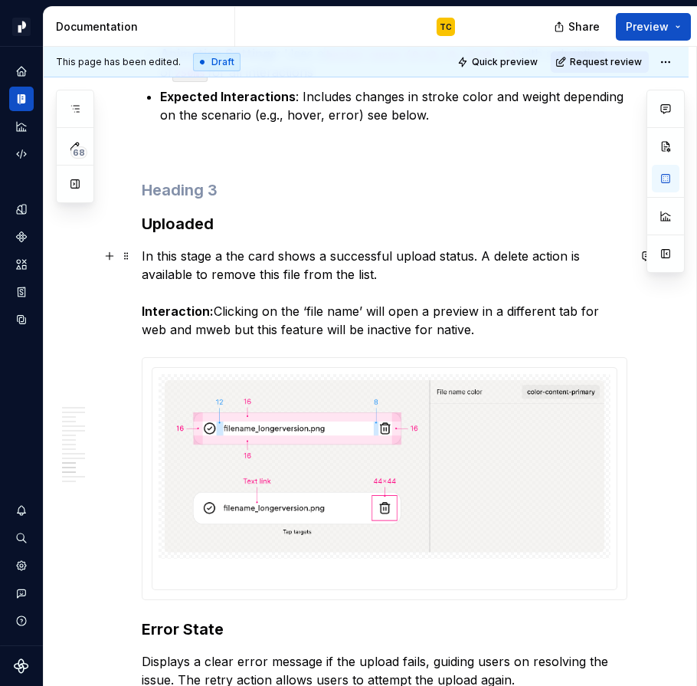
click at [142, 252] on p "In this stage a the card shows a successful upload status. A delete action is a…" at bounding box center [385, 293] width 486 height 92
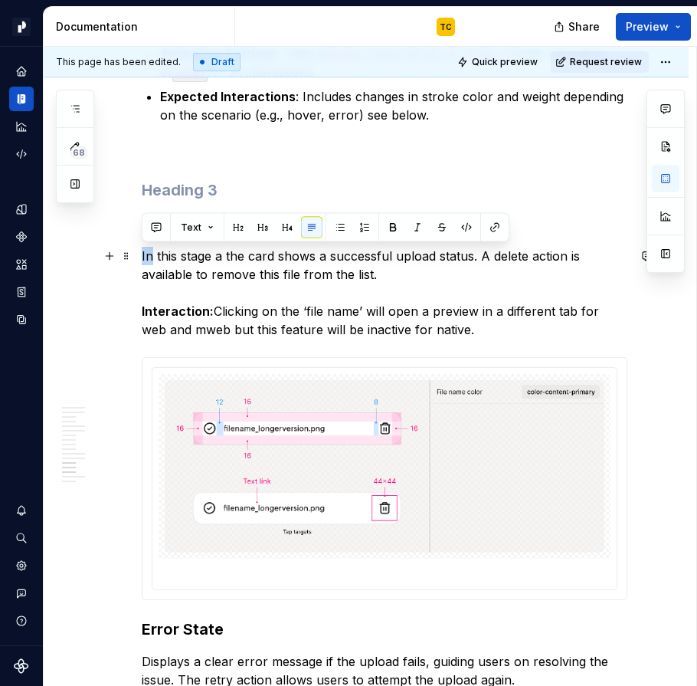
click at [142, 252] on p "In this stage a the card shows a successful upload status. A delete action is a…" at bounding box center [385, 293] width 486 height 92
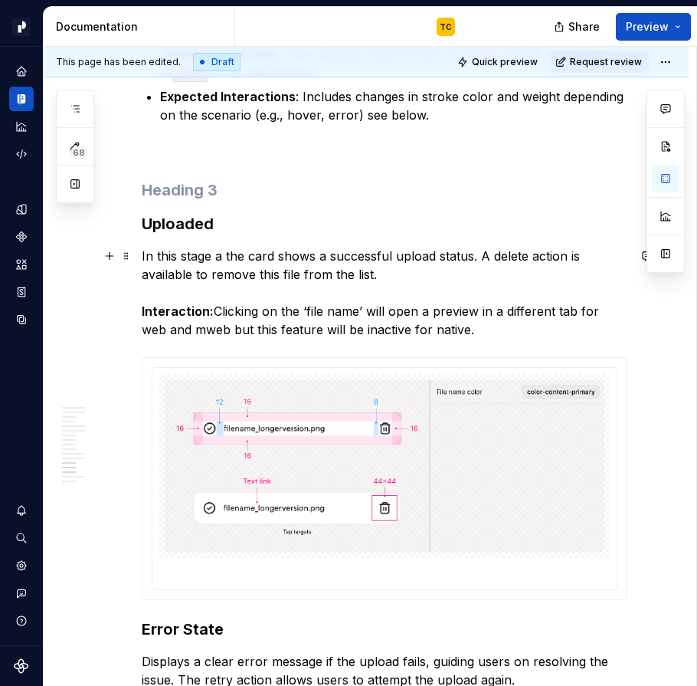
click at [220, 254] on p "In this stage a the card shows a successful upload status. A delete action is a…" at bounding box center [385, 293] width 486 height 92
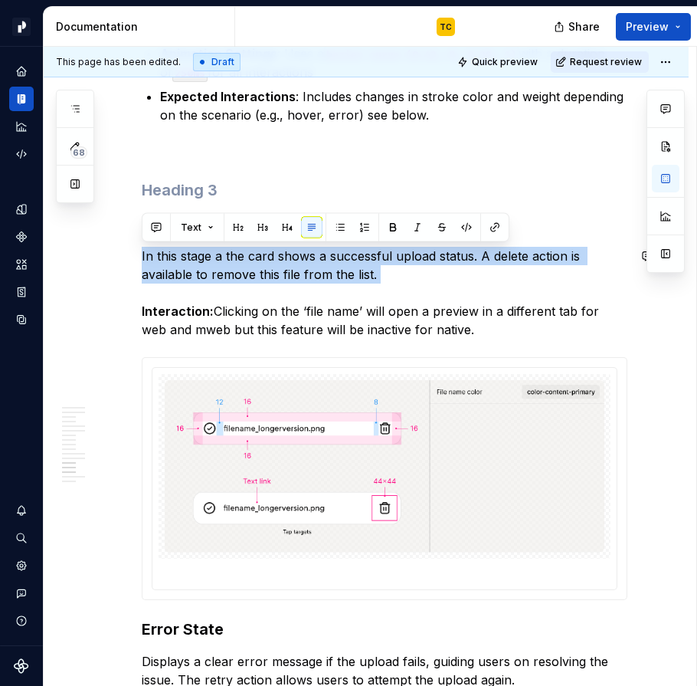
drag, startPoint x: 421, startPoint y: 284, endPoint x: 151, endPoint y: 244, distance: 272.7
click at [151, 244] on div "**********" at bounding box center [385, 317] width 486 height 5342
copy p "In this stage a the card shows a successful upload status. A delete action is a…"
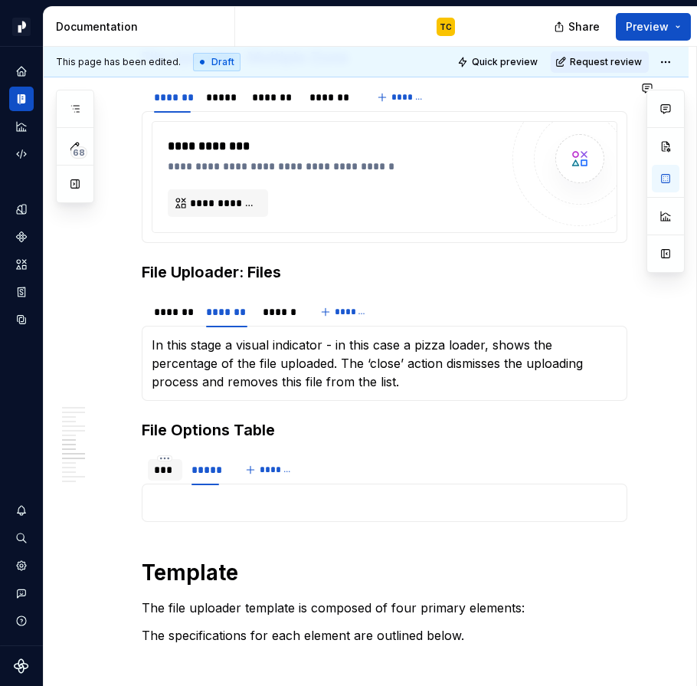
scroll to position [1922, 0]
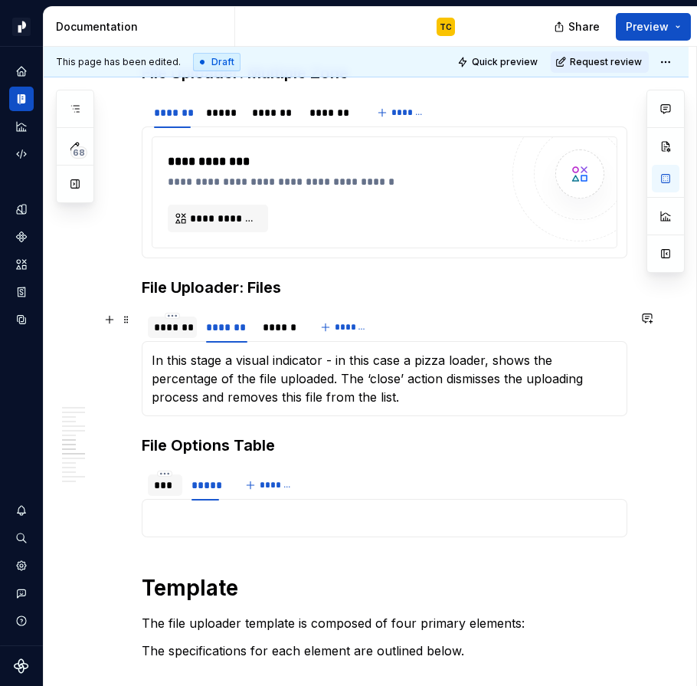
click at [183, 332] on div "*******" at bounding box center [172, 327] width 37 height 15
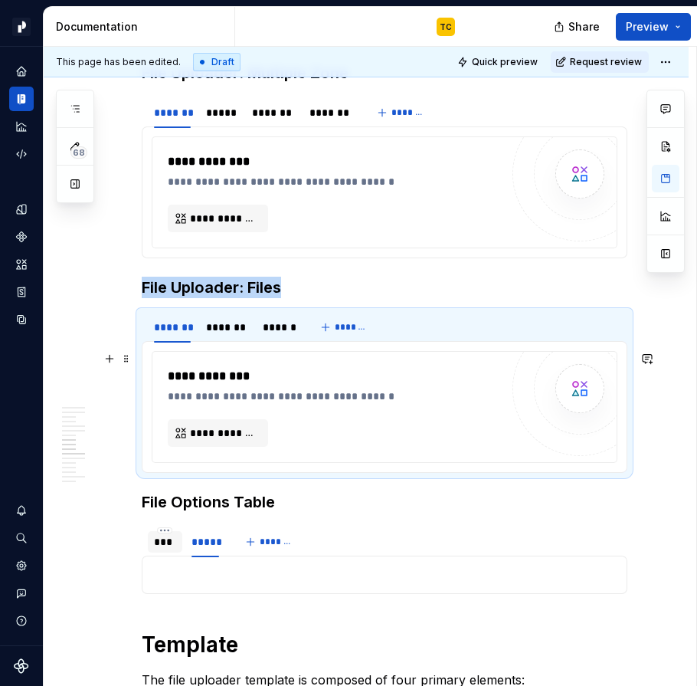
click at [158, 462] on div "**********" at bounding box center [385, 407] width 466 height 112
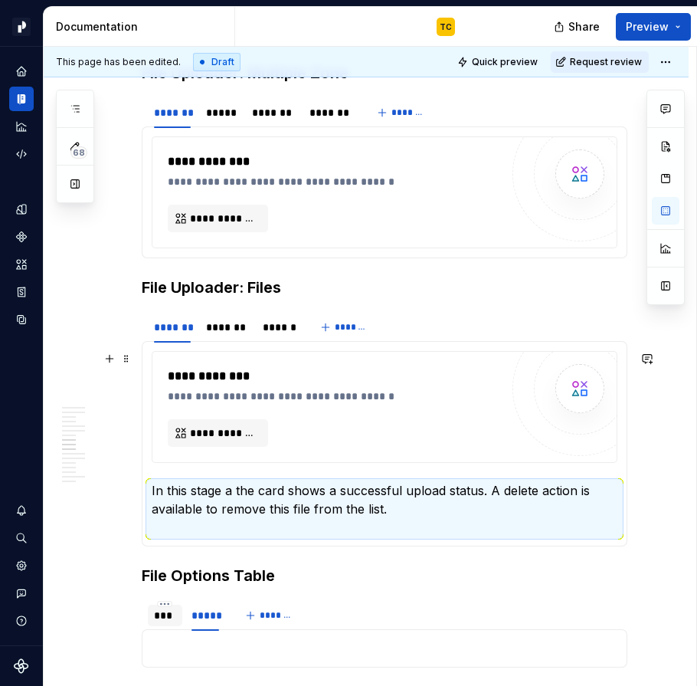
click at [166, 378] on div "**********" at bounding box center [385, 407] width 464 height 110
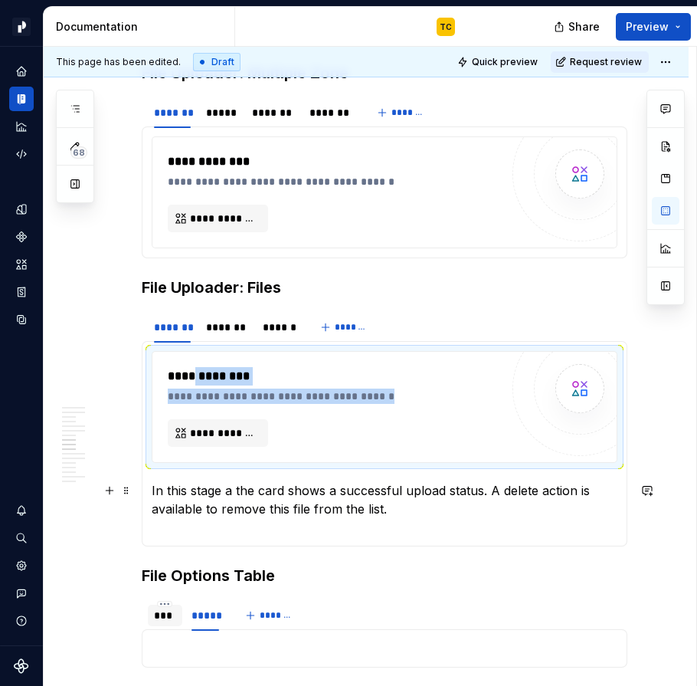
drag, startPoint x: 195, startPoint y: 377, endPoint x: 196, endPoint y: 526, distance: 148.7
click at [196, 526] on section-item-column "**********" at bounding box center [385, 443] width 466 height 185
drag, startPoint x: 164, startPoint y: 400, endPoint x: 132, endPoint y: 364, distance: 48.3
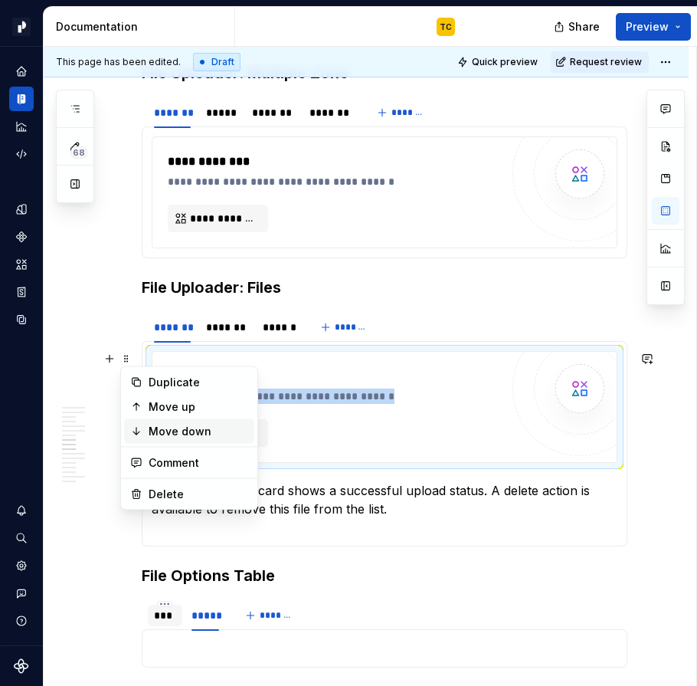
click at [171, 432] on div "Move down" at bounding box center [199, 431] width 100 height 15
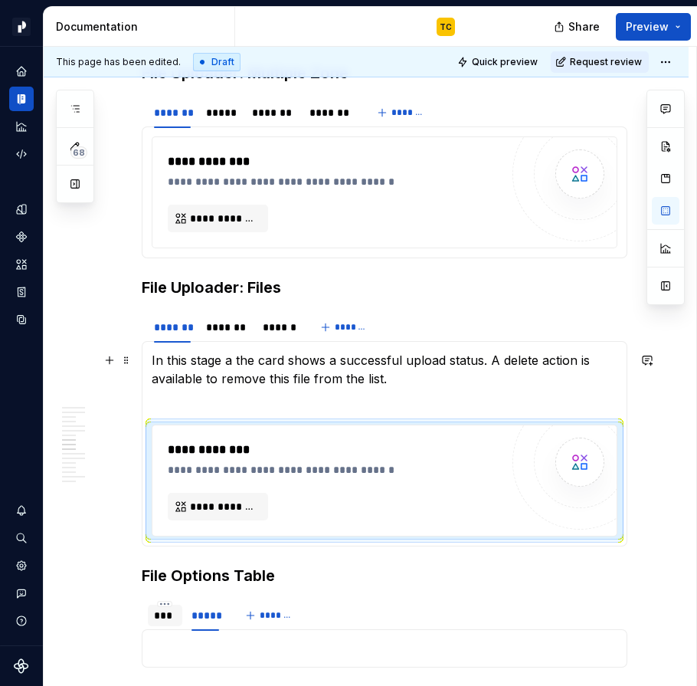
click at [202, 403] on p "In this stage a the card shows a successful upload status. A delete action is a…" at bounding box center [385, 378] width 466 height 55
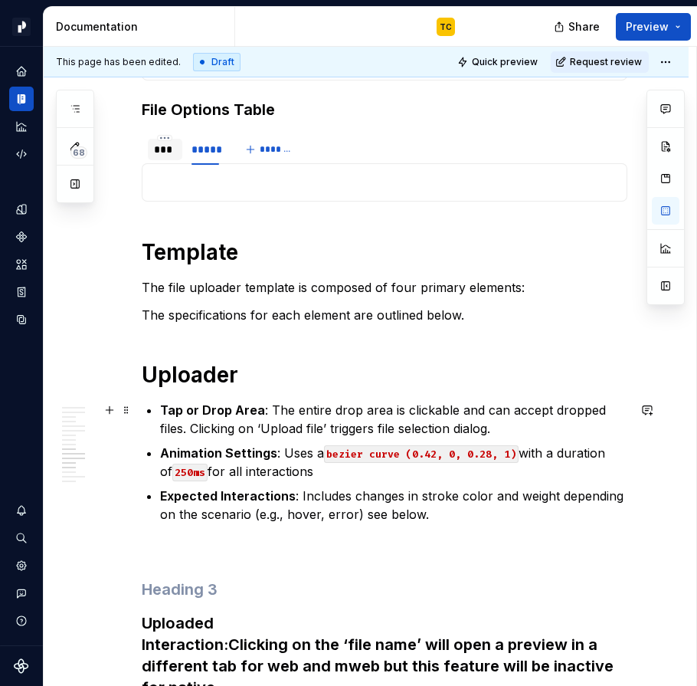
scroll to position [2423, 0]
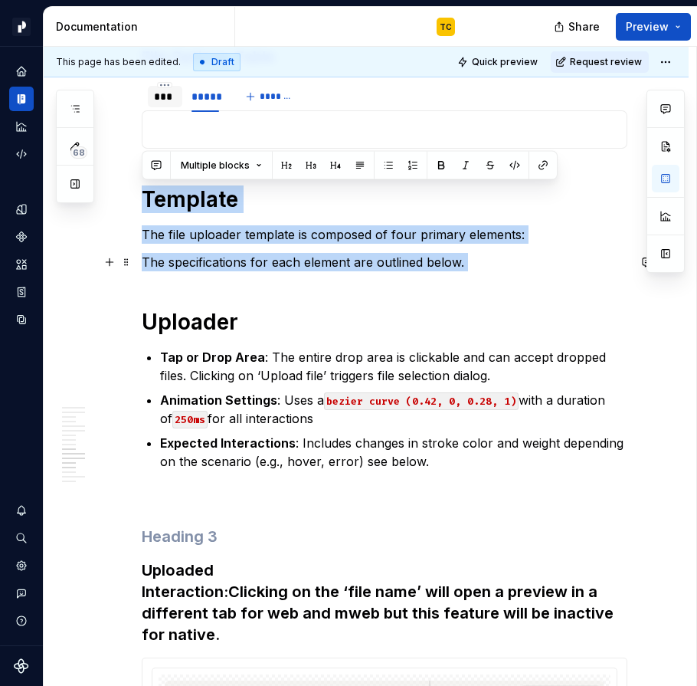
drag, startPoint x: 143, startPoint y: 192, endPoint x: 468, endPoint y: 274, distance: 335.1
click at [468, 274] on div "**********" at bounding box center [385, 584] width 486 height 5408
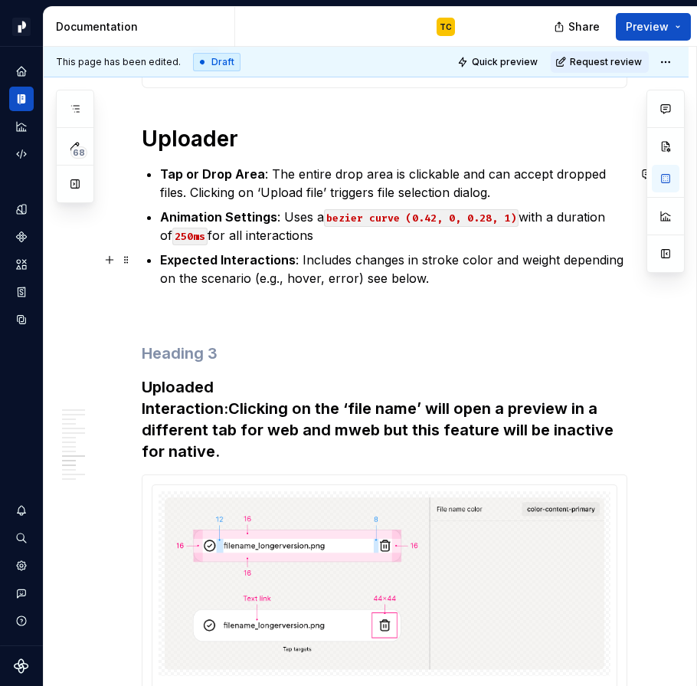
scroll to position [2482, 0]
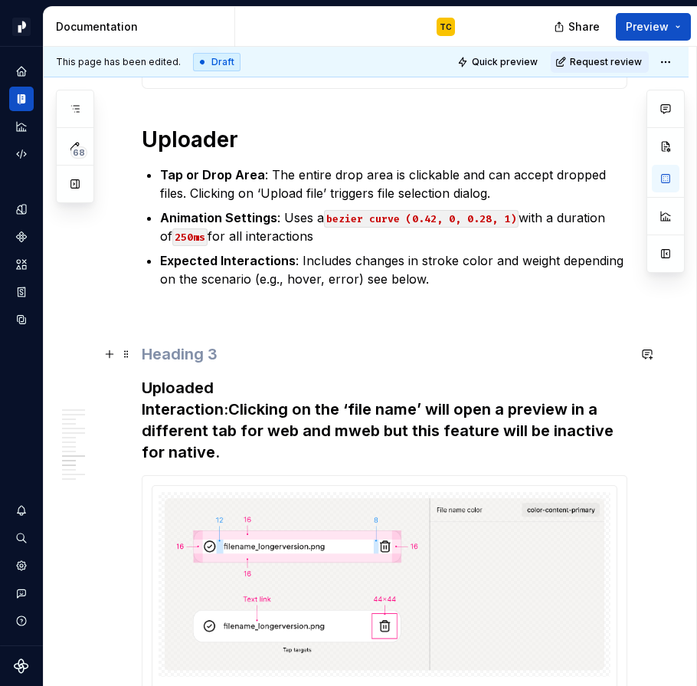
click at [257, 348] on h3 at bounding box center [385, 353] width 486 height 21
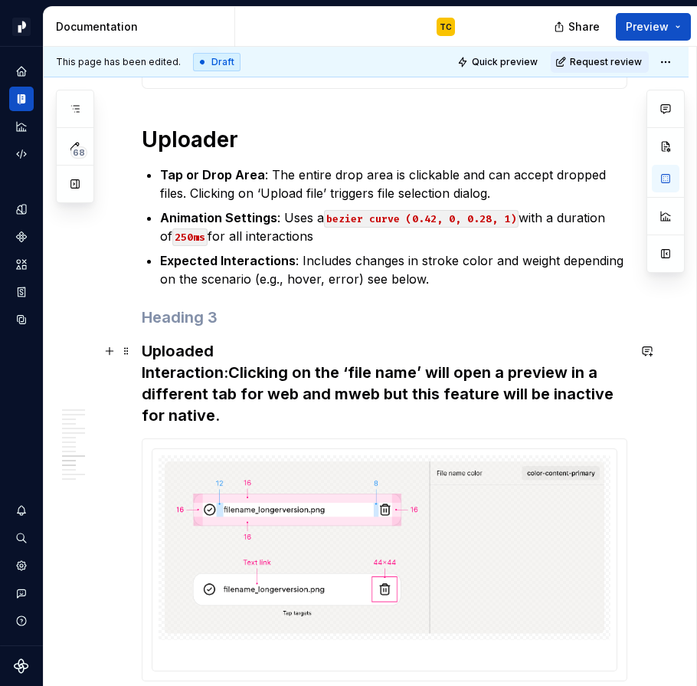
click at [243, 374] on h3 "Uploaded Interaction: Clicking on the ‘file name’ will open a preview in a diff…" at bounding box center [385, 383] width 486 height 86
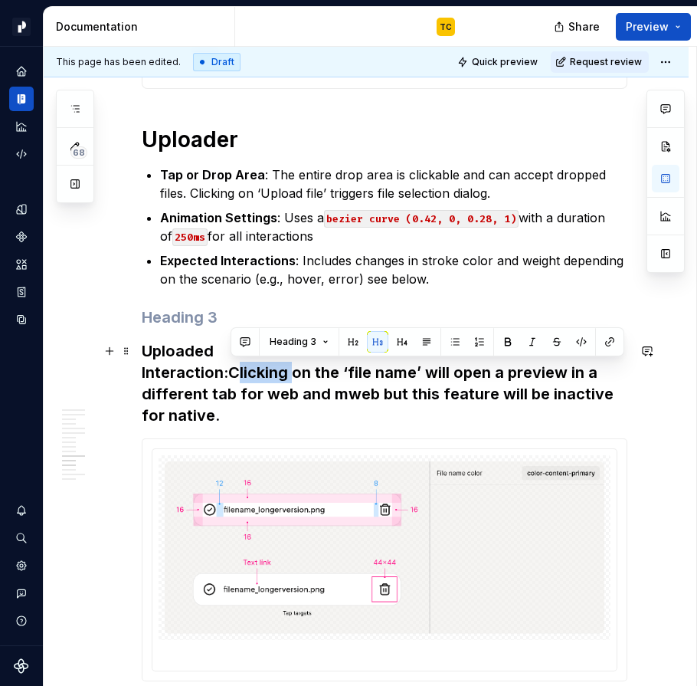
click at [243, 374] on h3 "Uploaded Interaction: Clicking on the ‘file name’ will open a preview in a diff…" at bounding box center [385, 383] width 486 height 86
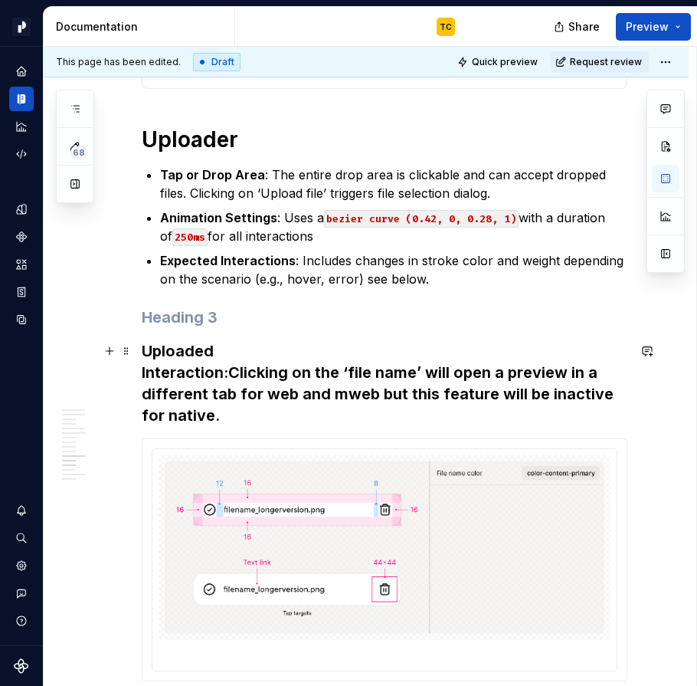
click at [244, 374] on h3 "Uploaded Interaction: Clicking on the ‘file name’ will open a preview in a diff…" at bounding box center [385, 383] width 486 height 86
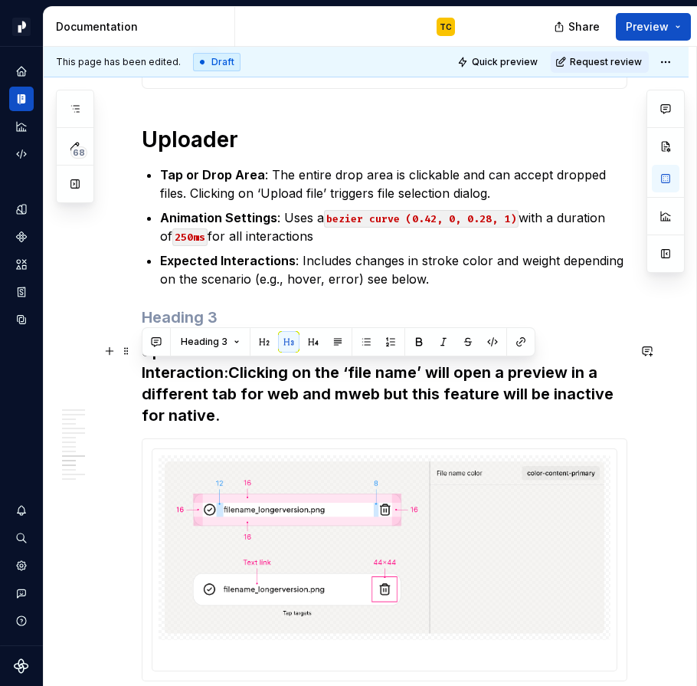
drag, startPoint x: 207, startPoint y: 422, endPoint x: 140, endPoint y: 373, distance: 82.3
click at [140, 373] on div "**********" at bounding box center [366, 538] width 645 height 5509
copy h3 "Interaction: Clicking on the ‘file name’ will open a preview in a different tab…"
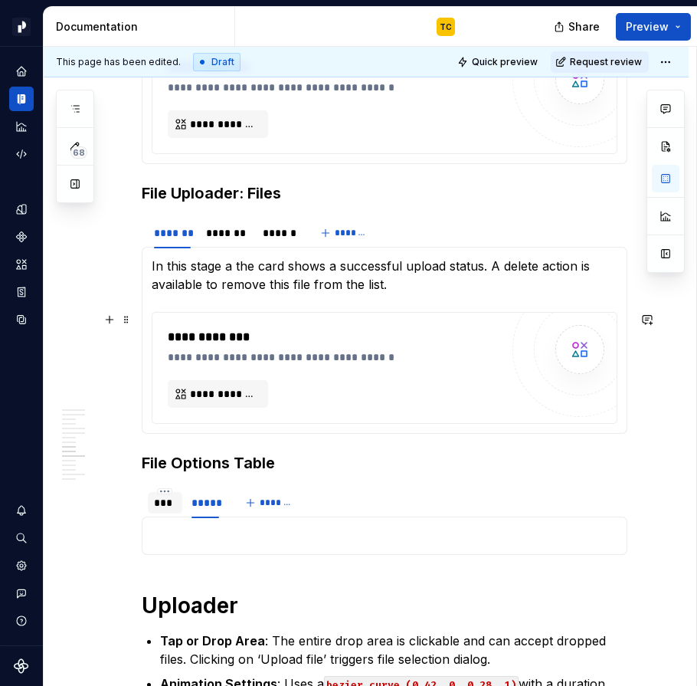
scroll to position [2006, 0]
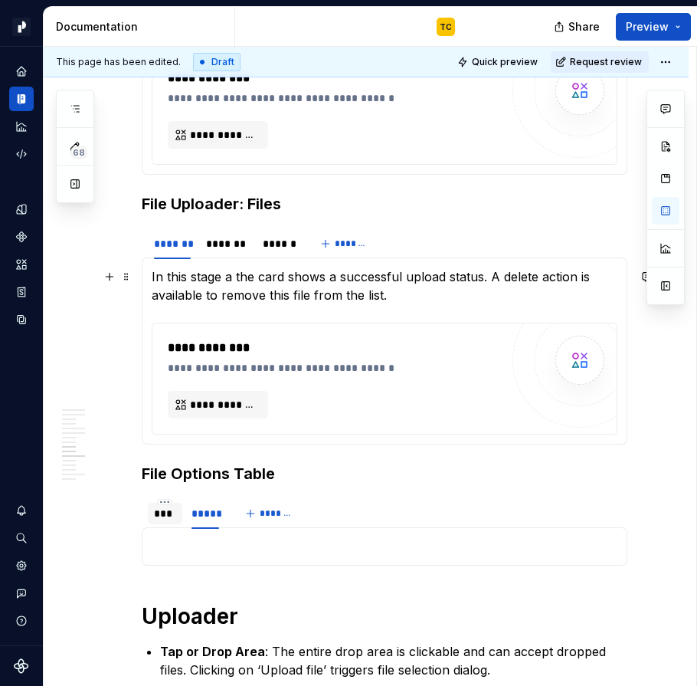
click at [403, 297] on p "In this stage a the card shows a successful upload status. A delete action is a…" at bounding box center [385, 285] width 466 height 37
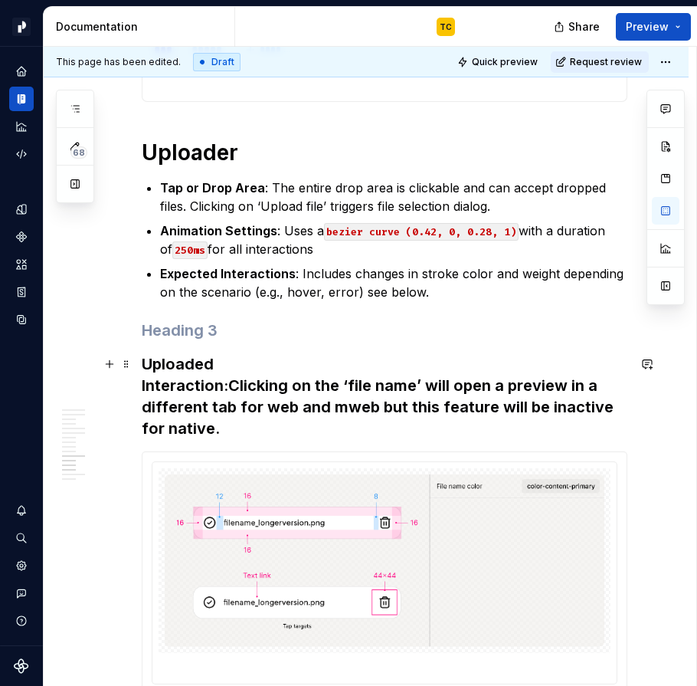
scroll to position [2574, 0]
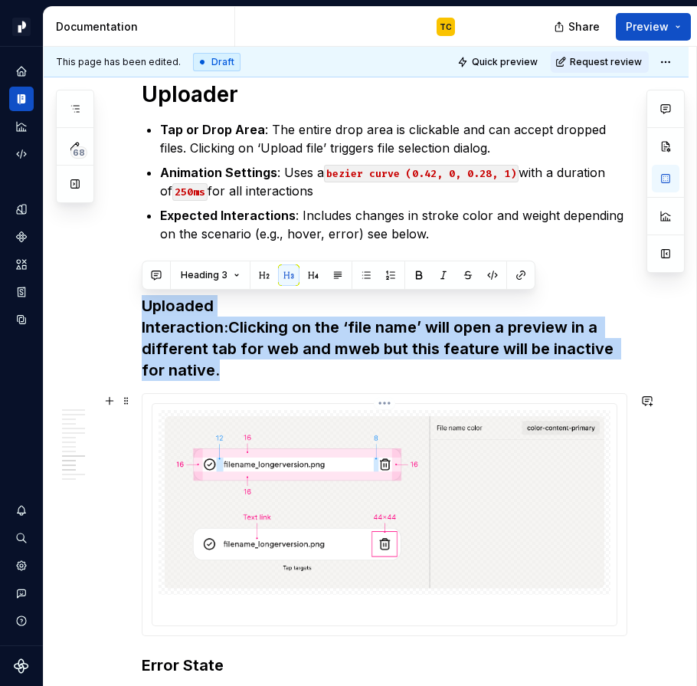
drag, startPoint x: 146, startPoint y: 302, endPoint x: 244, endPoint y: 461, distance: 187.6
click at [244, 461] on div "**********" at bounding box center [385, 376] width 486 height 5294
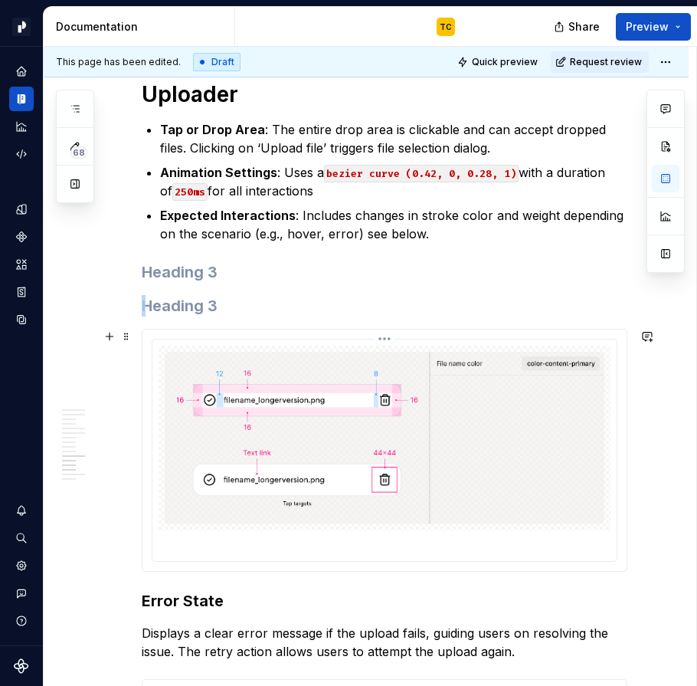
click at [224, 408] on img at bounding box center [385, 438] width 440 height 172
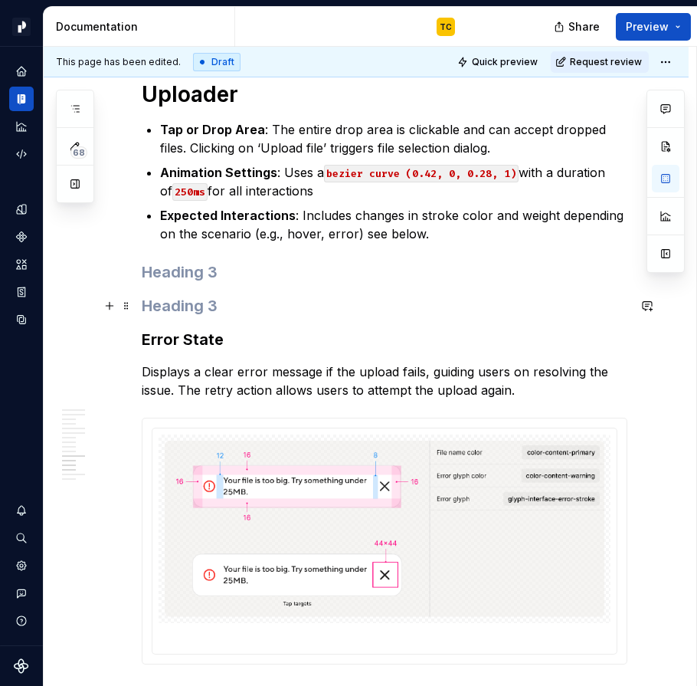
click at [202, 308] on h3 at bounding box center [385, 305] width 486 height 21
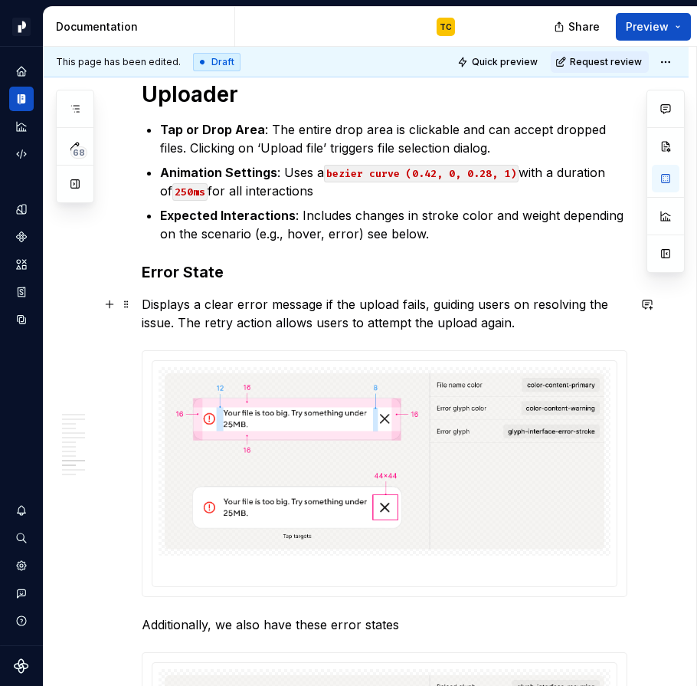
click at [203, 308] on p "Displays a clear error message if the upload fails, guiding users on resolving …" at bounding box center [385, 313] width 486 height 37
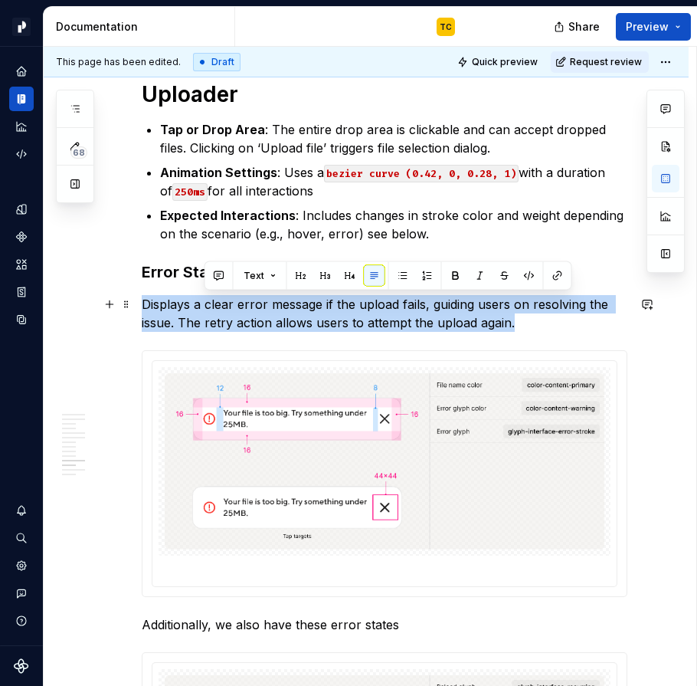
click at [203, 308] on p "Displays a clear error message if the upload fails, guiding users on resolving …" at bounding box center [385, 313] width 486 height 37
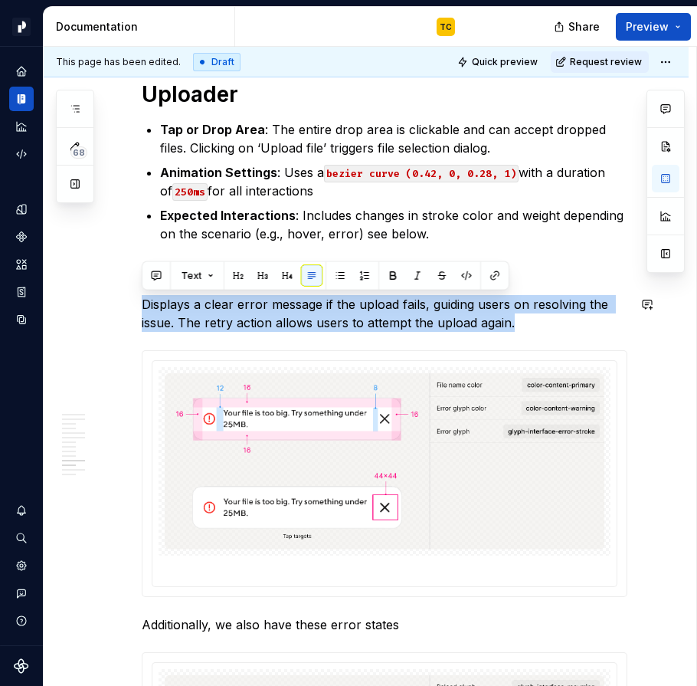
copy p "Displays a clear error message if the upload fails, guiding users on resolving …"
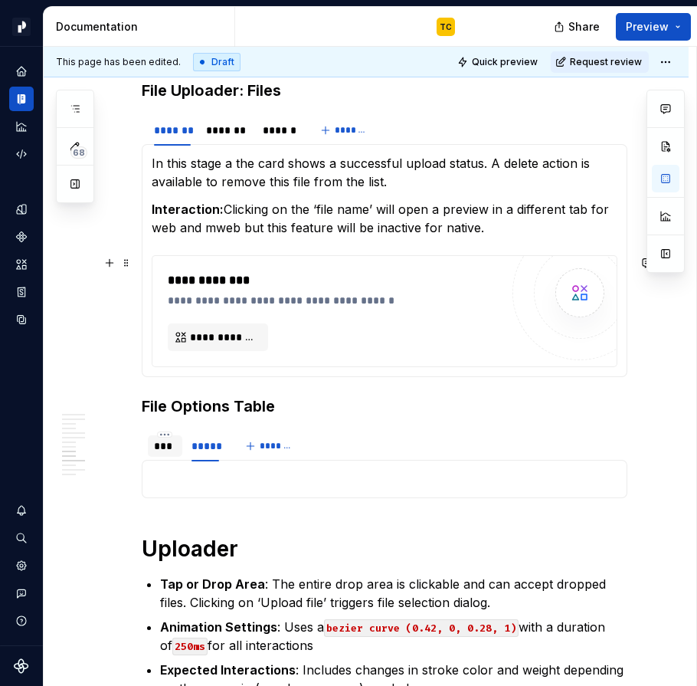
scroll to position [2062, 0]
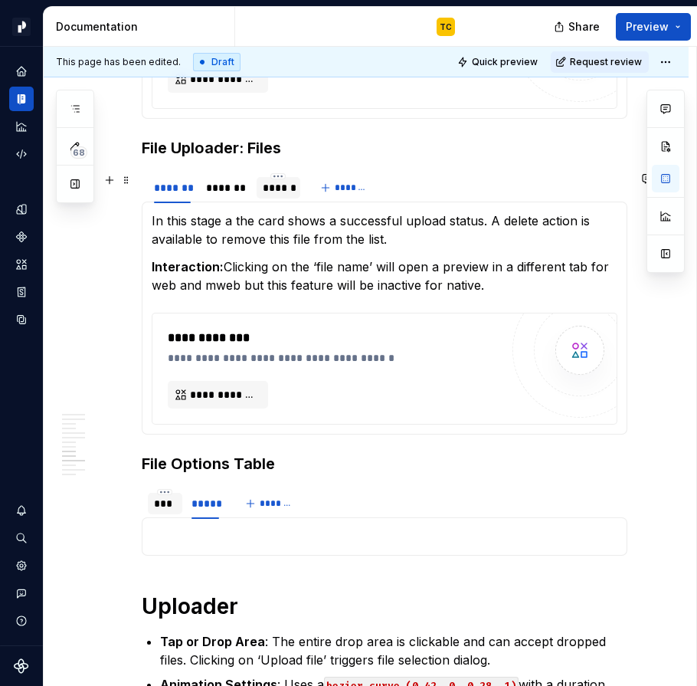
click at [271, 190] on div "******" at bounding box center [278, 187] width 31 height 15
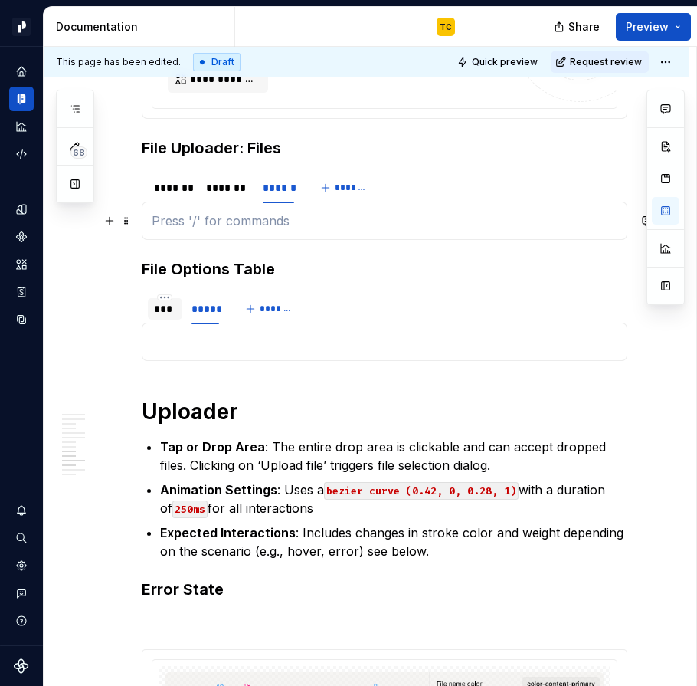
click at [249, 226] on p at bounding box center [385, 221] width 466 height 18
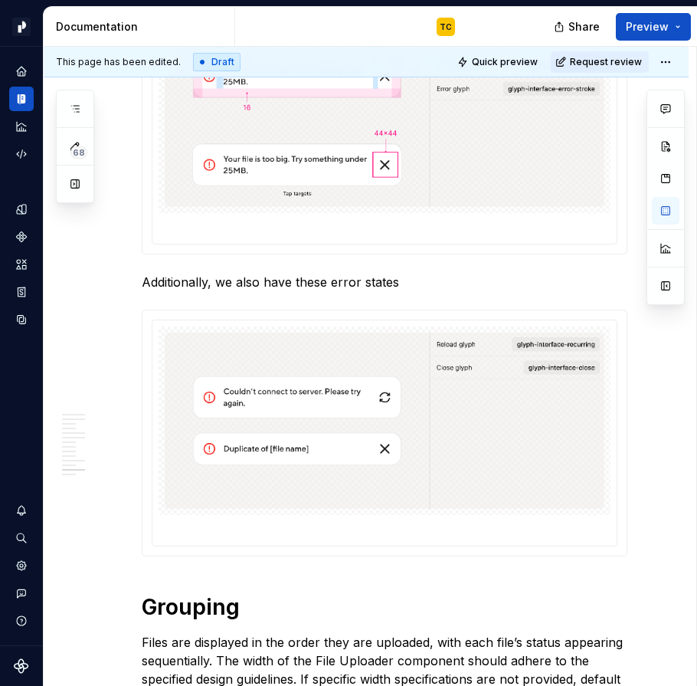
scroll to position [2725, 0]
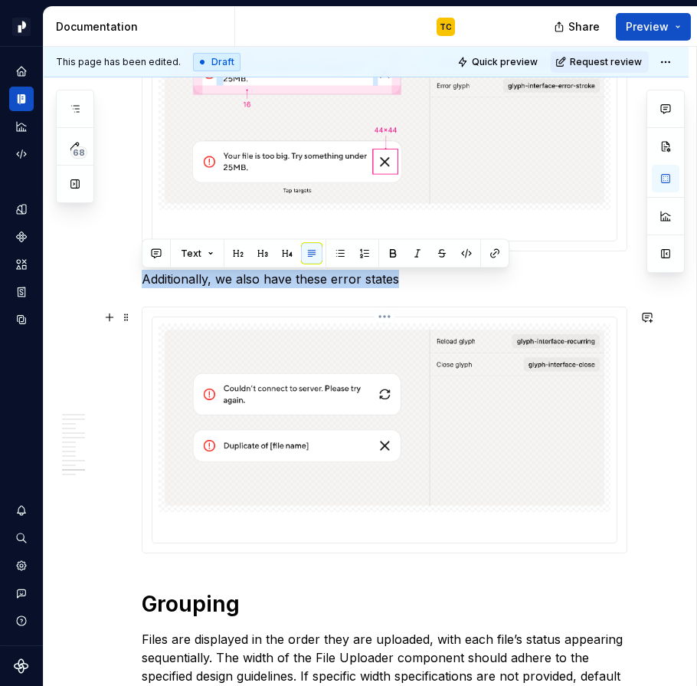
drag, startPoint x: 141, startPoint y: 274, endPoint x: 198, endPoint y: 409, distance: 145.6
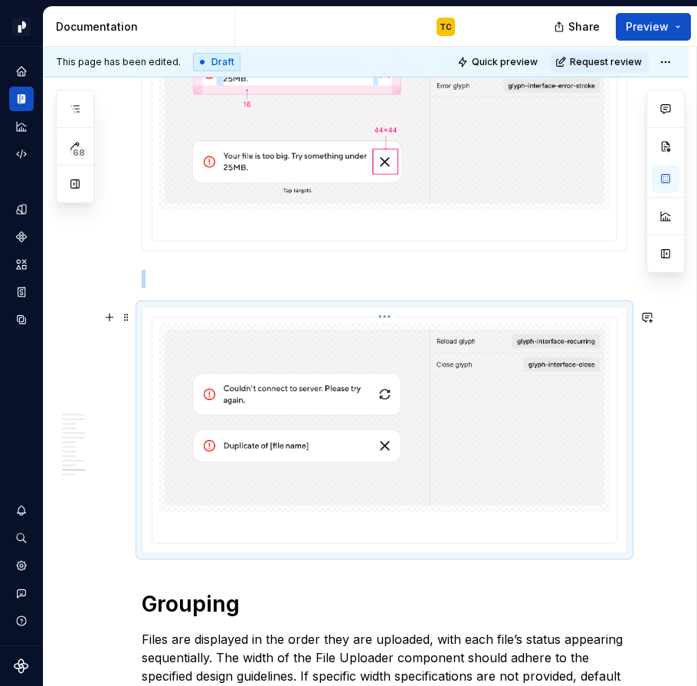
click at [212, 376] on img at bounding box center [385, 418] width 440 height 176
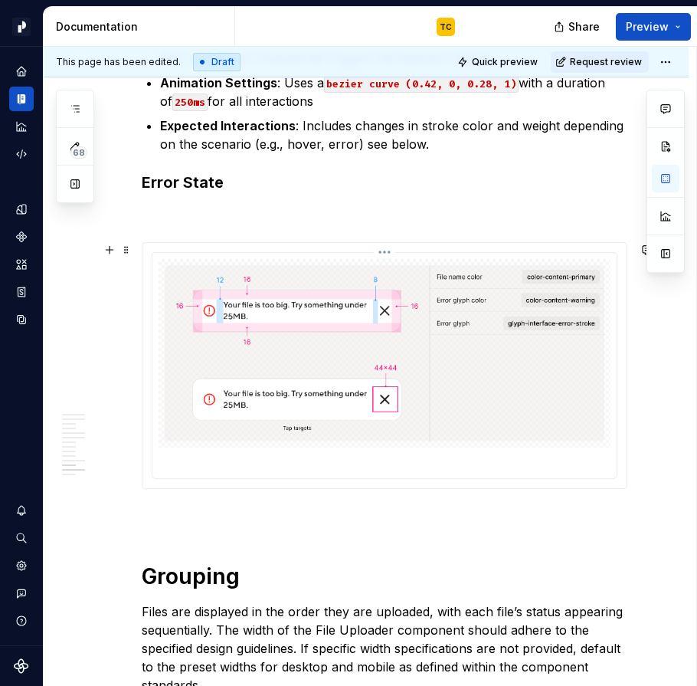
scroll to position [2486, 0]
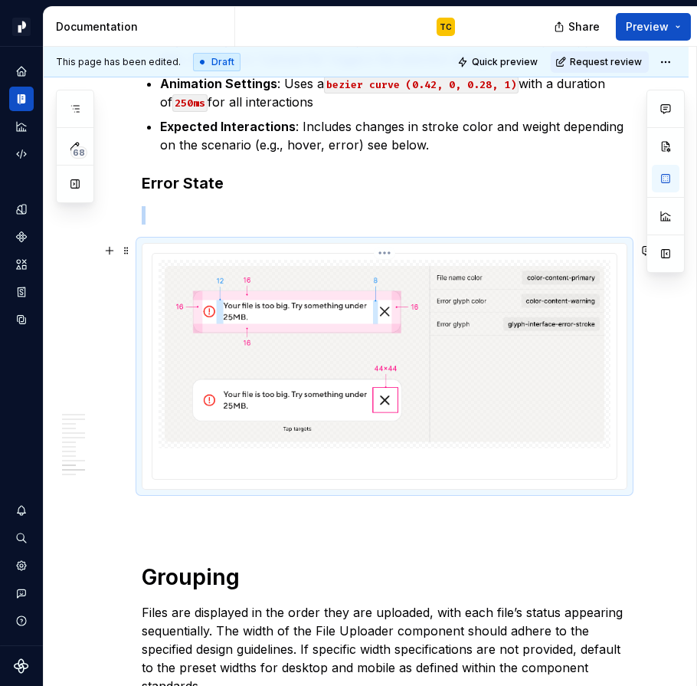
click at [211, 261] on div at bounding box center [385, 354] width 452 height 189
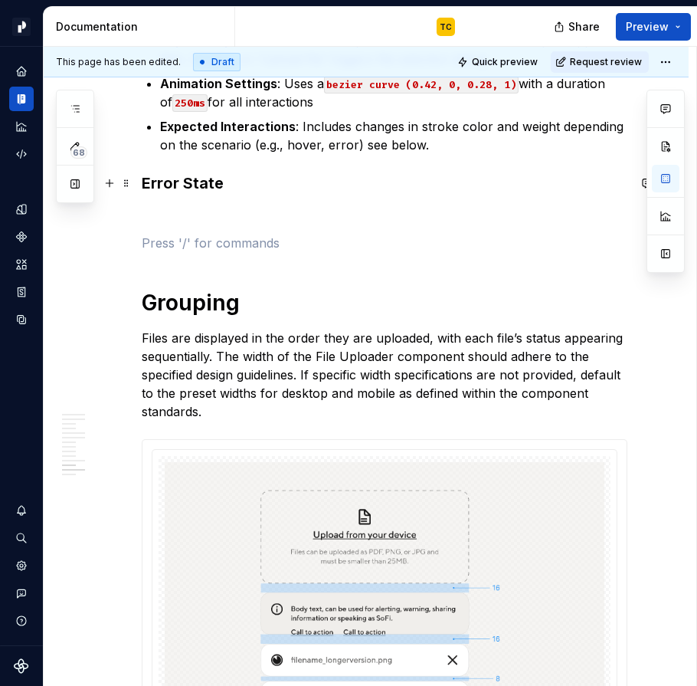
click at [195, 191] on strong "Error State" at bounding box center [183, 183] width 82 height 18
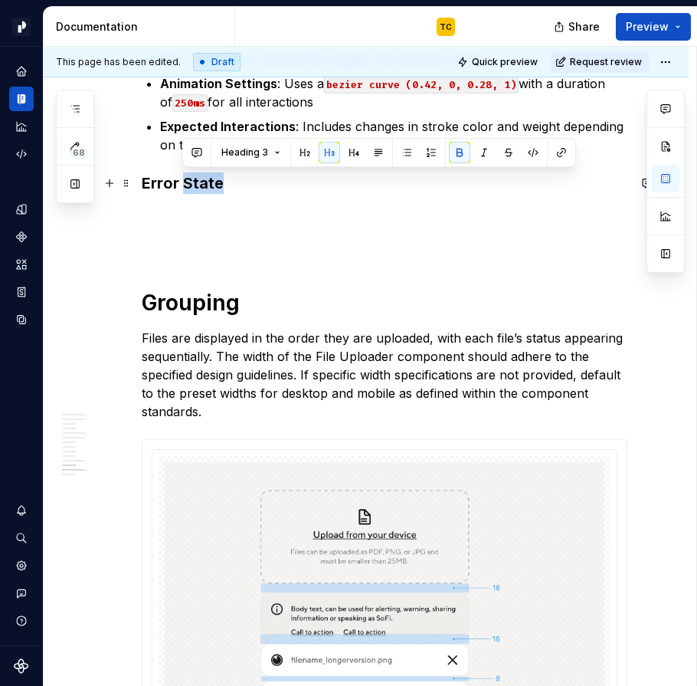
click at [195, 191] on strong "Error State" at bounding box center [183, 183] width 82 height 18
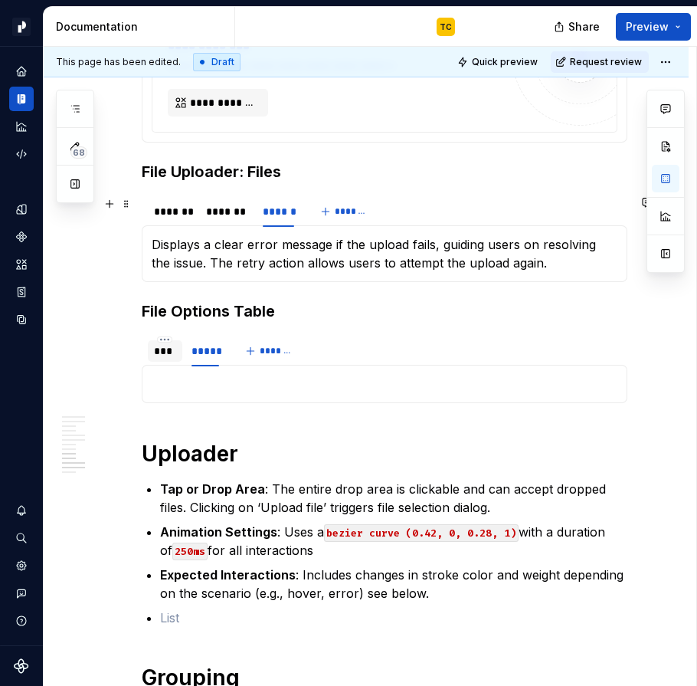
scroll to position [2075, 0]
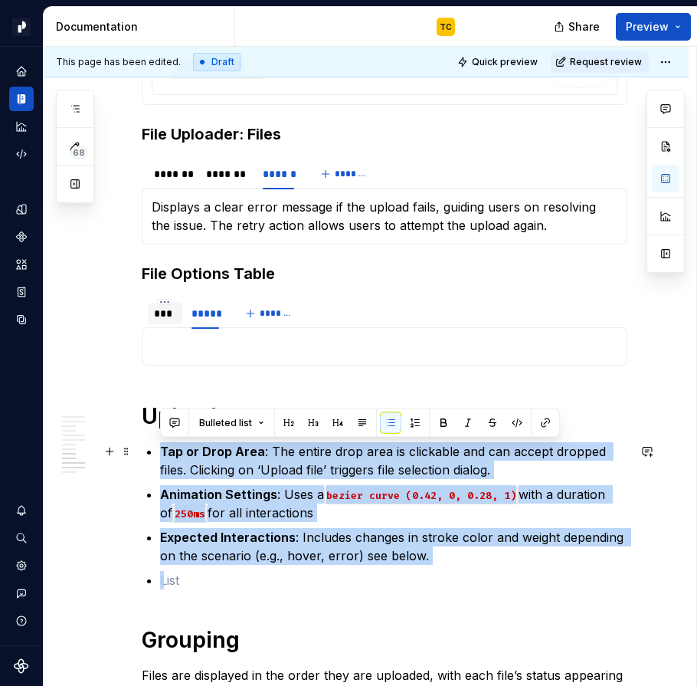
drag, startPoint x: 448, startPoint y: 574, endPoint x: 154, endPoint y: 459, distance: 316.0
click at [154, 459] on div "**********" at bounding box center [385, 273] width 486 height 4093
copy ul "Tap or Drop Area : The entire drop area is clickable and can accept dropped fil…"
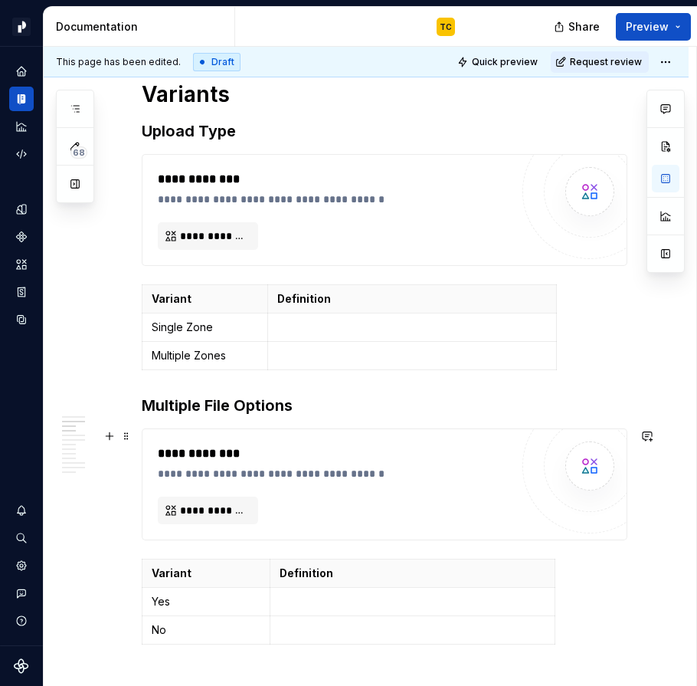
scroll to position [844, 0]
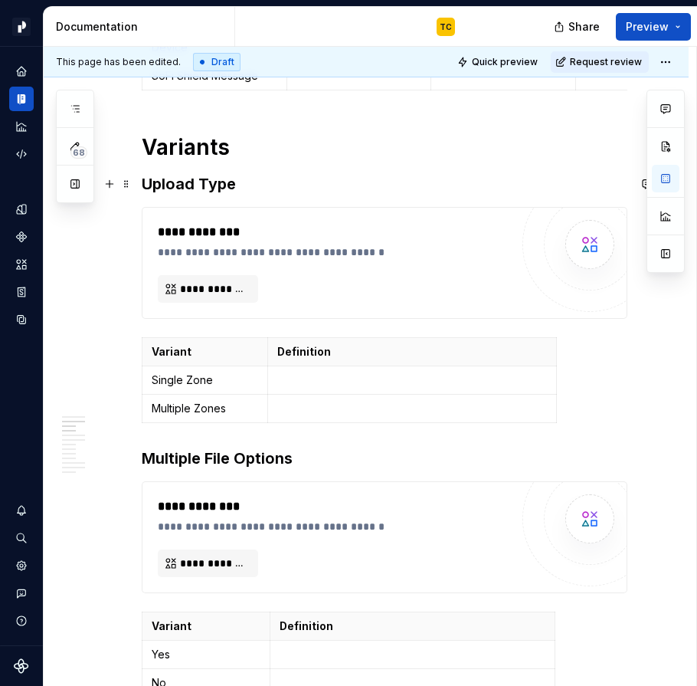
click at [240, 185] on h3 "Upload Type" at bounding box center [385, 183] width 486 height 21
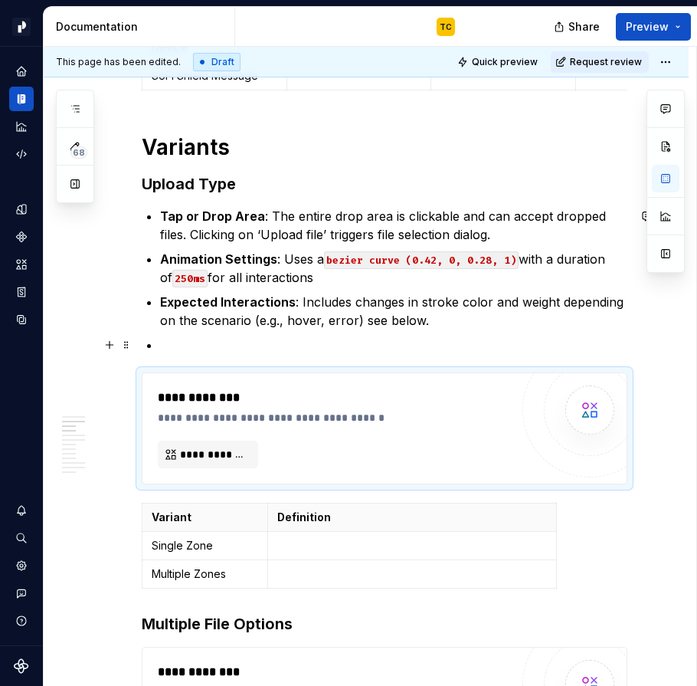
click at [204, 336] on p at bounding box center [394, 345] width 468 height 18
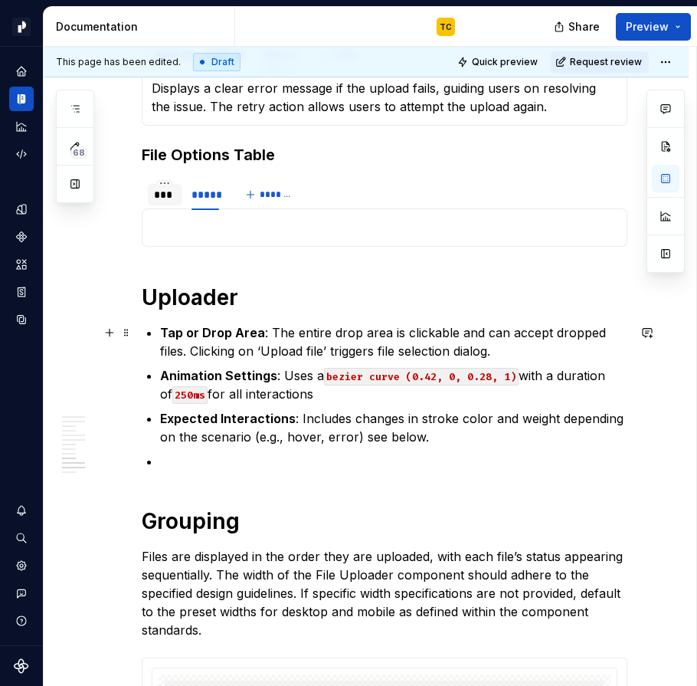
scroll to position [2338, 0]
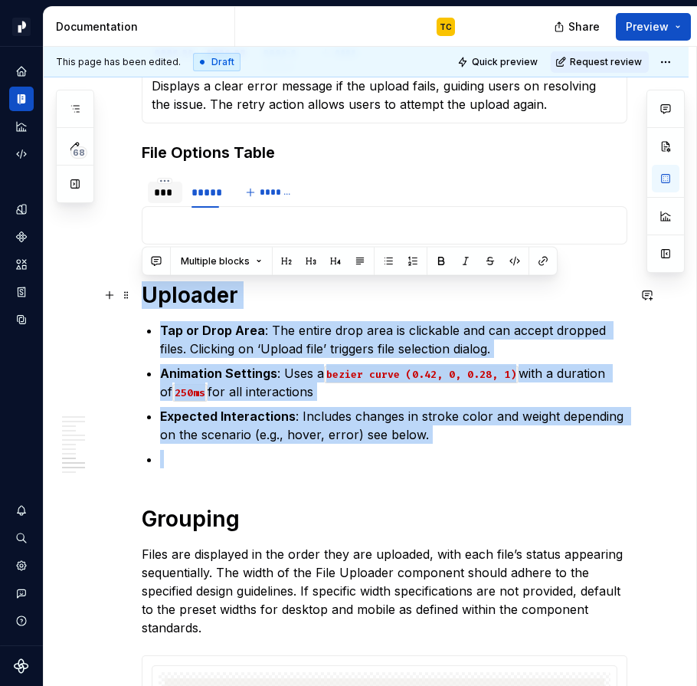
drag, startPoint x: 241, startPoint y: 471, endPoint x: 145, endPoint y: 300, distance: 195.9
click at [145, 300] on div "**********" at bounding box center [385, 82] width 486 height 4234
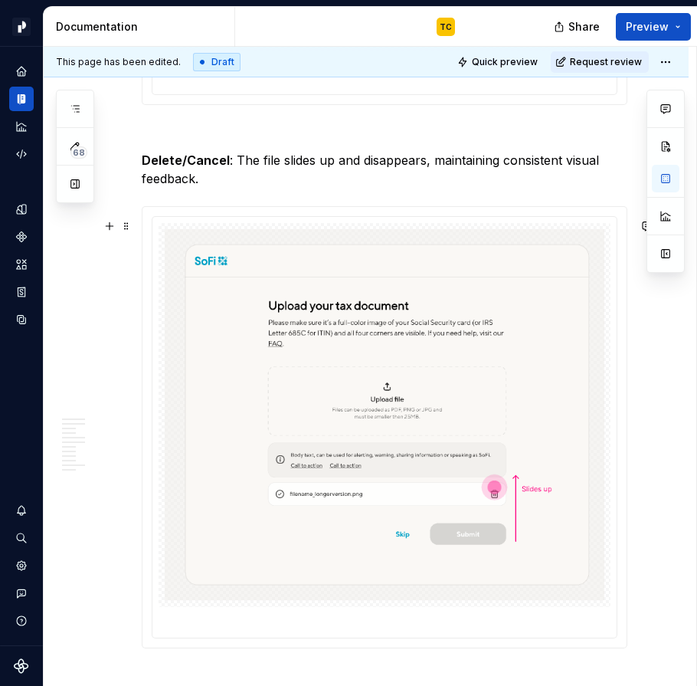
scroll to position [3574, 0]
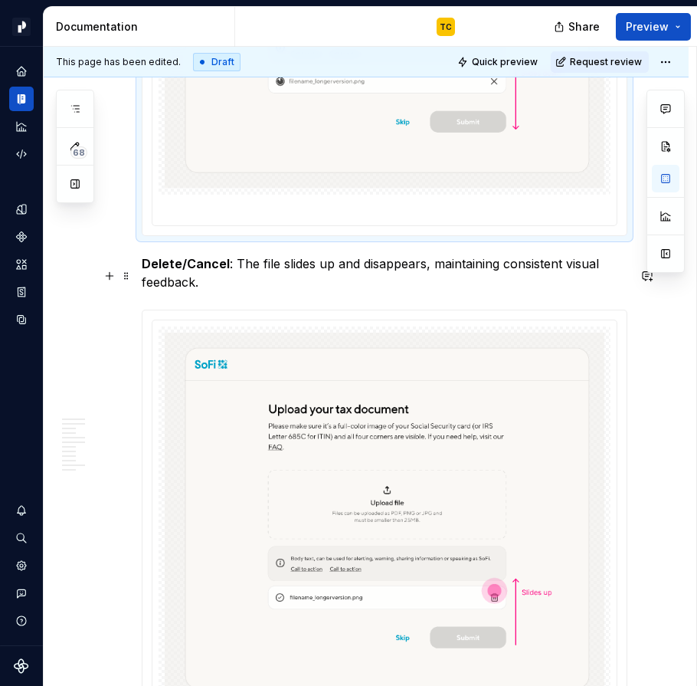
scroll to position [3469, 0]
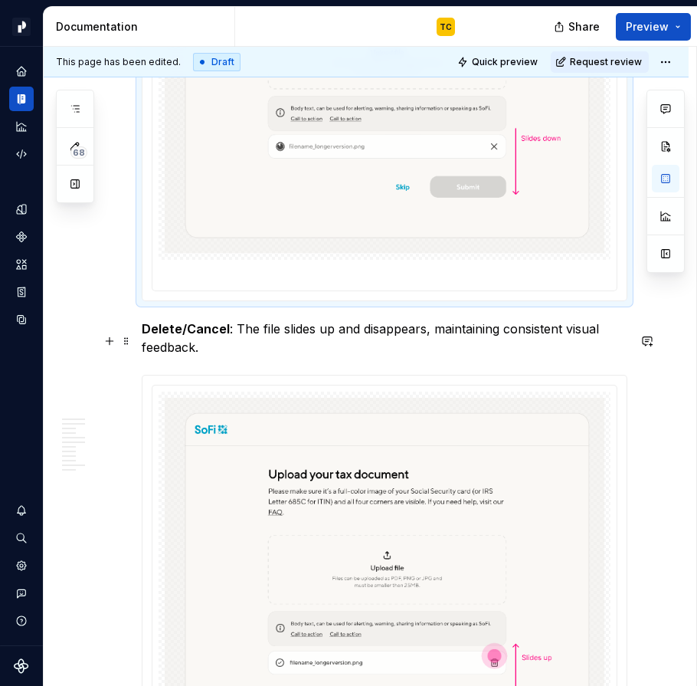
click at [144, 336] on strong "Delete/Cancel" at bounding box center [186, 328] width 88 height 15
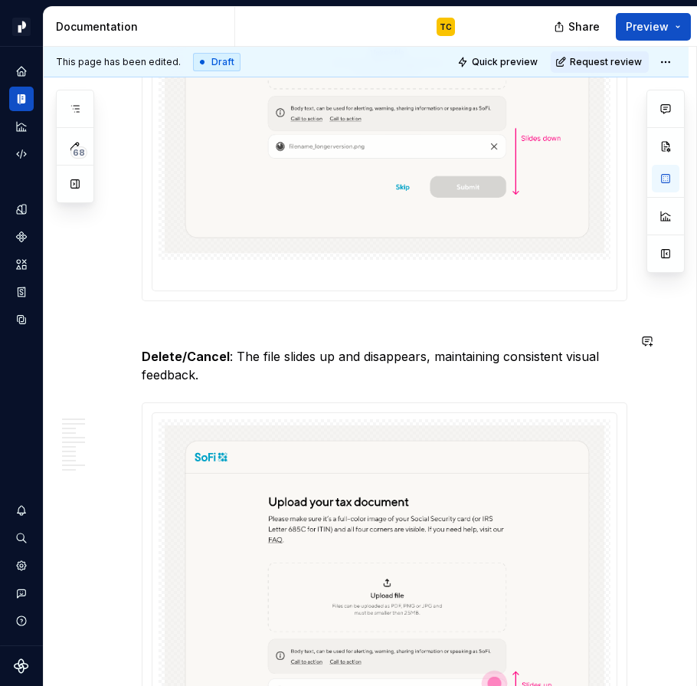
click at [196, 364] on strong "Delete/Cancel" at bounding box center [186, 356] width 88 height 15
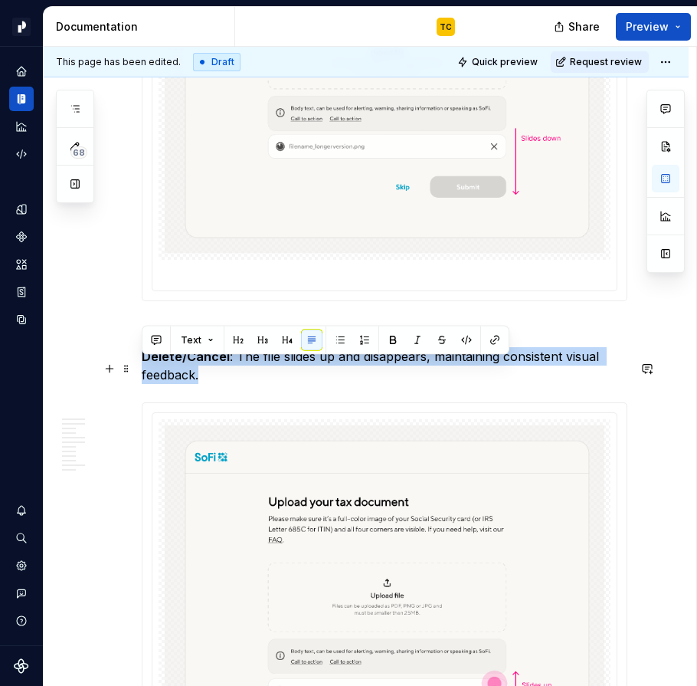
click at [196, 364] on strong "Delete/Cancel" at bounding box center [186, 356] width 88 height 15
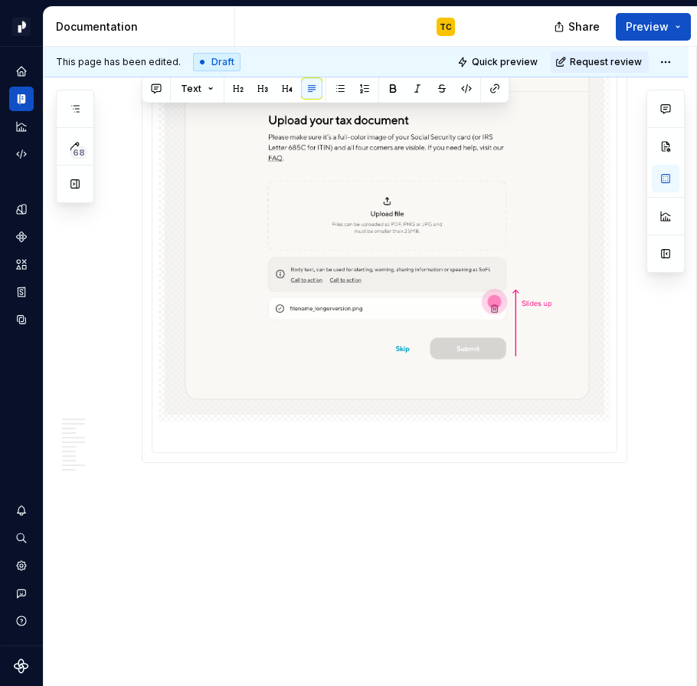
scroll to position [3869, 0]
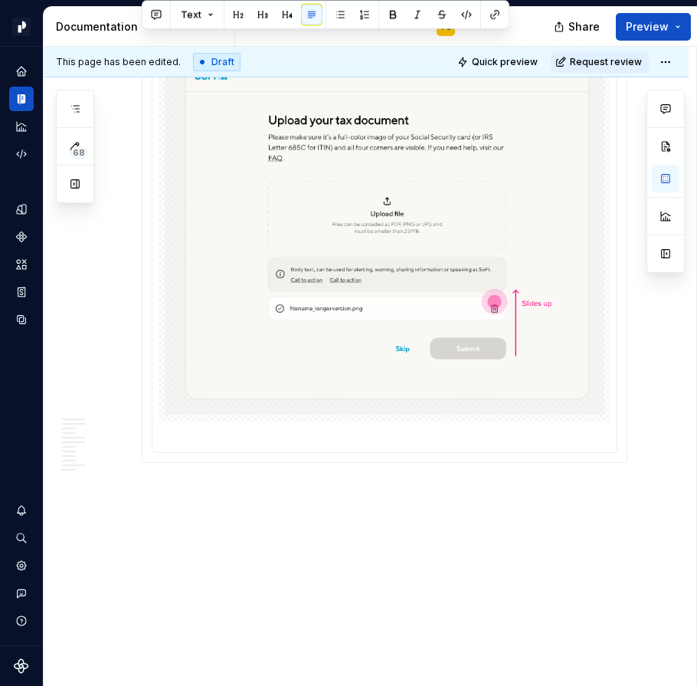
copy p "Delete/Cancel : The file slides up and disappears, maintaining consistent visua…"
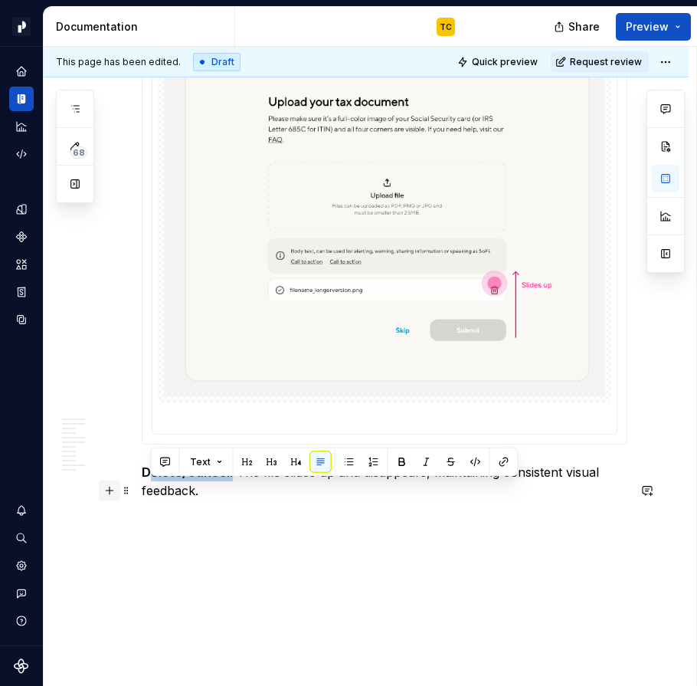
drag, startPoint x: 229, startPoint y: 491, endPoint x: 116, endPoint y: 491, distance: 112.7
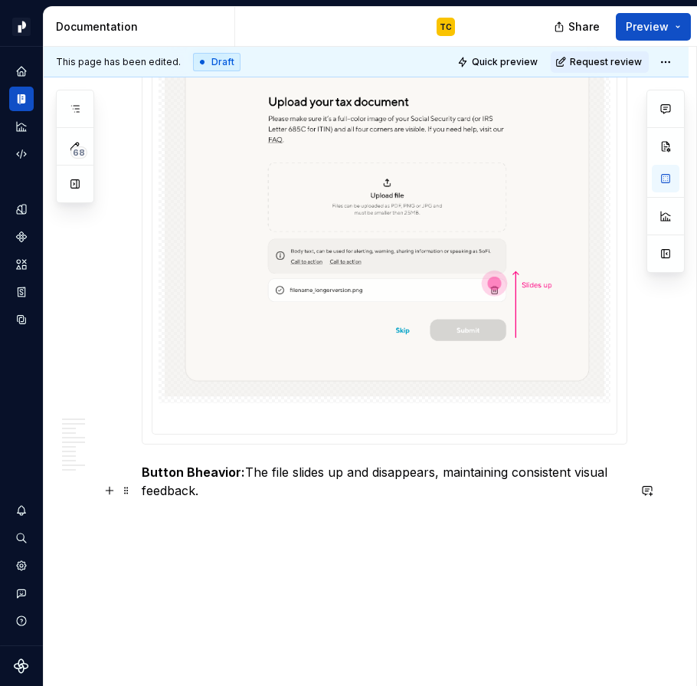
click at [215, 480] on strong "Button Bheavior:" at bounding box center [193, 471] width 103 height 15
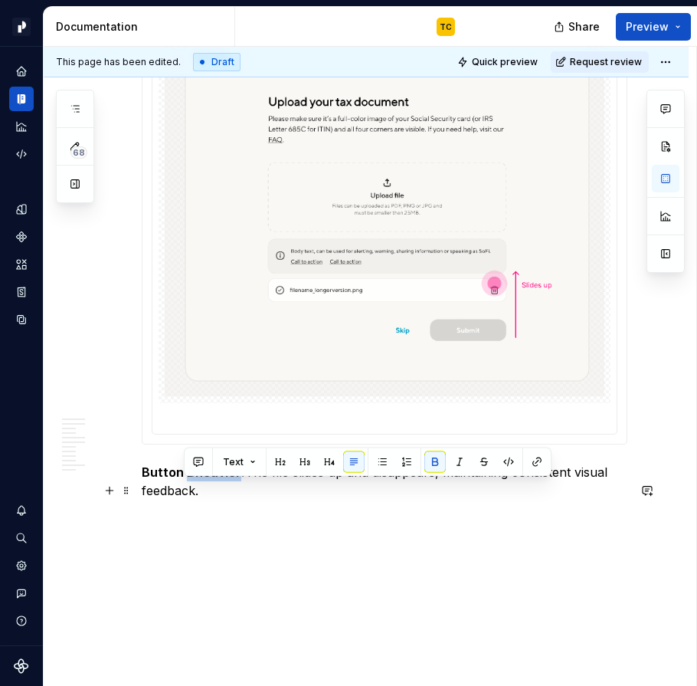
click at [215, 480] on strong "Button Bheavior:" at bounding box center [193, 471] width 103 height 15
drag, startPoint x: 246, startPoint y: 489, endPoint x: 254, endPoint y: 520, distance: 32.5
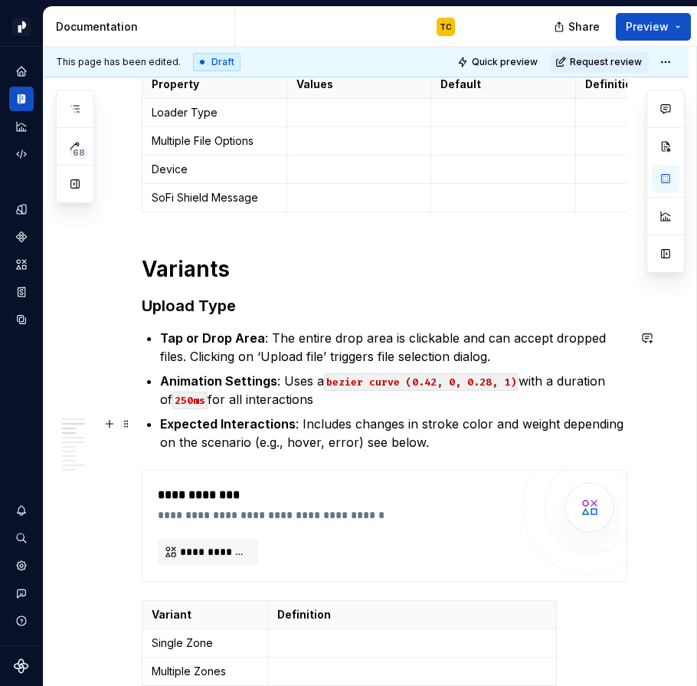
scroll to position [0, 0]
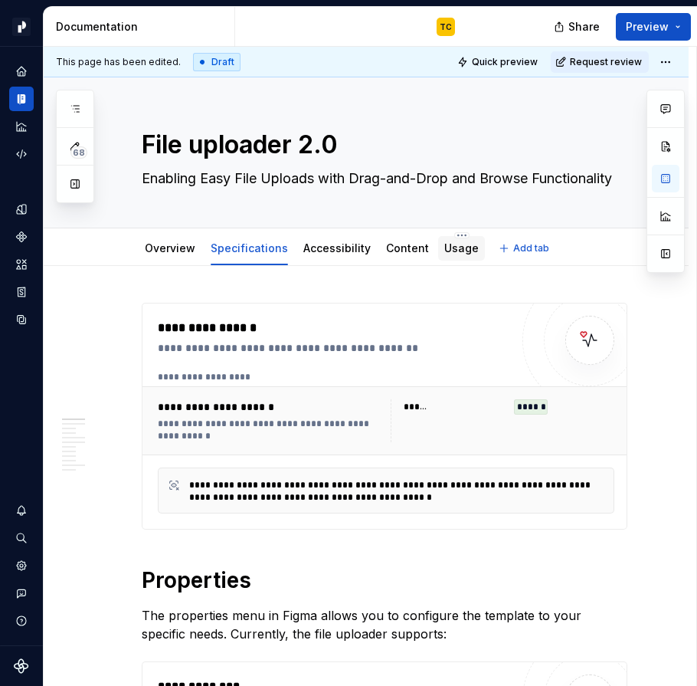
click at [445, 255] on div "Usage" at bounding box center [462, 248] width 34 height 15
click at [445, 251] on link "Usage" at bounding box center [462, 247] width 34 height 13
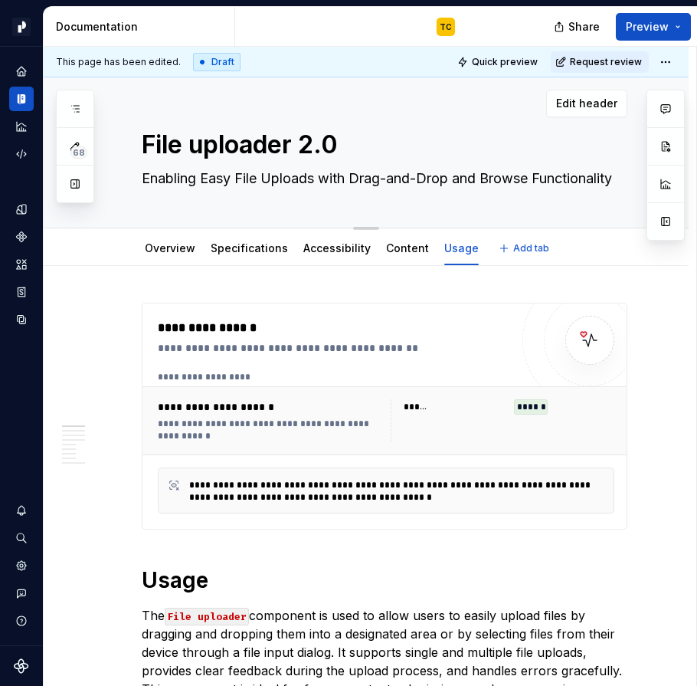
click at [208, 183] on textarea "Enabling Easy File Uploads with Drag-and-Drop and Browse Functionality" at bounding box center [382, 178] width 486 height 25
click at [206, 179] on textarea "Enabling Easy File Uploads with Drag-and-Drop and Browse Functionality" at bounding box center [382, 178] width 486 height 25
type textarea "*"
type textarea "Enabling asy File Uploads with Drag-and-Drop and Browse Functionality"
type textarea "*"
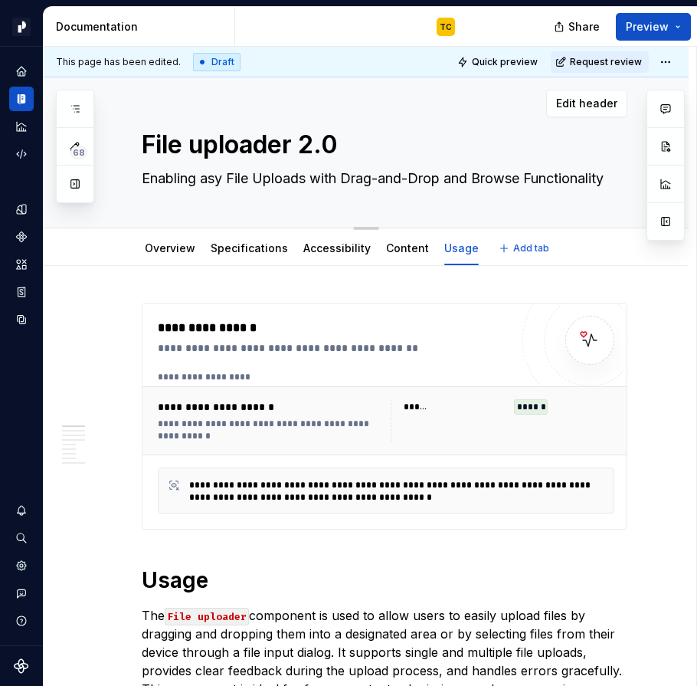
type textarea "Enabling easy File Uploads with Drag-and-Drop and Browse Functionality"
click at [241, 178] on textarea "Enabling easy File Uploads with Drag-and-Drop and Browse Functionality" at bounding box center [382, 178] width 486 height 25
type textarea "*"
type textarea "Enabling easy ile Uploads with Drag-and-Drop and Browse Functionality"
type textarea "*"
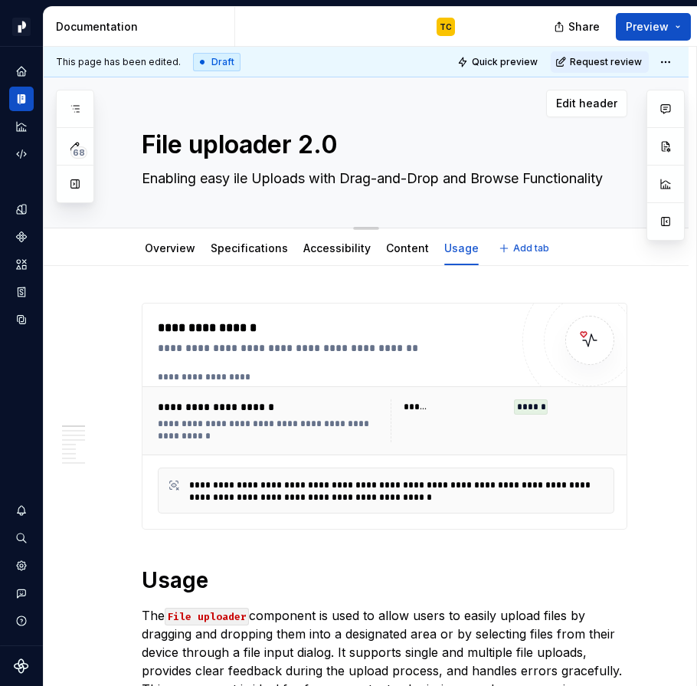
type textarea "Enabling easy file Uploads with Drag-and-Drop and Browse Functionality"
click at [274, 174] on textarea "Enabling easy file Uploads with Drag-and-Drop and Browse Functionality" at bounding box center [382, 178] width 486 height 25
type textarea "*"
type textarea "Enabling easy file ploads with Drag-and-Drop and Browse Functionality"
type textarea "*"
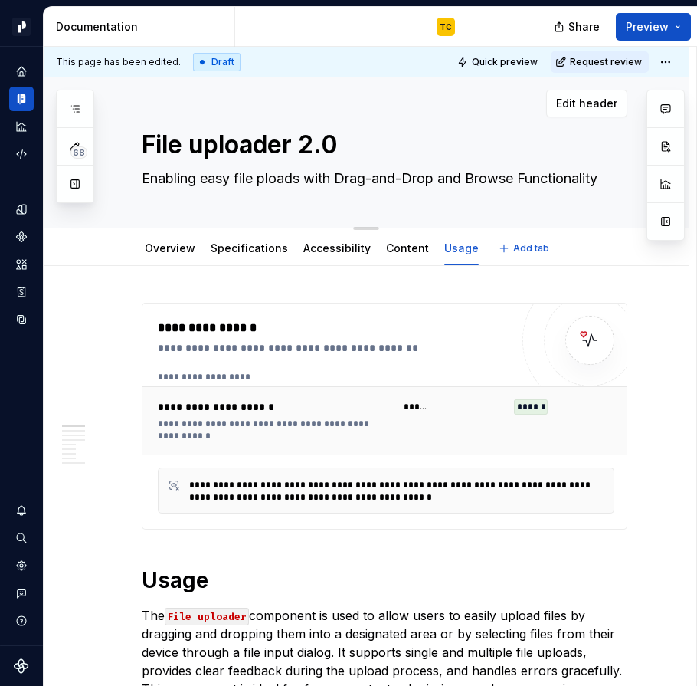
type textarea "Enabling easy file uploads with Drag-and-Drop and Browse Functionality"
click at [357, 173] on textarea "Enabling easy file uploads with Drag-and-Drop and Browse Functionality" at bounding box center [382, 178] width 486 height 25
type textarea "*"
type textarea "Enabling easy file uploads with rag-and-Drop and Browse Functionality"
type textarea "*"
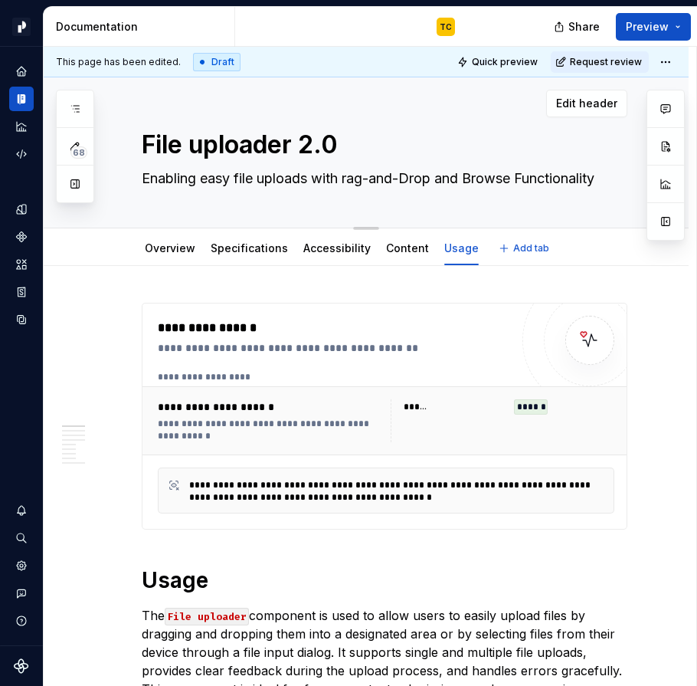
type textarea "Enabling easy file uploads with drag-and-Drop and Browse Functionality"
click at [421, 177] on textarea "Enabling easy file uploads with drag-and-Drop and Browse Functionality" at bounding box center [382, 178] width 486 height 25
type textarea "*"
type textarea "Enabling easy file uploads with drag-and-rop and Browse Functionality"
type textarea "*"
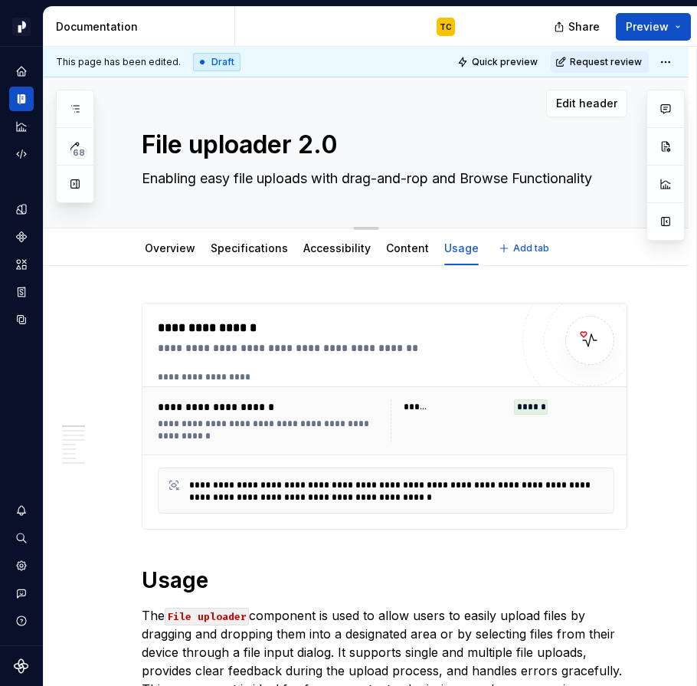
type textarea "Enabling easy file uploads with drag-and-drop and Browse Functionality"
click at [485, 180] on textarea "Enabling easy file uploads with drag-and-drop and Browse Functionality" at bounding box center [382, 178] width 486 height 25
type textarea "*"
type textarea "Enabling easy file uploads with drag-and-drop and rowse Functionality"
type textarea "*"
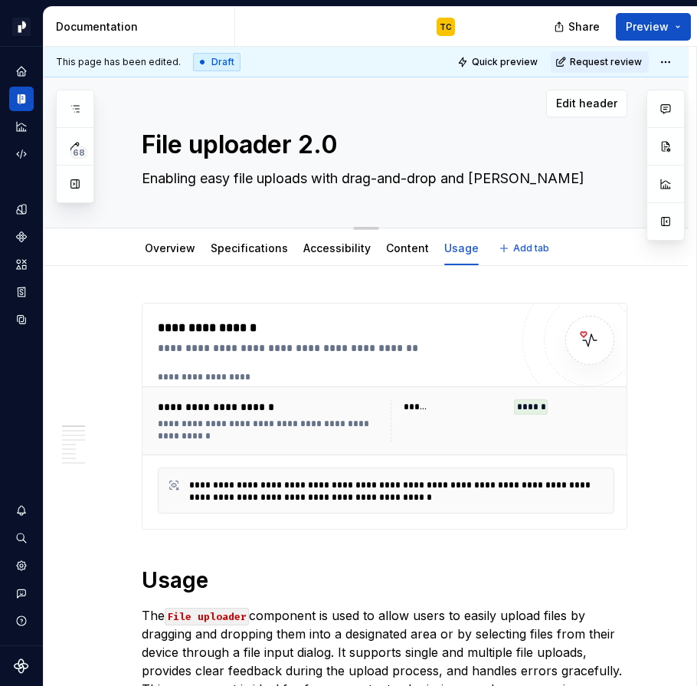
type textarea "Enabling easy file uploads with drag-and-drop and browse Functionality"
click at [536, 178] on textarea "Enabling easy file uploads with drag-and-drop and browse Functionality" at bounding box center [382, 178] width 486 height 25
type textarea "*"
type textarea "Enabling easy file uploads with drag-and-drop and browse unctionality"
type textarea "*"
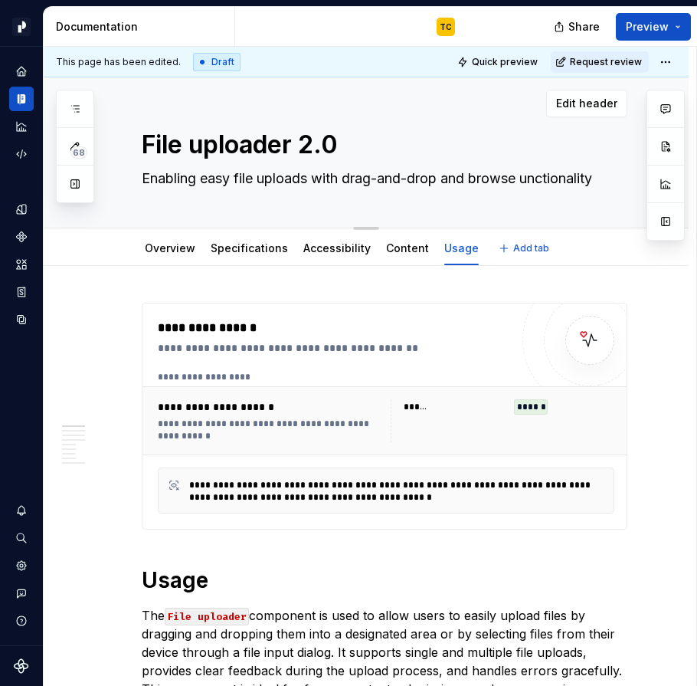
type textarea "Enabling easy file uploads with drag-and-drop and browse functionality"
type textarea "*"
type textarea "Enabling easy file uploads with drag-and-drop and browse functionality"
type textarea "*"
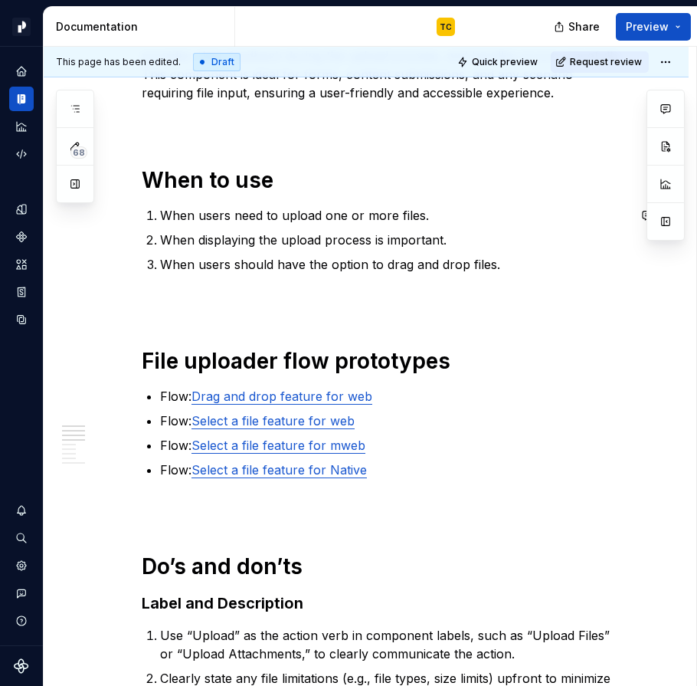
scroll to position [616, 0]
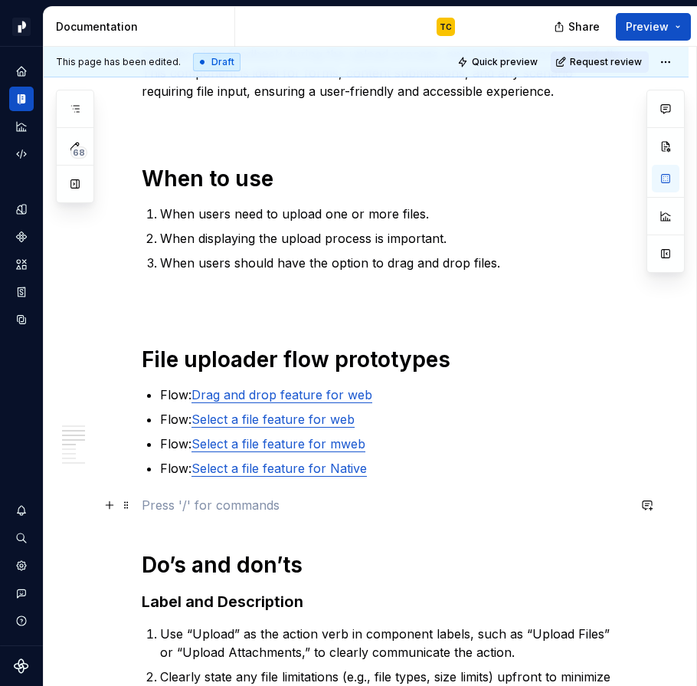
click at [252, 503] on p at bounding box center [385, 505] width 486 height 18
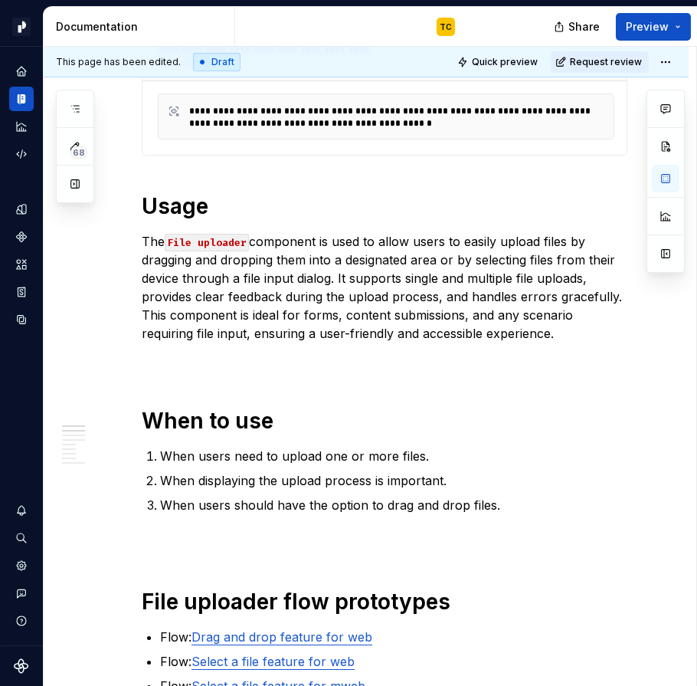
scroll to position [432, 0]
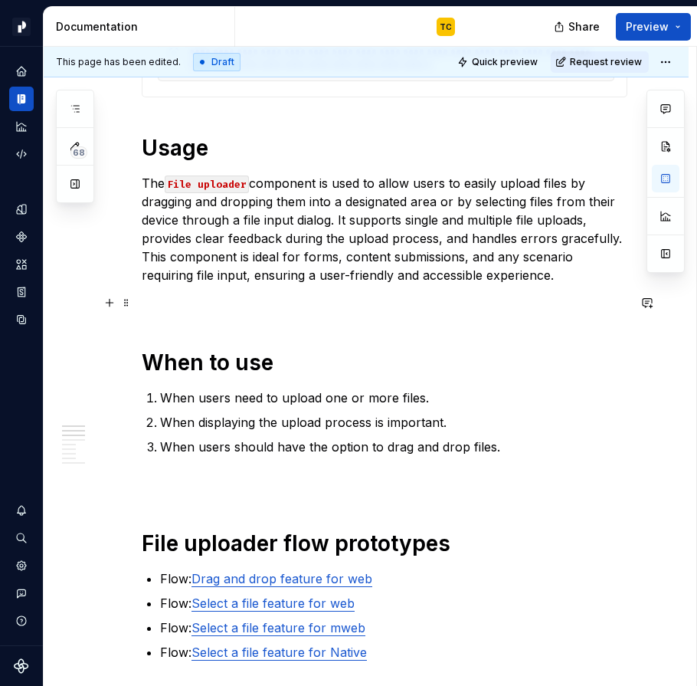
click at [430, 308] on p at bounding box center [385, 303] width 486 height 18
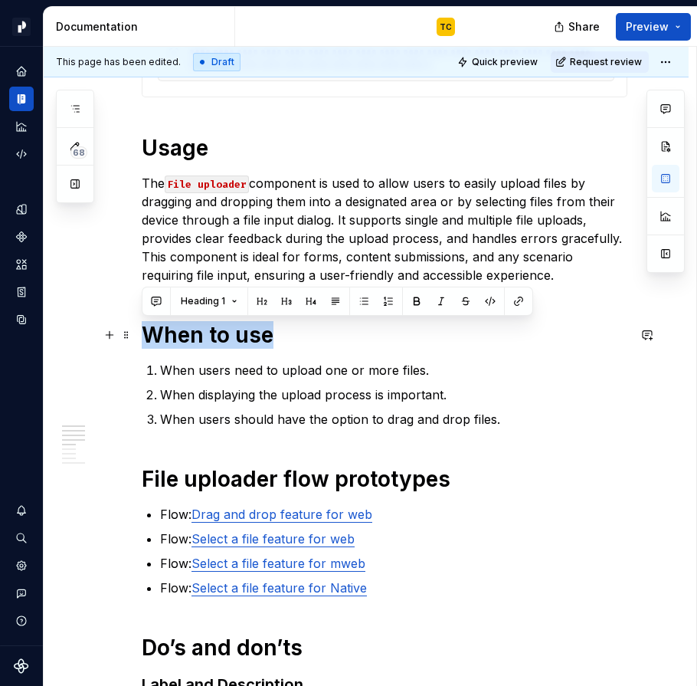
drag, startPoint x: 146, startPoint y: 333, endPoint x: 320, endPoint y: 333, distance: 173.2
click at [320, 333] on h1 "When to use" at bounding box center [385, 335] width 486 height 28
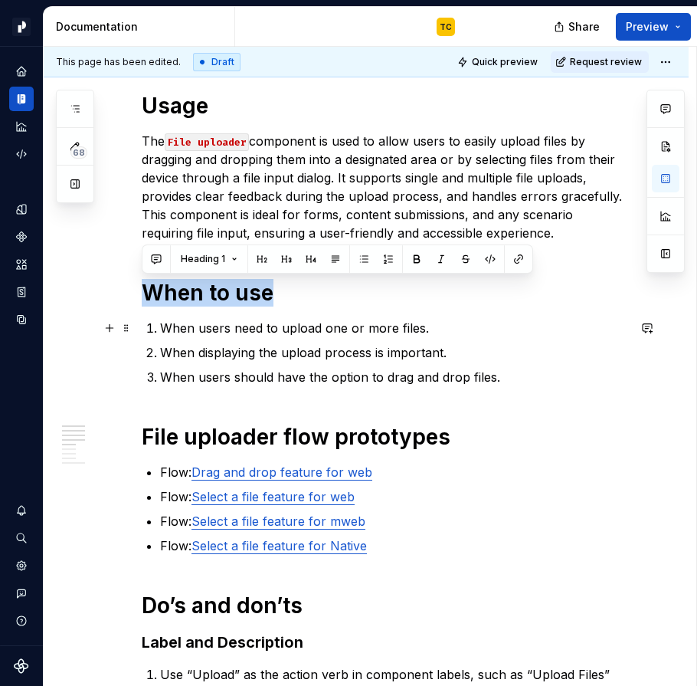
scroll to position [409, 0]
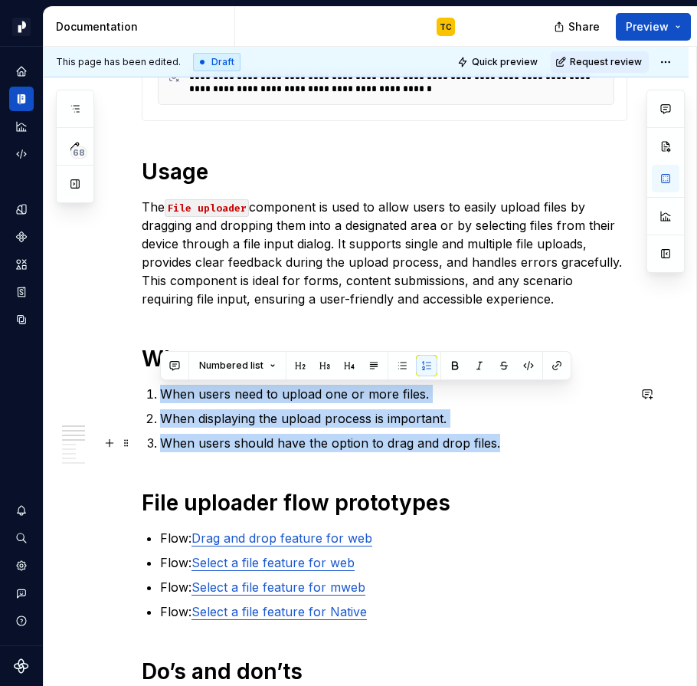
drag, startPoint x: 160, startPoint y: 395, endPoint x: 497, endPoint y: 434, distance: 339.5
click at [497, 434] on ol "When users need to upload one or more files. When displaying the upload process…" at bounding box center [394, 418] width 468 height 67
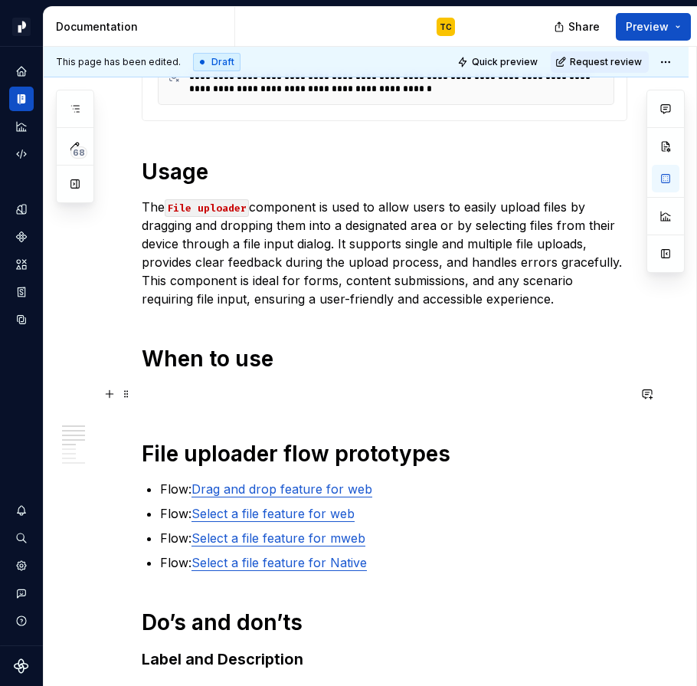
click at [218, 387] on p at bounding box center [385, 394] width 486 height 18
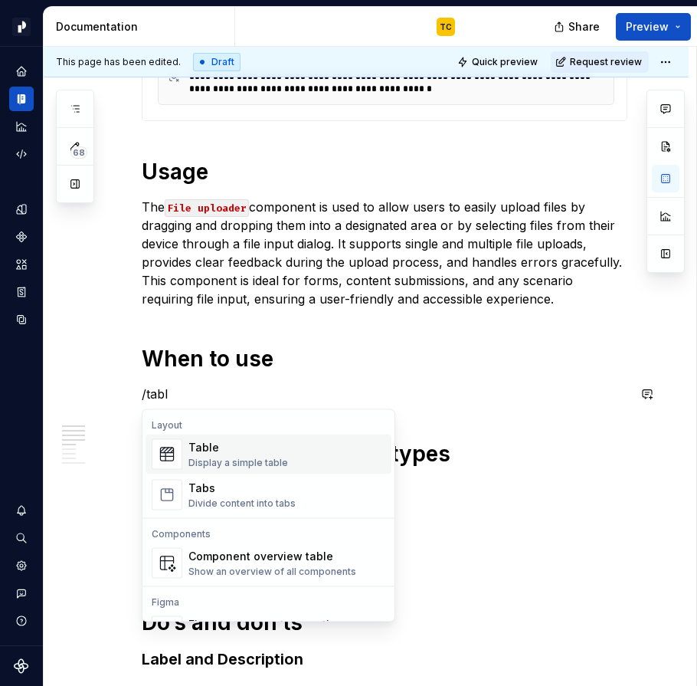
click at [203, 455] on div "Table Display a simple table" at bounding box center [239, 454] width 100 height 29
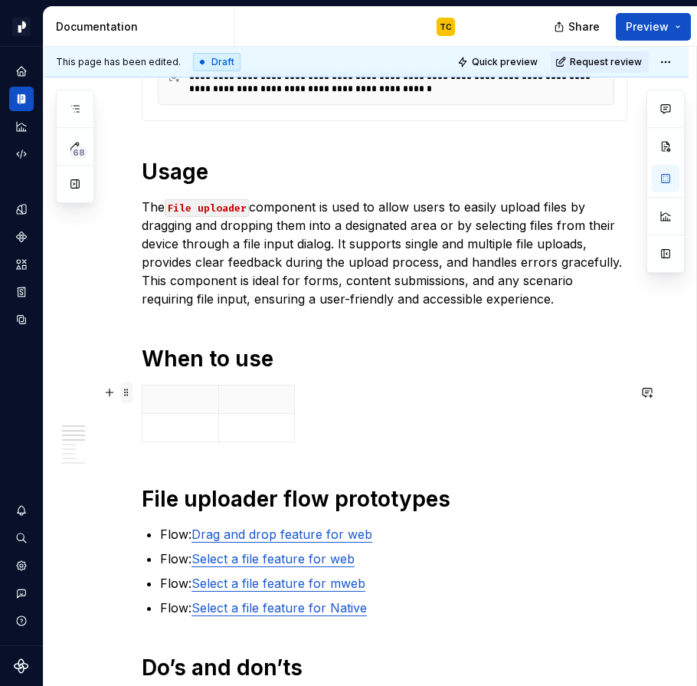
click at [129, 393] on span at bounding box center [126, 392] width 12 height 21
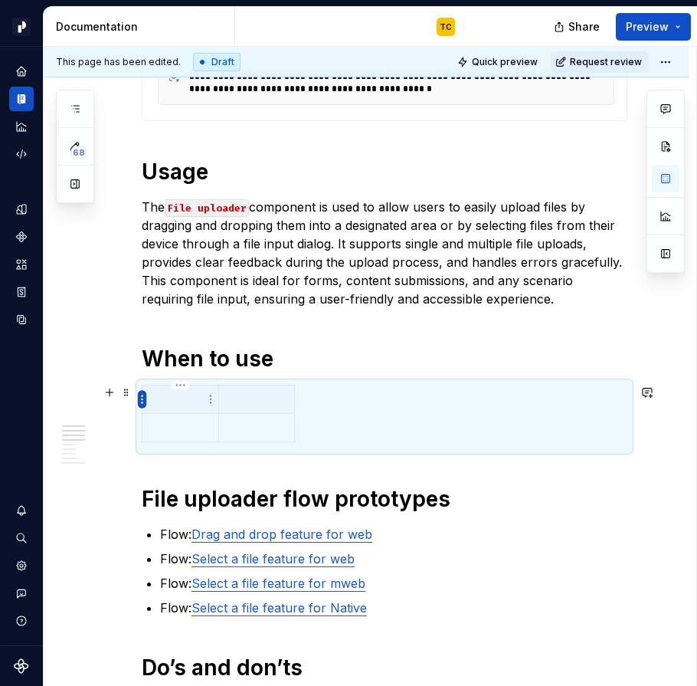
click at [143, 392] on html "Pacific TC Design system data Documentation TC Share Preview 68 Pages Add Acces…" at bounding box center [348, 343] width 697 height 686
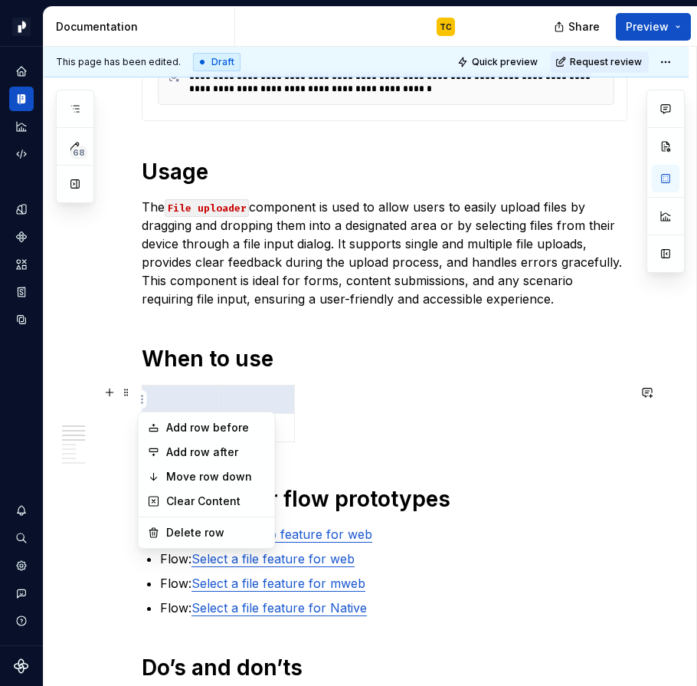
click at [281, 392] on html "Pacific TC Design system data Documentation TC Share Preview 68 Pages Add Acces…" at bounding box center [348, 343] width 697 height 686
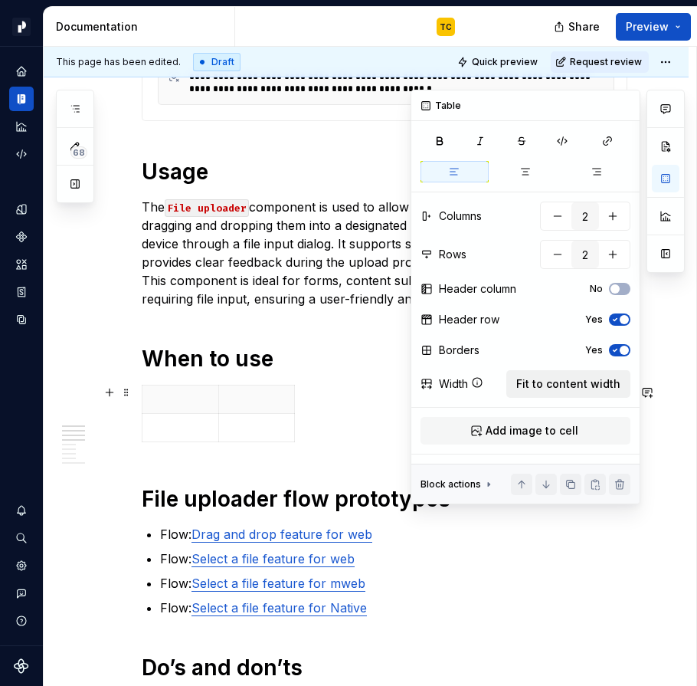
click at [602, 394] on button "Fit to content width" at bounding box center [569, 384] width 124 height 28
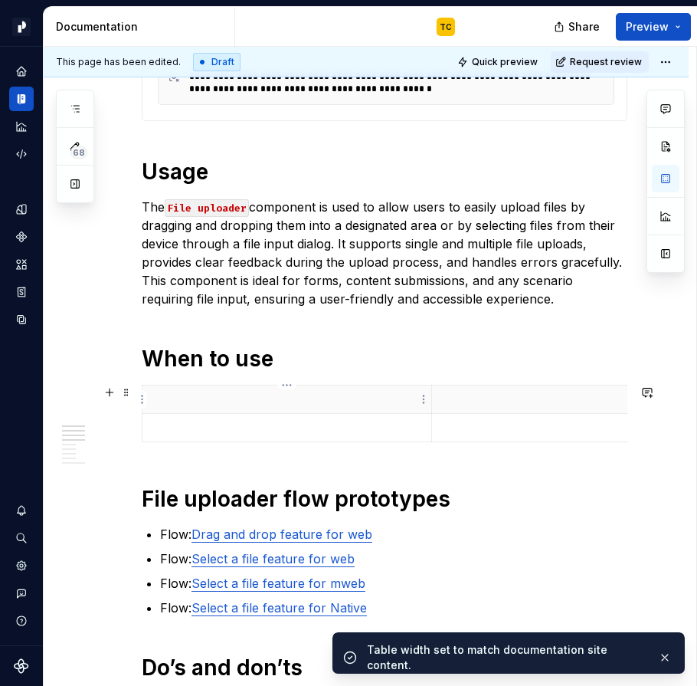
click at [238, 399] on p at bounding box center [287, 399] width 271 height 15
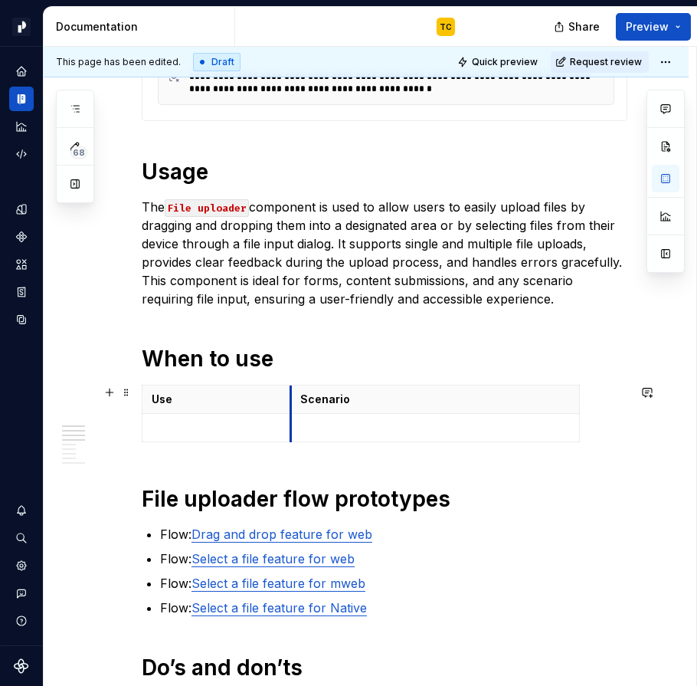
drag, startPoint x: 429, startPoint y: 389, endPoint x: 287, endPoint y: 388, distance: 141.8
click at [310, 428] on p at bounding box center [435, 427] width 270 height 15
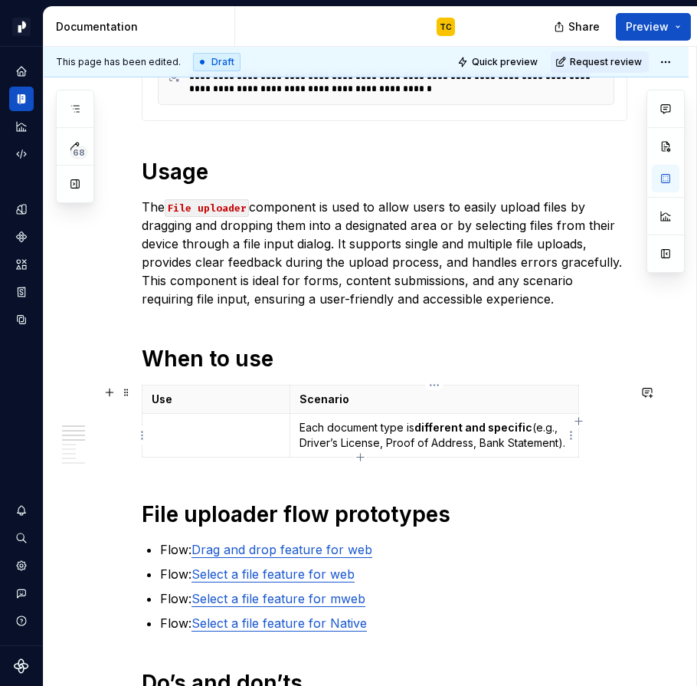
click at [360, 443] on p "Each document type is different and specific (e.g., Driver’s License, Proof of …" at bounding box center [435, 435] width 270 height 31
click at [489, 436] on p "Each document type is different and specific (e.g., Driver’s License, Proof of …" at bounding box center [435, 435] width 270 height 31
click at [205, 438] on td at bounding box center [217, 436] width 148 height 44
click at [382, 431] on p "Each document type is different and specific (e.g., Driver’s License, Proof of …" at bounding box center [435, 435] width 270 height 31
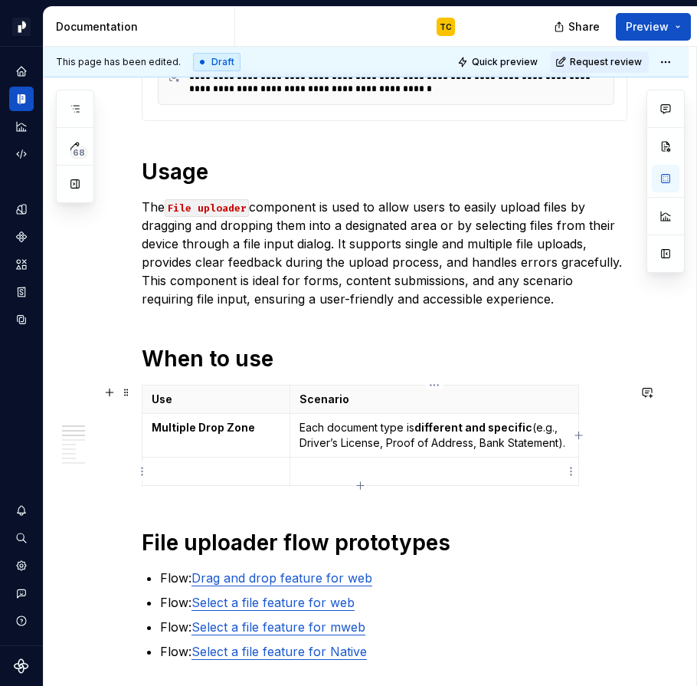
click at [369, 477] on p at bounding box center [435, 471] width 270 height 15
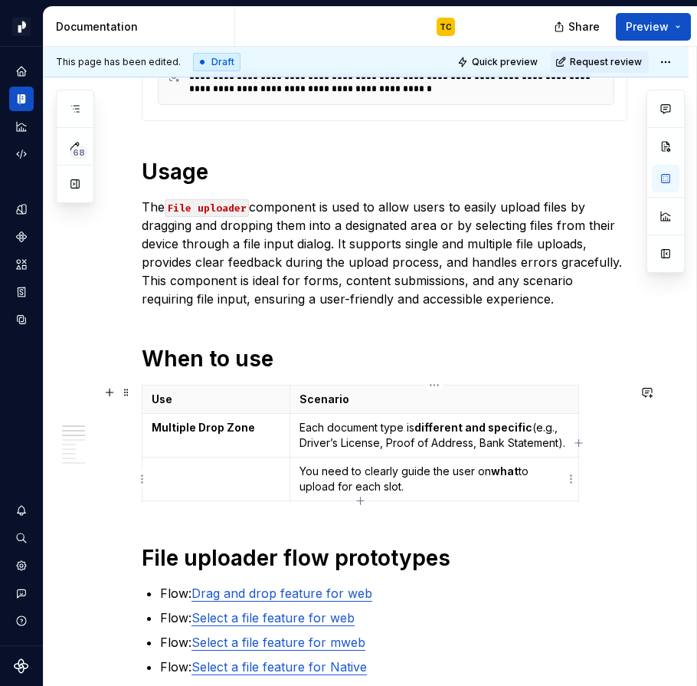
click at [319, 480] on p "You need to clearly guide the user on what to upload for each slot." at bounding box center [435, 479] width 270 height 31
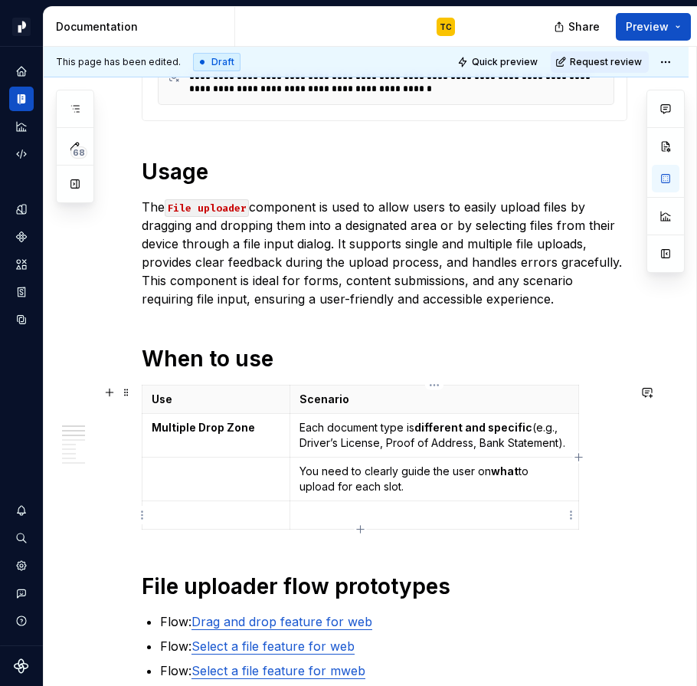
click at [326, 515] on p at bounding box center [435, 514] width 270 height 15
click at [421, 502] on td "There’s a distinct separation of categories" at bounding box center [434, 515] width 289 height 28
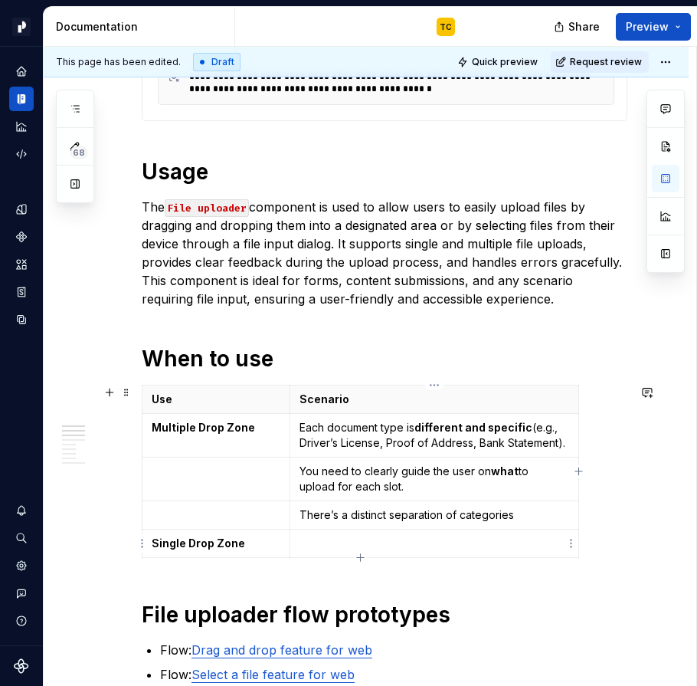
click at [307, 543] on p at bounding box center [435, 543] width 270 height 15
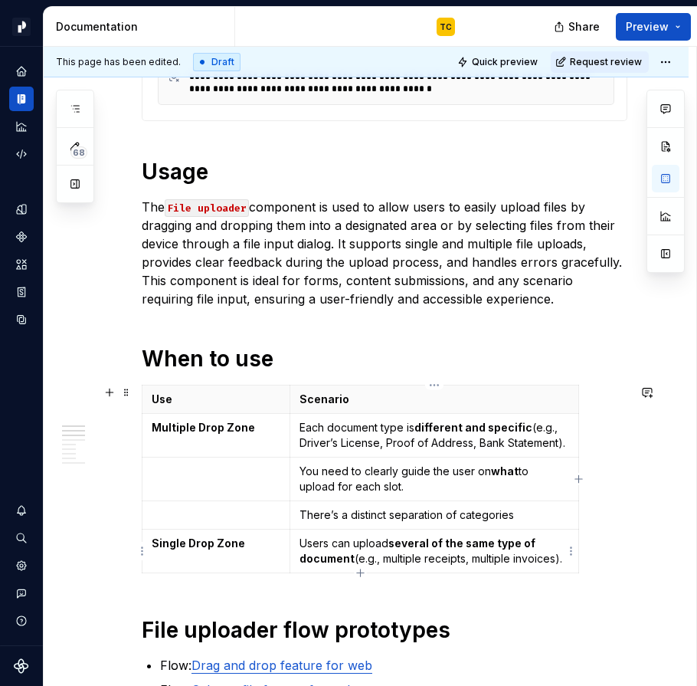
click at [310, 548] on p "Users can upload several of the same type of document (e.g., multiple receipts,…" at bounding box center [435, 551] width 270 height 31
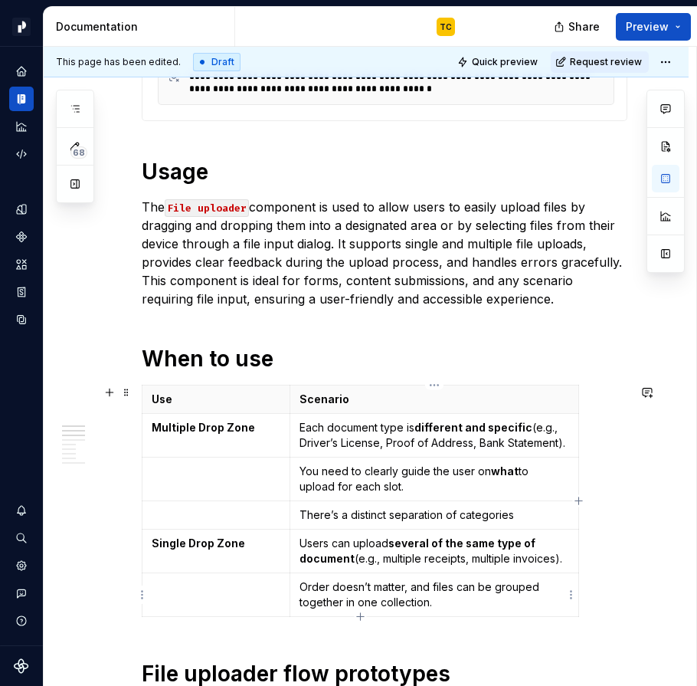
click at [329, 599] on p "Order doesn’t matter, and files can be grouped together in one collection." at bounding box center [435, 594] width 270 height 31
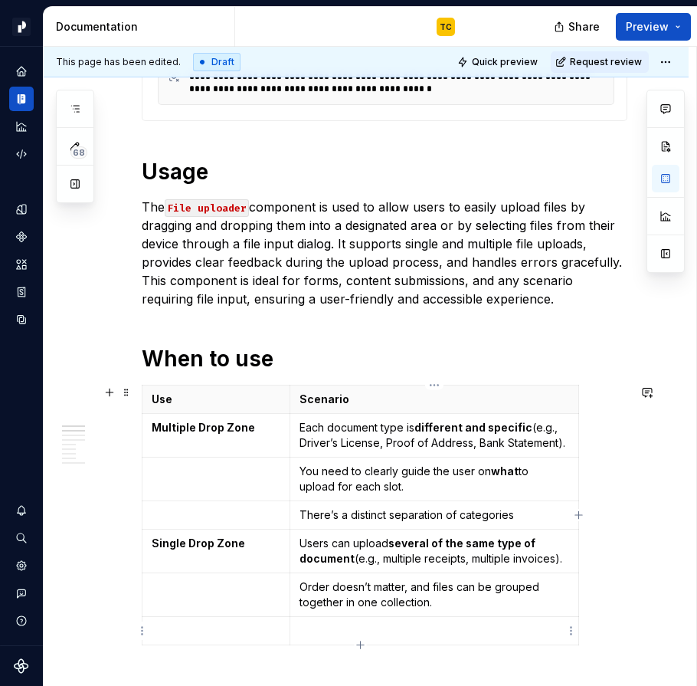
click at [331, 628] on p at bounding box center [435, 630] width 270 height 15
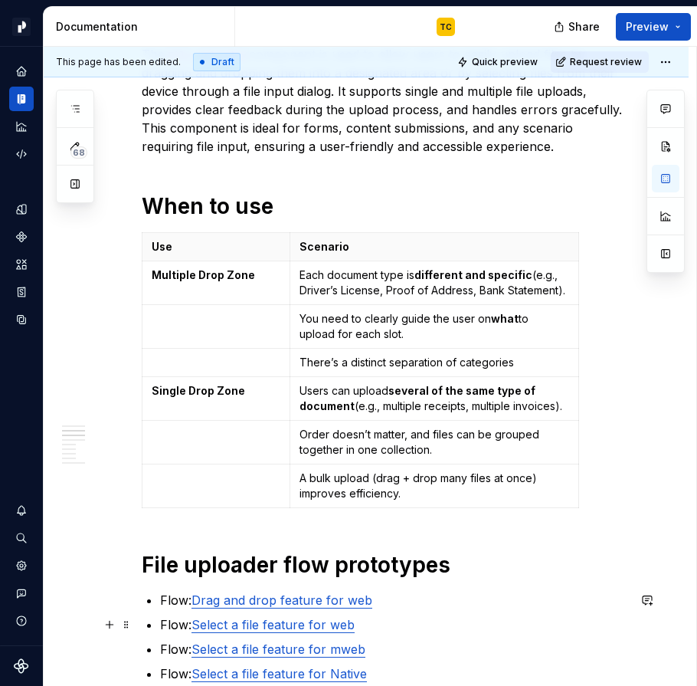
scroll to position [562, 0]
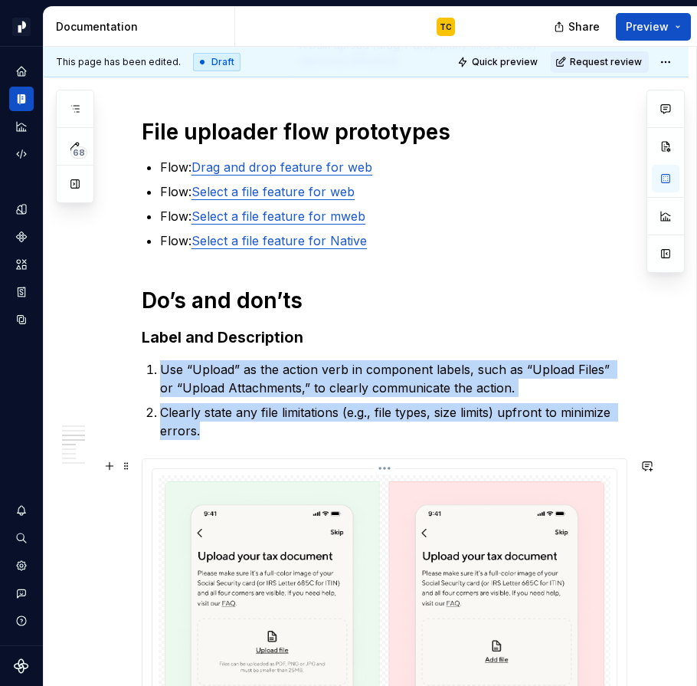
click at [248, 492] on img at bounding box center [385, 628] width 440 height 294
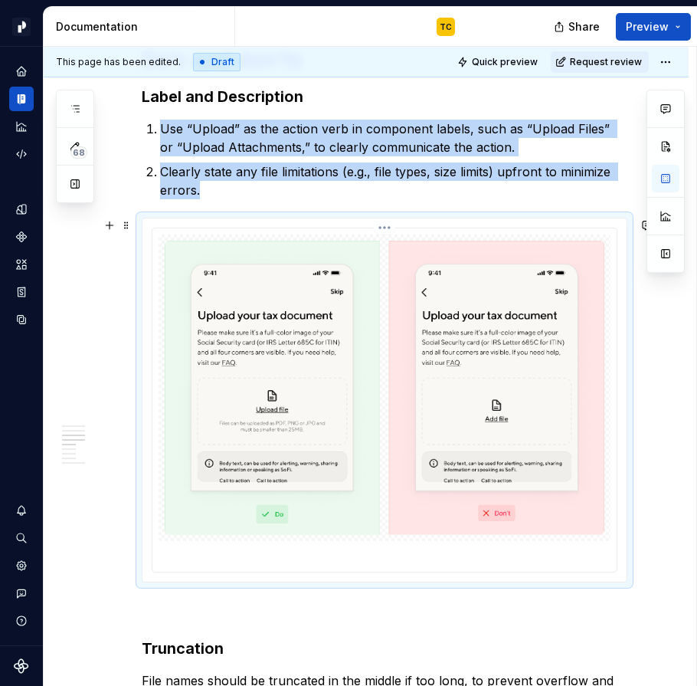
scroll to position [1327, 0]
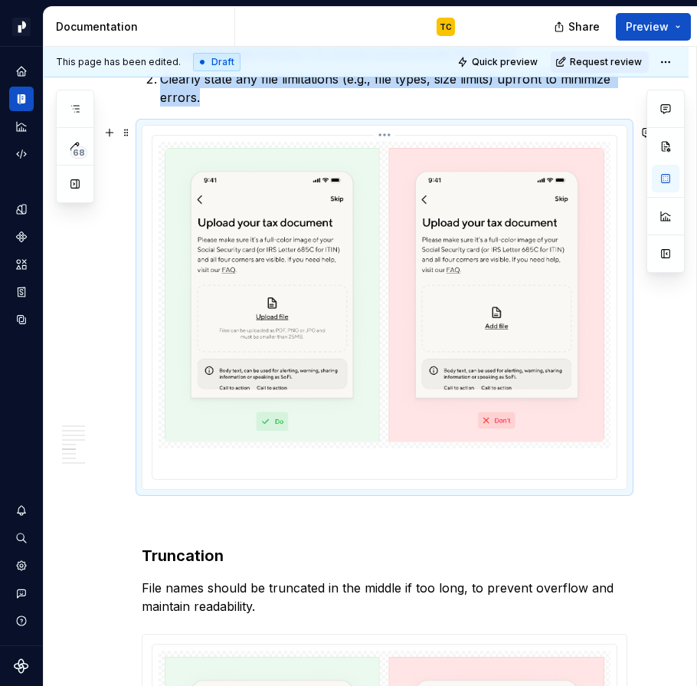
click at [294, 306] on img at bounding box center [385, 295] width 440 height 294
click at [347, 168] on img at bounding box center [385, 295] width 440 height 294
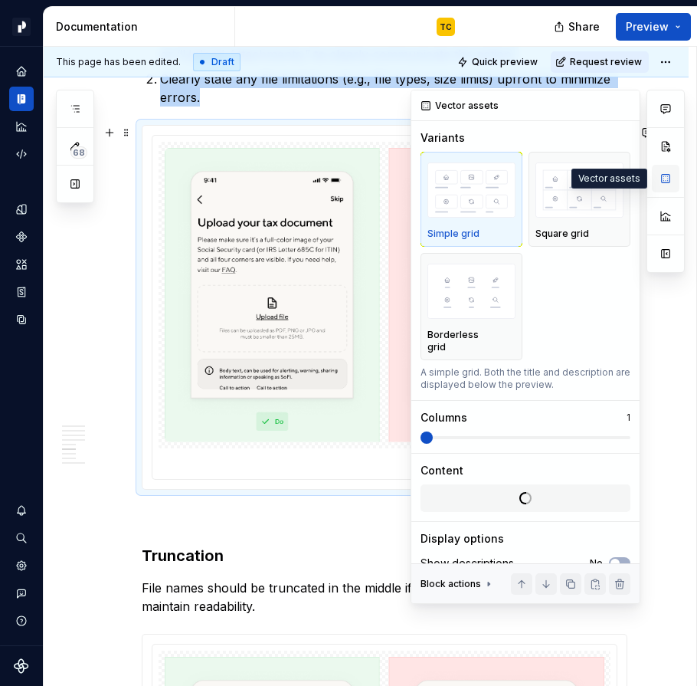
click at [665, 176] on button "button" at bounding box center [666, 179] width 28 height 28
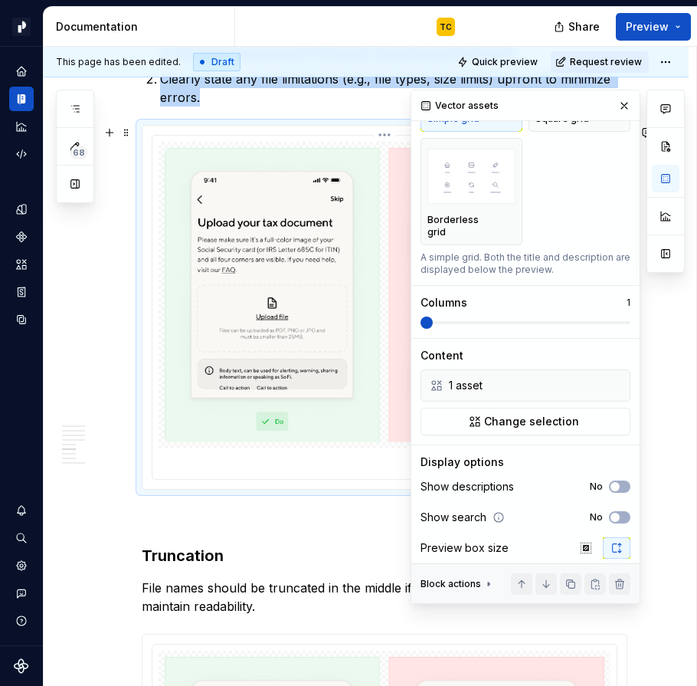
click at [329, 417] on img at bounding box center [385, 295] width 440 height 294
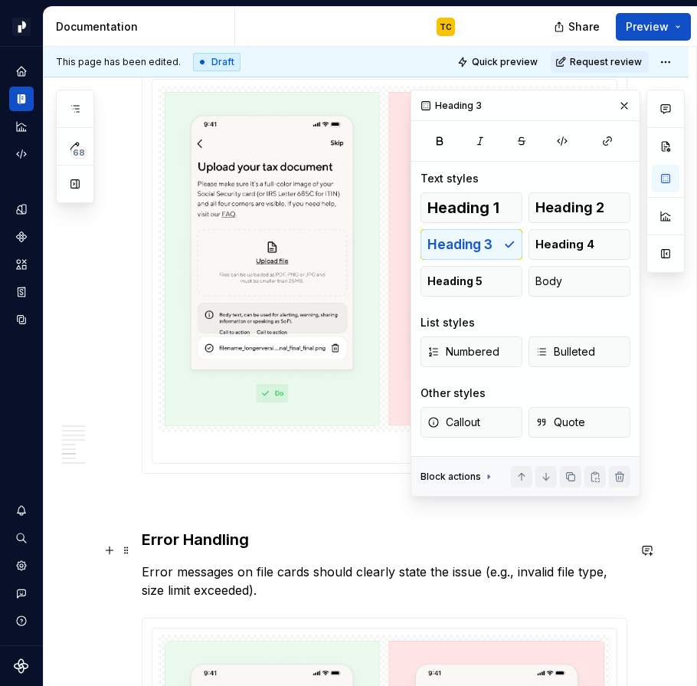
scroll to position [0, 0]
click at [257, 550] on h3 "Error Handling" at bounding box center [385, 539] width 486 height 21
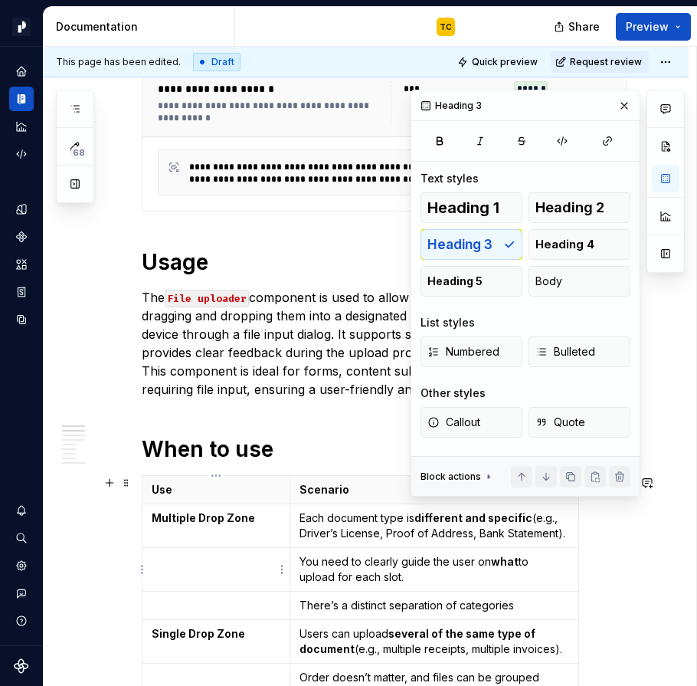
click at [311, 548] on td "You need to clearly guide the user on what to upload for each slot." at bounding box center [434, 570] width 289 height 44
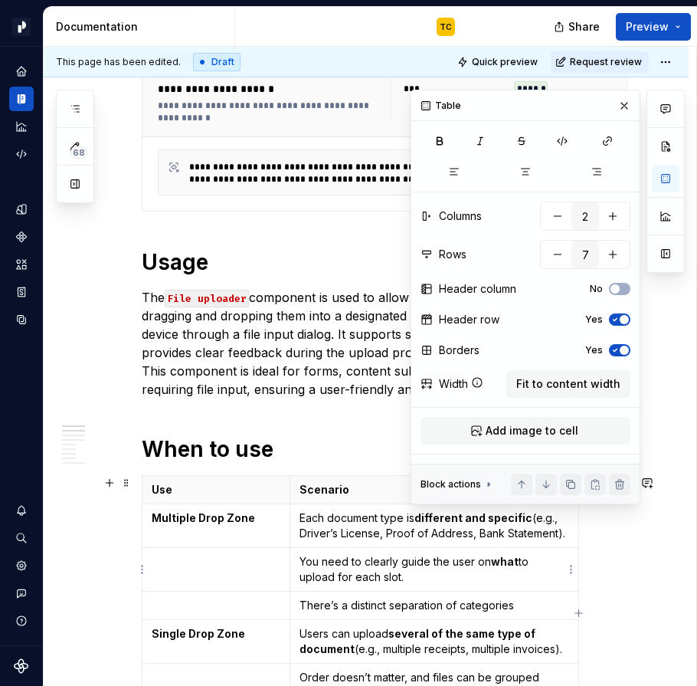
scroll to position [519, 0]
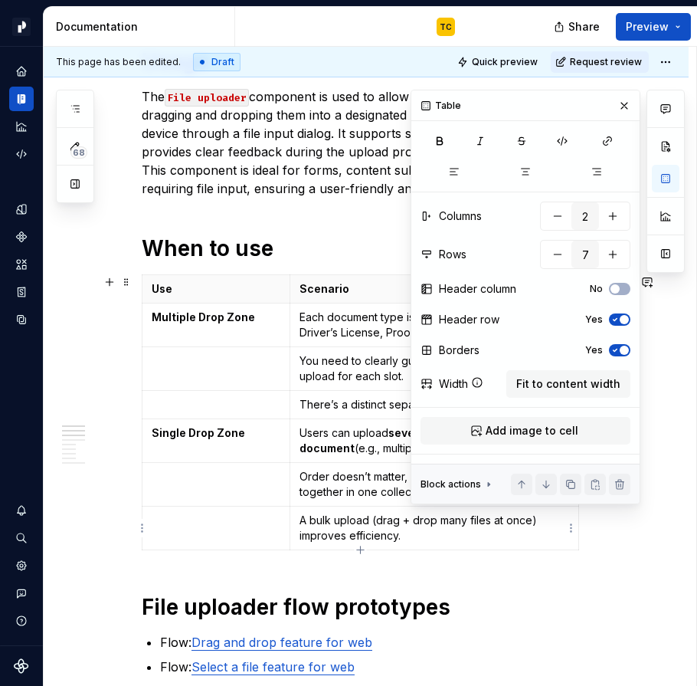
click at [336, 539] on p "A bulk upload (drag + drop many files at once) improves efficiency." at bounding box center [435, 528] width 270 height 31
click at [625, 97] on button "button" at bounding box center [624, 105] width 21 height 21
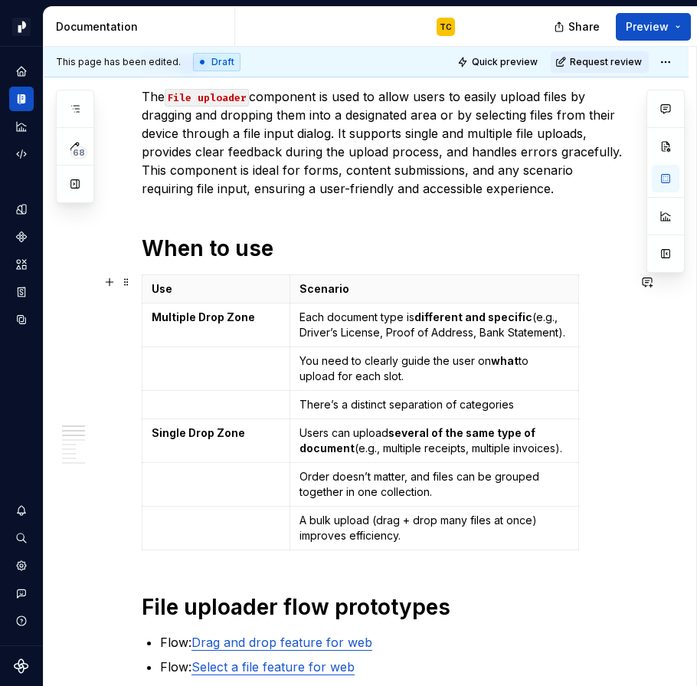
click at [409, 553] on div "Use Scenario Multiple Drop Zone Each document type is different and specific (e…" at bounding box center [385, 415] width 486 height 282
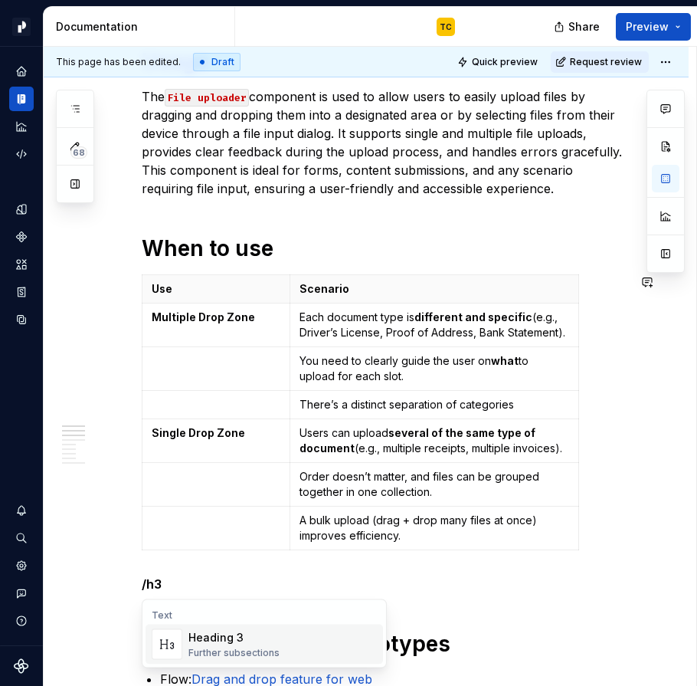
click at [233, 645] on div "Heading 3 Further subsections" at bounding box center [234, 644] width 91 height 29
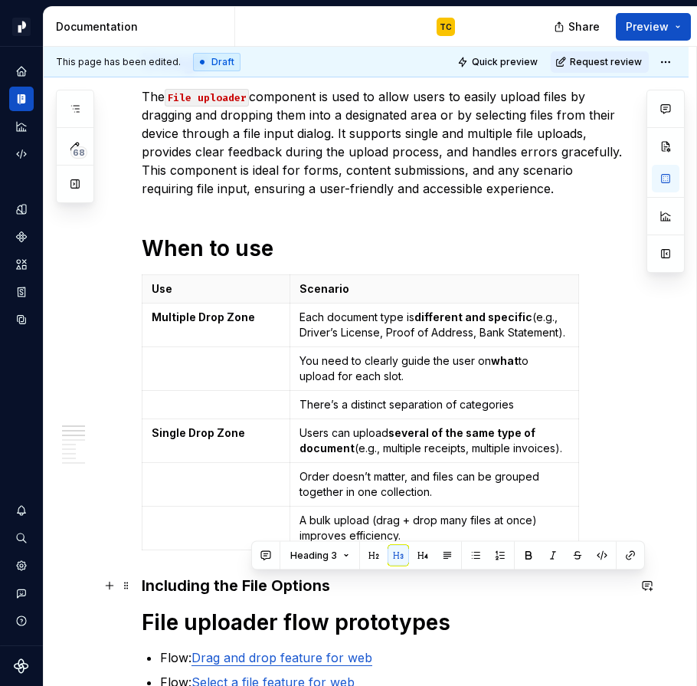
drag, startPoint x: 247, startPoint y: 582, endPoint x: 341, endPoint y: 586, distance: 94.3
click at [341, 586] on h3 "Including the File Options" at bounding box center [385, 585] width 486 height 21
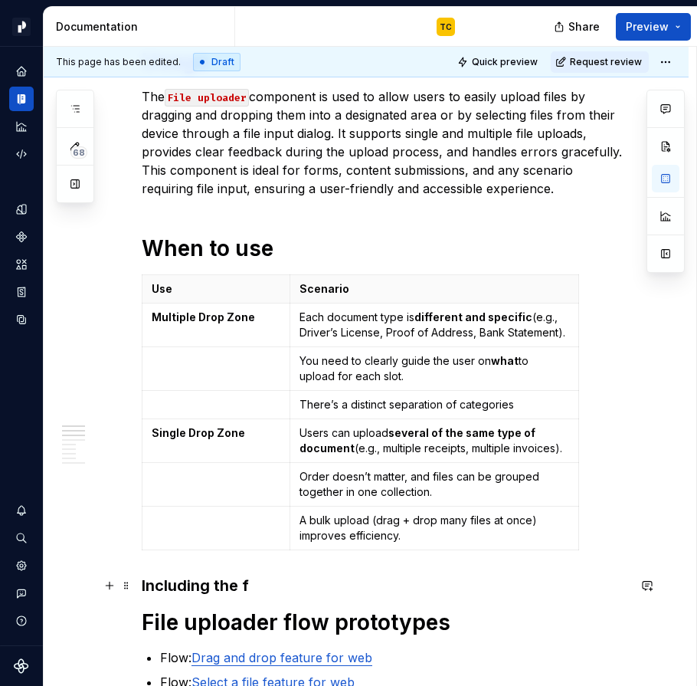
click at [214, 582] on h3 "Including the f" at bounding box center [385, 585] width 486 height 21
click at [299, 247] on h1 "When to use" at bounding box center [385, 249] width 486 height 28
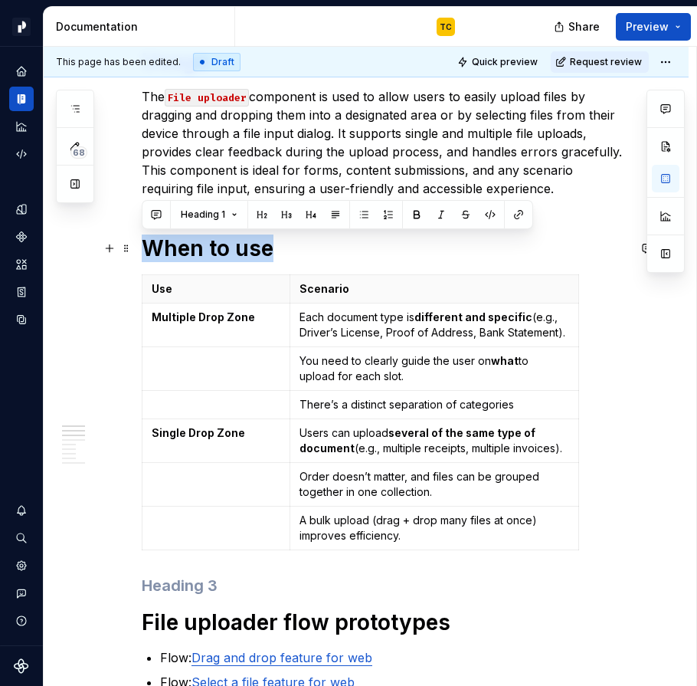
drag, startPoint x: 272, startPoint y: 252, endPoint x: 141, endPoint y: 254, distance: 131.1
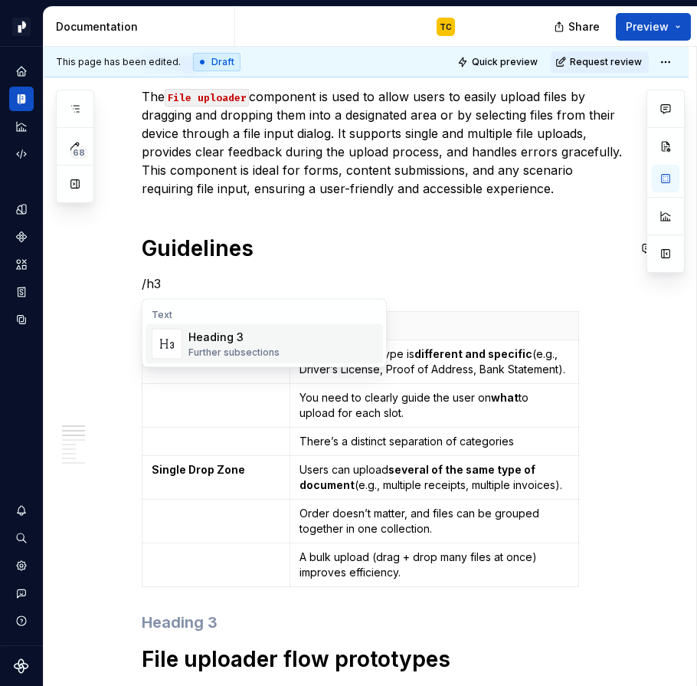
click at [198, 341] on div "Heading 3" at bounding box center [234, 337] width 91 height 15
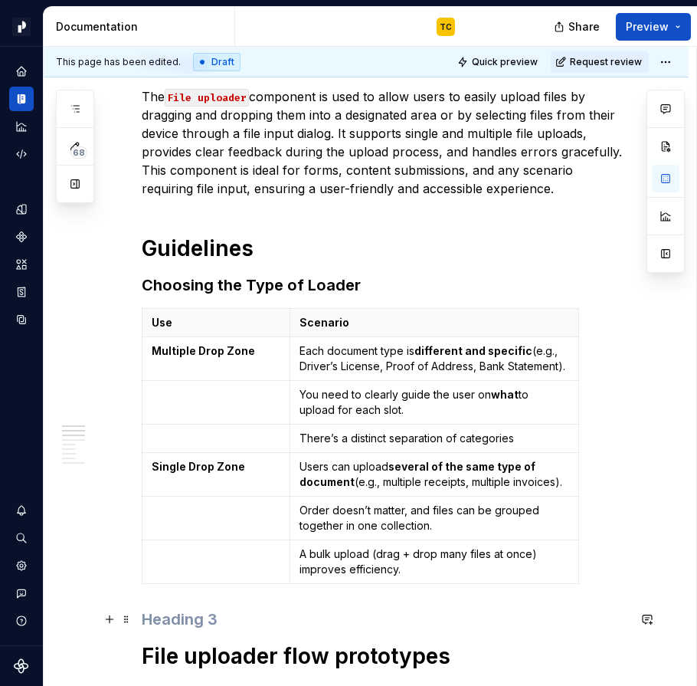
click at [182, 609] on h3 at bounding box center [385, 619] width 486 height 21
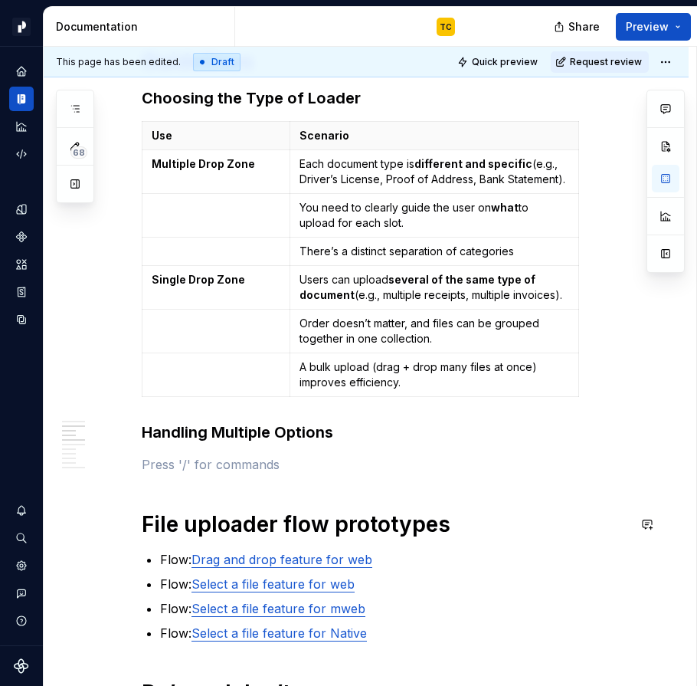
scroll to position [614, 0]
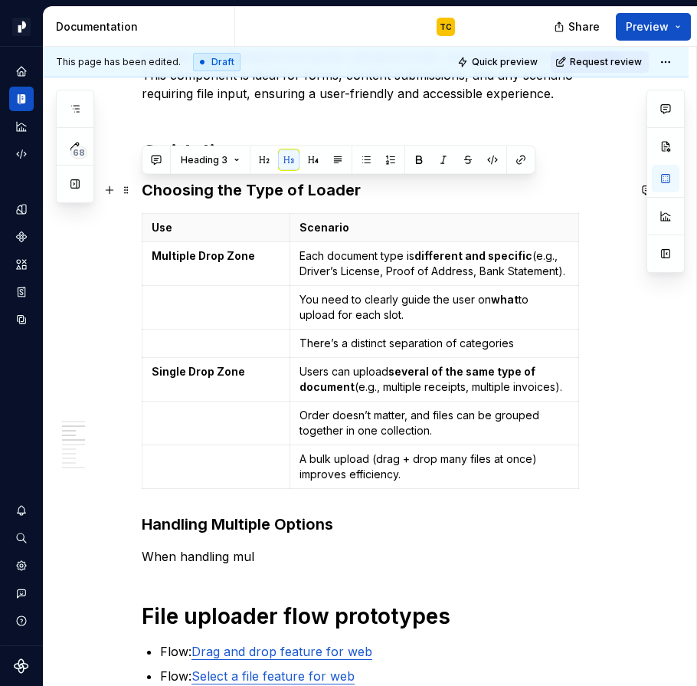
click at [225, 189] on h3 "Choosing the Type of Loader" at bounding box center [385, 189] width 486 height 21
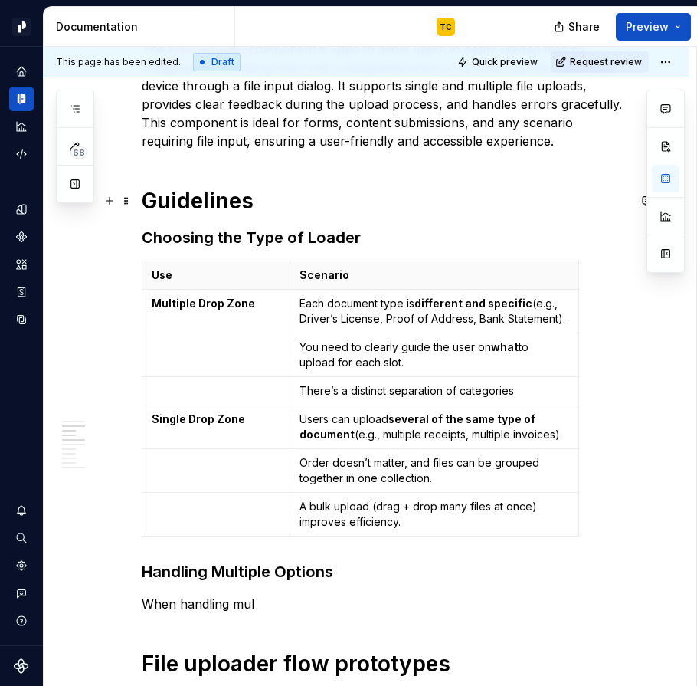
scroll to position [557, 0]
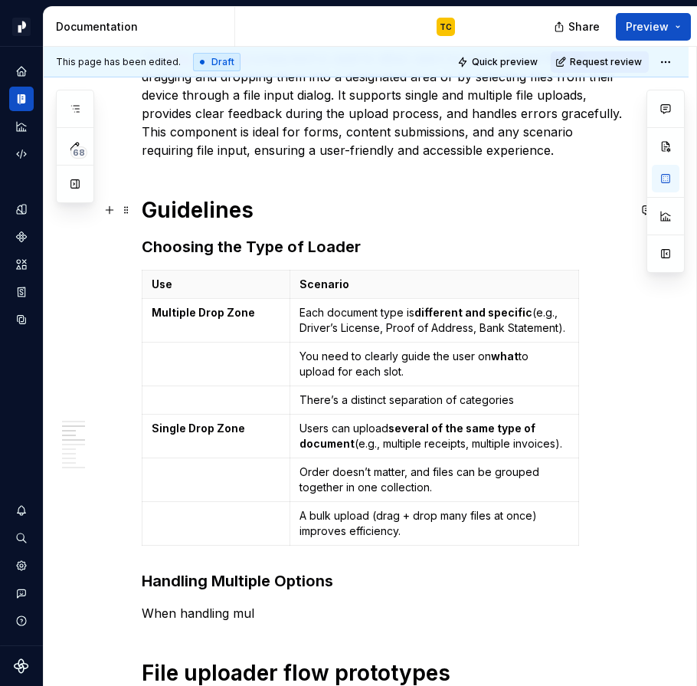
click at [147, 207] on h1 "Guidelines" at bounding box center [385, 210] width 486 height 28
click at [298, 616] on p "When handling mul" at bounding box center [385, 613] width 486 height 18
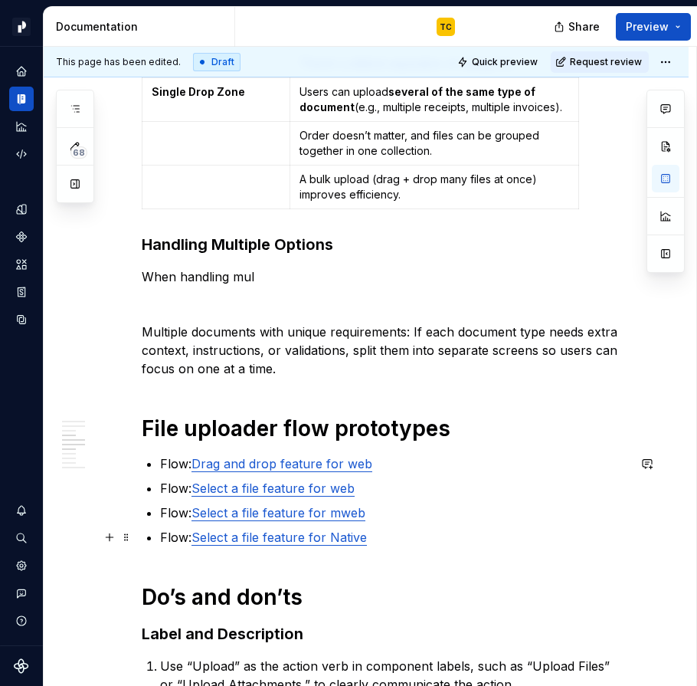
scroll to position [895, 0]
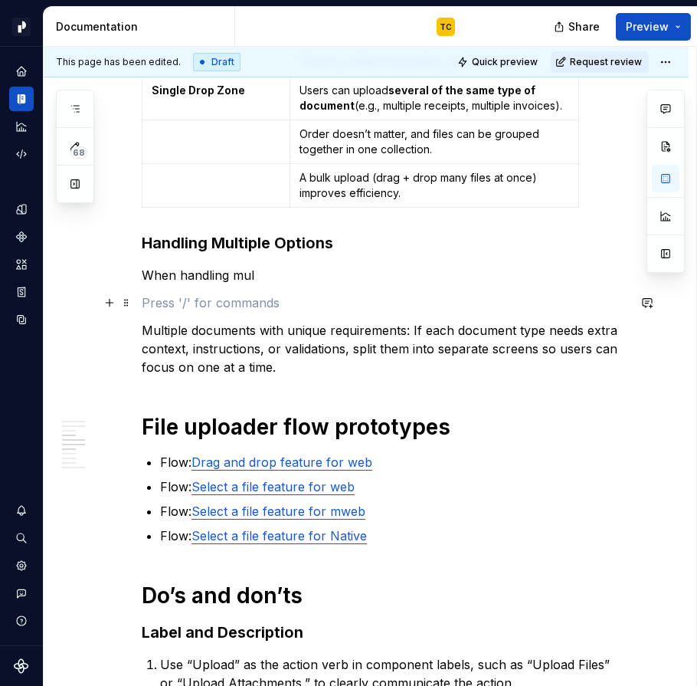
click at [209, 308] on p at bounding box center [385, 303] width 486 height 18
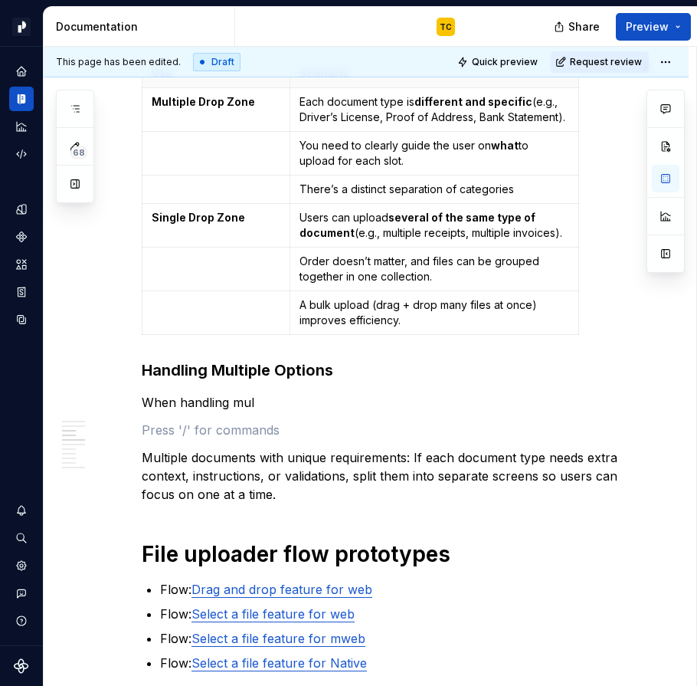
scroll to position [743, 0]
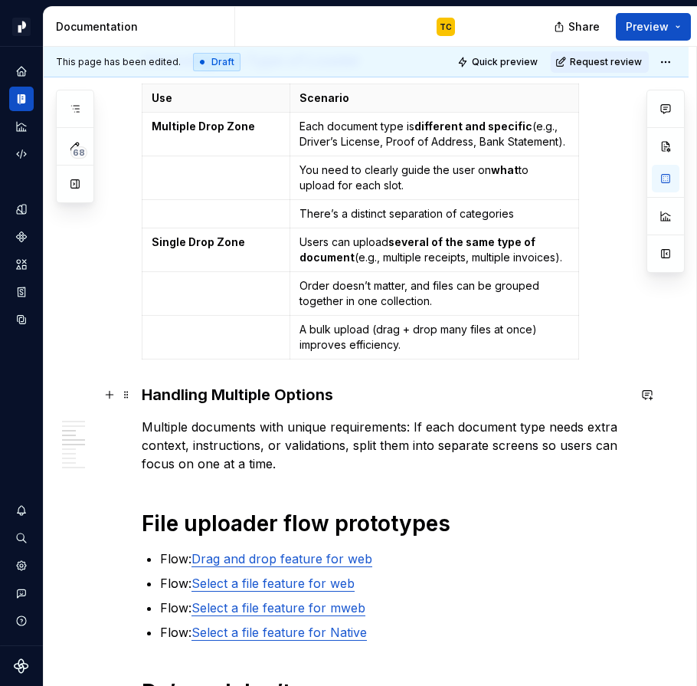
click at [227, 387] on h3 "Handling Multiple Options" at bounding box center [385, 394] width 486 height 21
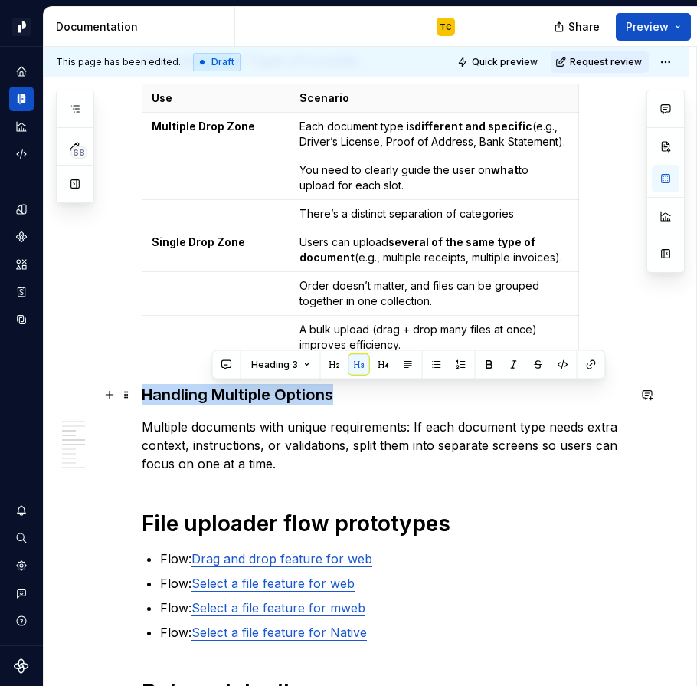
click at [227, 387] on h3 "Handling Multiple Options" at bounding box center [385, 394] width 486 height 21
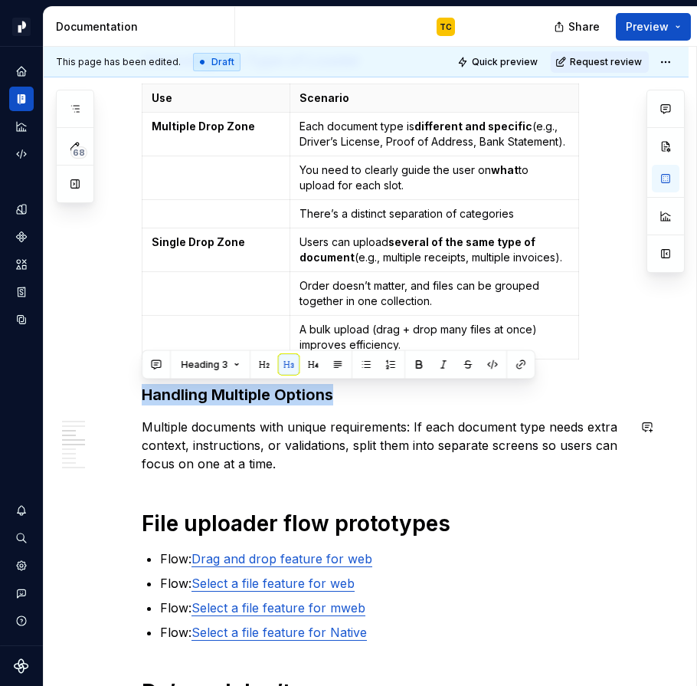
copy h3 "Handling Multiple Options"
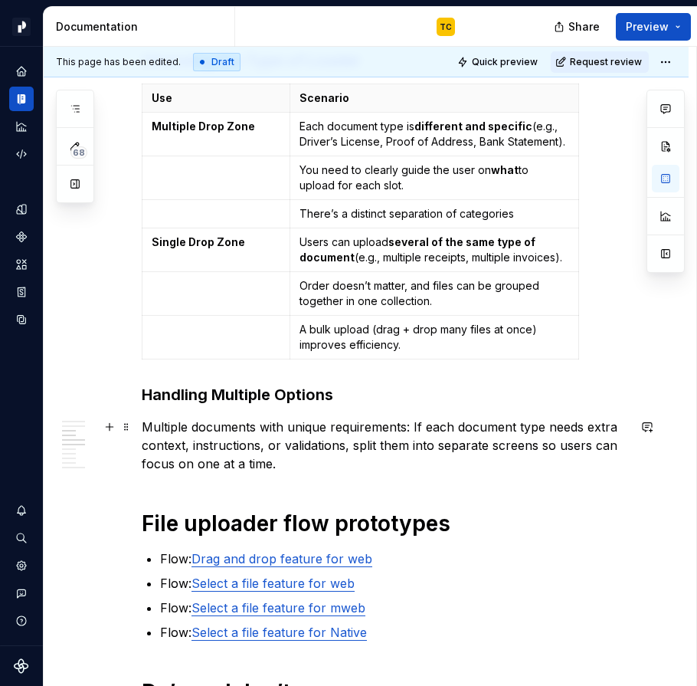
click at [290, 466] on p "Multiple documents with unique requirements: If each document type needs extra …" at bounding box center [385, 445] width 486 height 55
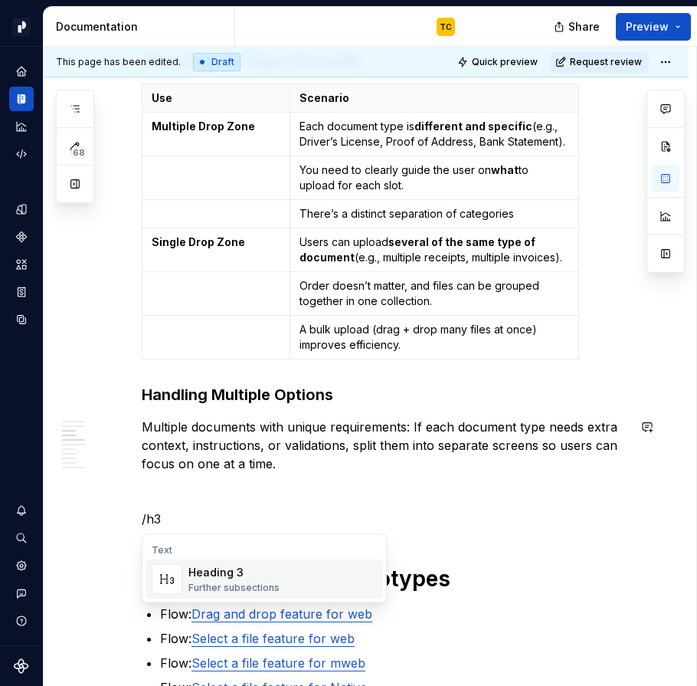
click at [226, 569] on div "Heading 3" at bounding box center [234, 572] width 91 height 15
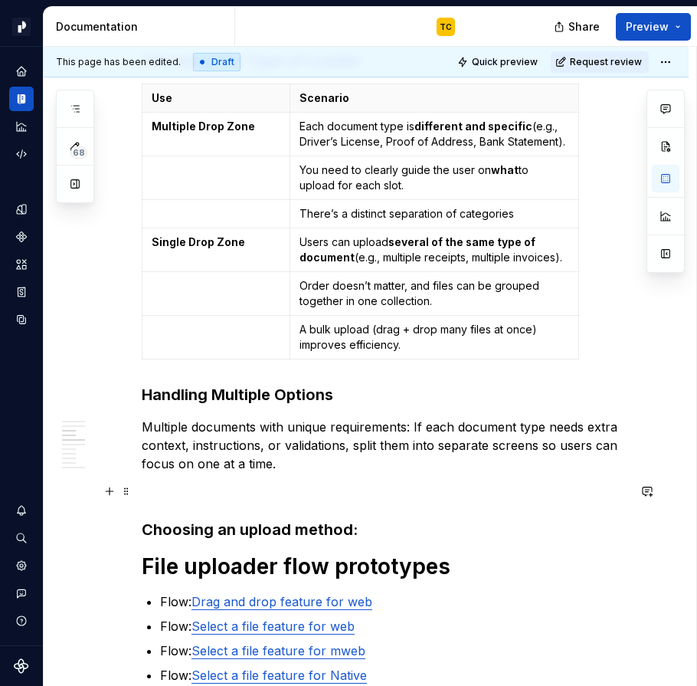
click at [179, 498] on p at bounding box center [385, 491] width 486 height 18
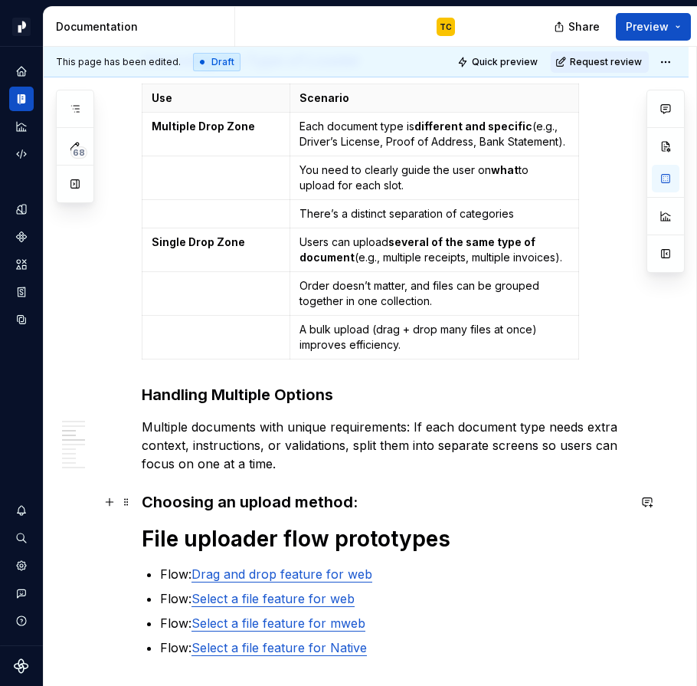
click at [378, 505] on h3 "Choosing an upload method:" at bounding box center [385, 501] width 486 height 21
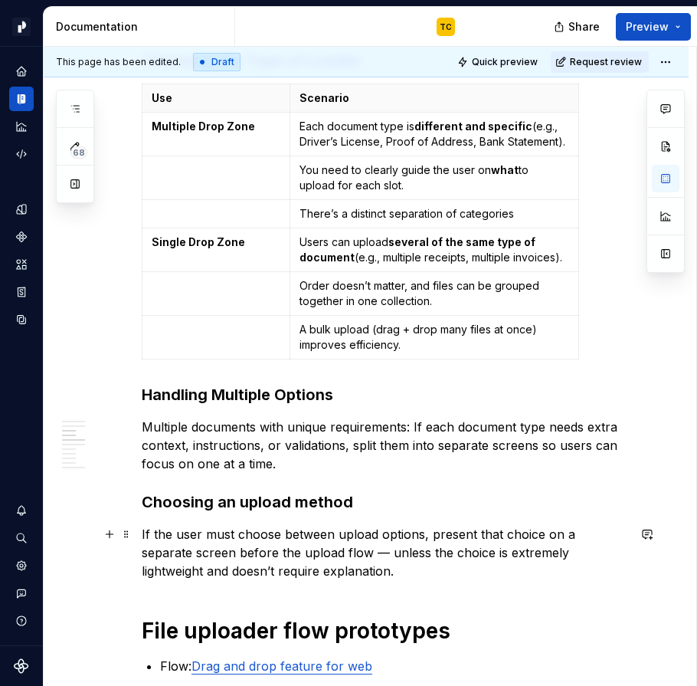
click at [357, 574] on p "If the user must choose between upload options, present that choice on a separa…" at bounding box center [385, 552] width 486 height 55
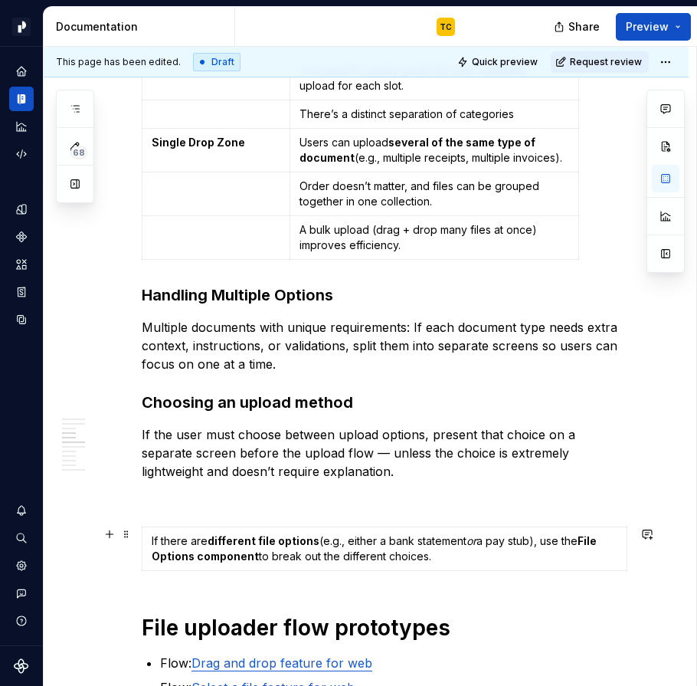
scroll to position [846, 0]
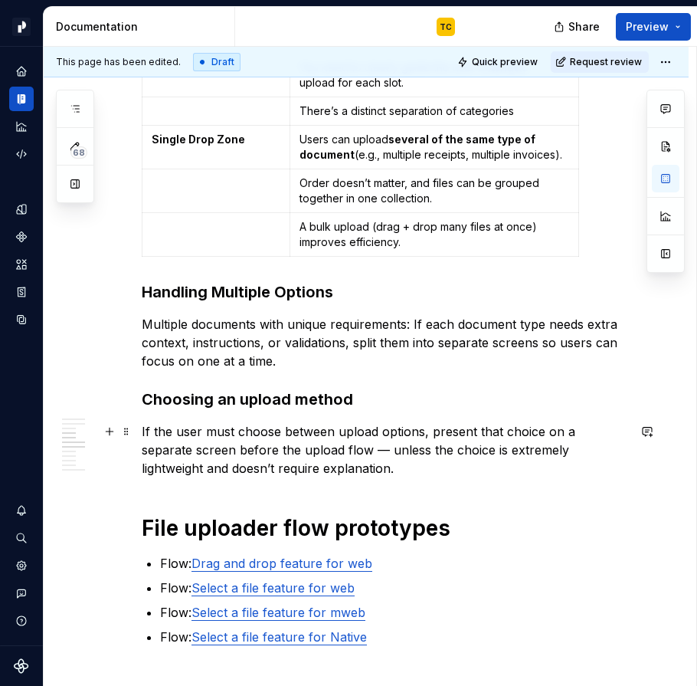
click at [318, 477] on p "If the user must choose between upload options, present that choice on a separa…" at bounding box center [385, 449] width 486 height 55
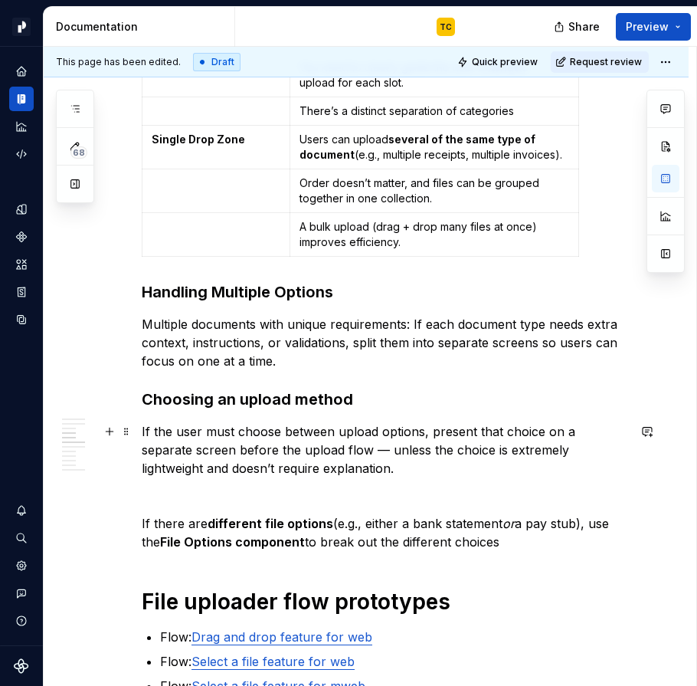
click at [246, 474] on p "If the user must choose between upload options, present that choice on a separa…" at bounding box center [385, 449] width 486 height 55
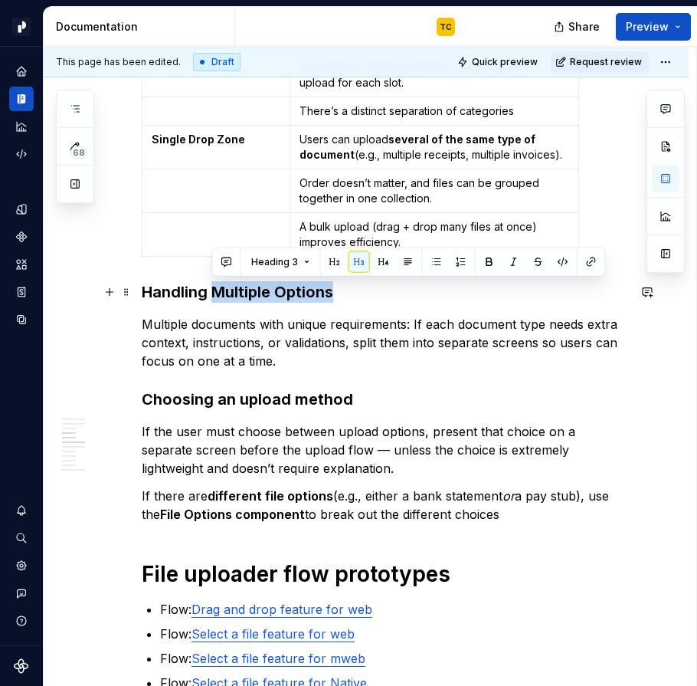
drag, startPoint x: 212, startPoint y: 297, endPoint x: 340, endPoint y: 290, distance: 128.2
click at [340, 290] on h3 "Handling Multiple Options" at bounding box center [385, 291] width 486 height 21
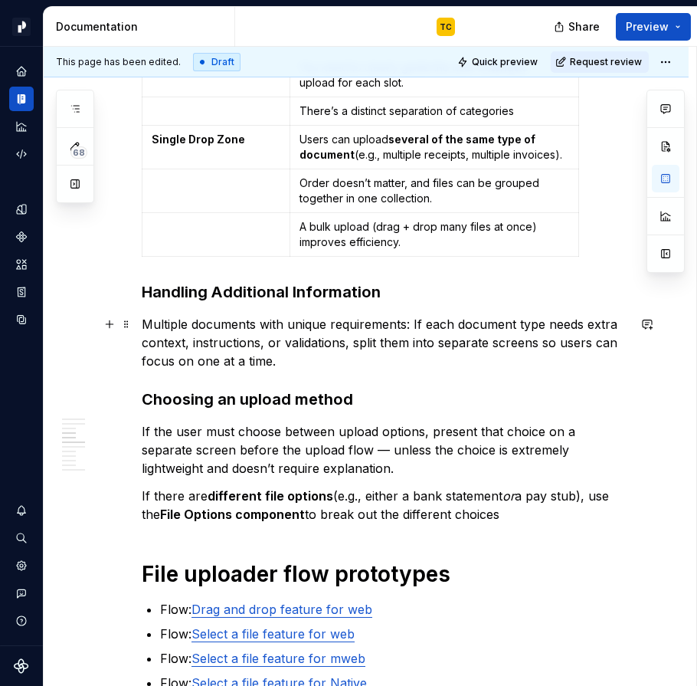
click at [354, 369] on p "Multiple documents with unique requirements: If each document type needs extra …" at bounding box center [385, 342] width 486 height 55
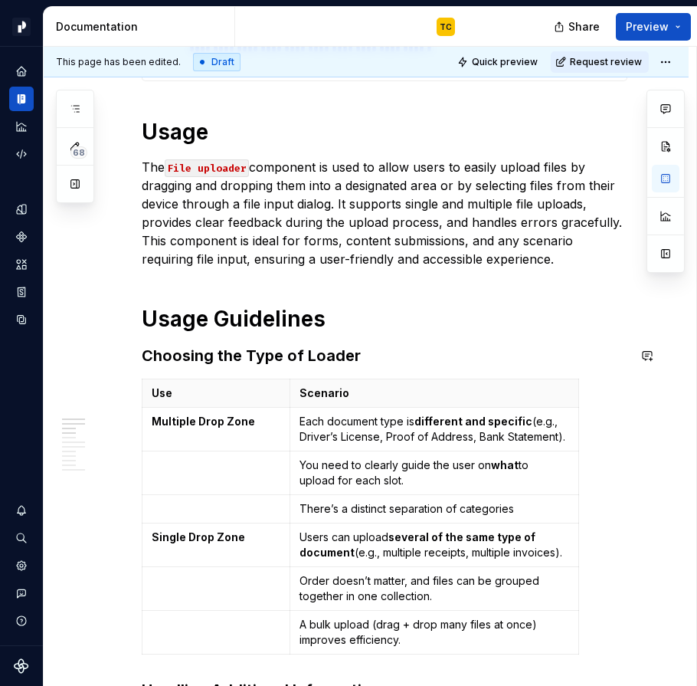
scroll to position [450, 0]
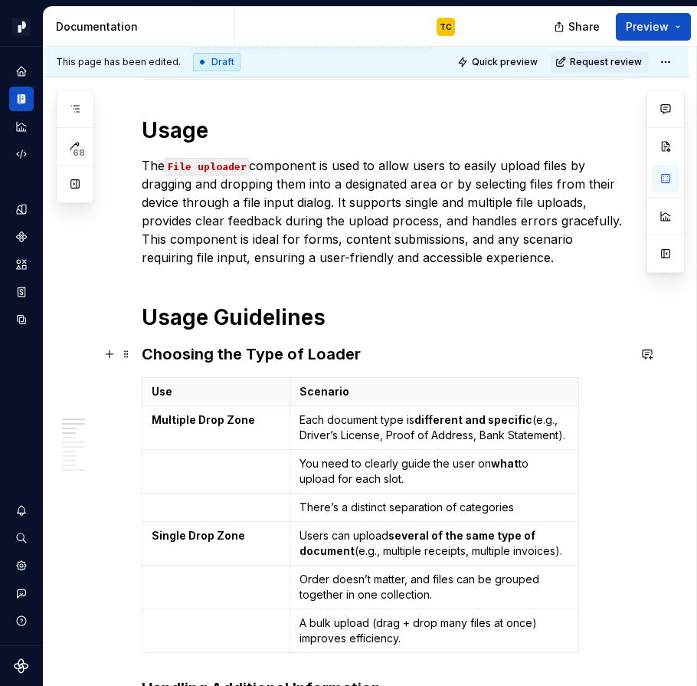
click at [369, 357] on h3 "Choosing the Type of Loader" at bounding box center [385, 353] width 486 height 21
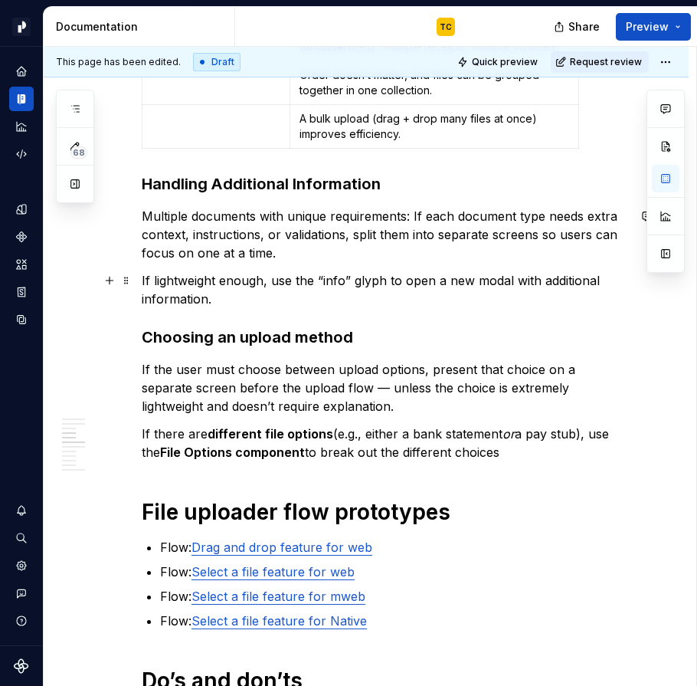
scroll to position [1065, 0]
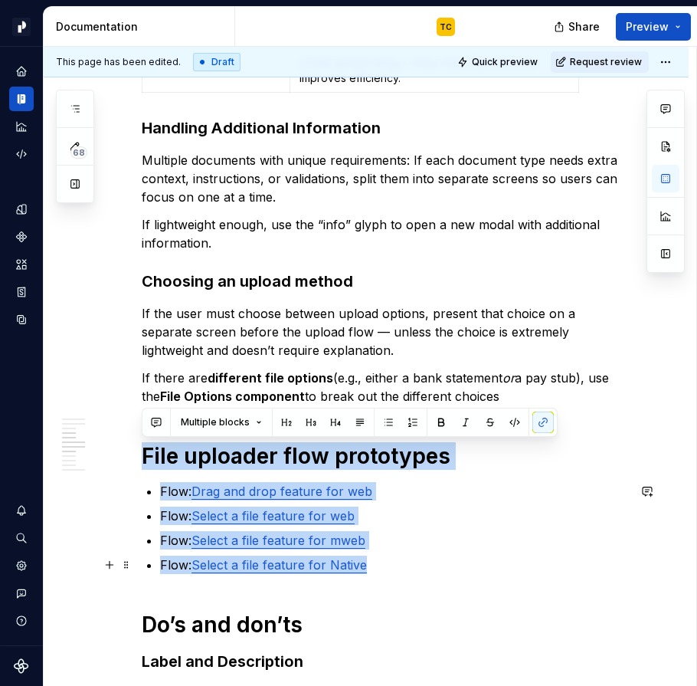
drag, startPoint x: 143, startPoint y: 453, endPoint x: 395, endPoint y: 572, distance: 278.0
copy div "File uploader flow prototypes Flow: Drag and drop feature for web Flow: Select …"
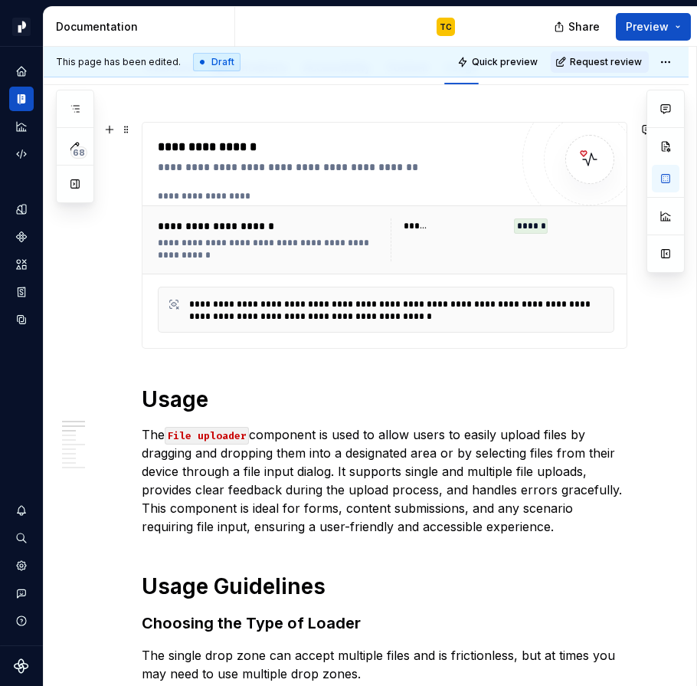
scroll to position [55, 0]
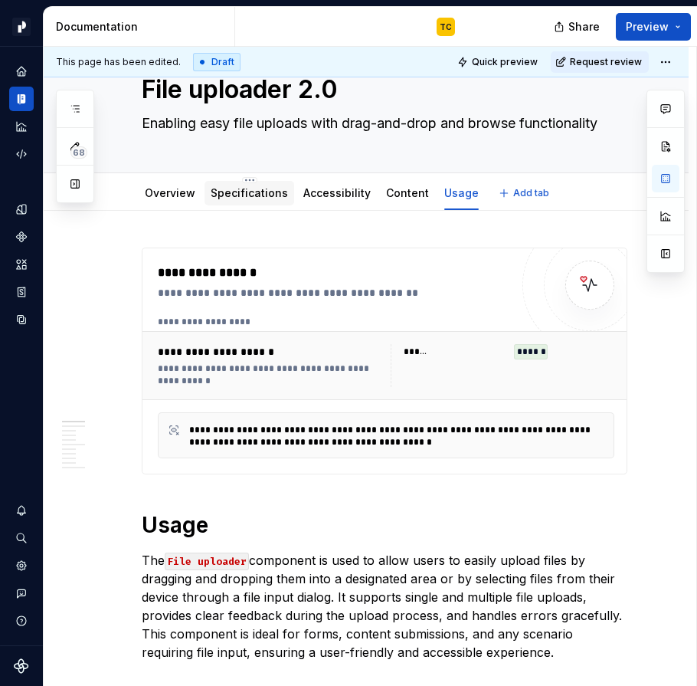
click at [248, 200] on div "Specifications" at bounding box center [249, 192] width 77 height 15
click at [238, 193] on link "Specifications" at bounding box center [249, 192] width 77 height 13
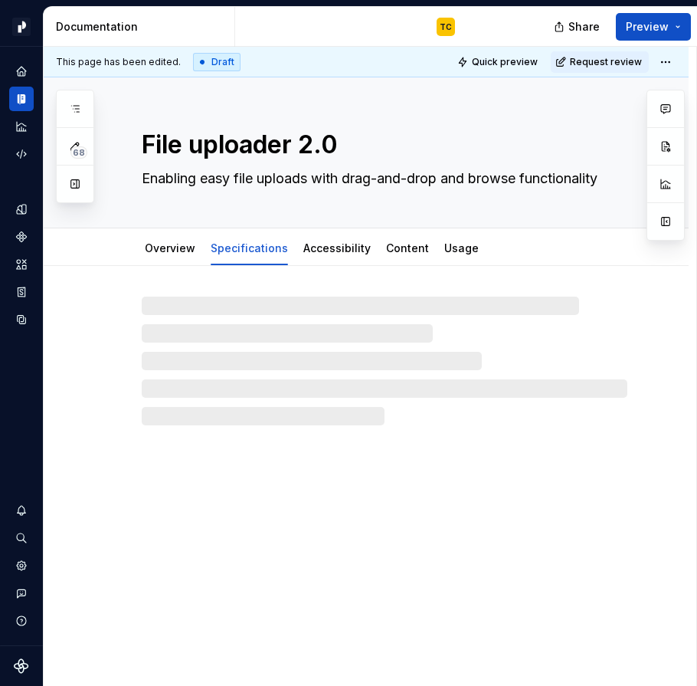
type textarea "*"
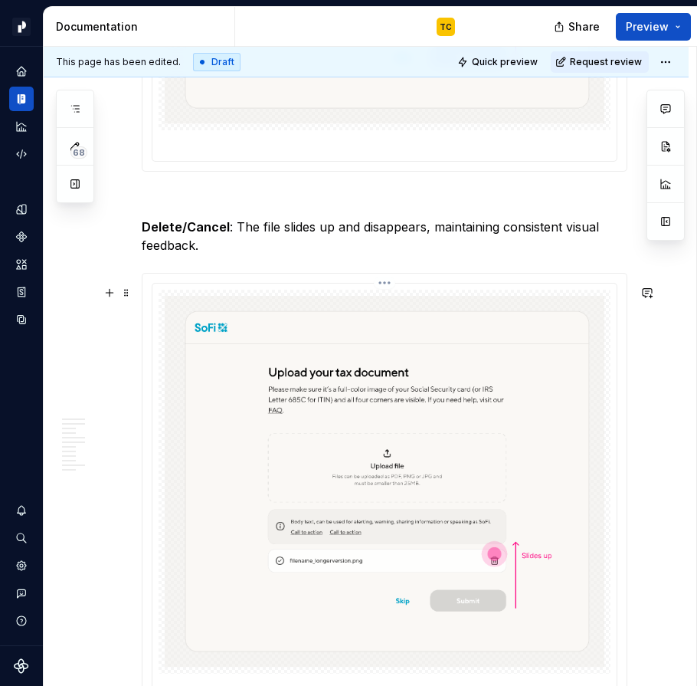
scroll to position [4082, 0]
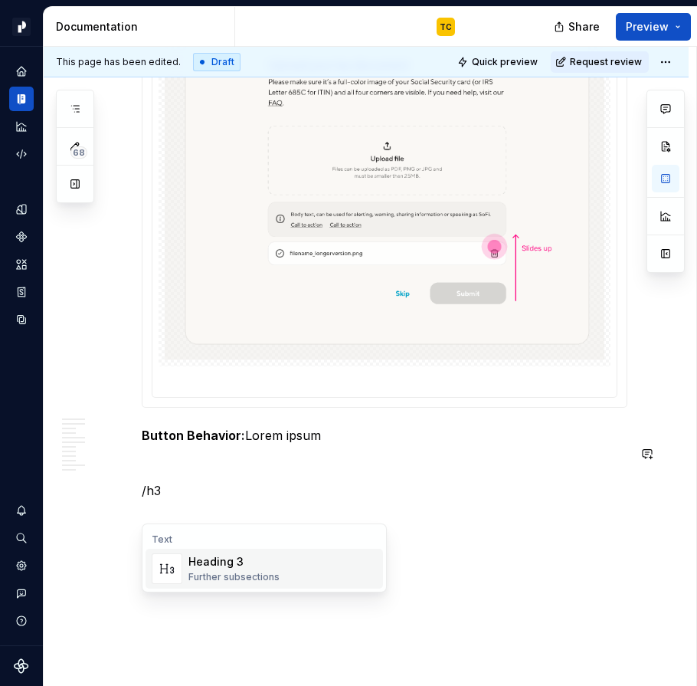
click at [269, 552] on span "Heading 3 Further subsections" at bounding box center [265, 569] width 238 height 40
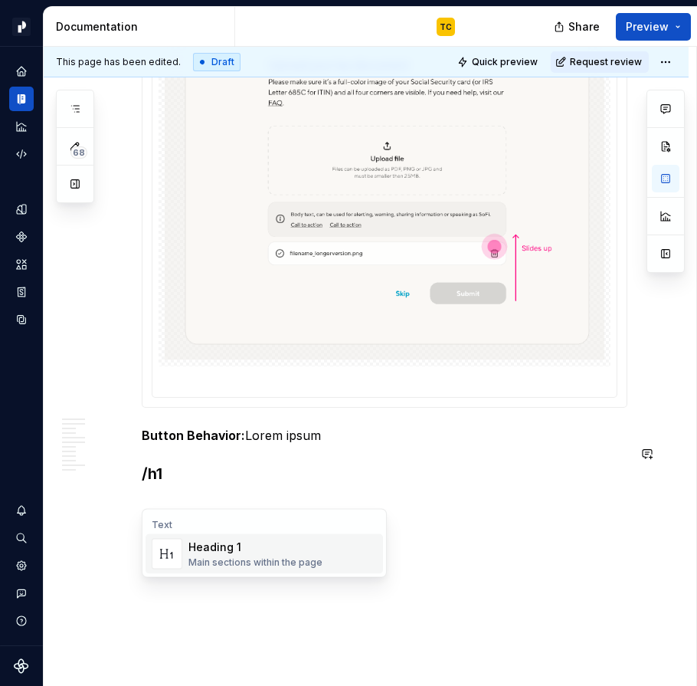
click at [215, 553] on div "Heading 1" at bounding box center [256, 547] width 134 height 15
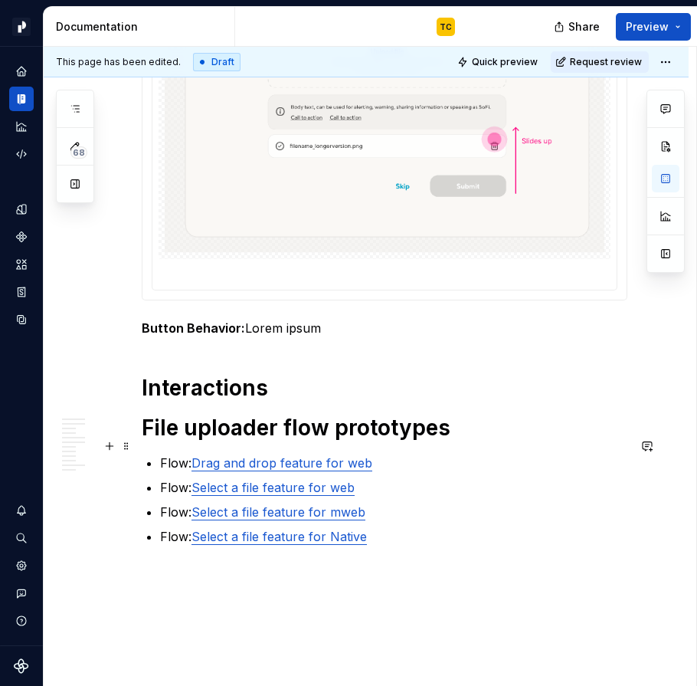
scroll to position [4212, 0]
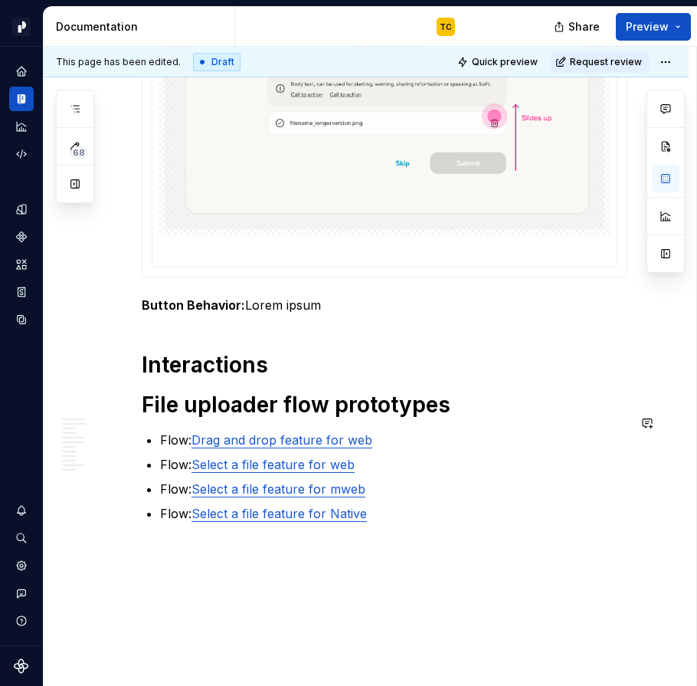
click at [172, 415] on h1 "File uploader flow prototypes" at bounding box center [385, 405] width 486 height 28
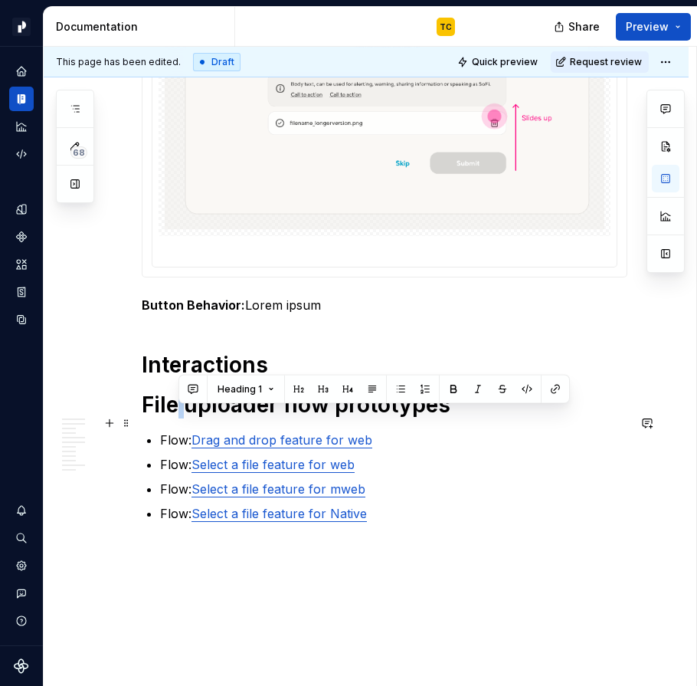
click at [172, 415] on h1 "File uploader flow prototypes" at bounding box center [385, 405] width 486 height 28
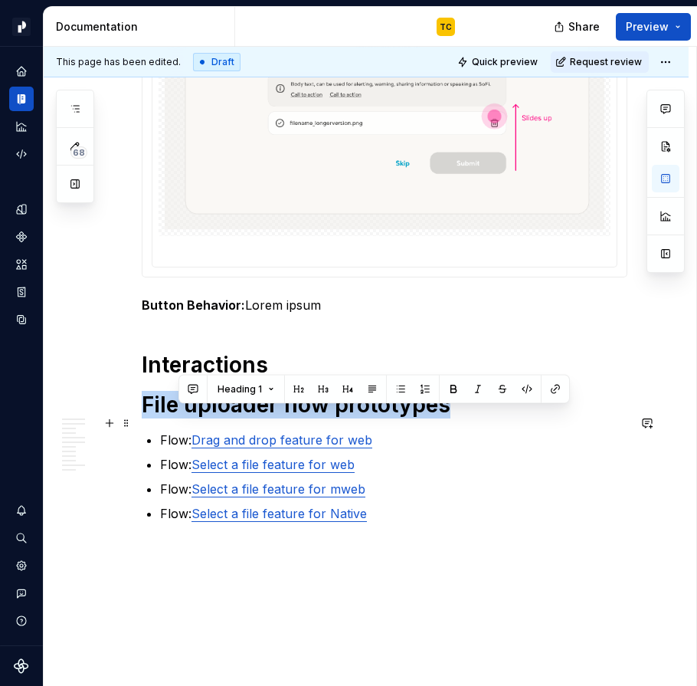
click at [172, 415] on h1 "File uploader flow prototypes" at bounding box center [385, 405] width 486 height 28
click at [224, 393] on button "Heading 1" at bounding box center [209, 389] width 71 height 21
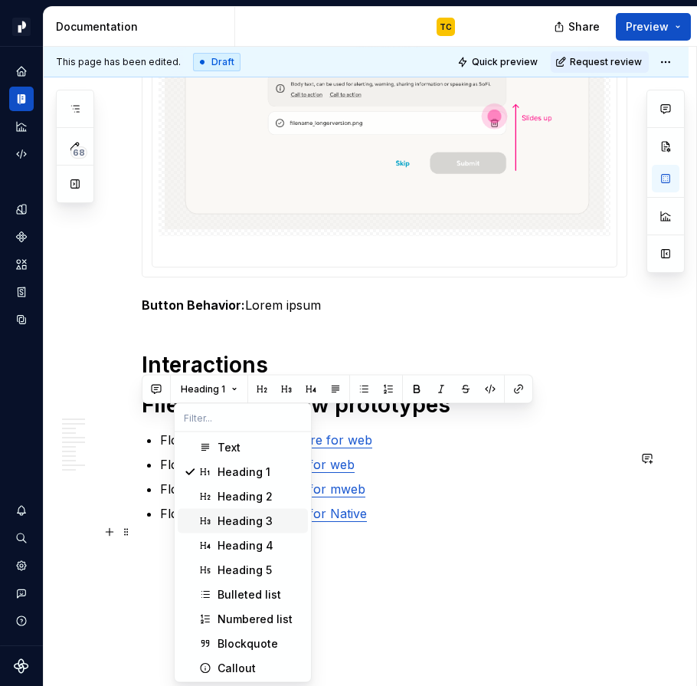
click at [228, 520] on div "Heading 3" at bounding box center [245, 520] width 55 height 15
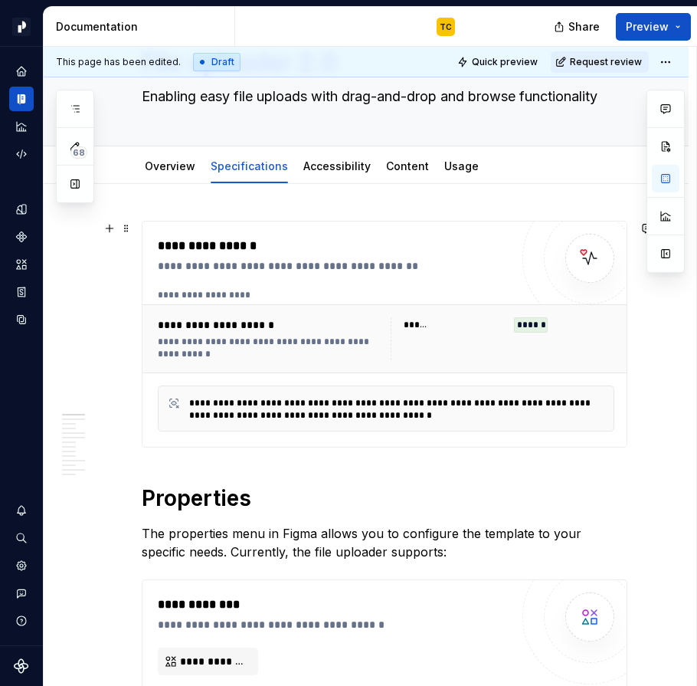
scroll to position [0, 0]
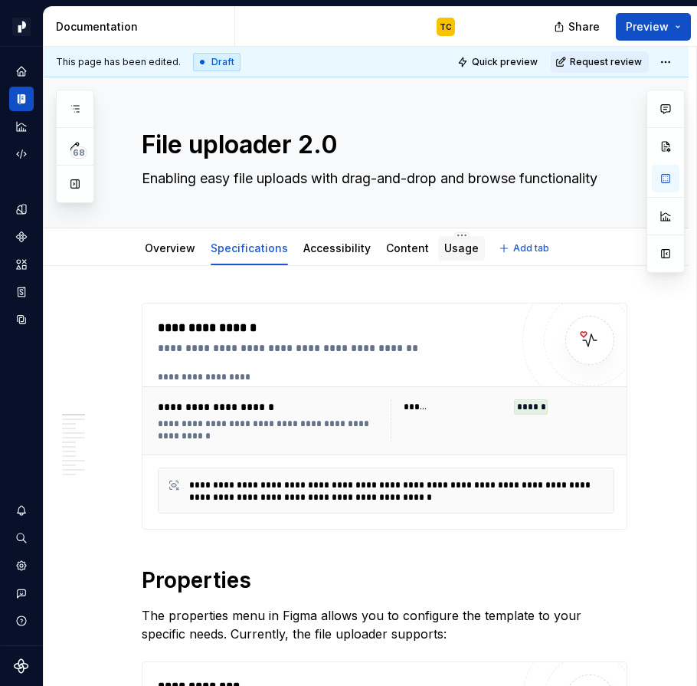
click at [441, 258] on div "Usage" at bounding box center [461, 248] width 47 height 25
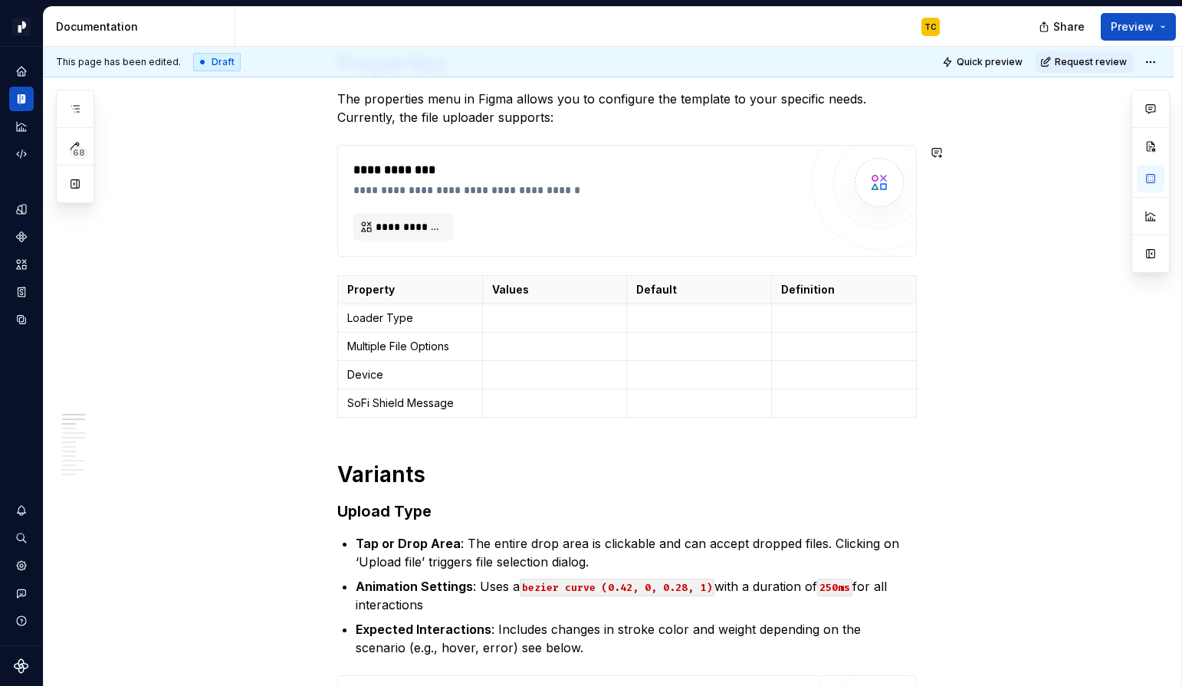
scroll to position [504, 0]
type textarea "*"
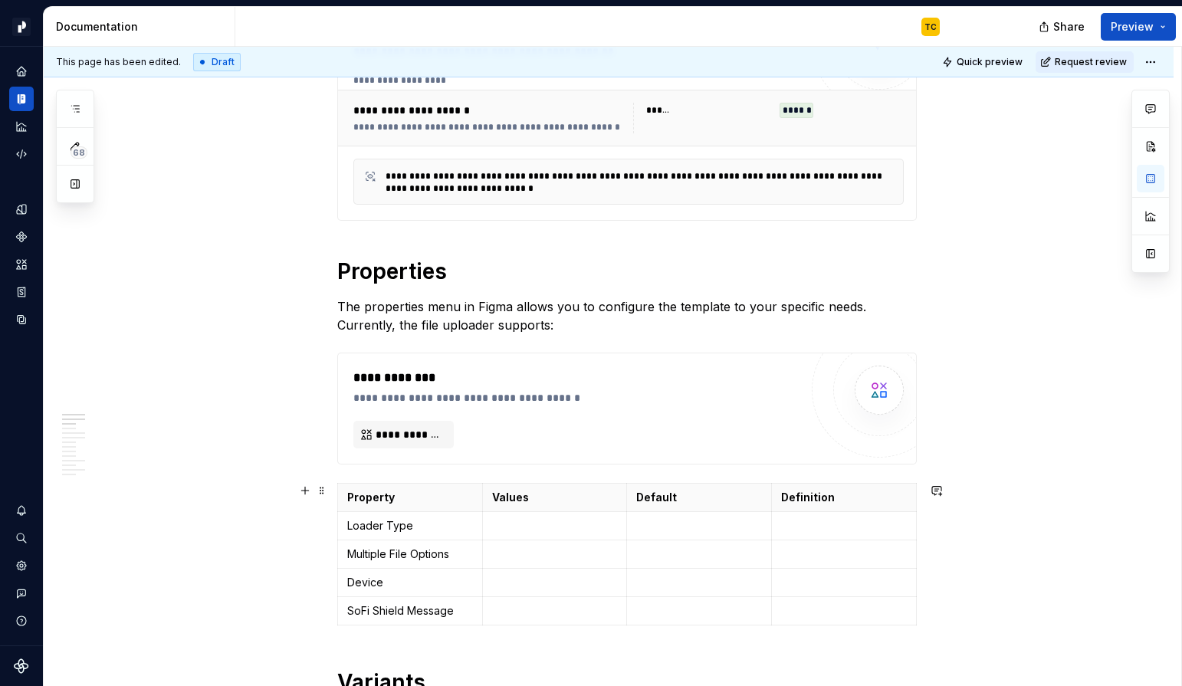
scroll to position [180, 0]
